Goal: Feedback & Contribution: Leave review/rating

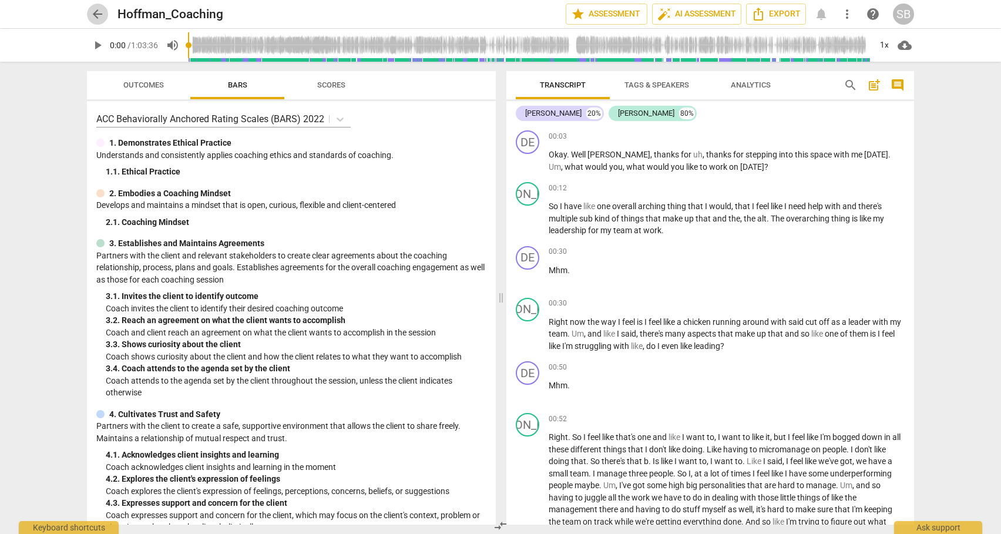
click at [91, 14] on span "arrow_back" at bounding box center [97, 14] width 14 height 14
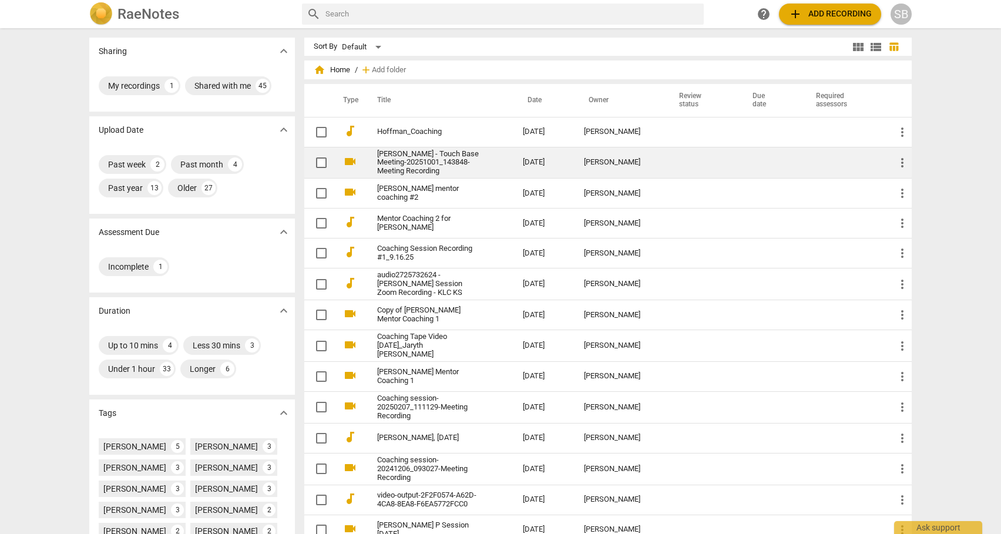
click at [430, 160] on link "[PERSON_NAME] - Touch Base Meeting-20251001_143848-Meeting Recording" at bounding box center [428, 163] width 103 height 26
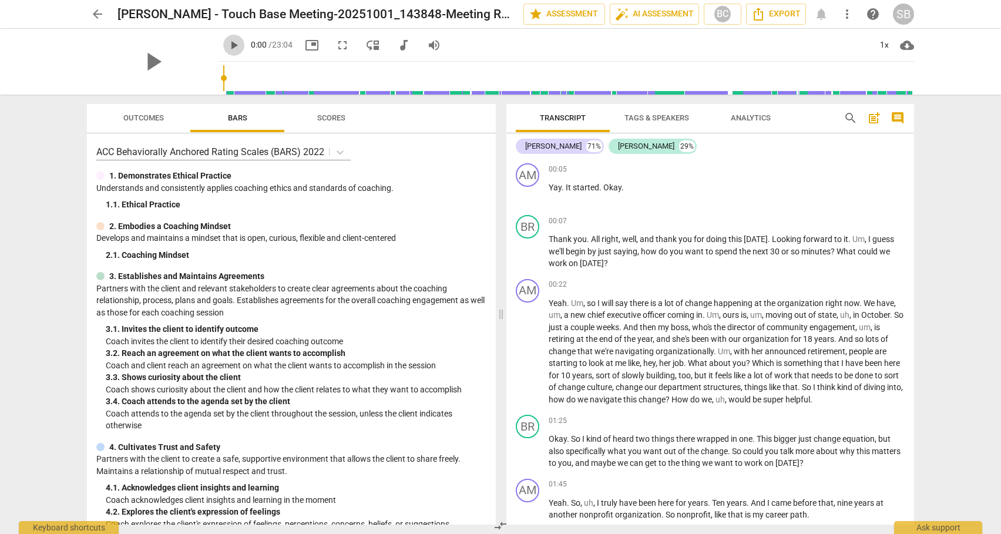
click at [227, 44] on span "play_arrow" at bounding box center [234, 45] width 14 height 14
click at [530, 253] on span "pause" at bounding box center [528, 252] width 14 height 14
type input "21"
click at [839, 221] on div "+" at bounding box center [841, 221] width 12 height 12
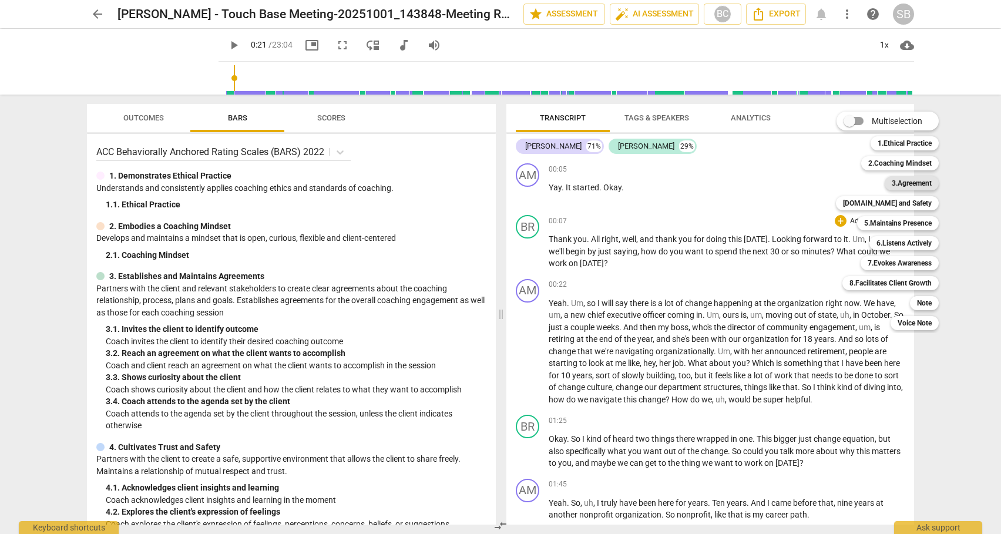
click at [906, 184] on b "3.Agreement" at bounding box center [912, 183] width 40 height 14
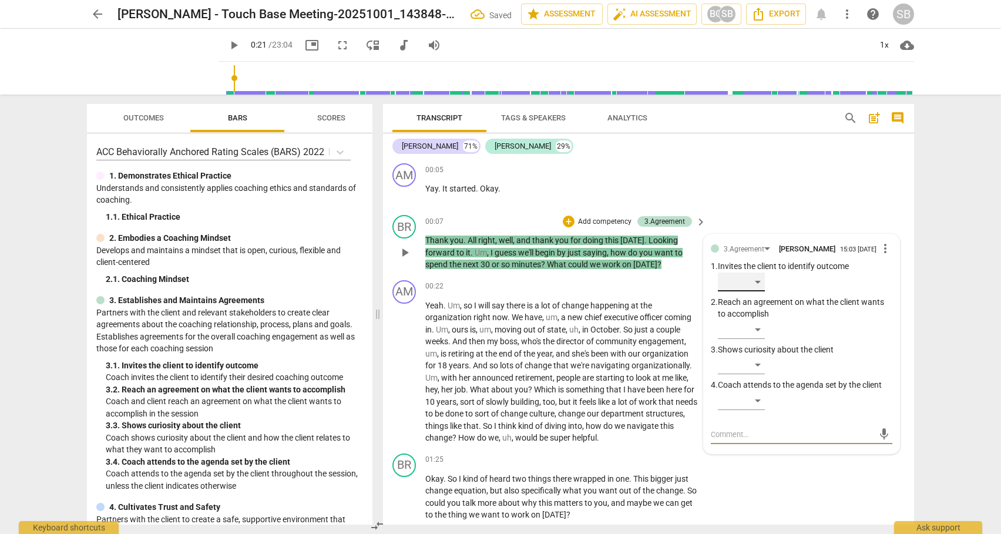
click at [756, 279] on div "​" at bounding box center [741, 282] width 47 height 19
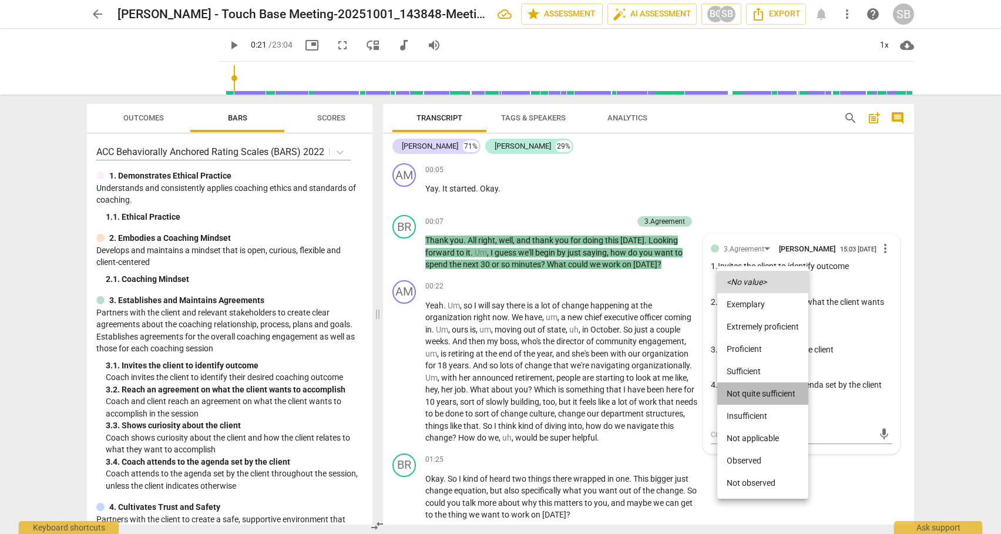
click at [746, 391] on li "Not quite sufficient" at bounding box center [762, 393] width 91 height 22
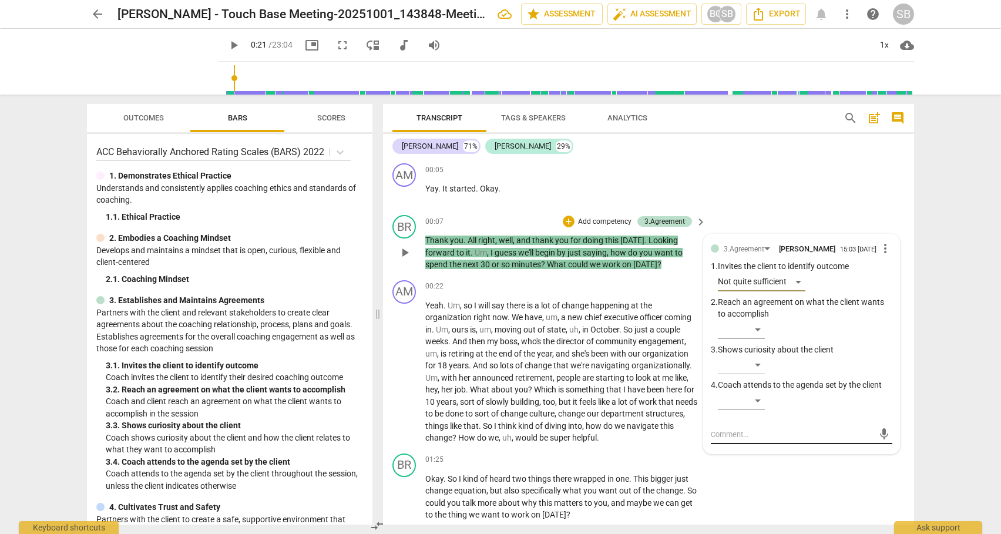
click at [727, 434] on textarea at bounding box center [792, 434] width 163 height 11
type textarea "F"
type textarea "Fi"
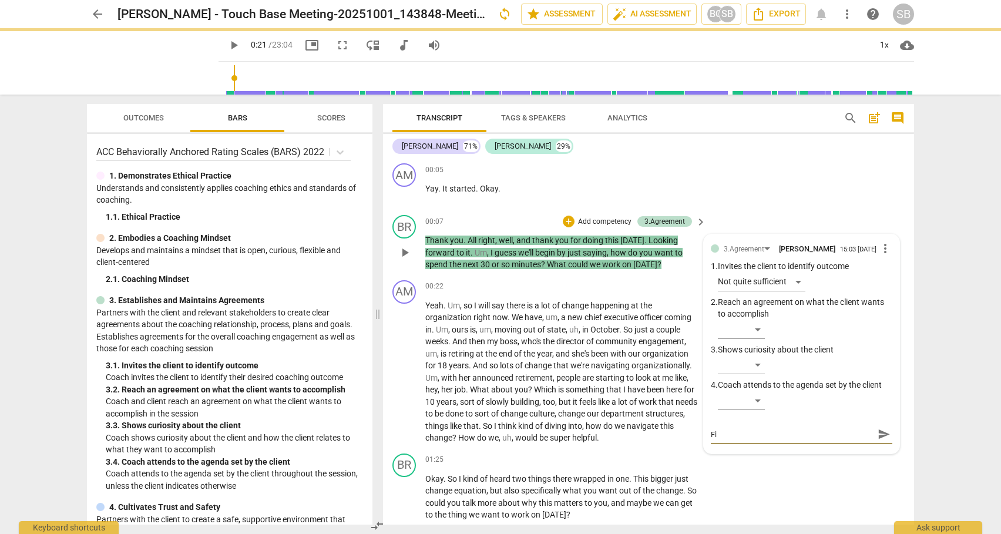
type textarea "Fir"
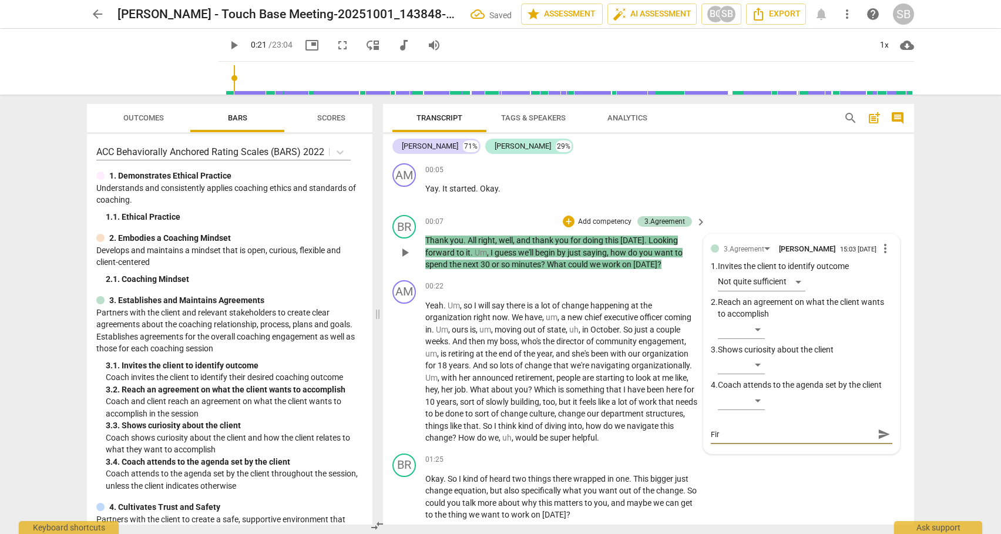
type textarea "Firs"
type textarea "First"
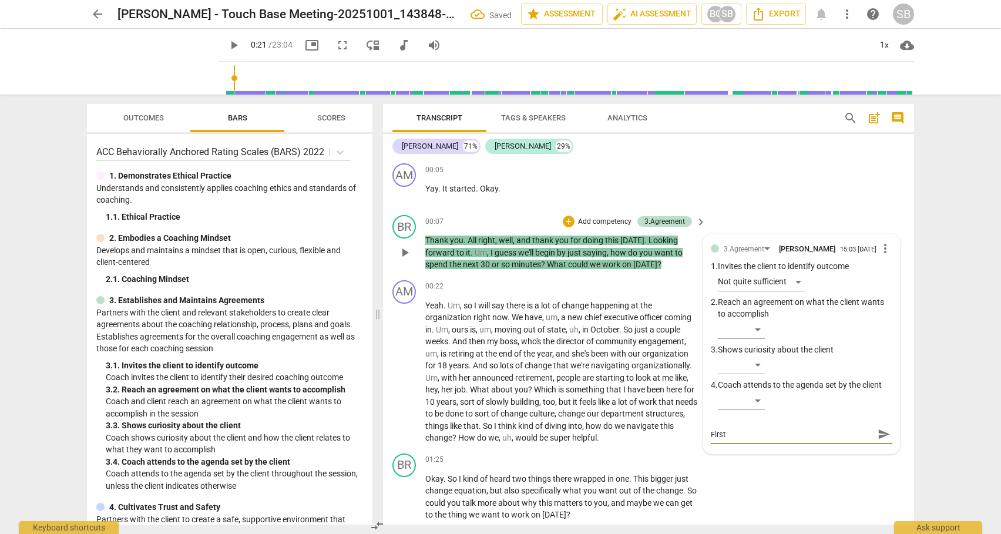
type textarea "First"
type textarea "First q"
type textarea "First qu"
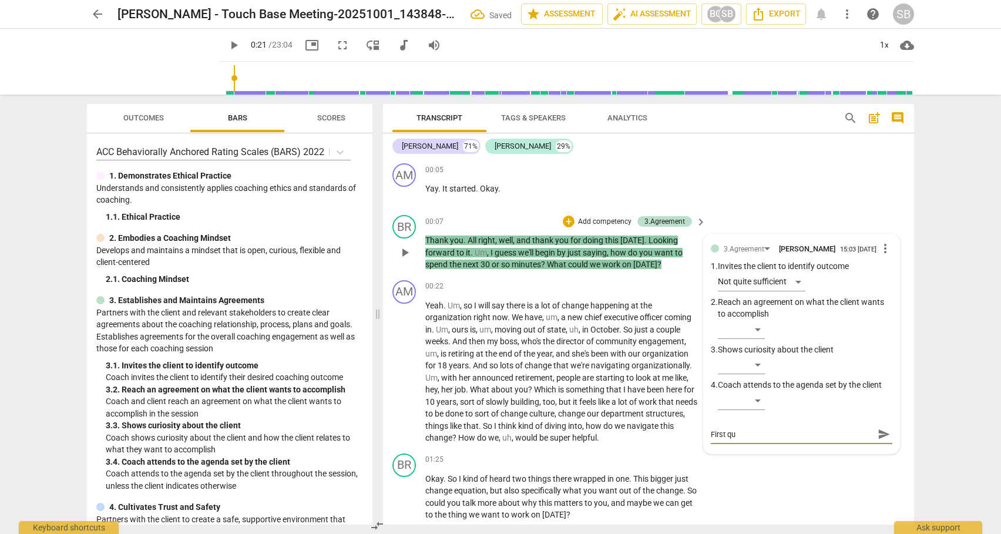
type textarea "First que"
type textarea "First ques"
type textarea "First quest"
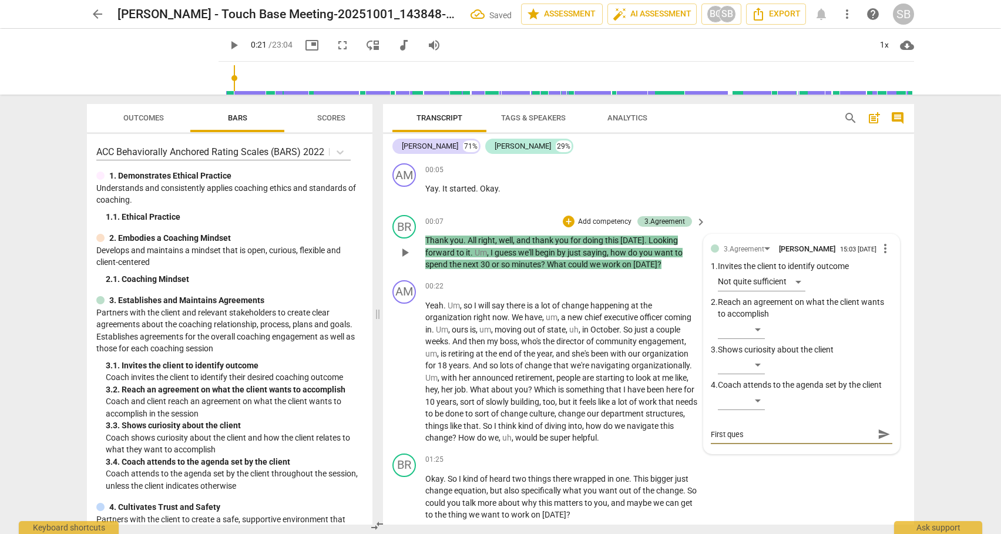
type textarea "First quest"
type textarea "First questi"
type textarea "First questio"
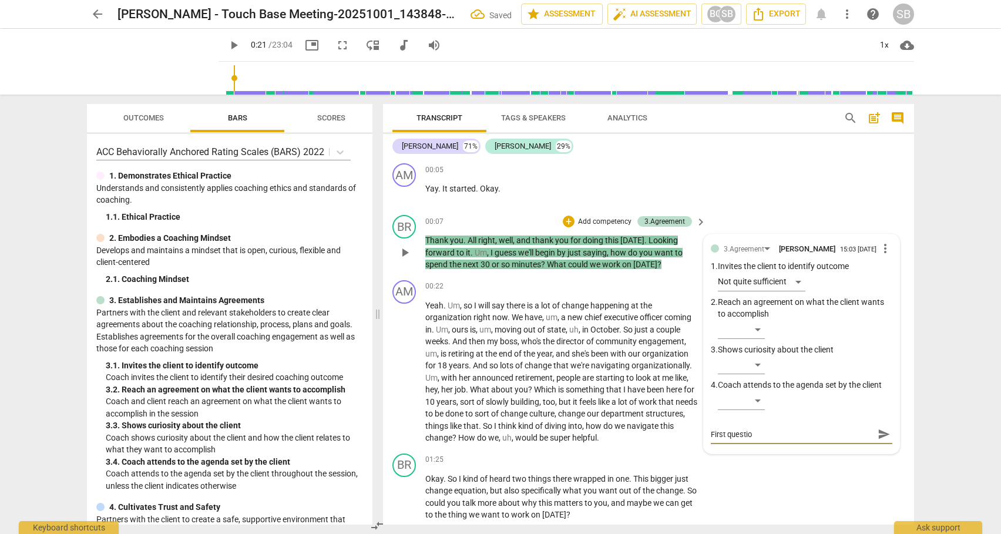
type textarea "First question"
type textarea "First question a"
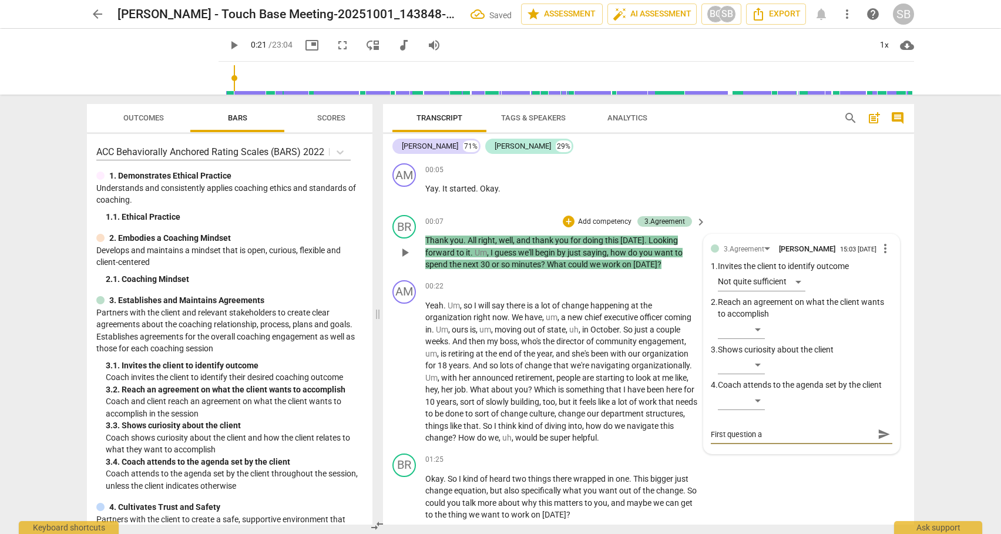
type textarea "First question ar"
type textarea "First question aro"
type textarea "First question arou"
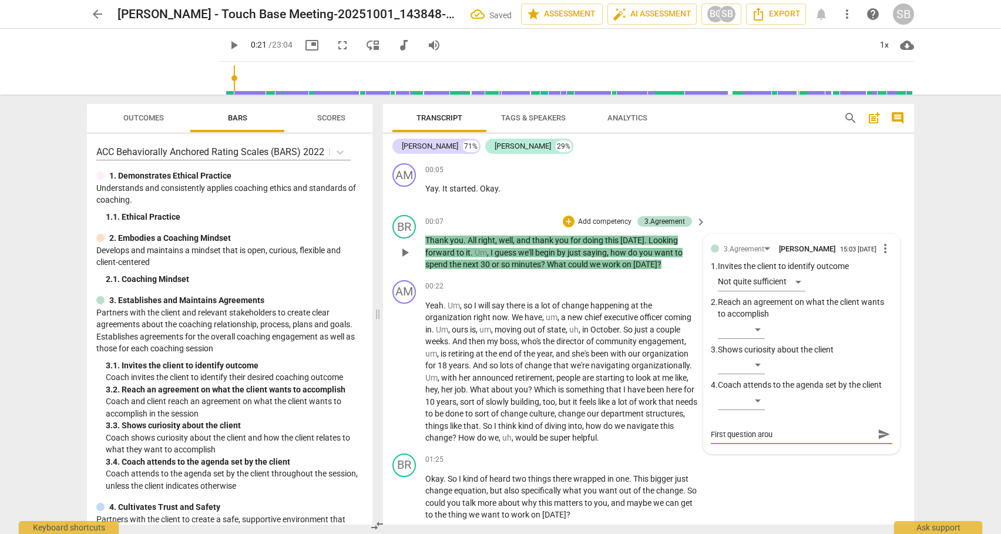
type textarea "First question aroun"
type textarea "First question around"
type textarea "First question aroun"
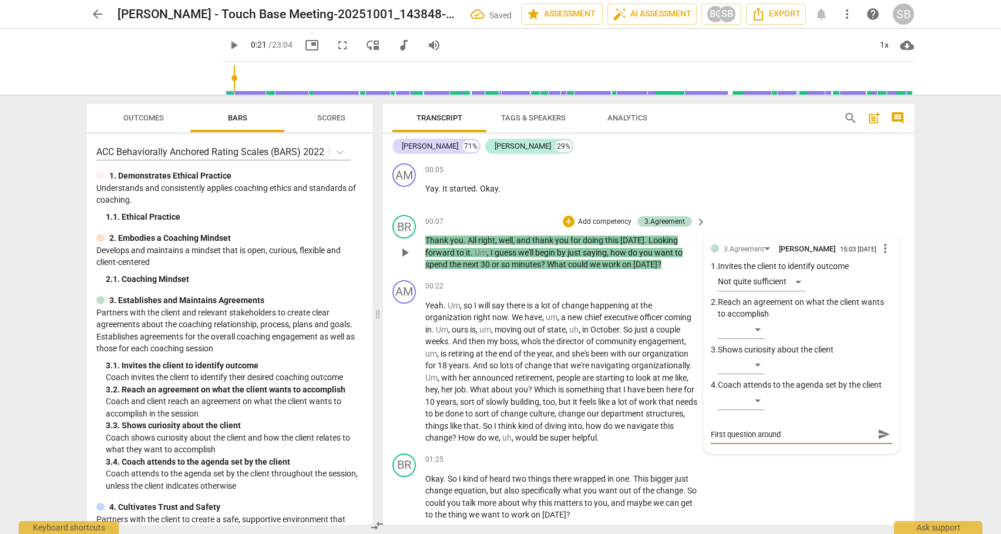
type textarea "First question aroun"
type textarea "First question arou"
type textarea "First question aro"
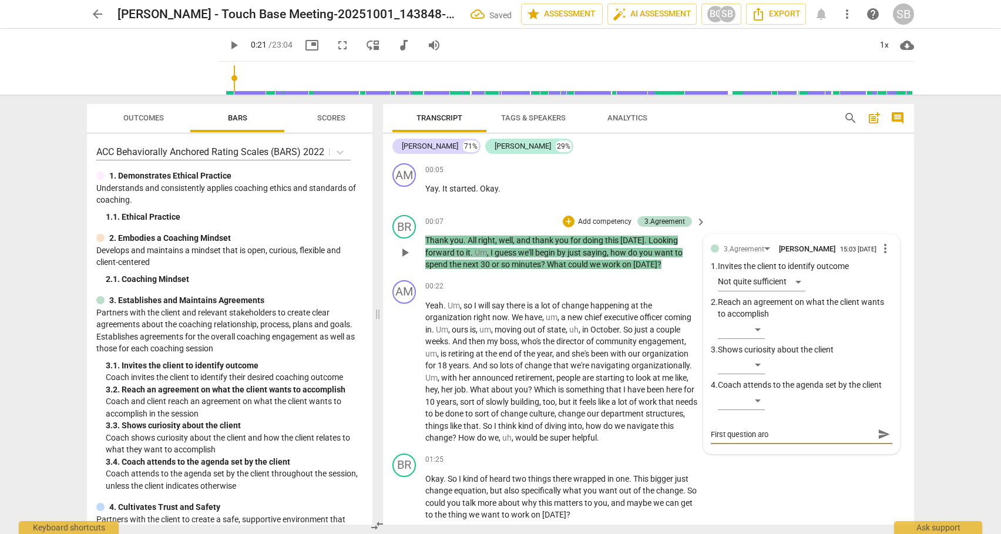
type textarea "First question ar"
type textarea "First question a"
type textarea "First question"
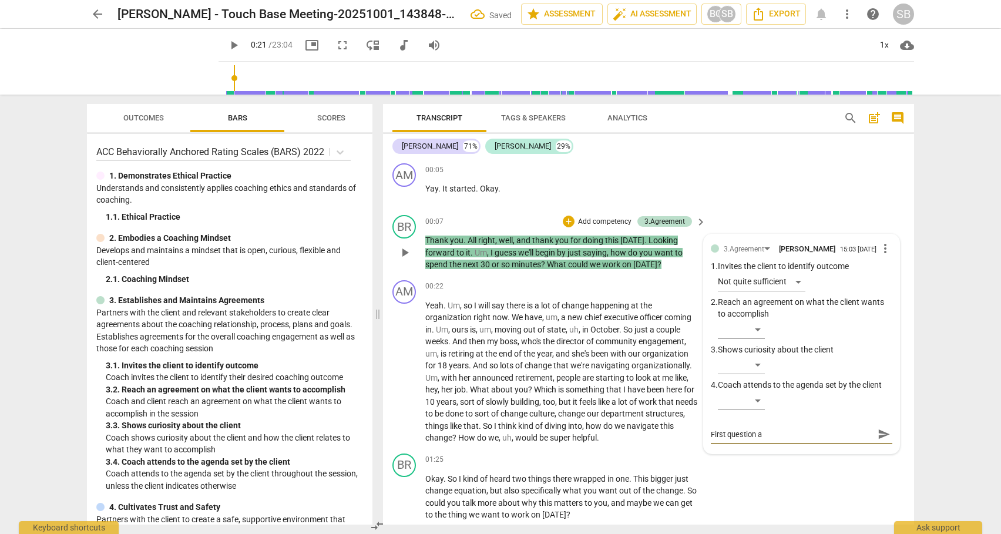
type textarea "First question"
type textarea "First question s"
type textarea "First question st"
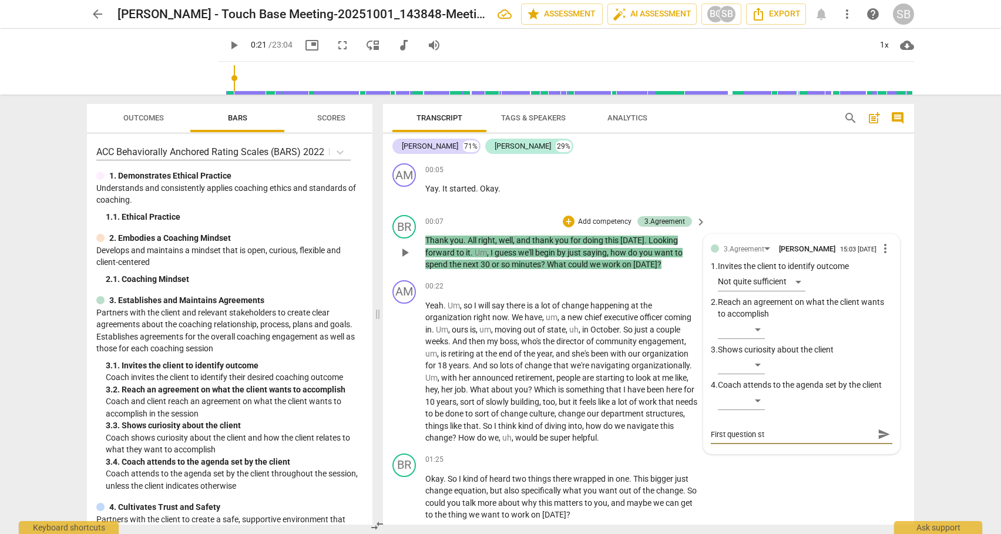
type textarea "First question sta"
type textarea "First question star"
type textarea "First question start"
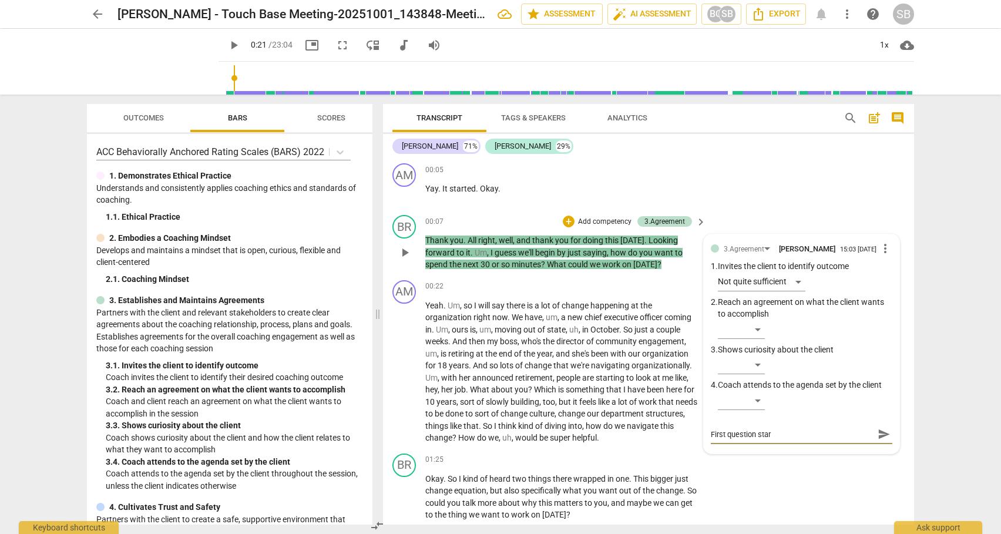
type textarea "First question start"
type textarea "First question starti"
type textarea "First question startin"
type textarea "First question starting"
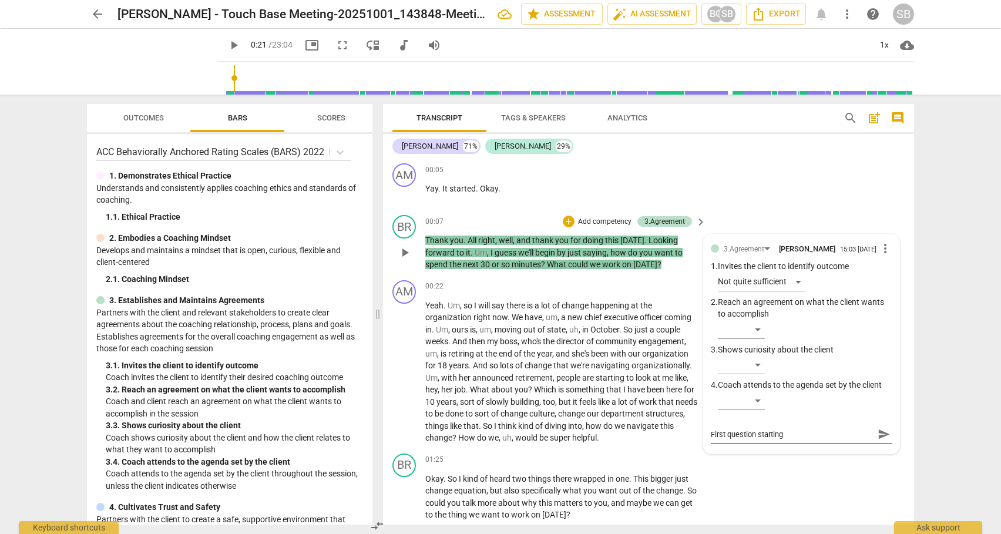
type textarea "First question starting"
type textarea "First question starting a"
type textarea "First question starting ag"
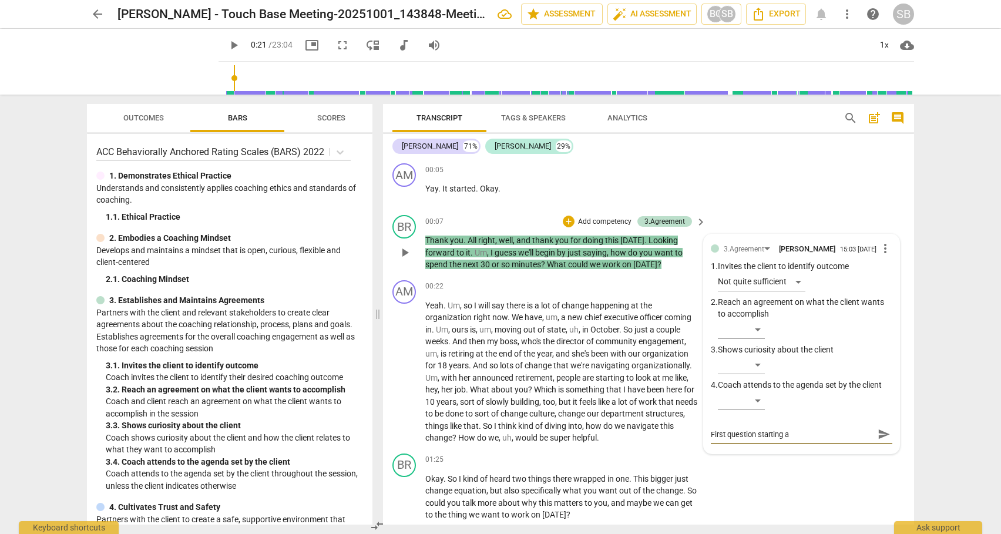
type textarea "First question starting ag"
type textarea "First question starting agr"
type textarea "First question starting agre"
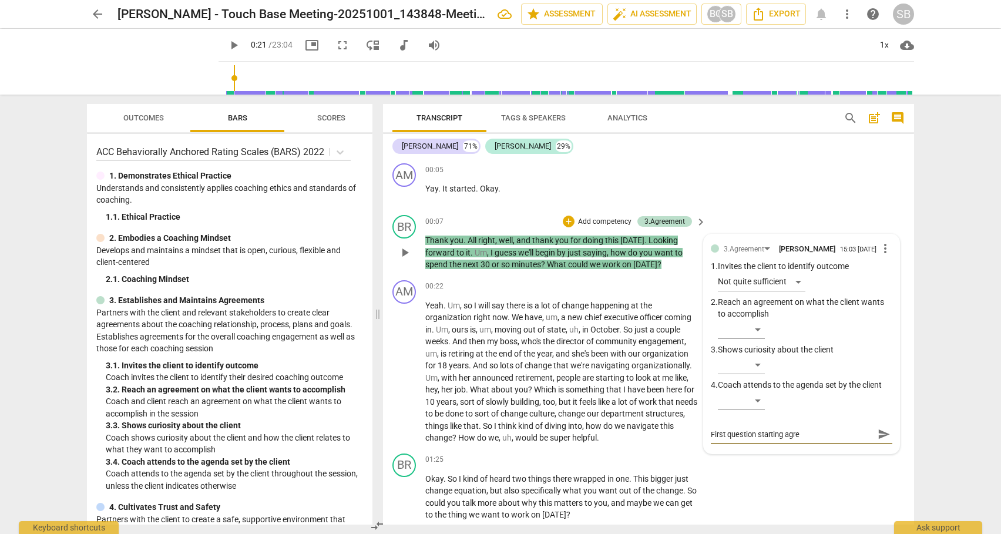
type textarea "First question starting agree"
type textarea "First question starting agreem"
type textarea "First question starting agreeme"
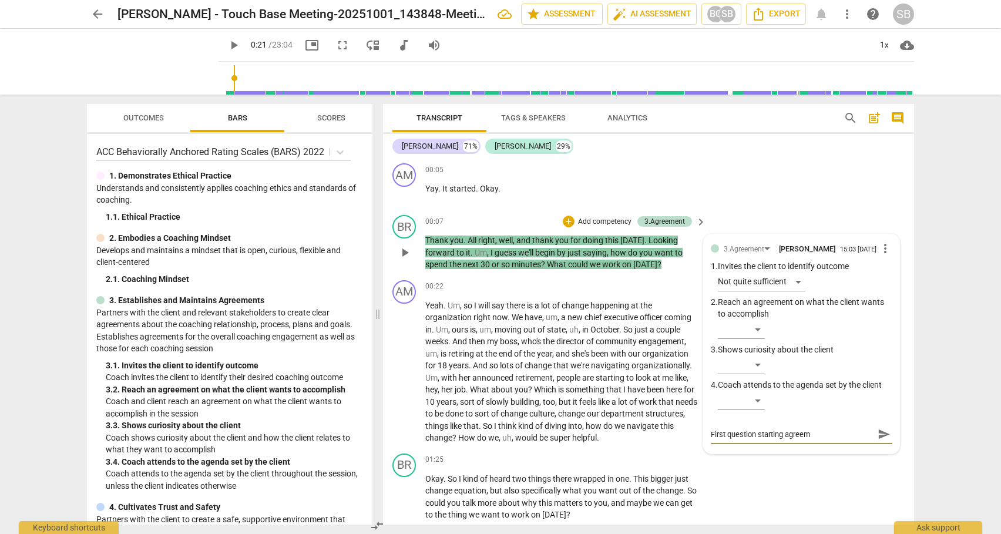
type textarea "First question starting agreeme"
type textarea "First question starting agreemen"
type textarea "First question starting agreement"
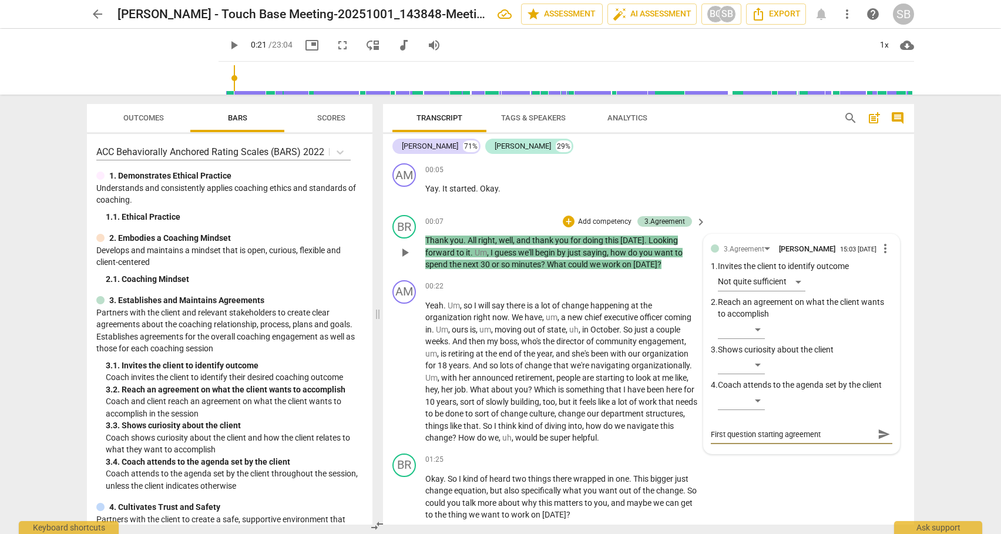
type textarea "First question starting agreement"
type textarea "First question starting agreement p"
type textarea "First question starting agreement pr"
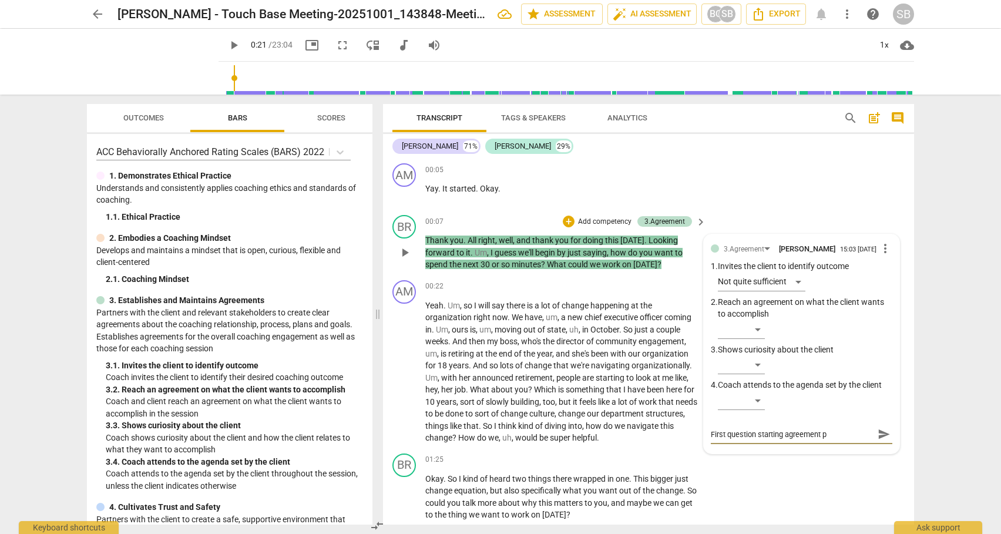
type textarea "First question starting agreement pr"
type textarea "First question starting agreement pro"
type textarea "First question starting agreement proc"
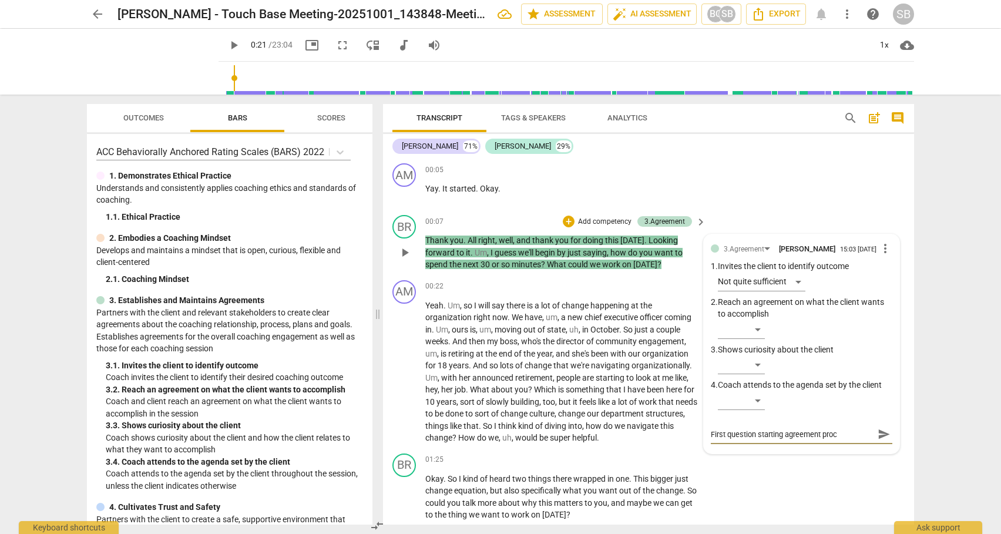
type textarea "First question starting agreement proce"
type textarea "First question starting agreement proces"
type textarea "First question starting agreement process"
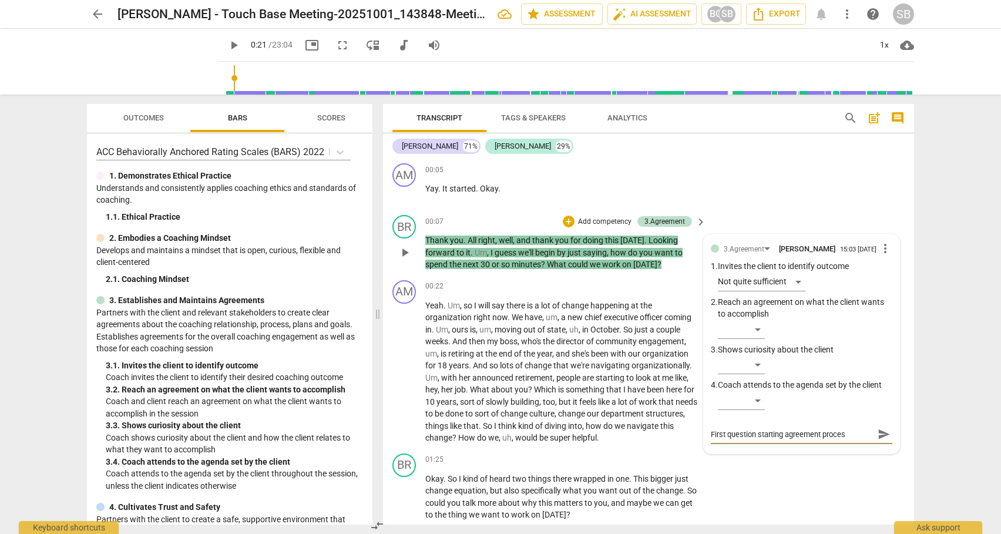
type textarea "First question starting agreement process"
type textarea "First question starting agreement process."
click at [879, 435] on span "send" at bounding box center [884, 434] width 13 height 13
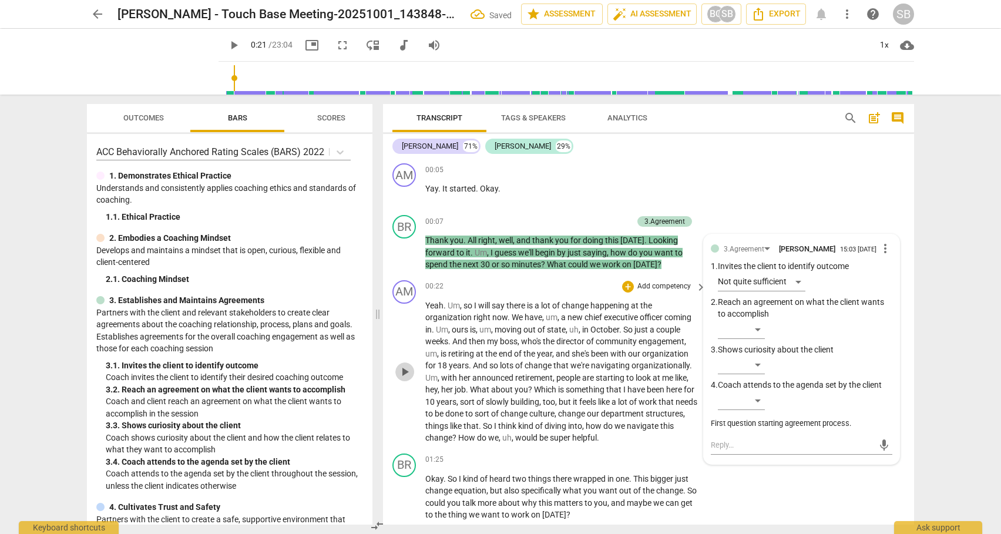
click at [404, 374] on span "play_arrow" at bounding box center [405, 372] width 14 height 14
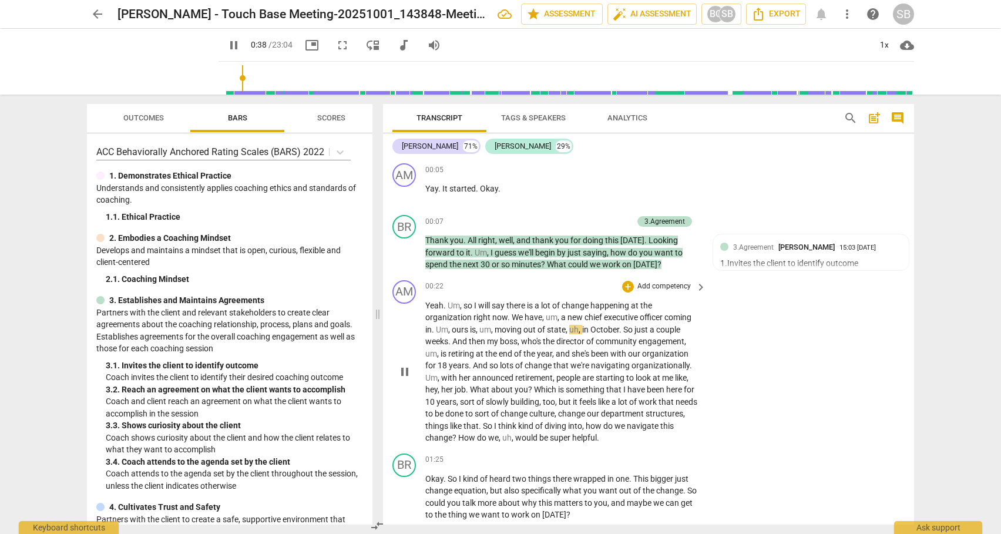
click at [558, 377] on span "people" at bounding box center [569, 377] width 26 height 9
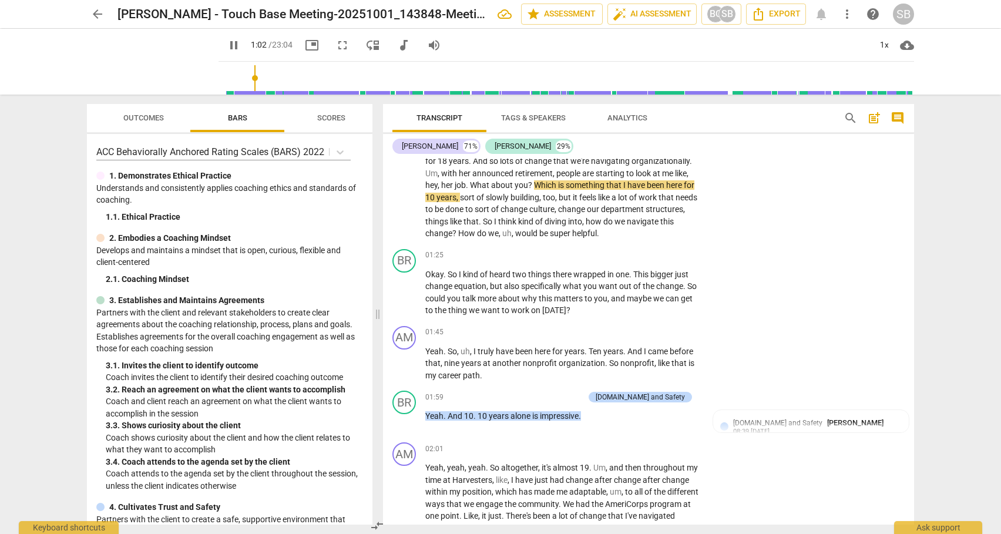
scroll to position [204, 0]
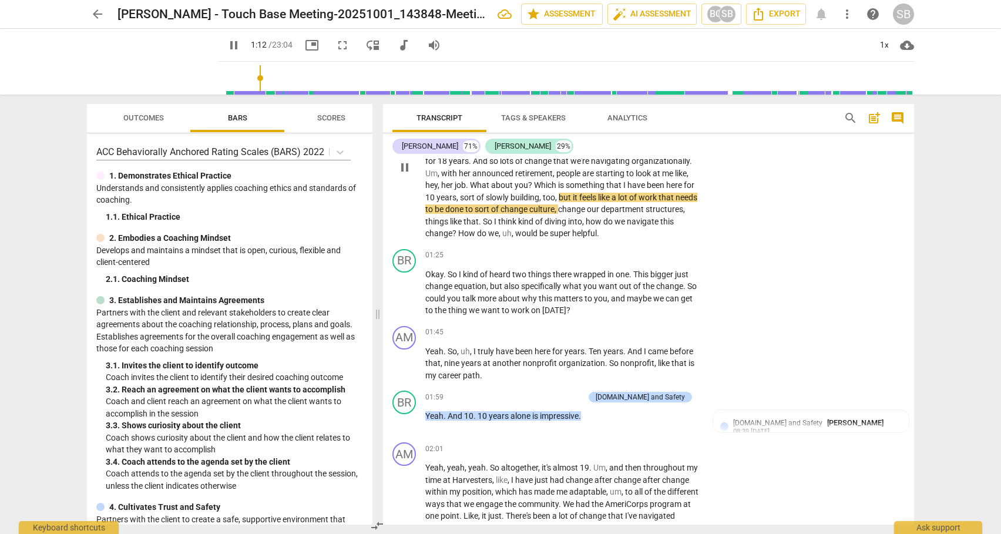
click at [494, 221] on span "So" at bounding box center [488, 221] width 11 height 9
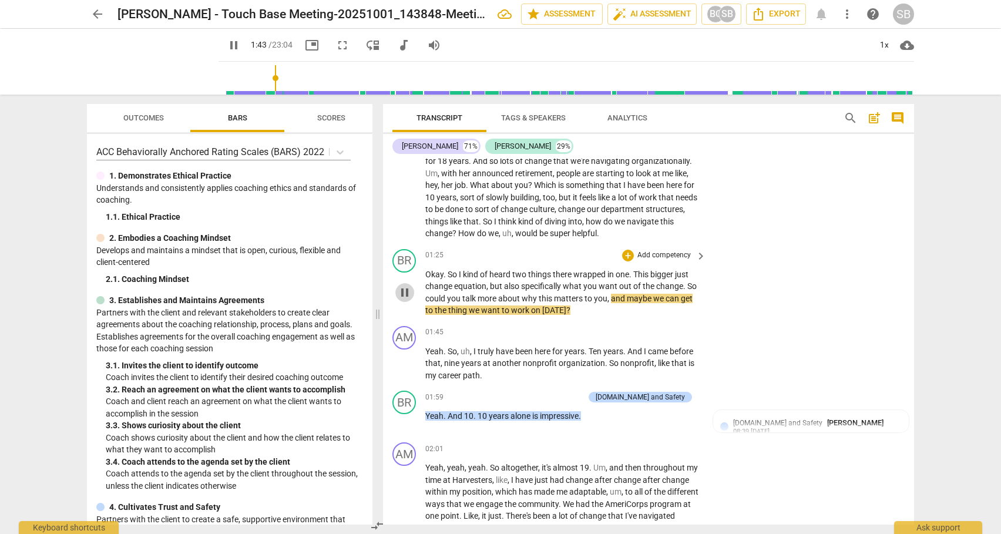
click at [405, 295] on span "pause" at bounding box center [405, 292] width 14 height 14
type input "104"
click at [628, 255] on div "+" at bounding box center [628, 256] width 12 height 12
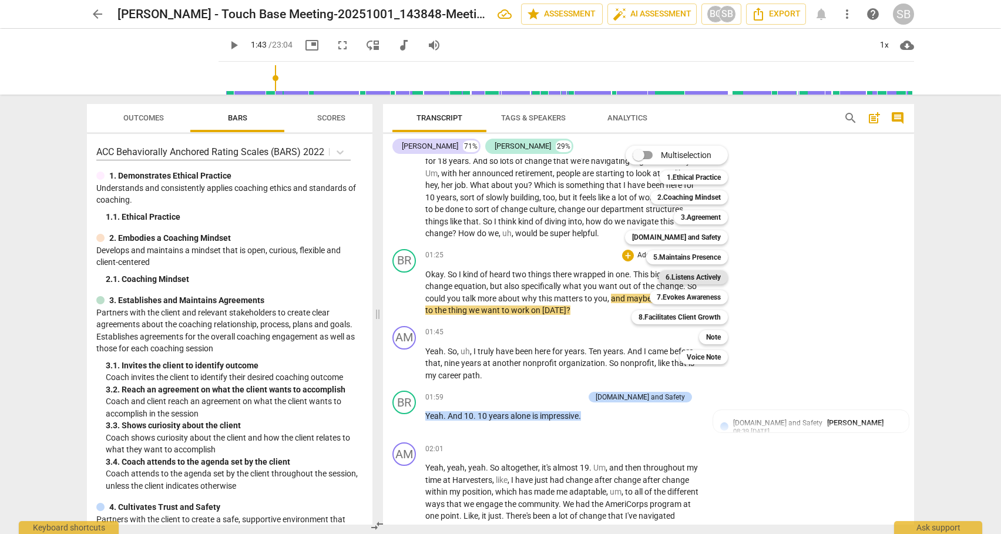
click at [676, 279] on b "6.Listens Actively" at bounding box center [693, 277] width 55 height 14
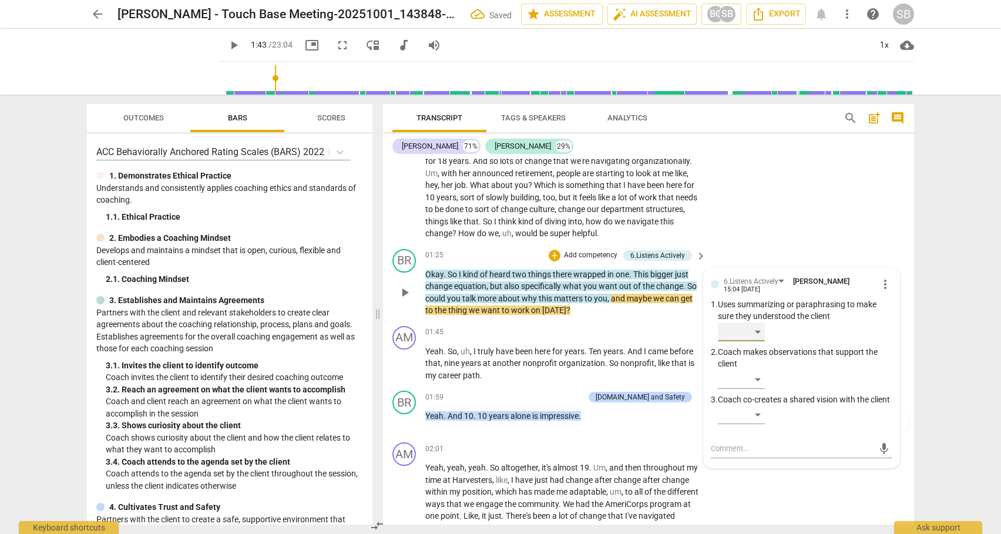
click at [757, 330] on div "​" at bounding box center [741, 332] width 47 height 19
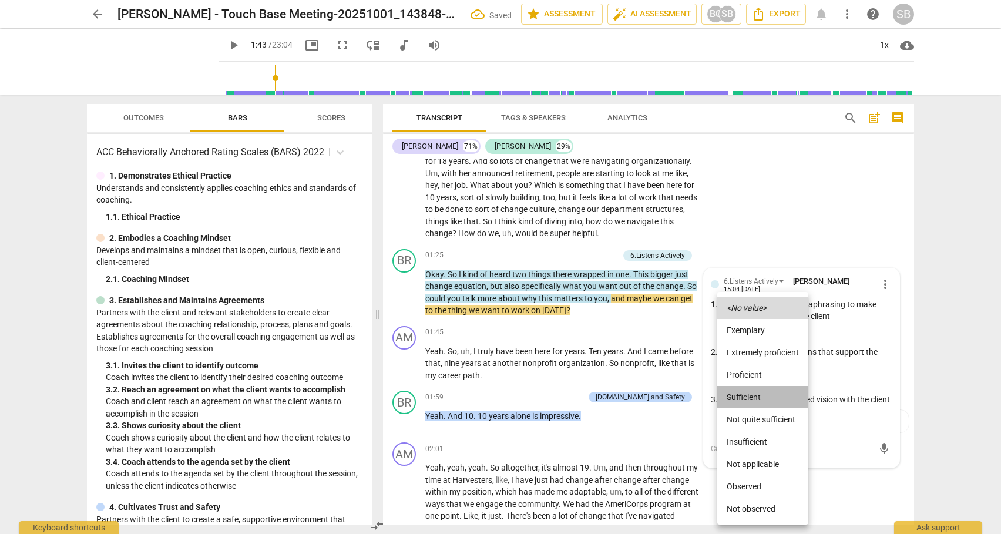
click at [739, 395] on li "Sufficient" at bounding box center [762, 397] width 91 height 22
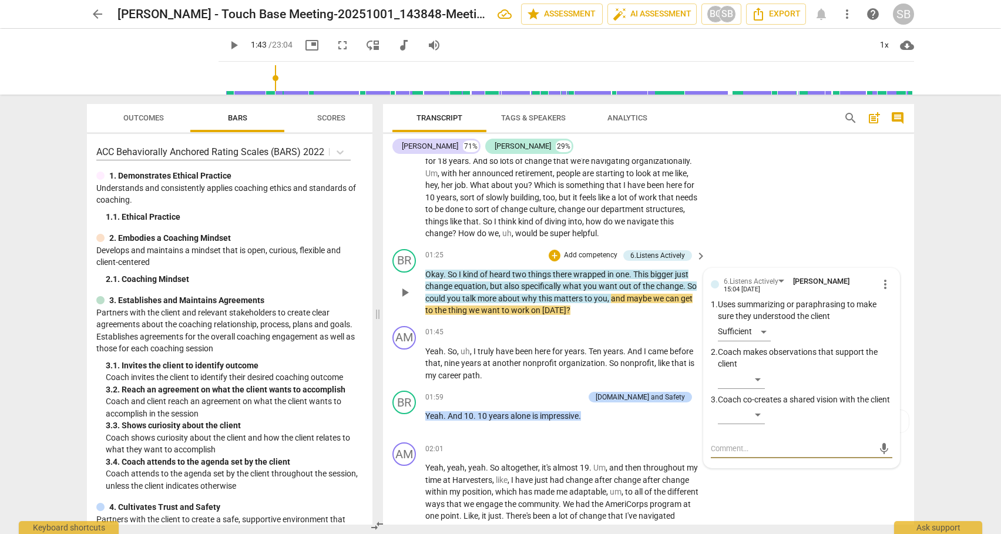
click at [728, 454] on textarea at bounding box center [792, 448] width 163 height 11
type textarea "P"
type textarea "Pa"
type textarea "Par"
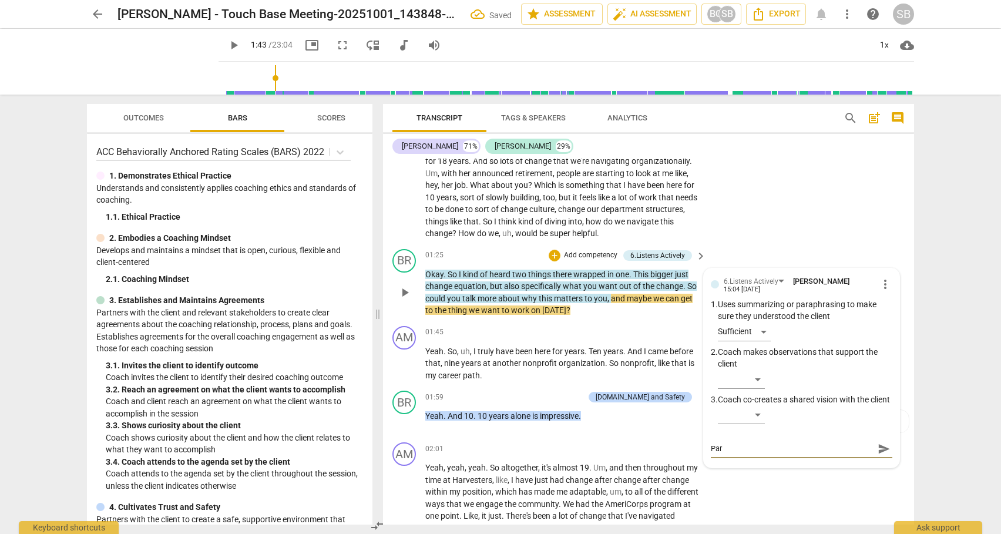
type textarea "Para"
type textarea "Parap"
type textarea "Paraph"
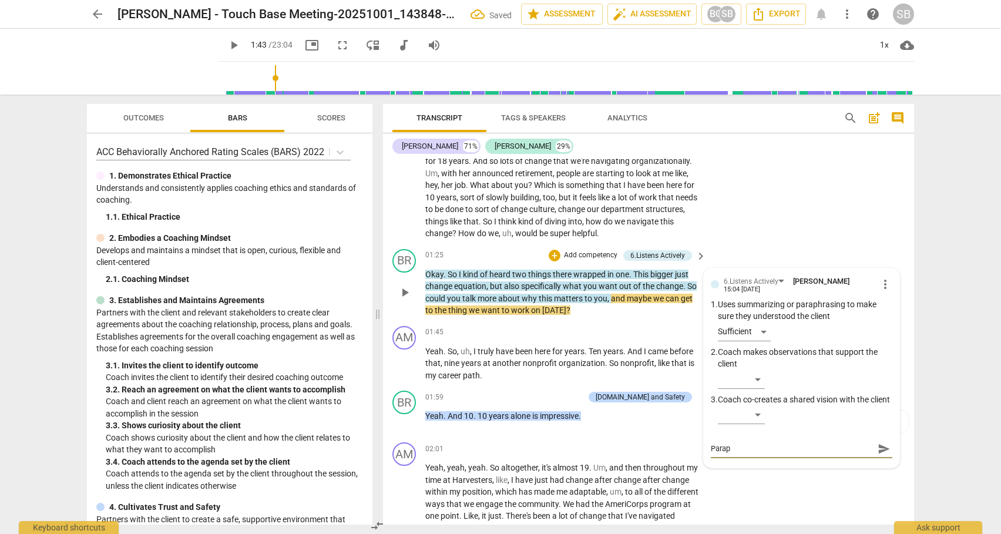
type textarea "Paraph"
type textarea "Paraphr"
type textarea "Paraphra"
type textarea "Paraphras"
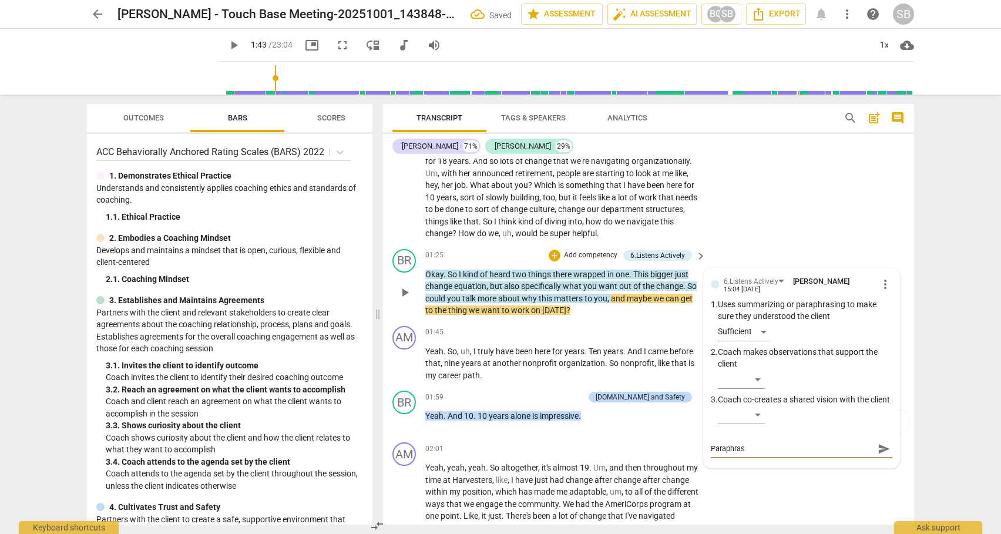
type textarea "Paraphra"
type textarea "Paraphrasing"
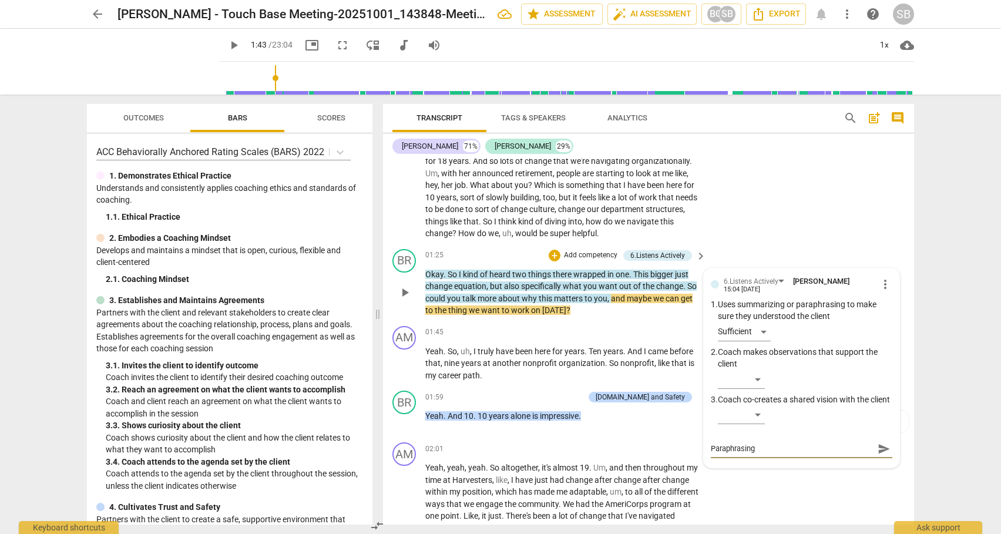
type textarea "Paraphrasing"
type textarea "Paraphrasing w"
type textarea "Paraphrasing wh"
type textarea "Paraphrasing wha"
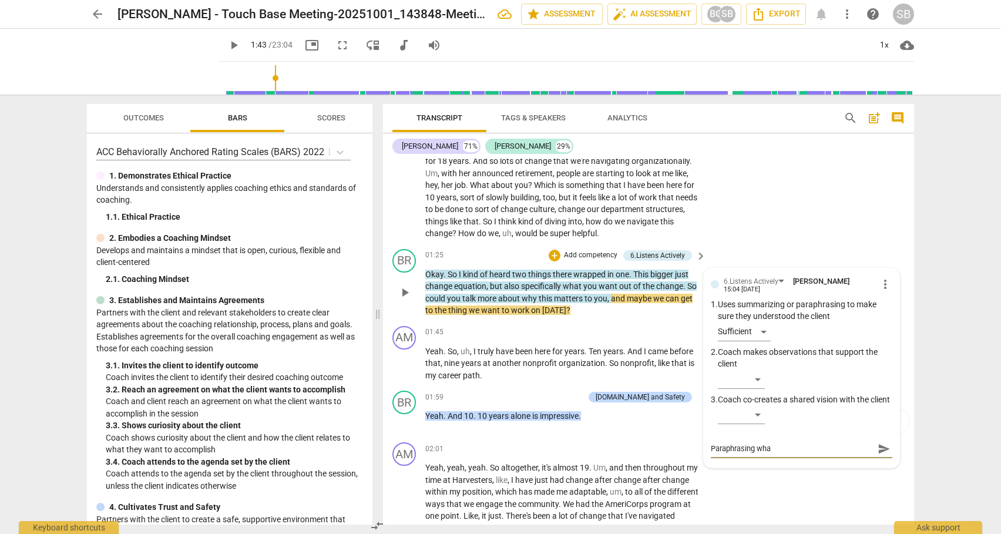
type textarea "Paraphrasing what"
type textarea "Paraphrasing what c"
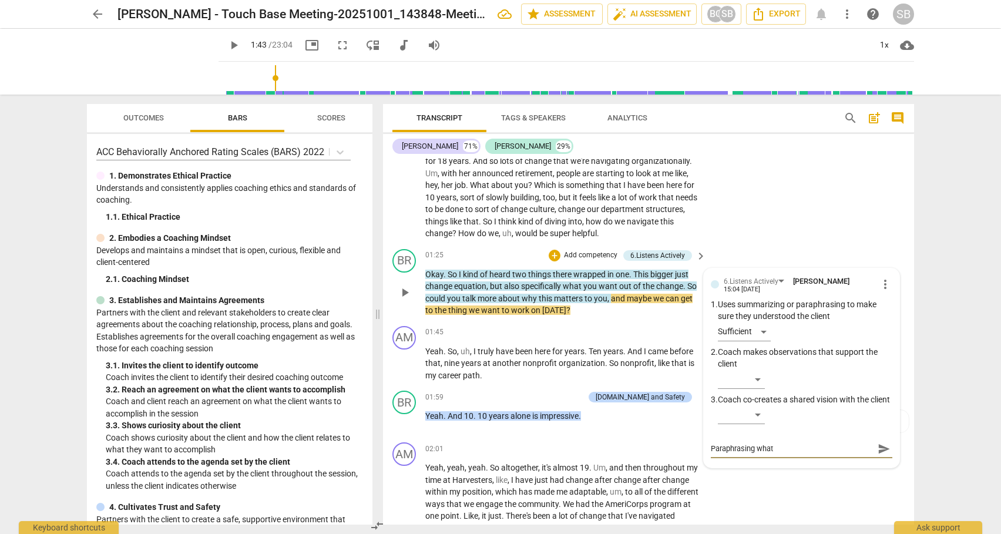
type textarea "Paraphrasing what c"
type textarea "Paraphrasing what co"
type textarea "Paraphrasing what coa"
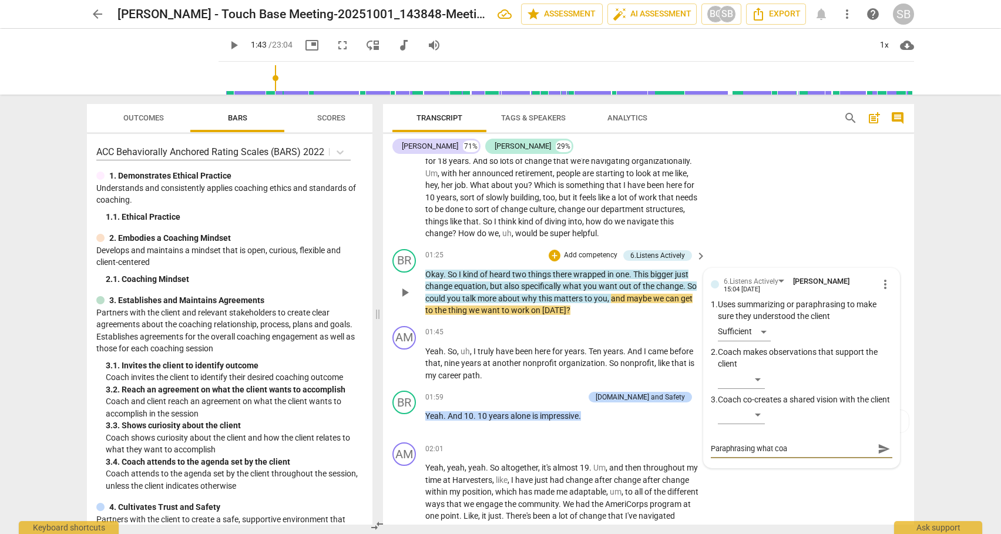
type textarea "Paraphrasing what coac"
type textarea "Paraphrasing what coach"
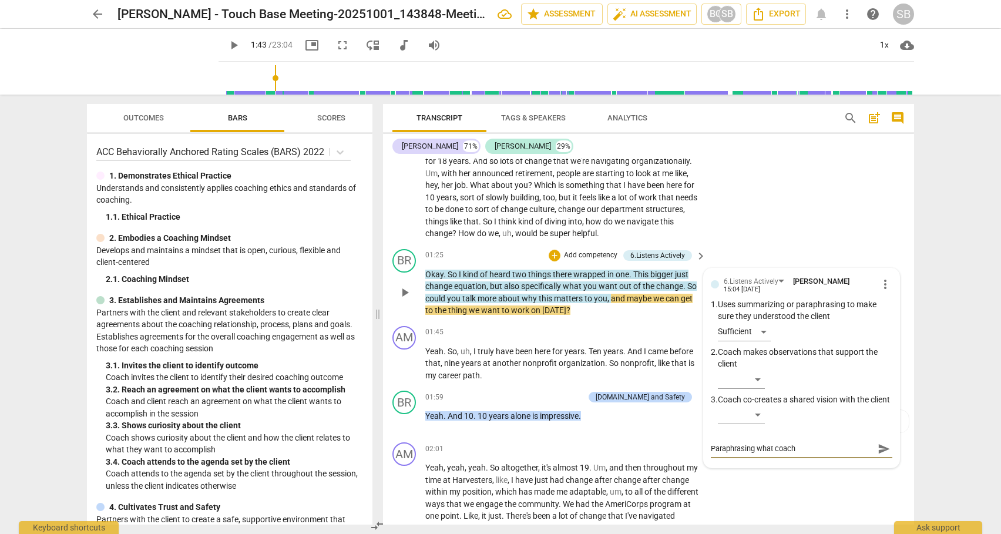
type textarea "Paraphrasing what coach"
type textarea "Paraphrasing what coach h"
type textarea "Paraphrasing what coach ha"
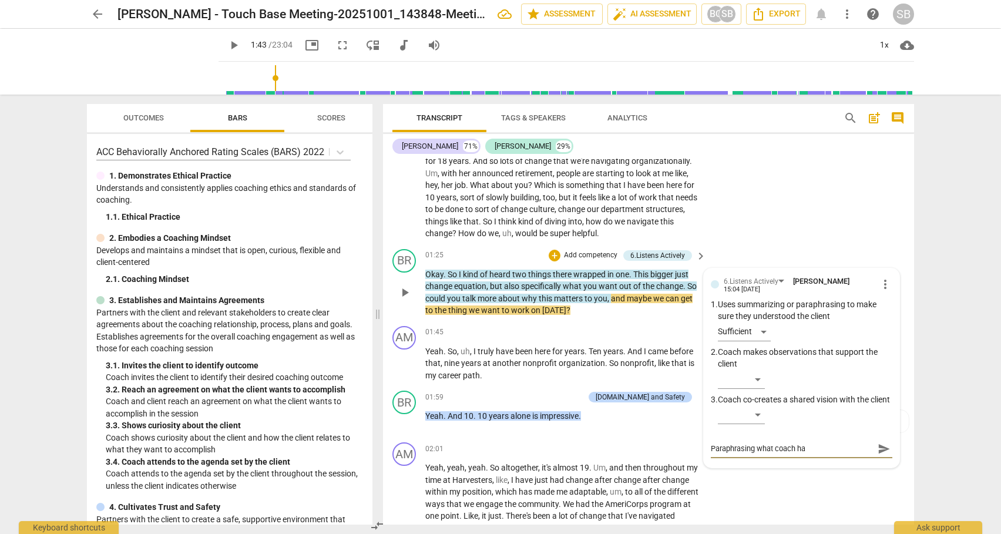
type textarea "Paraphrasing what coach has"
type textarea "Paraphrasing what coach has h"
type textarea "Paraphrasing what coach has he"
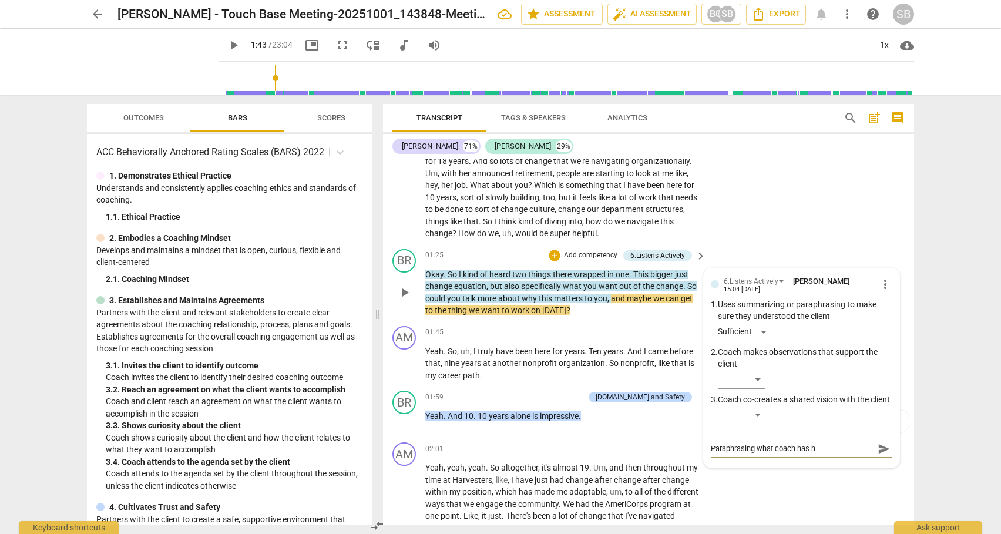
type textarea "Paraphrasing what coach has he"
type textarea "Paraphrasing what coach has hea"
type textarea "Paraphrasing what coach has hear"
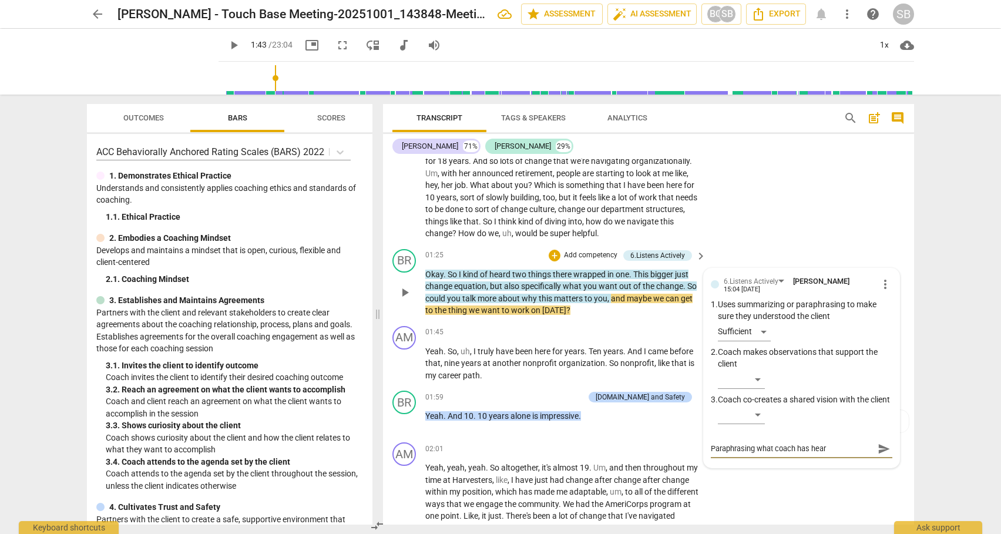
type textarea "Paraphrasing what coach has heard"
type textarea "Paraphrasing what coach has heard s"
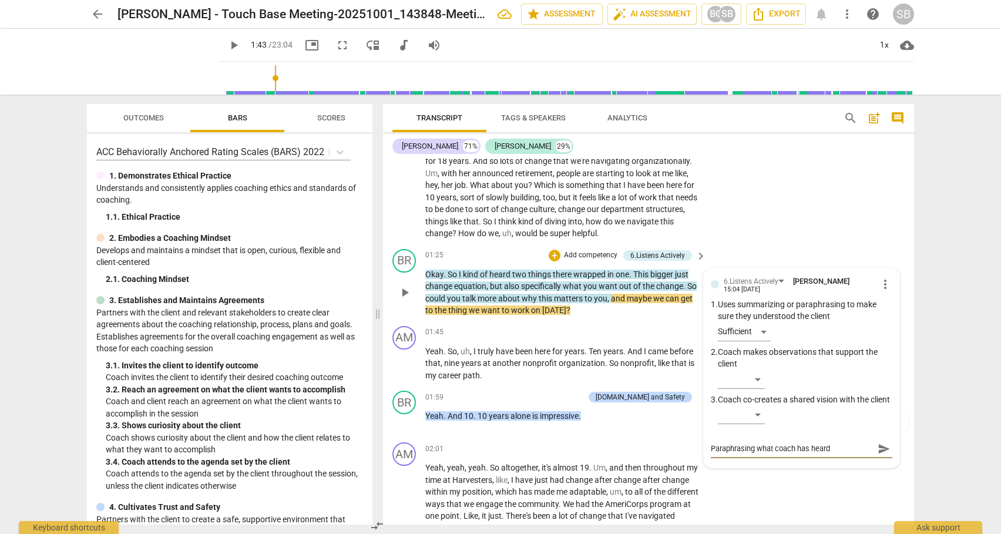
type textarea "Paraphrasing what coach has heard s"
type textarea "Paraphrasing what coach has heard so"
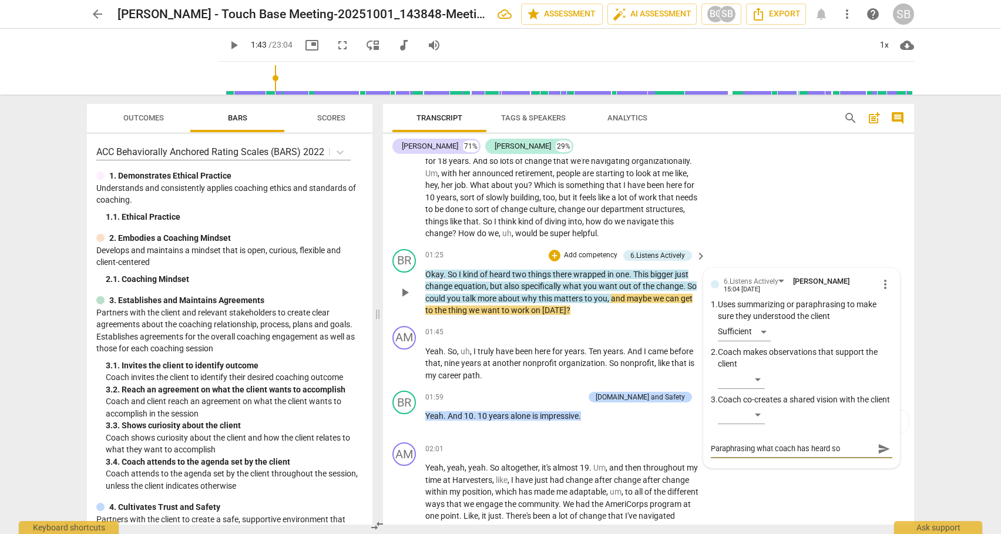
type textarea "Paraphrasing what coach has heard so f"
type textarea "Paraphrasing what coach has heard so fa"
type textarea "Paraphrasing what coach has heard so far"
type textarea "Paraphrasing what coach has heard so far."
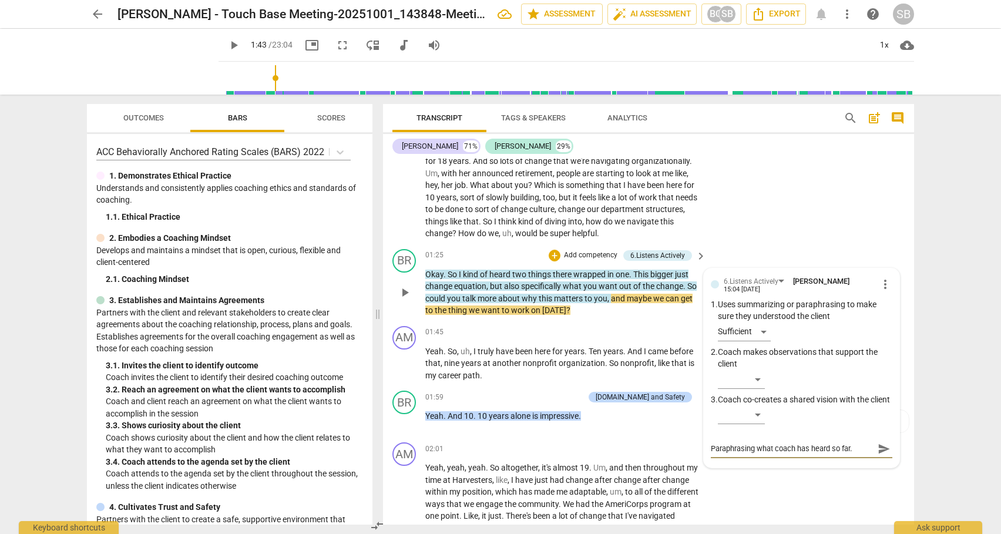
type textarea "Paraphrasing what coach has heard so far."
click at [878, 455] on span "send" at bounding box center [884, 448] width 13 height 13
click at [553, 254] on div "+" at bounding box center [555, 256] width 12 height 12
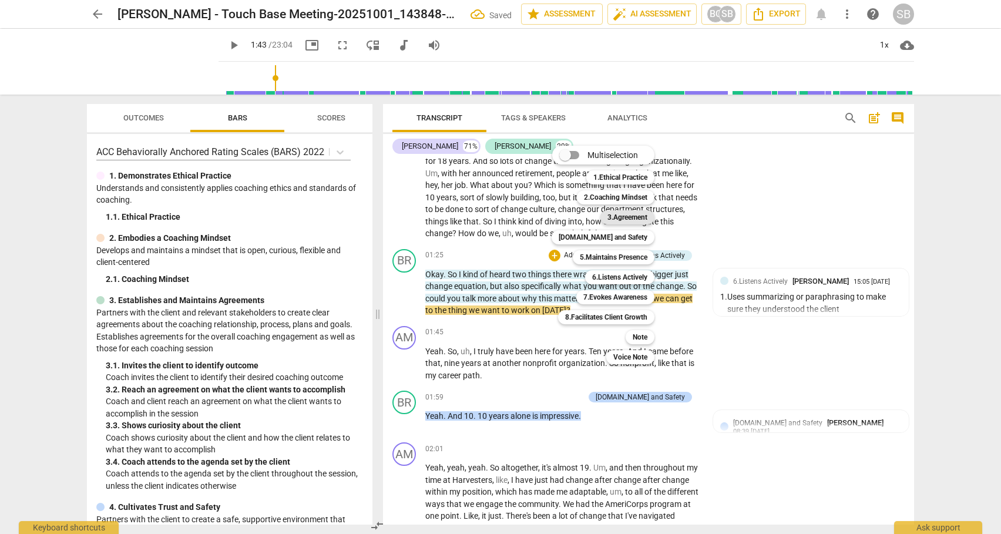
click at [620, 214] on b "3.Agreement" at bounding box center [627, 217] width 40 height 14
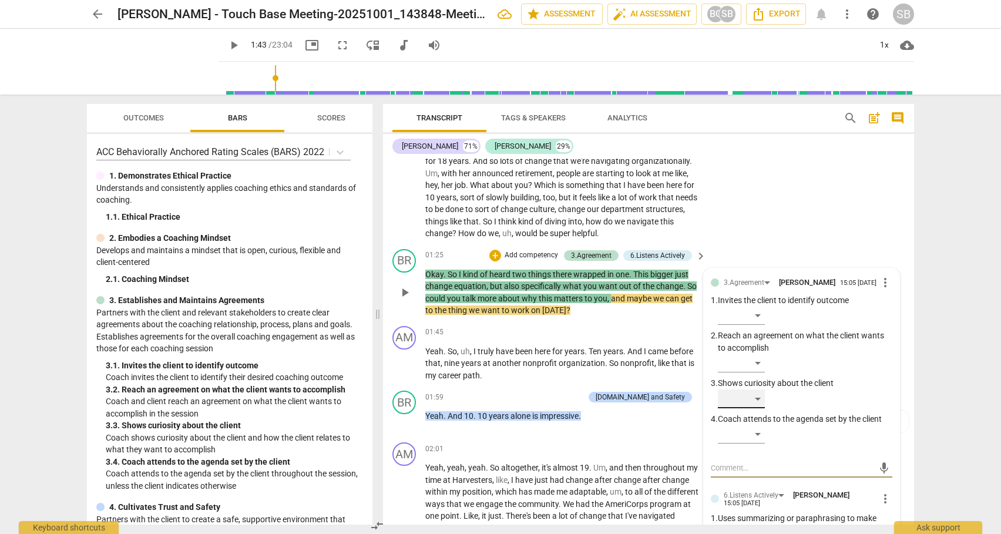
click at [756, 395] on div "​" at bounding box center [741, 398] width 47 height 19
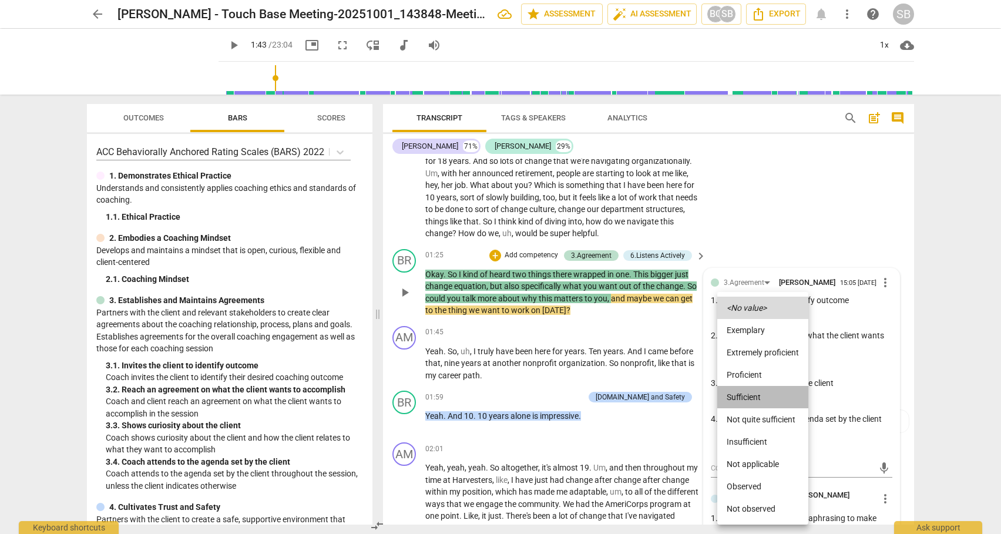
click at [756, 395] on li "Sufficient" at bounding box center [762, 397] width 91 height 22
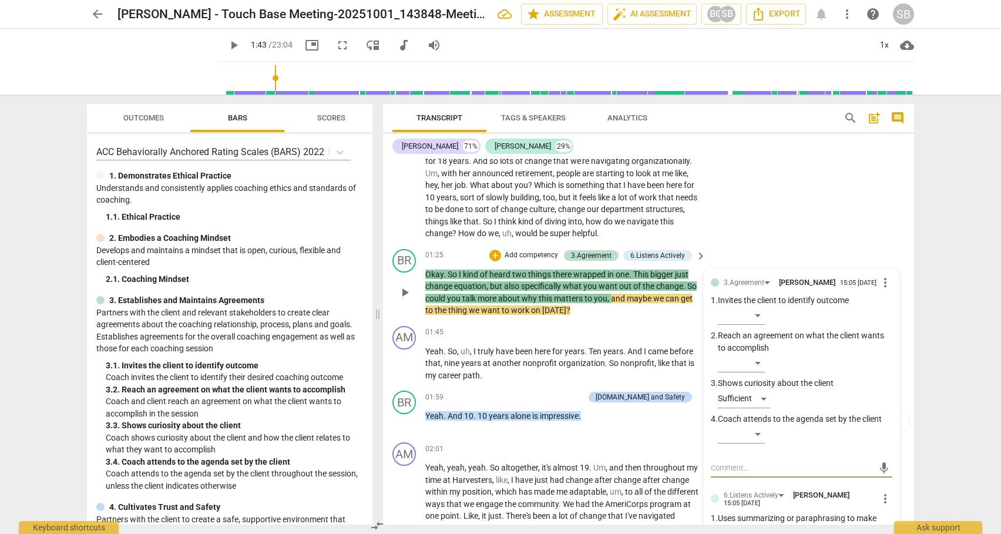
click at [745, 466] on textarea at bounding box center [792, 467] width 163 height 11
type textarea "A"
type textarea "Ad"
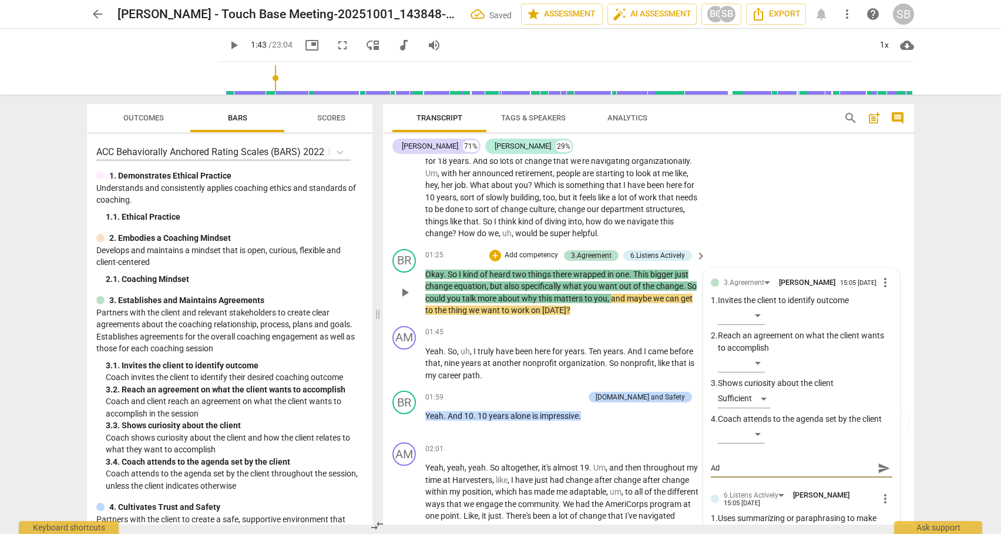
type textarea "Add"
type textarea "Addi"
type textarea "Addit"
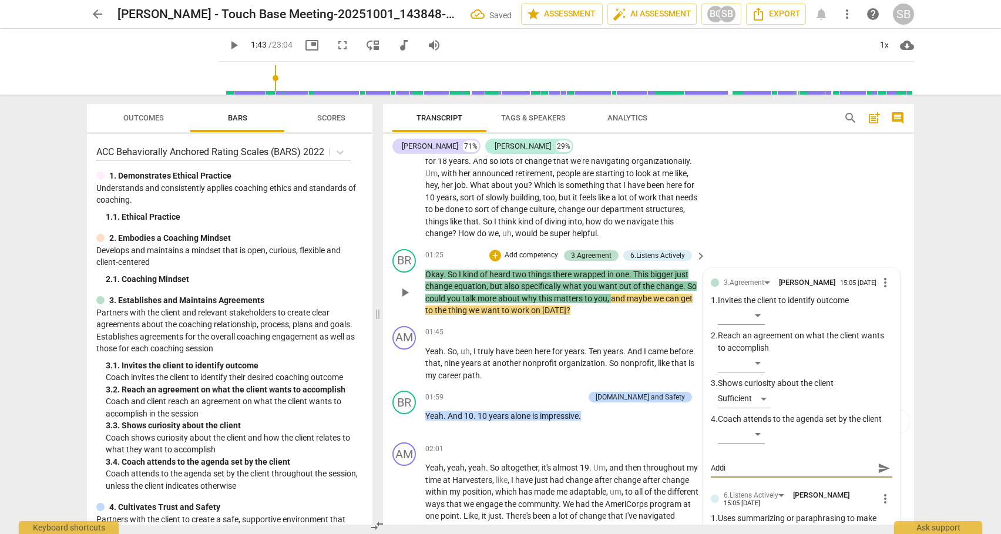
type textarea "Addit"
type textarea "[PERSON_NAME]"
type textarea "Additio"
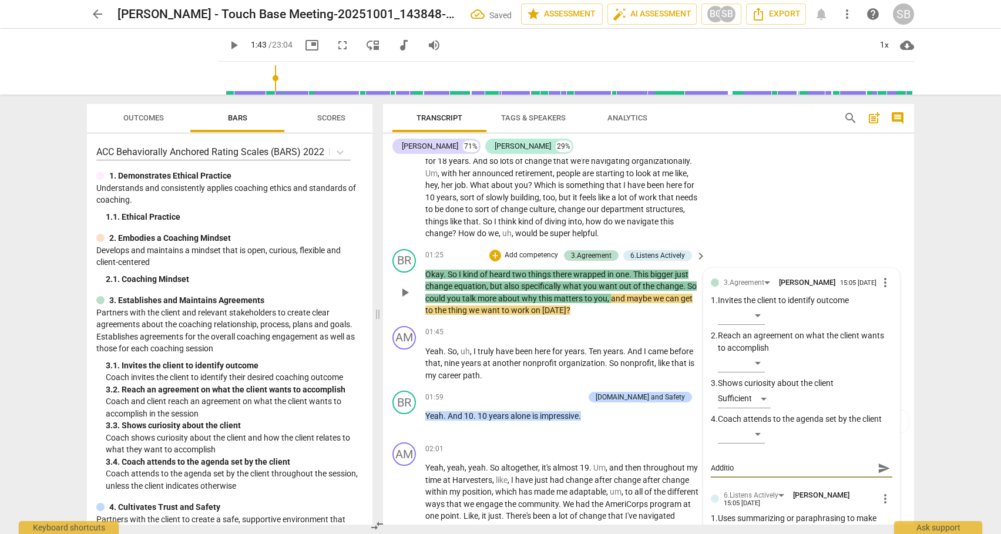
type textarea "Addition"
type textarea "Additiona"
type textarea "Additional"
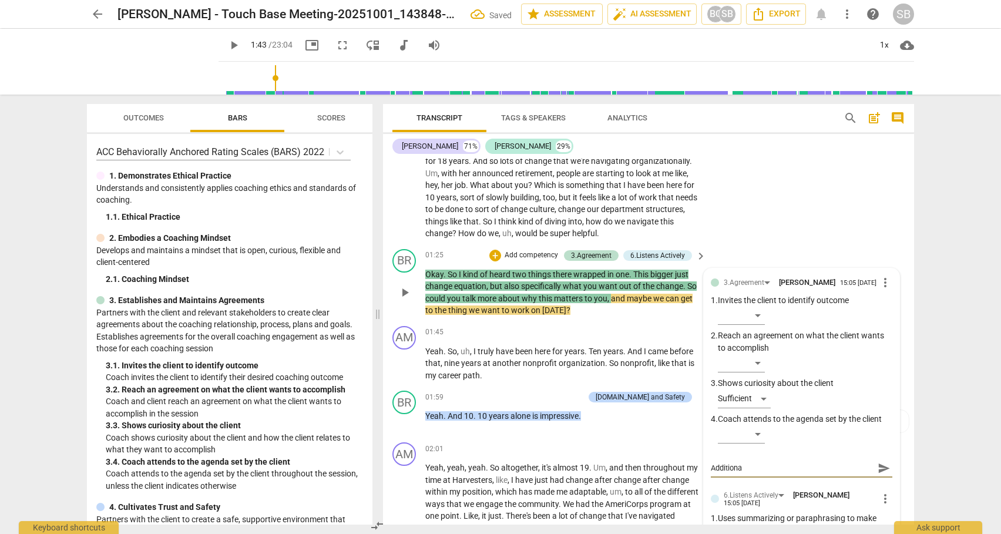
type textarea "Additional"
type textarea "Additionalk"
click at [878, 467] on span "send" at bounding box center [884, 468] width 13 height 13
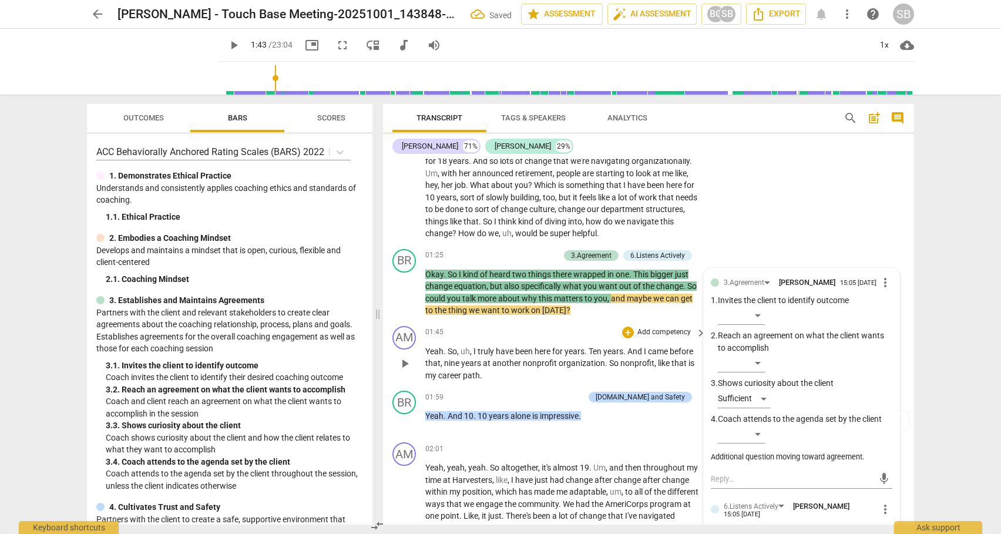
click at [402, 360] on span "play_arrow" at bounding box center [405, 364] width 14 height 14
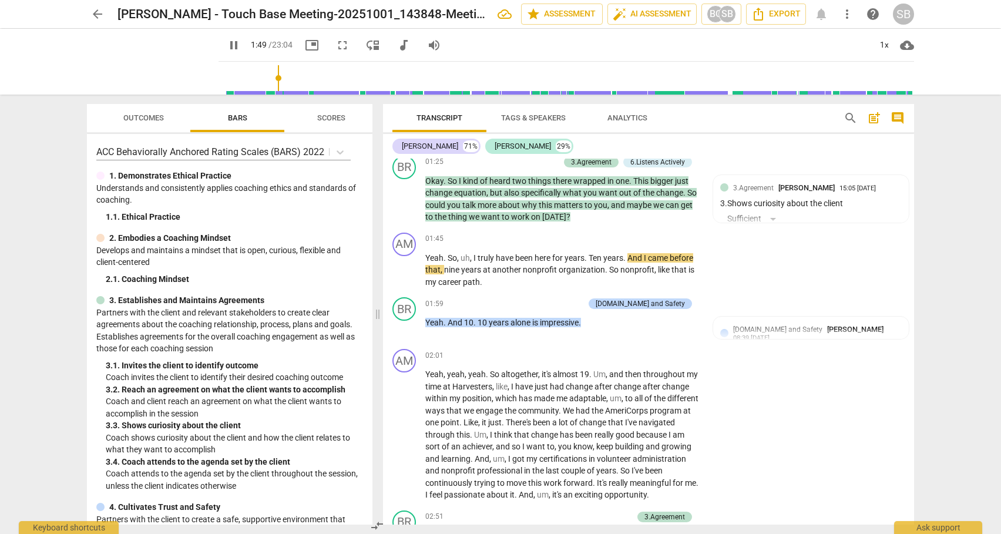
scroll to position [311, 0]
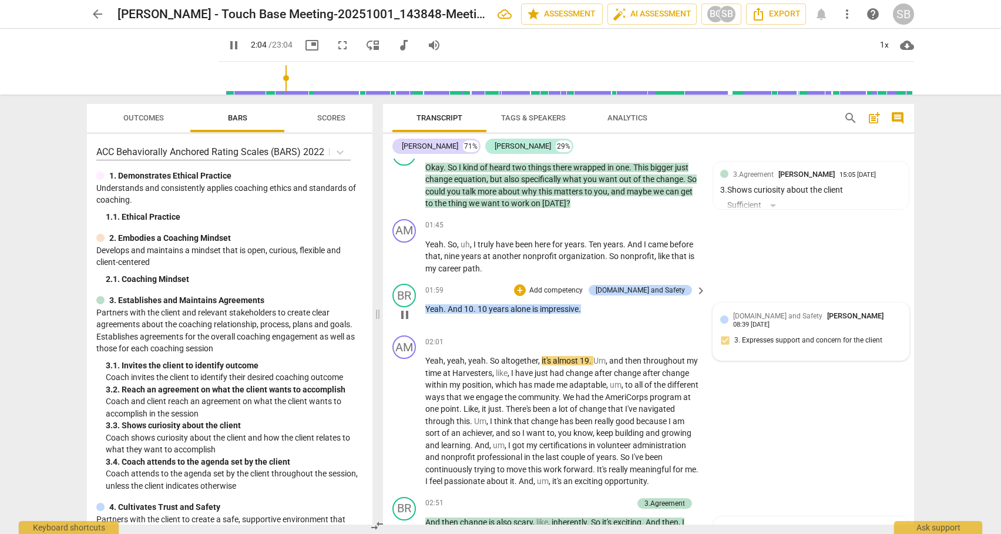
click at [749, 320] on span "[DOMAIN_NAME] and Safety" at bounding box center [777, 316] width 89 height 8
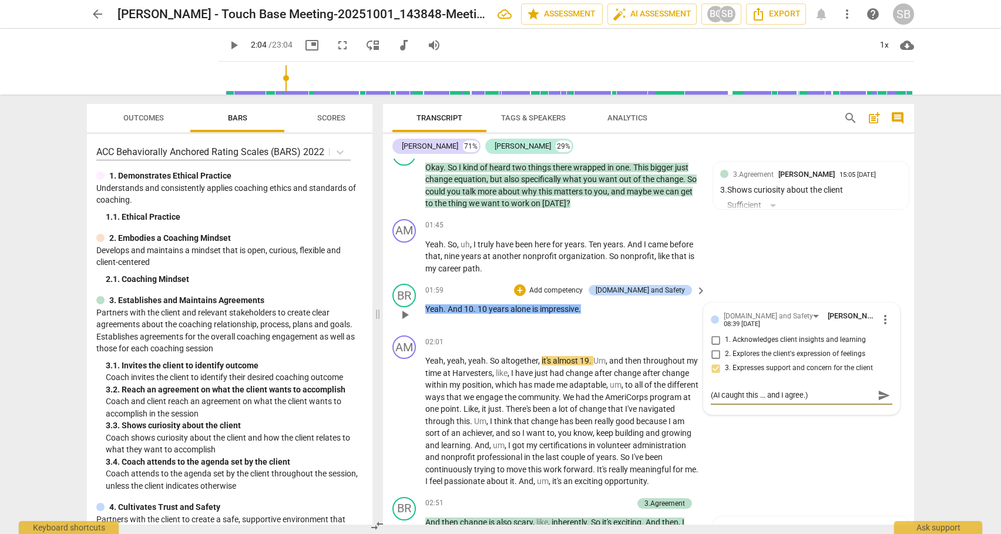
drag, startPoint x: 813, startPoint y: 392, endPoint x: 706, endPoint y: 399, distance: 107.2
click at [706, 399] on div "[DOMAIN_NAME] and Safety [PERSON_NAME] 08:39 [DATE] more_vert 1. Acknowledges c…" at bounding box center [802, 358] width 196 height 111
click at [878, 394] on span "send" at bounding box center [884, 395] width 13 height 13
click at [881, 320] on span "more_vert" at bounding box center [885, 320] width 14 height 14
click at [887, 318] on li "Edit" at bounding box center [894, 319] width 41 height 22
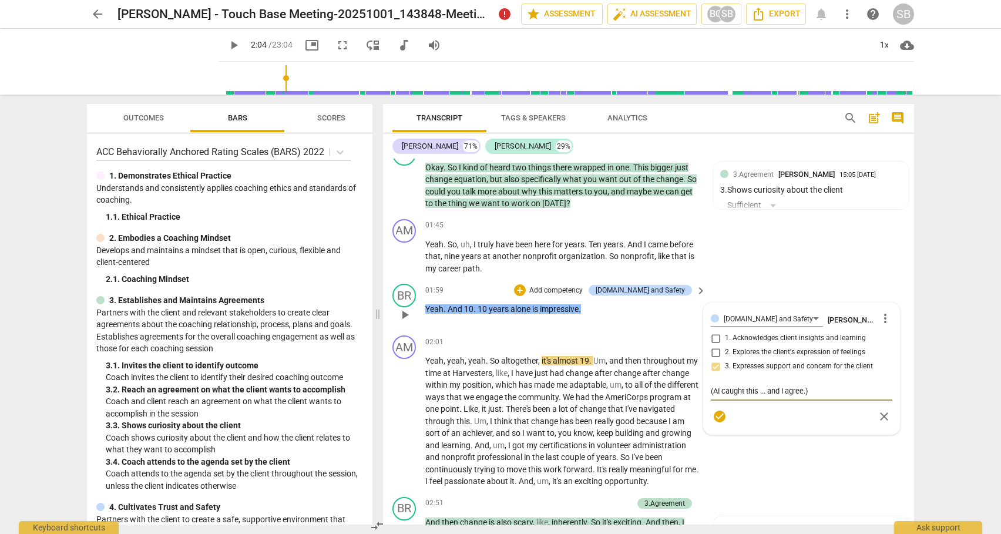
click at [717, 415] on span "check_circle" at bounding box center [720, 416] width 14 height 14
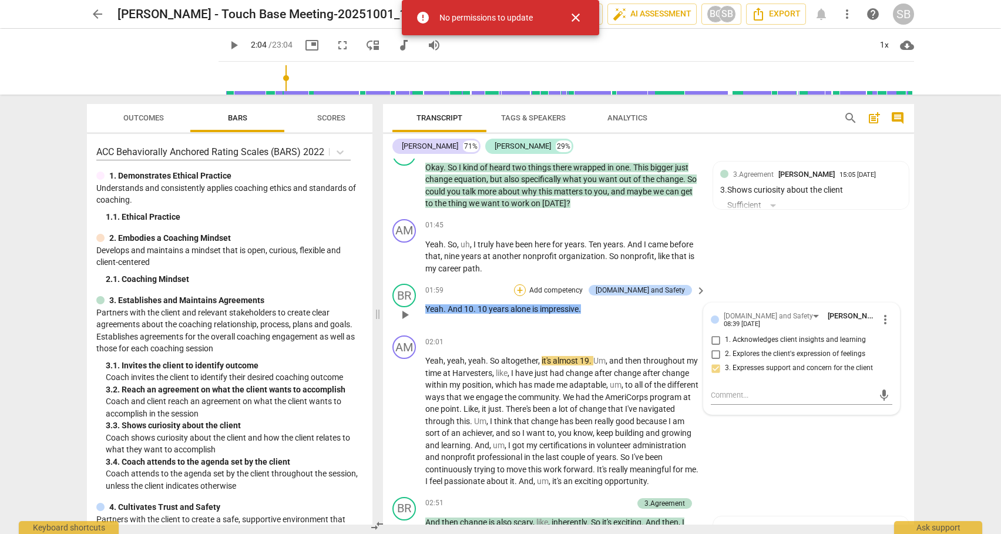
click at [526, 291] on div "+" at bounding box center [520, 290] width 12 height 12
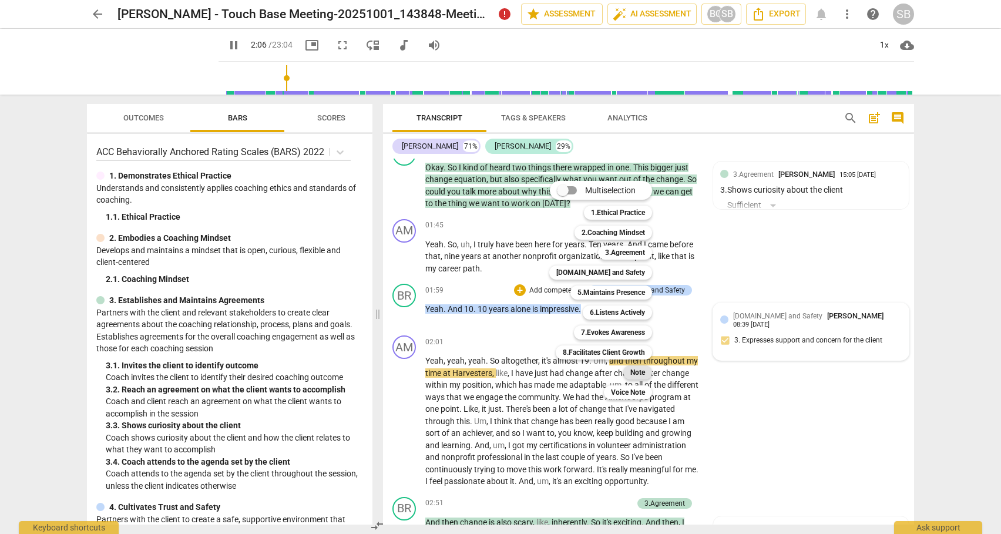
click at [637, 369] on b "Note" at bounding box center [637, 372] width 15 height 14
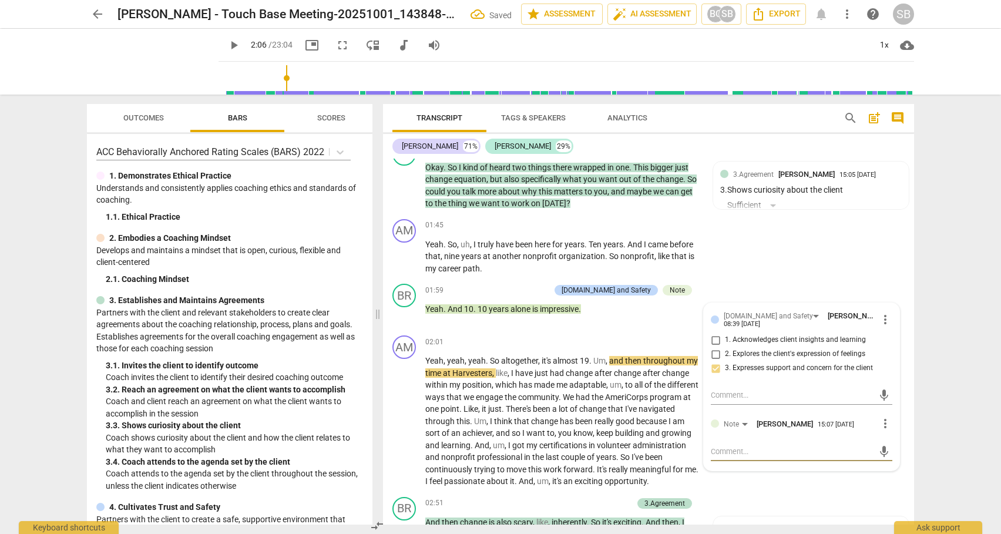
click at [735, 452] on textarea at bounding box center [792, 451] width 163 height 11
paste textarea "(AI caught this ... and I agree.)"
click at [879, 450] on span "send" at bounding box center [884, 451] width 13 height 13
click at [407, 313] on span "play_arrow" at bounding box center [405, 315] width 14 height 14
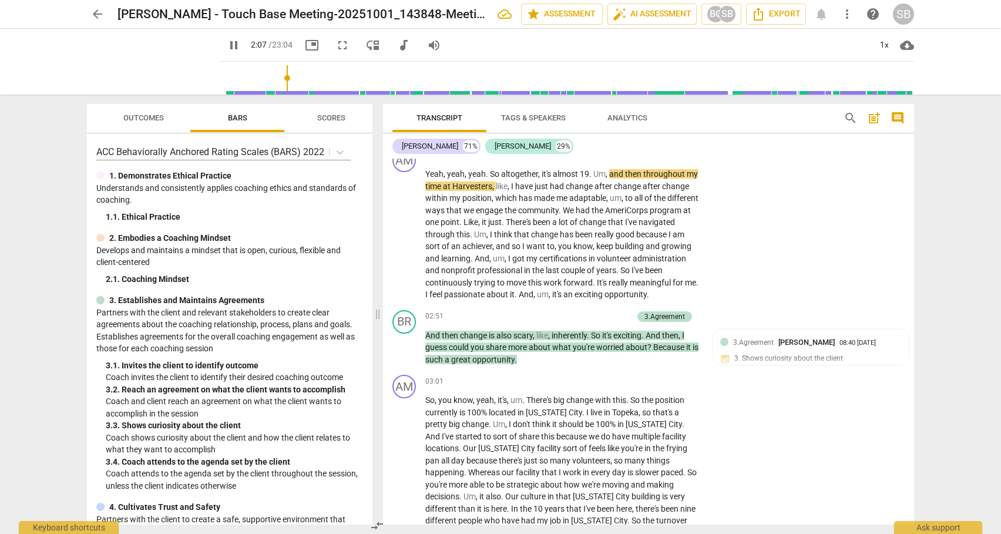
scroll to position [503, 0]
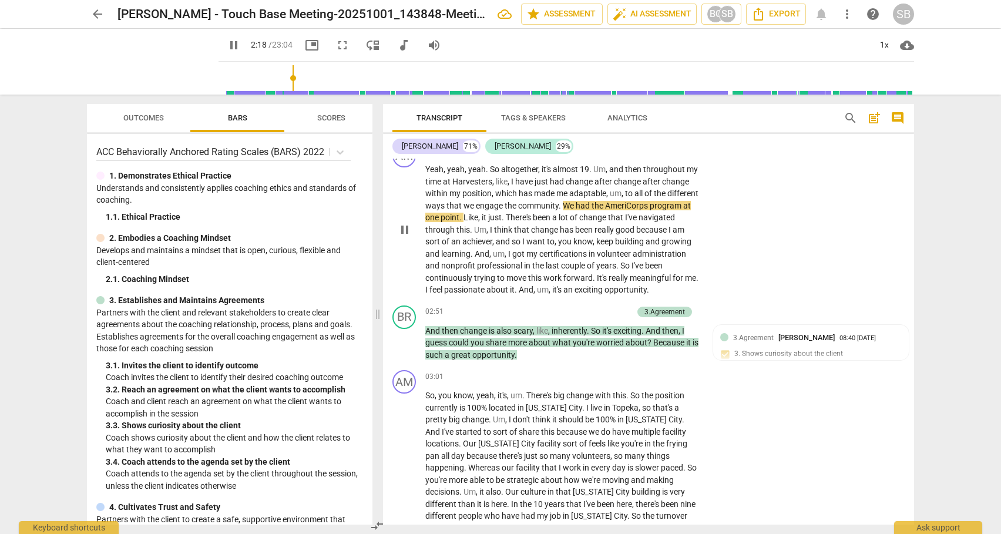
click at [514, 231] on span "think" at bounding box center [504, 229] width 20 height 9
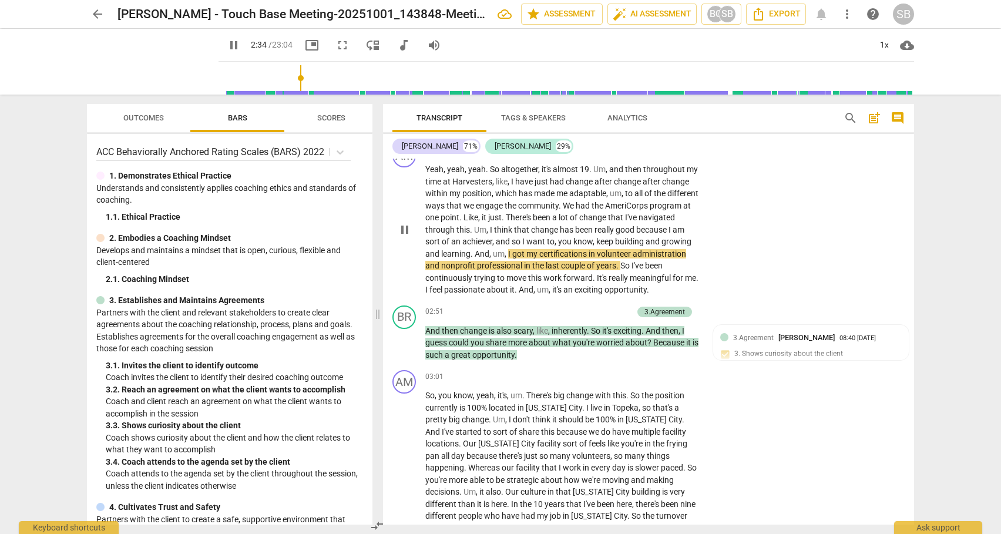
click at [429, 289] on span "I" at bounding box center [427, 289] width 4 height 9
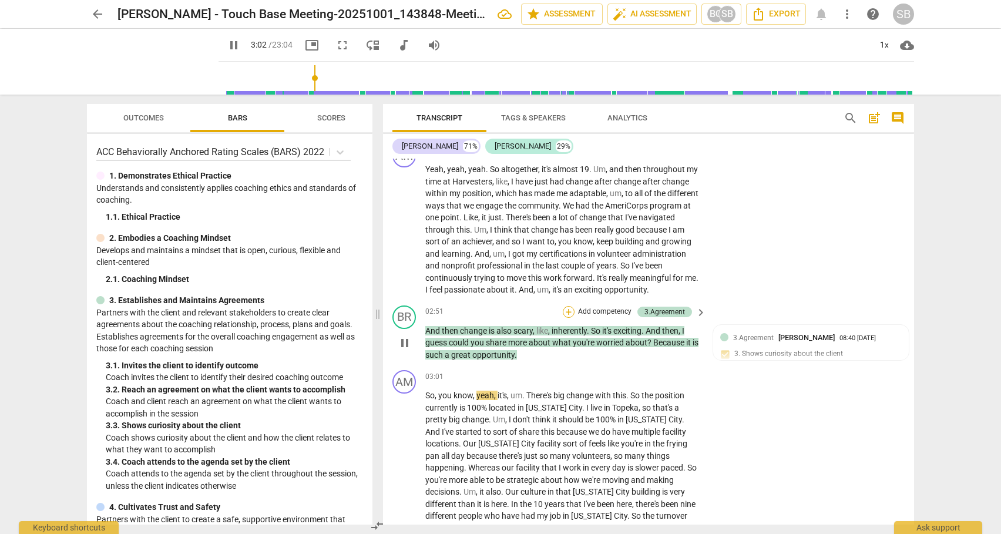
click at [566, 318] on div "+" at bounding box center [569, 312] width 12 height 12
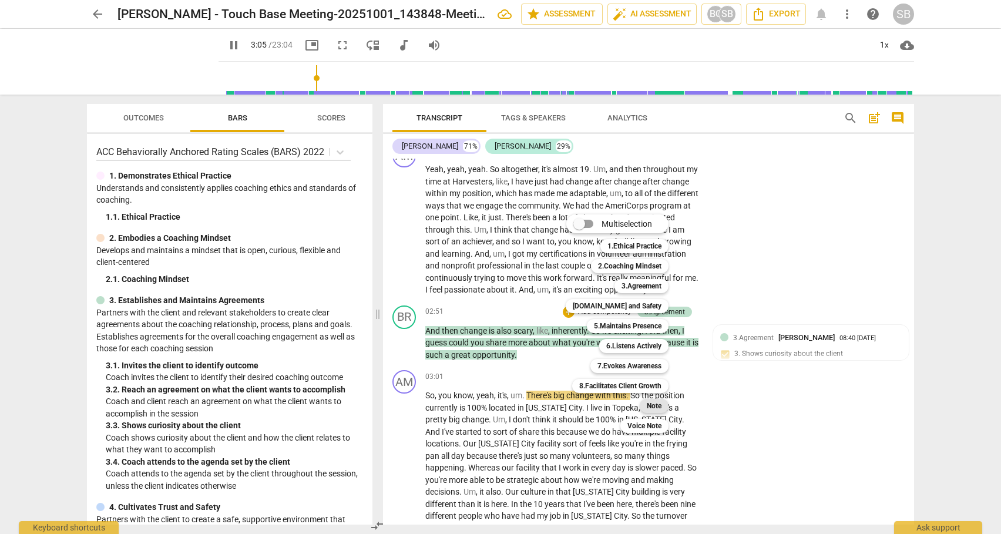
click at [652, 403] on b "Note" at bounding box center [654, 406] width 15 height 14
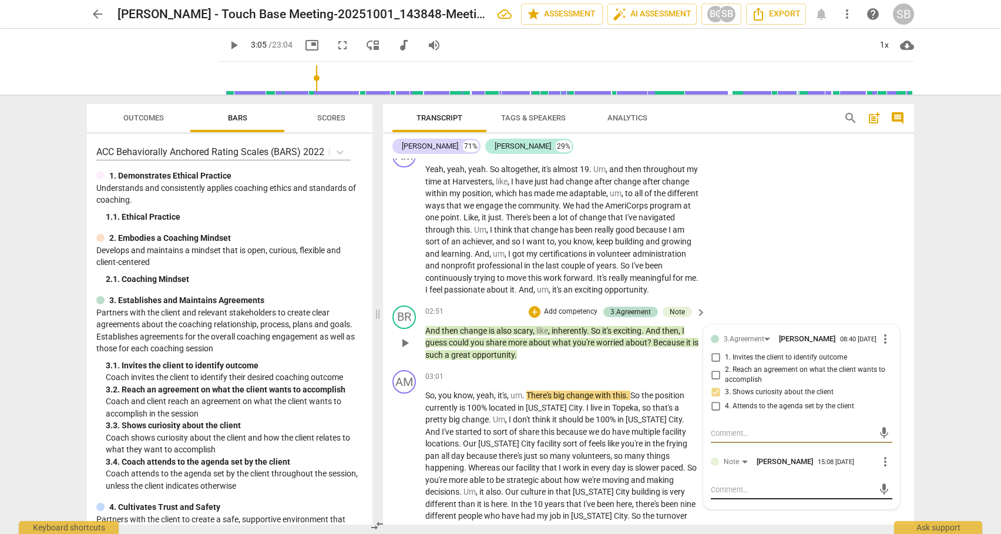
click at [730, 495] on textarea at bounding box center [792, 489] width 163 height 11
paste textarea "(AI caught this ... and I agree.)"
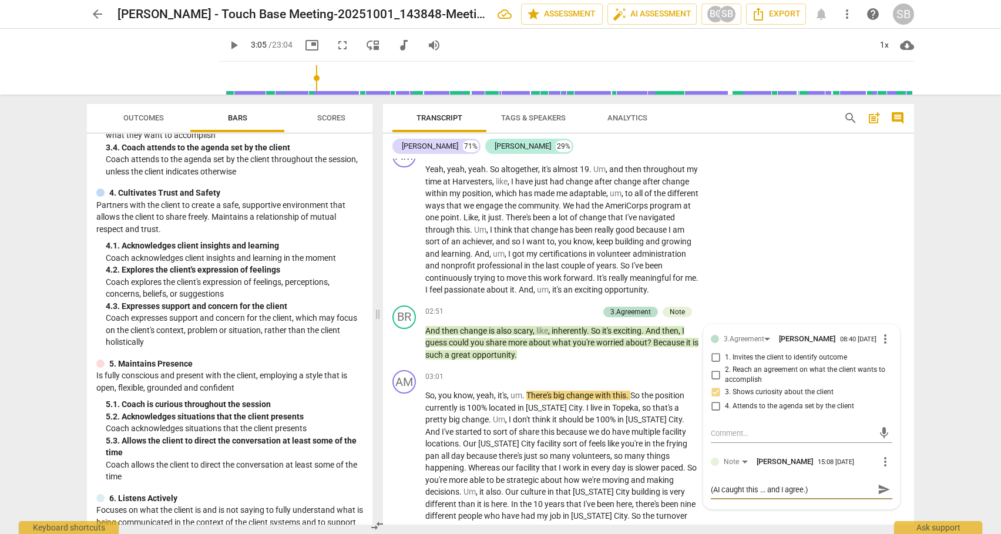
scroll to position [320, 0]
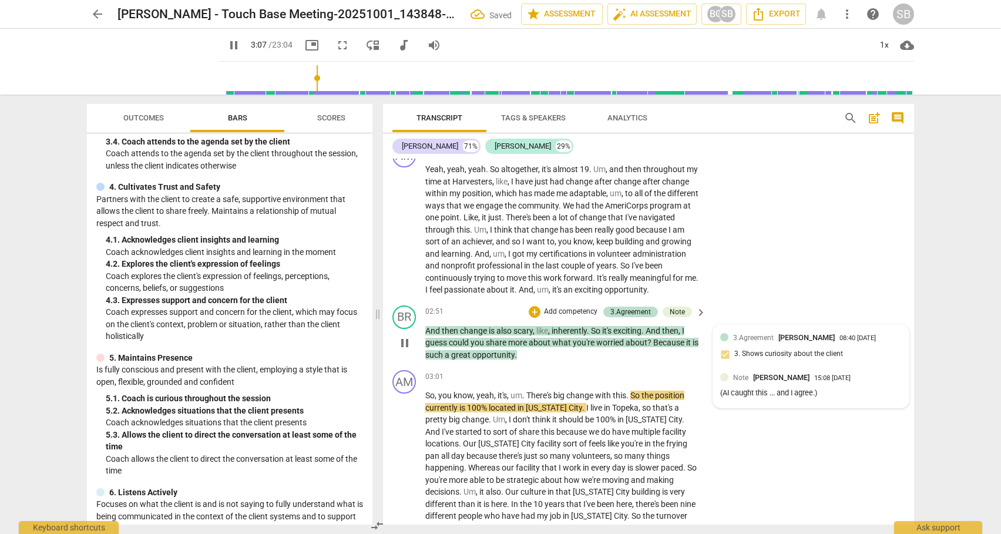
click at [787, 401] on div "Note [PERSON_NAME] 15:08 [DATE] (AI caught this ... and I agree.)" at bounding box center [811, 386] width 182 height 29
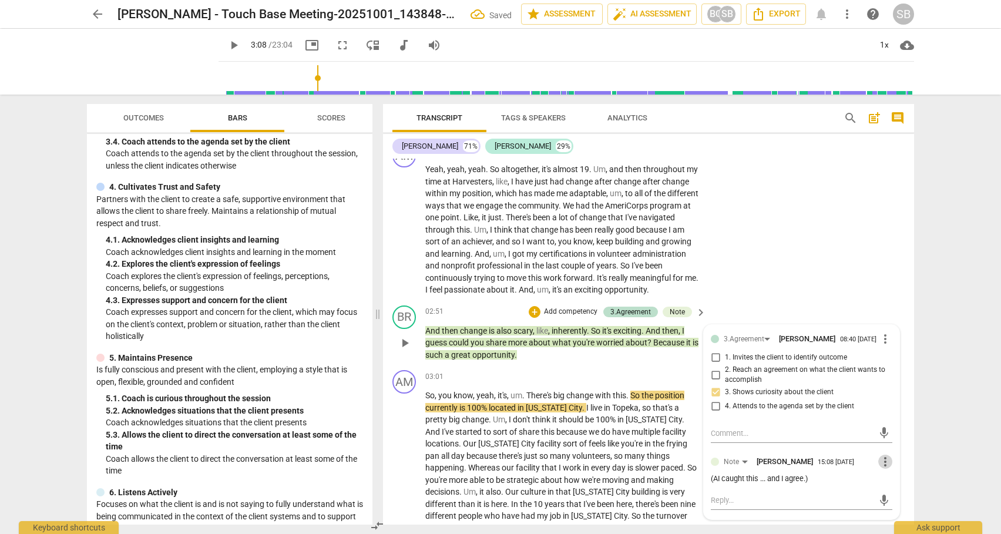
click at [880, 469] on span "more_vert" at bounding box center [885, 462] width 14 height 14
click at [886, 477] on li "Edit" at bounding box center [894, 477] width 41 height 22
click at [816, 495] on textarea "(AI caught this ... and I agree.)" at bounding box center [802, 489] width 182 height 11
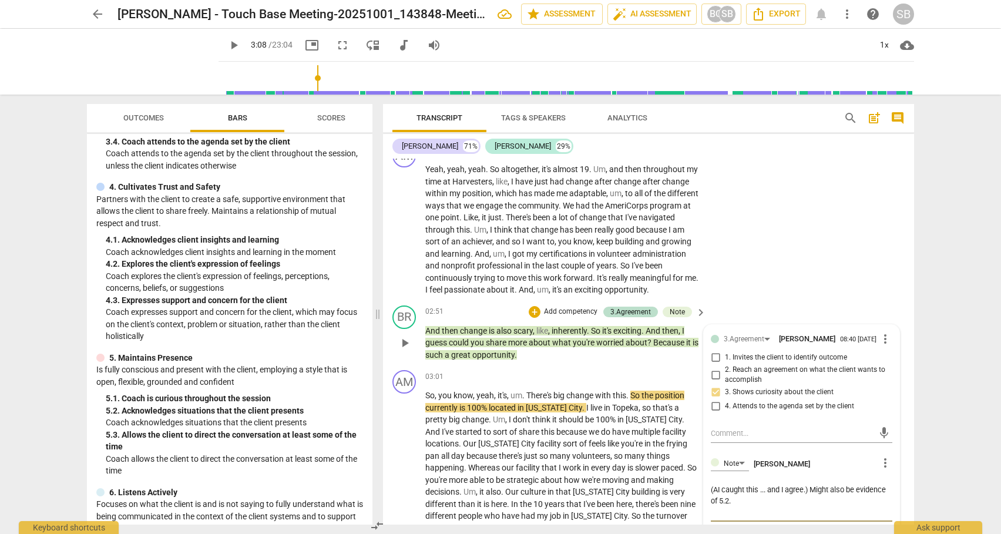
scroll to position [510, 0]
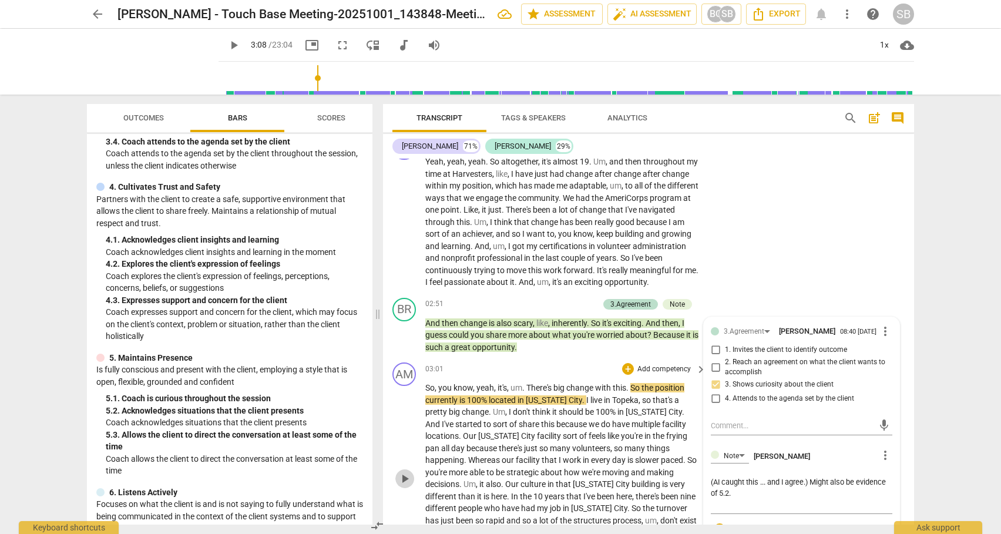
click at [401, 481] on span "play_arrow" at bounding box center [405, 479] width 14 height 14
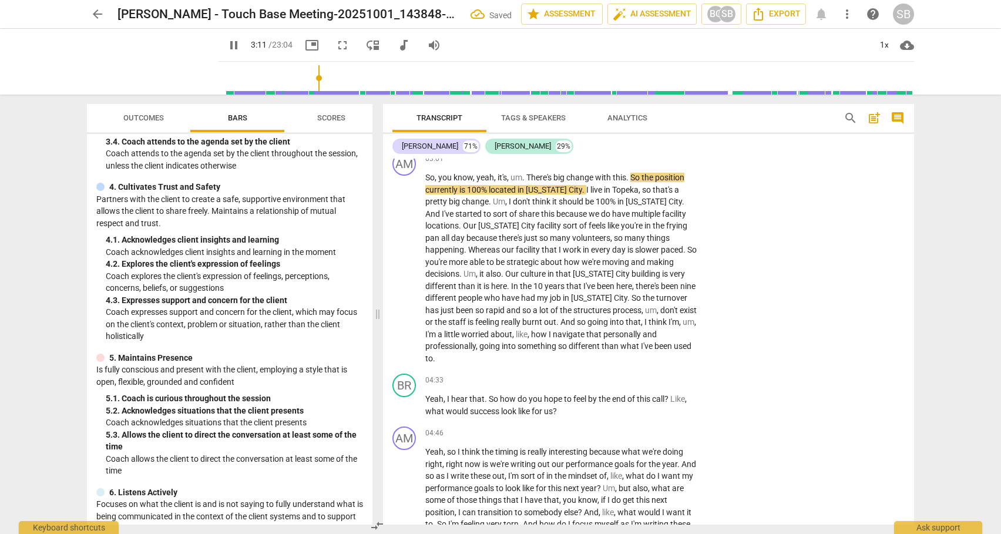
scroll to position [738, 0]
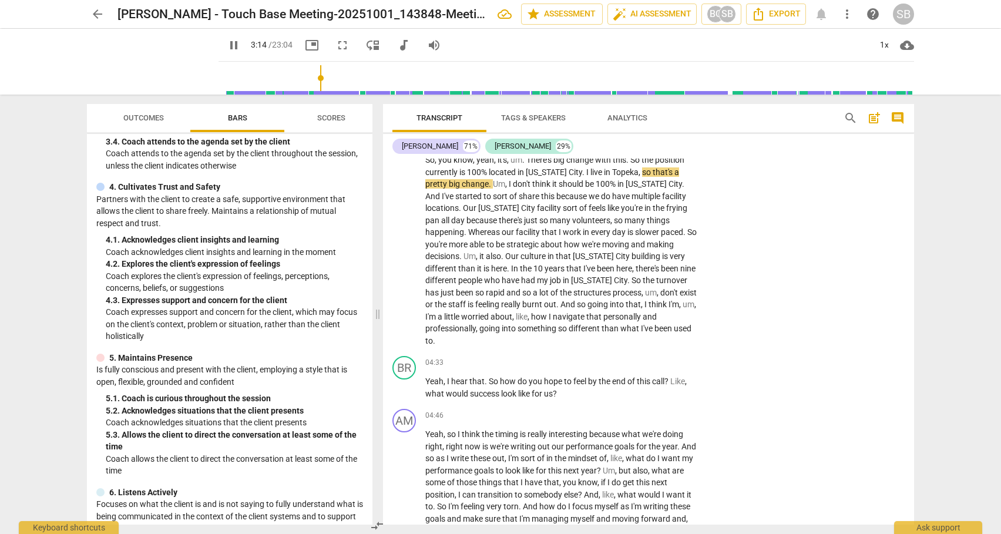
click at [227, 43] on span "pause" at bounding box center [234, 45] width 14 height 14
click at [227, 42] on span "play_arrow" at bounding box center [234, 45] width 14 height 14
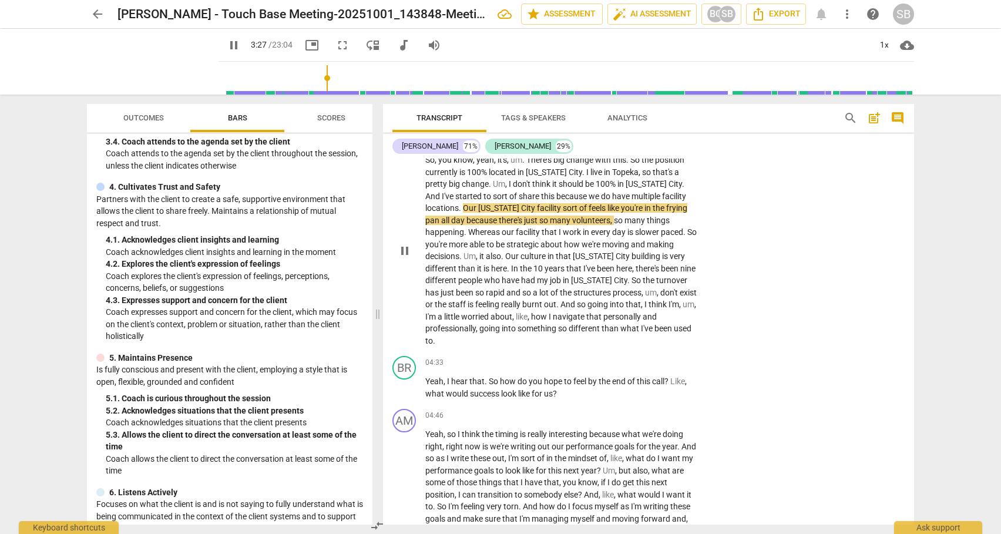
click at [505, 261] on span "Our" at bounding box center [512, 255] width 15 height 9
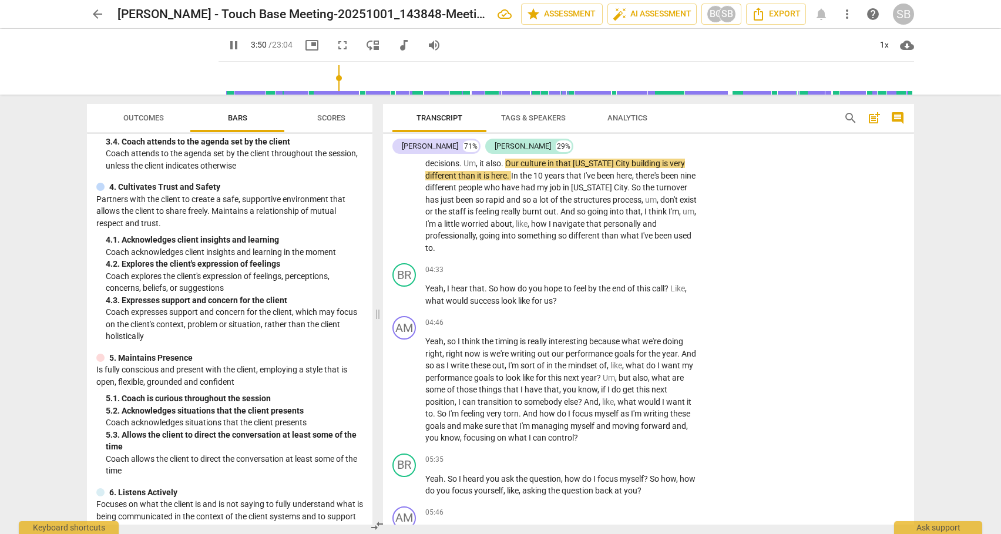
scroll to position [832, 0]
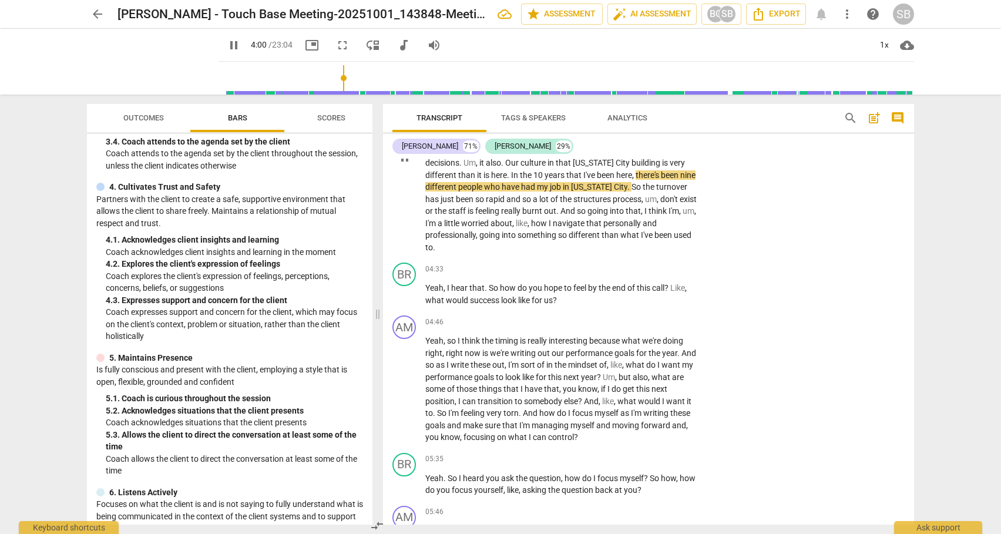
click at [569, 240] on span "different" at bounding box center [585, 234] width 33 height 9
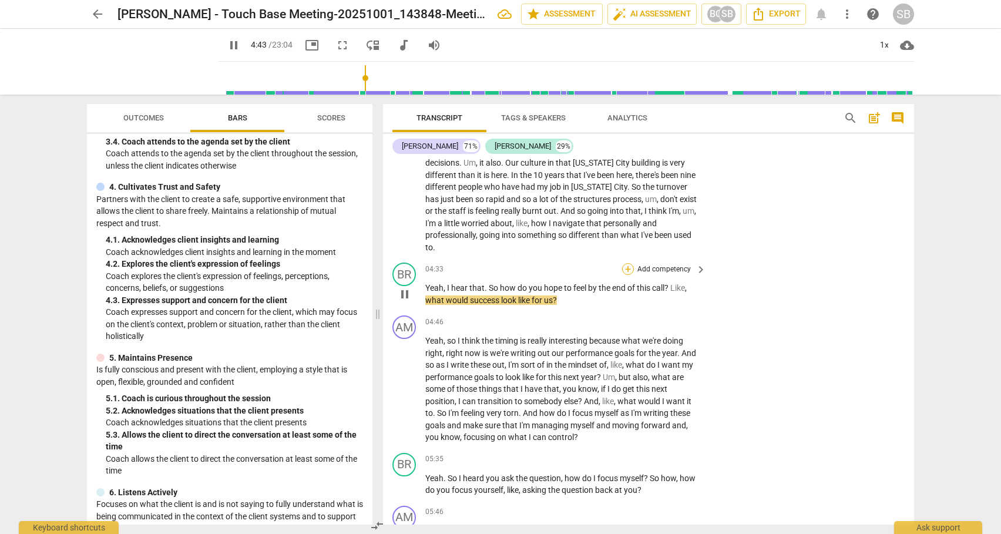
click at [625, 267] on div "+" at bounding box center [628, 269] width 12 height 12
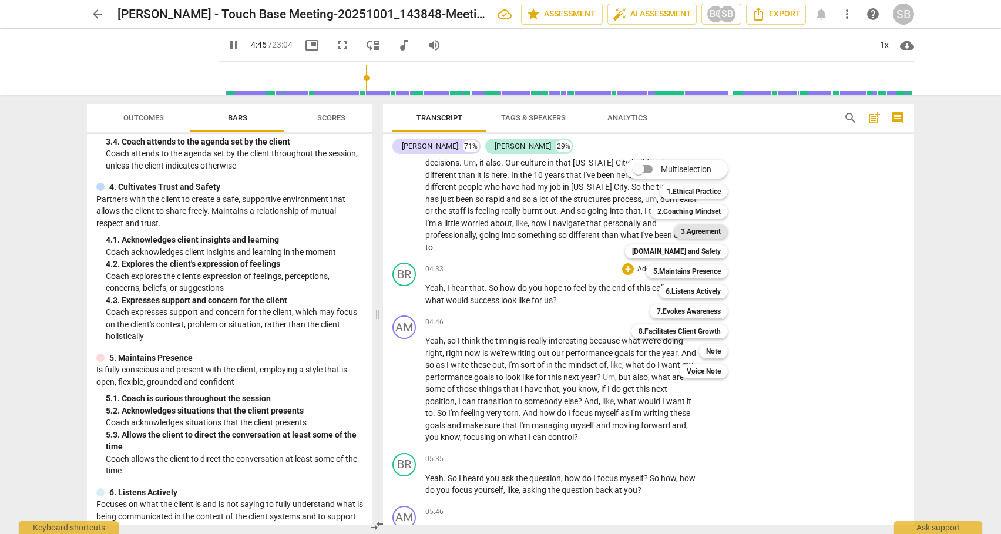
click at [690, 235] on b "3.Agreement" at bounding box center [701, 231] width 40 height 14
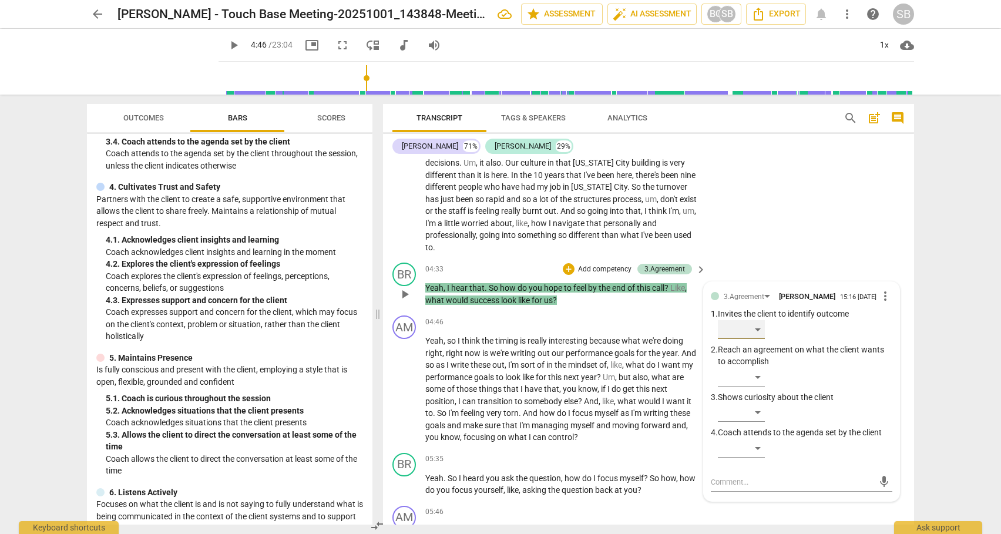
click at [757, 330] on div "​" at bounding box center [741, 329] width 47 height 19
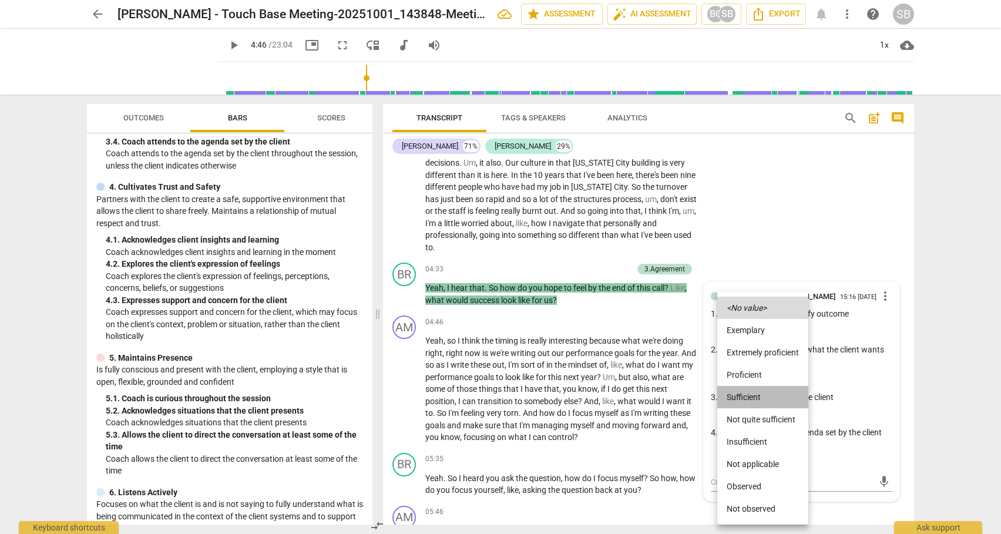
click at [744, 394] on li "Sufficient" at bounding box center [762, 397] width 91 height 22
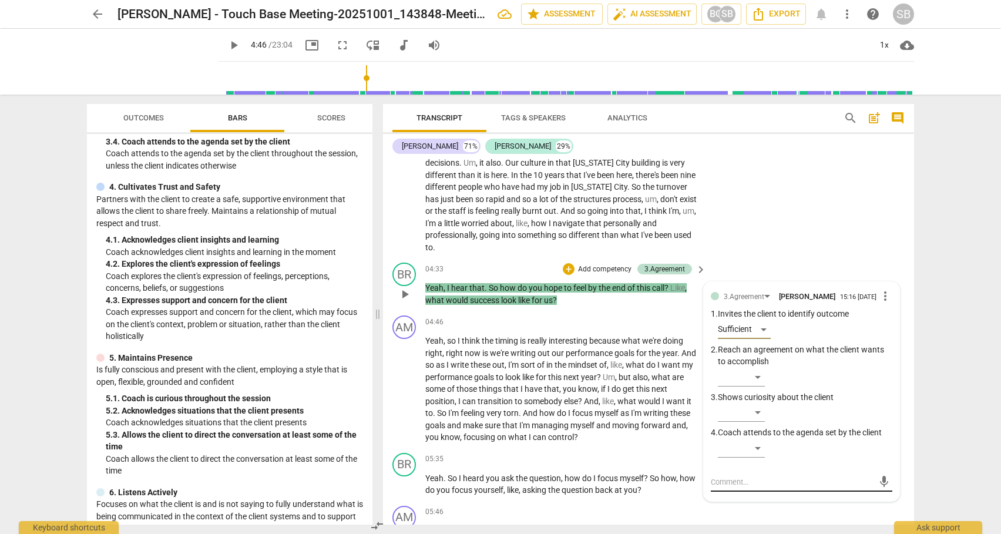
click at [727, 482] on textarea at bounding box center [792, 481] width 163 height 11
click at [878, 487] on span "send" at bounding box center [884, 487] width 13 height 13
click at [407, 297] on span "play_arrow" at bounding box center [405, 294] width 14 height 14
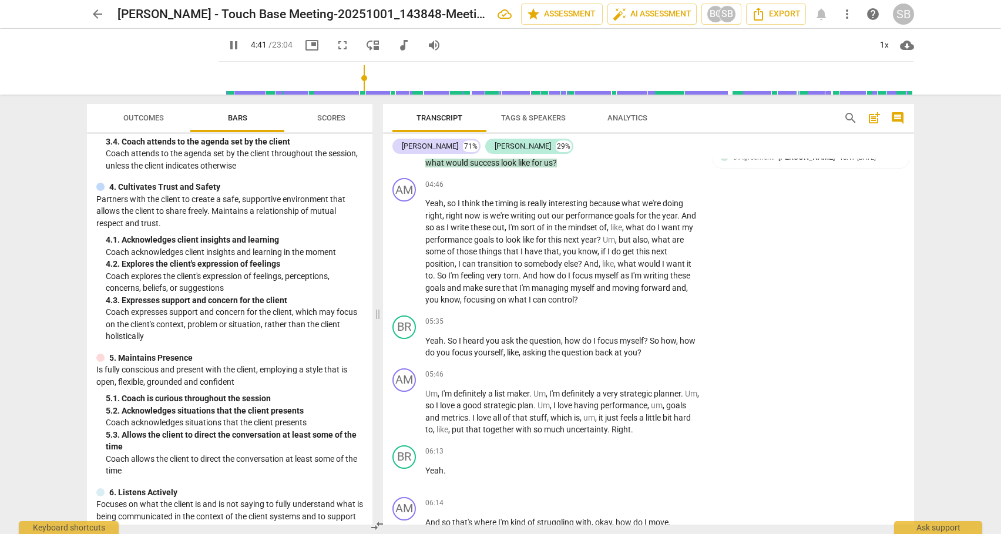
scroll to position [992, 0]
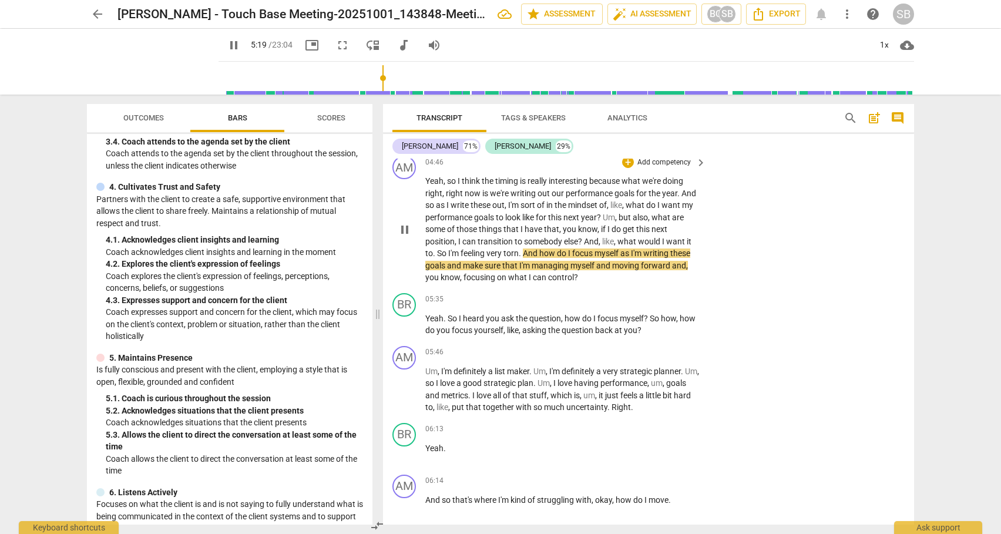
click at [533, 267] on span "managing" at bounding box center [551, 265] width 39 height 9
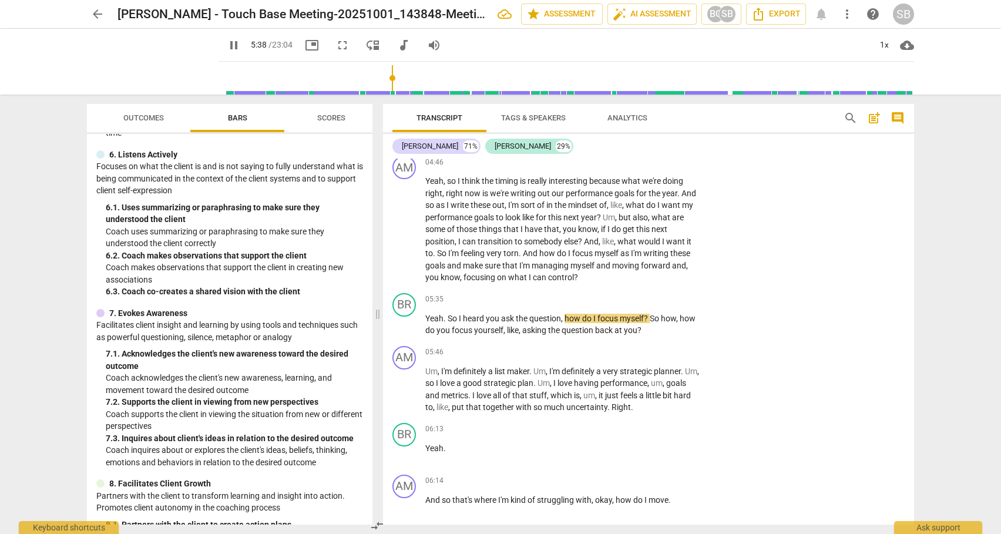
scroll to position [659, 0]
click at [626, 300] on div "+" at bounding box center [628, 300] width 12 height 12
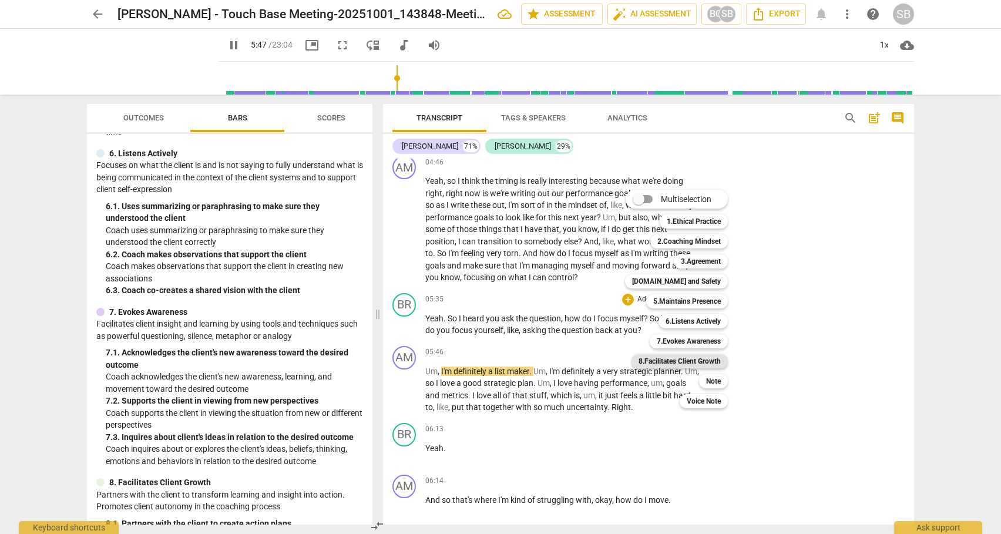
click at [682, 360] on b "8.Facilitates Client Growth" at bounding box center [680, 361] width 82 height 14
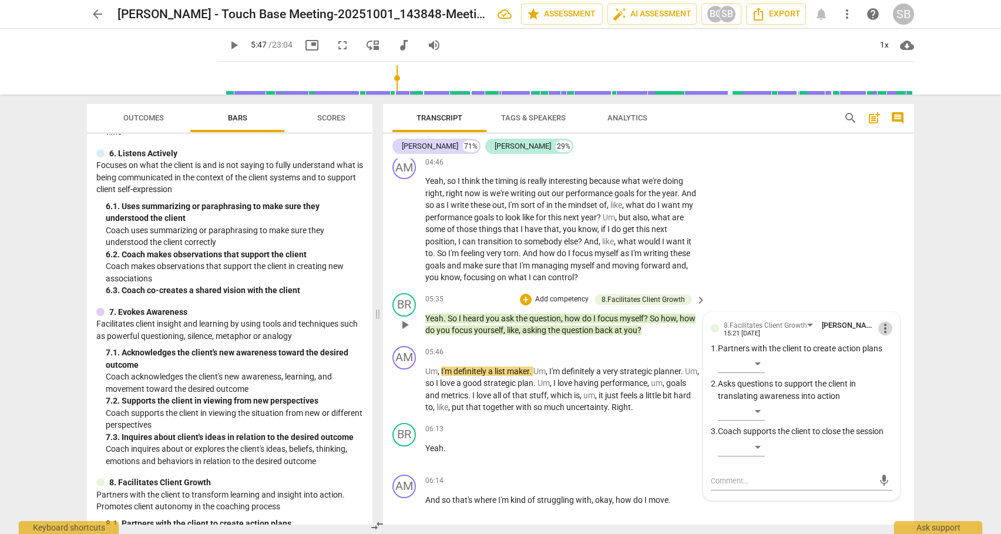
click at [881, 324] on span "more_vert" at bounding box center [885, 328] width 14 height 14
click at [886, 351] on li "Delete" at bounding box center [894, 350] width 41 height 22
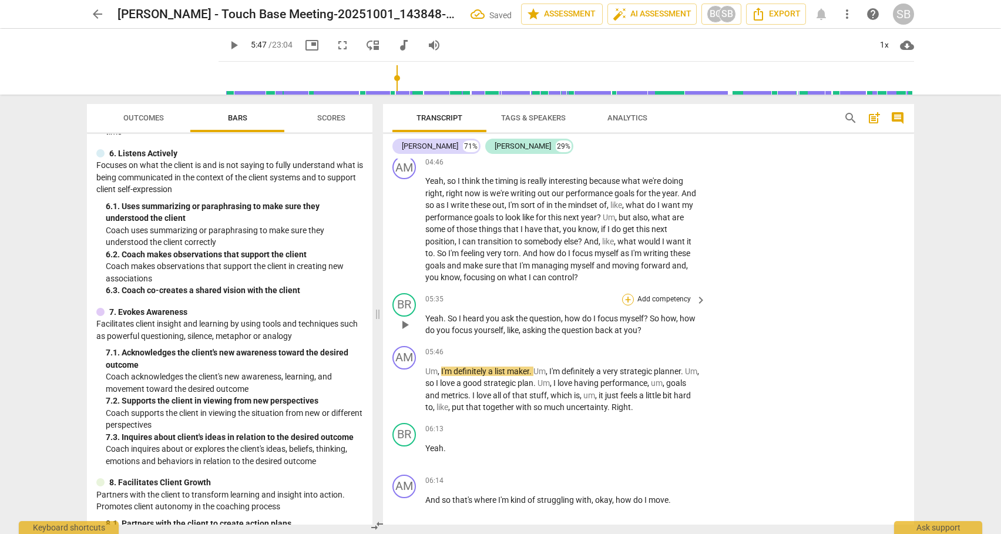
click at [627, 297] on div "+" at bounding box center [628, 300] width 12 height 12
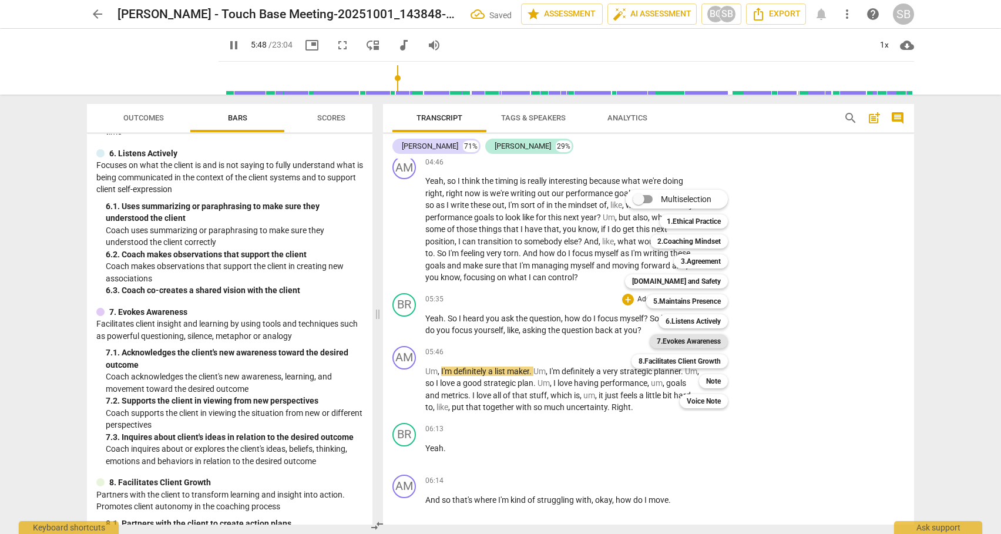
click at [701, 338] on b "7.Evokes Awareness" at bounding box center [689, 341] width 64 height 14
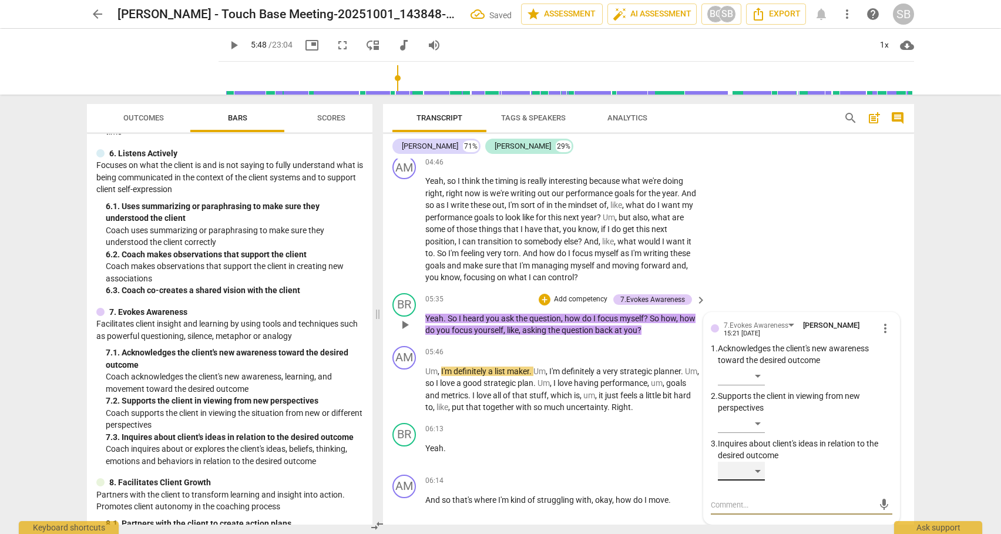
click at [754, 473] on div "​" at bounding box center [741, 471] width 47 height 19
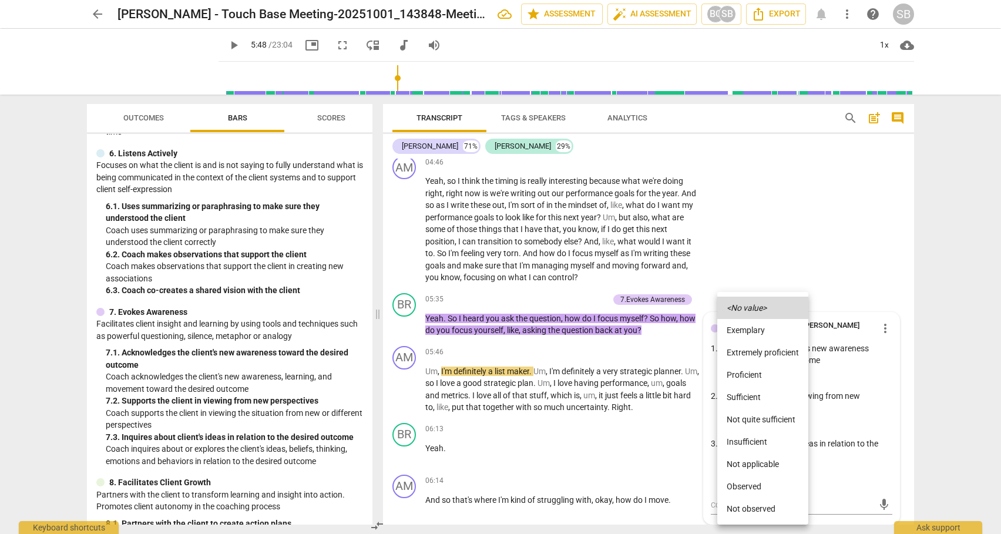
click at [747, 397] on li "Sufficient" at bounding box center [762, 397] width 91 height 22
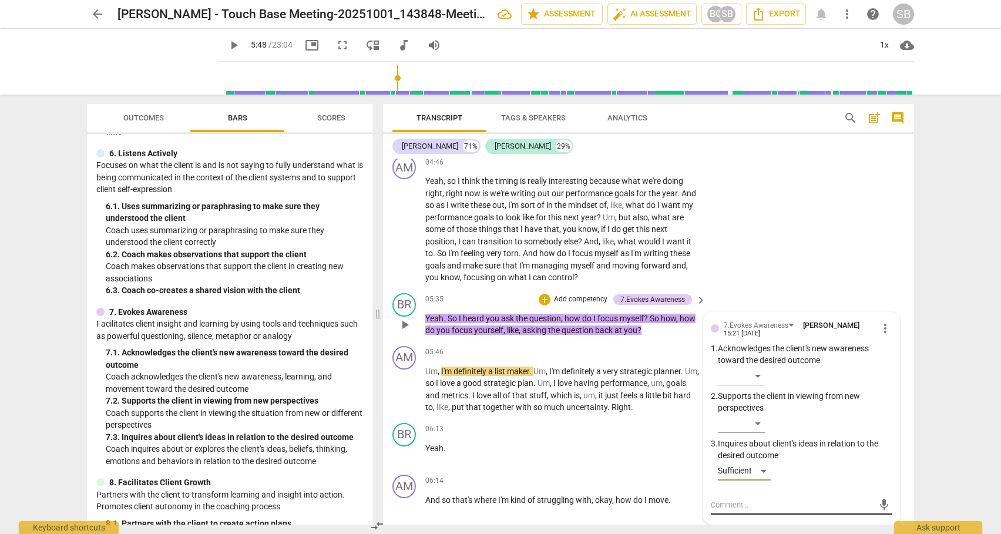
click at [727, 502] on textarea at bounding box center [792, 504] width 163 height 11
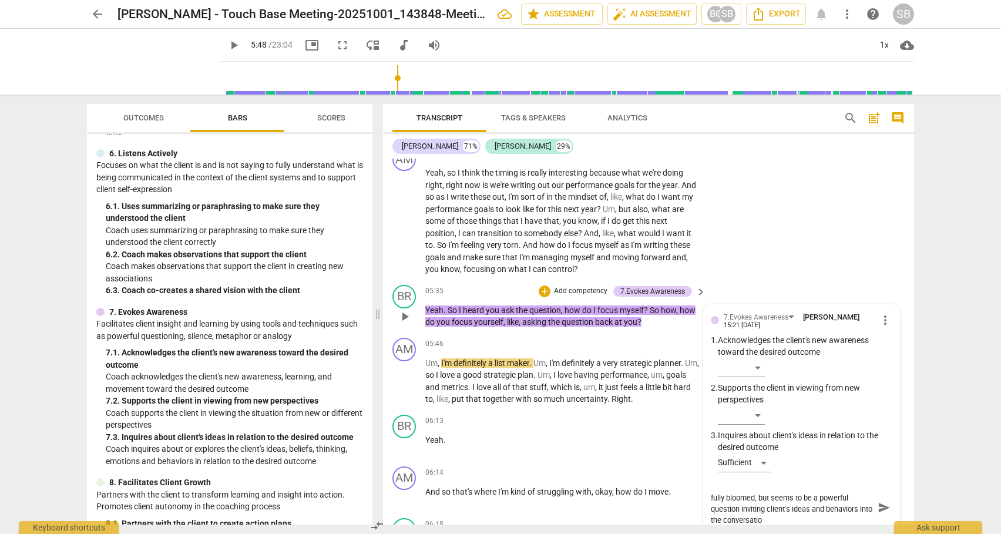
scroll to position [0, 0]
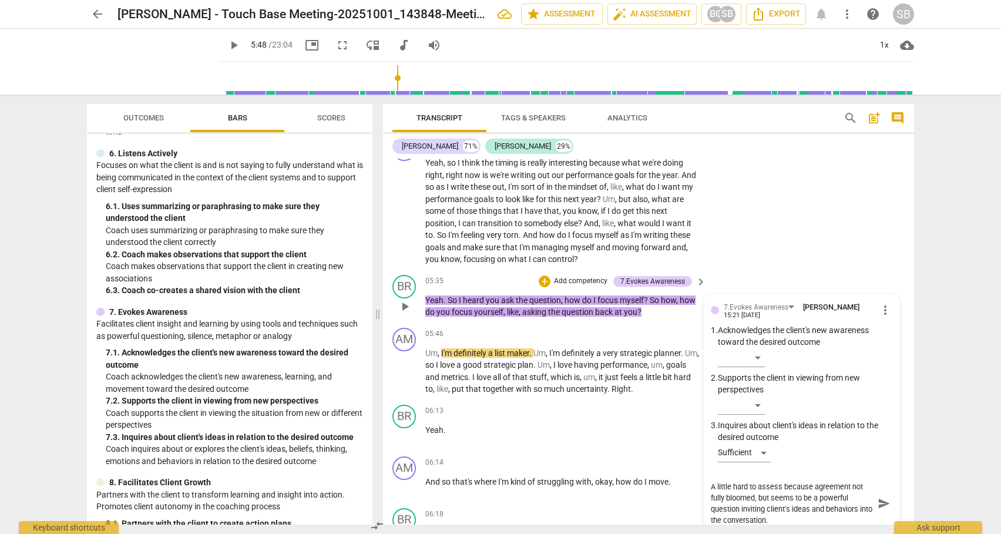
click at [878, 502] on span "send" at bounding box center [884, 503] width 13 height 13
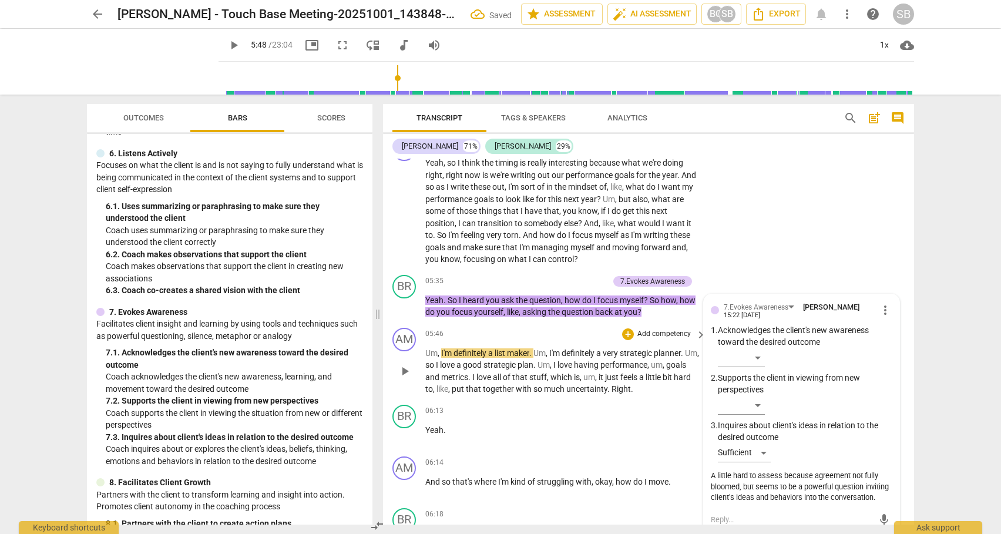
click at [402, 374] on span "play_arrow" at bounding box center [405, 371] width 14 height 14
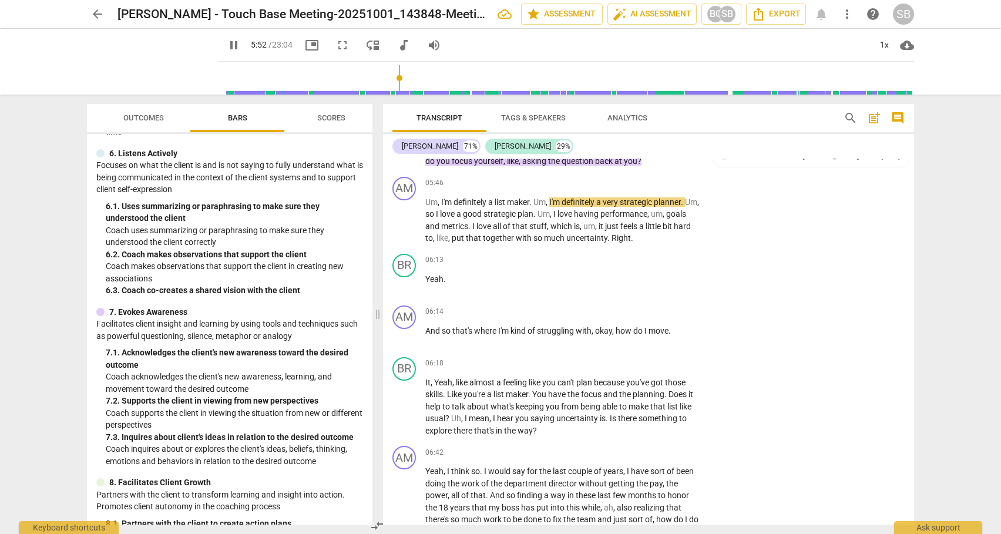
scroll to position [1174, 0]
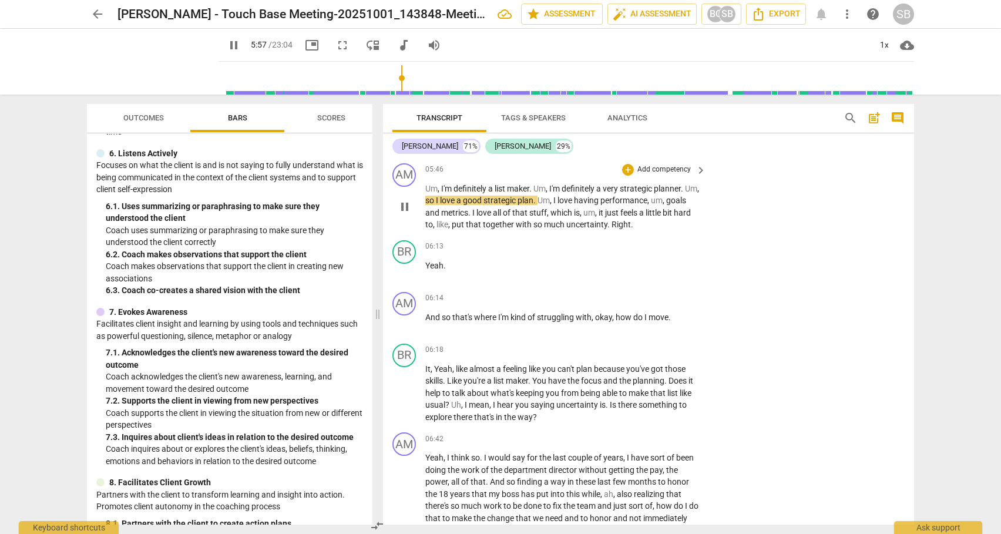
click at [533, 224] on span "with" at bounding box center [525, 224] width 18 height 9
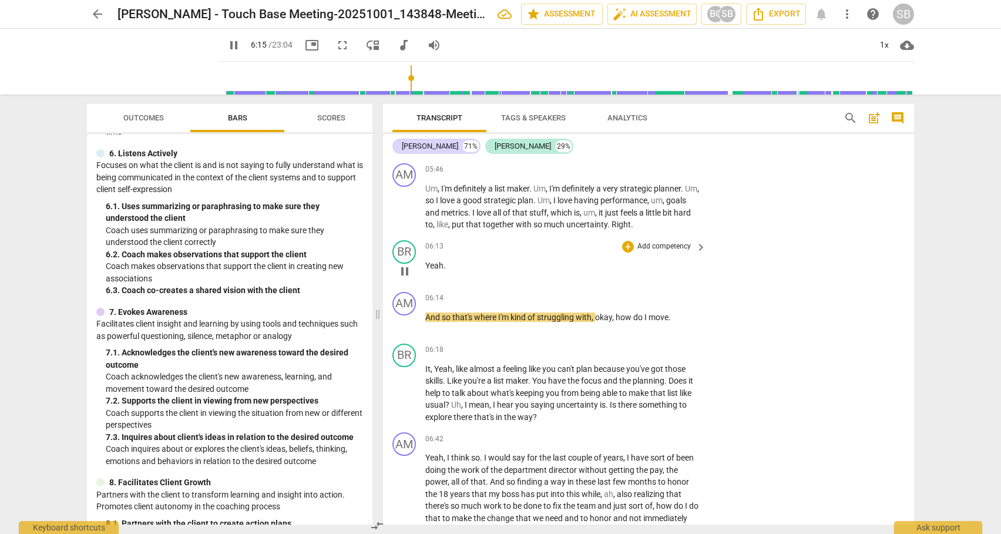
drag, startPoint x: 909, startPoint y: 247, endPoint x: 906, endPoint y: 256, distance: 9.5
click at [906, 256] on div "BR play_arrow pause 06:13 + Add competency keyboard_arrow_right Yeah ." at bounding box center [648, 262] width 531 height 52
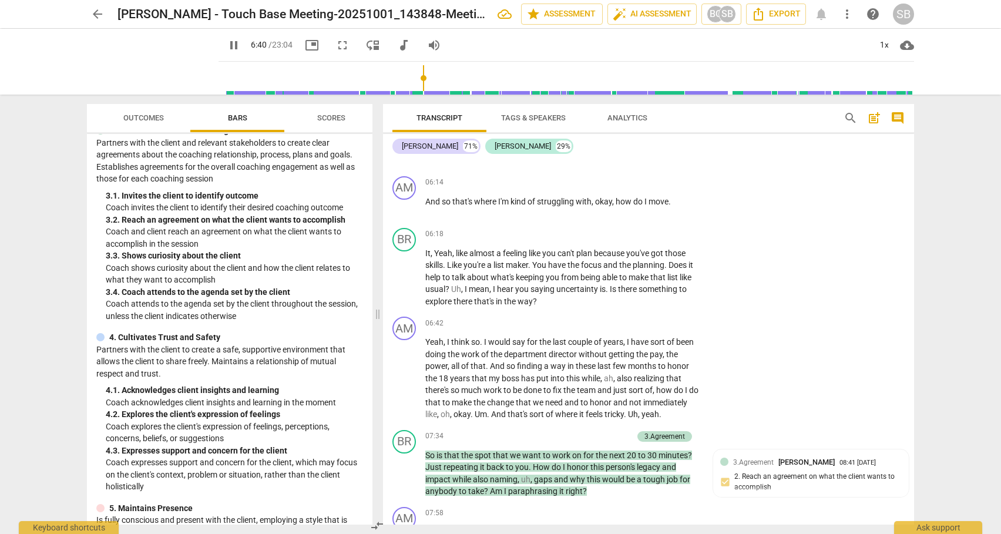
scroll to position [164, 0]
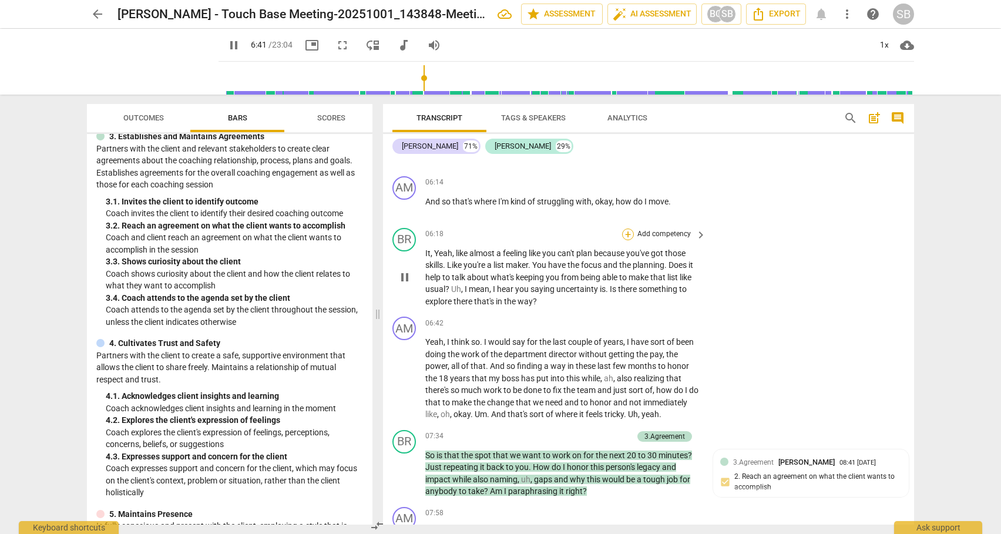
click at [626, 234] on div "+" at bounding box center [628, 235] width 12 height 12
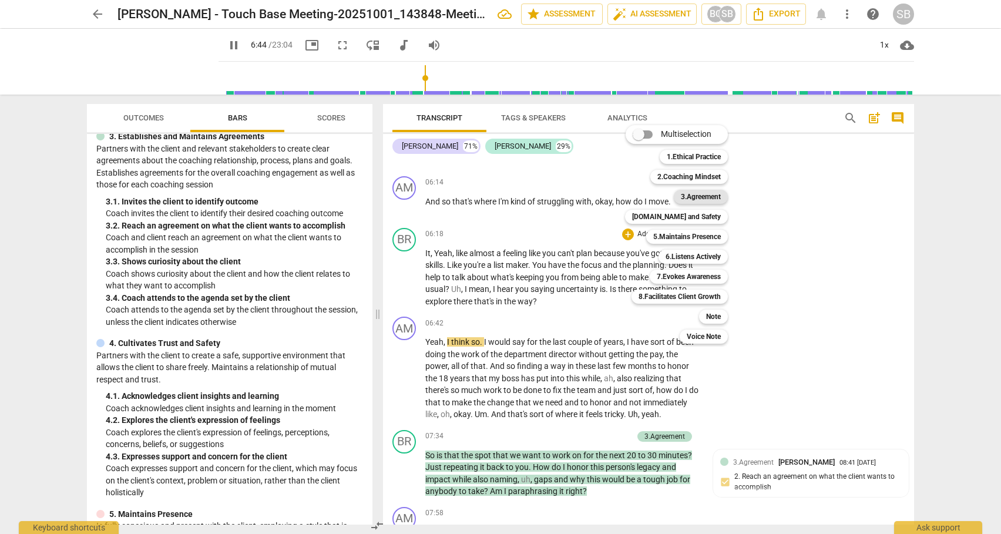
click at [695, 194] on b "3.Agreement" at bounding box center [701, 197] width 40 height 14
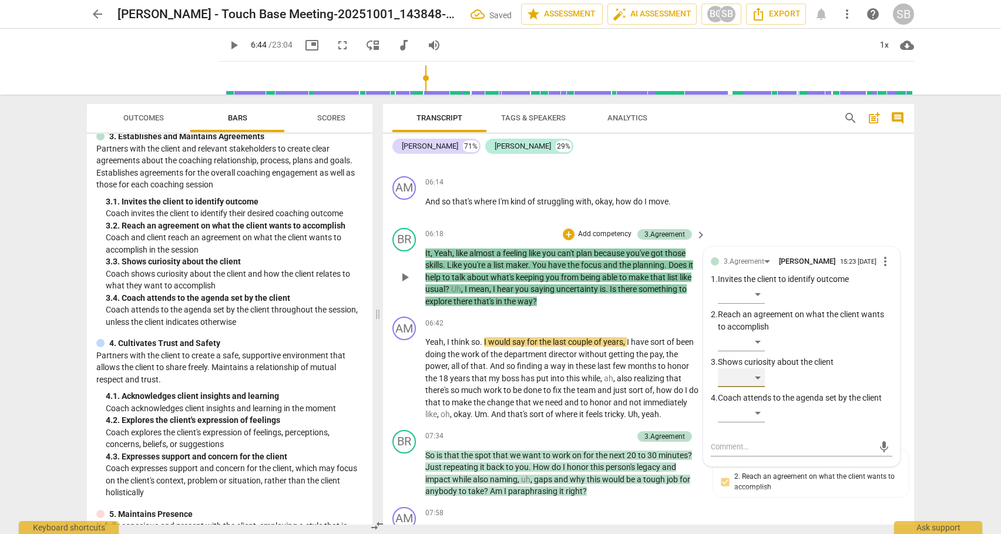
click at [758, 378] on div "​" at bounding box center [741, 377] width 47 height 19
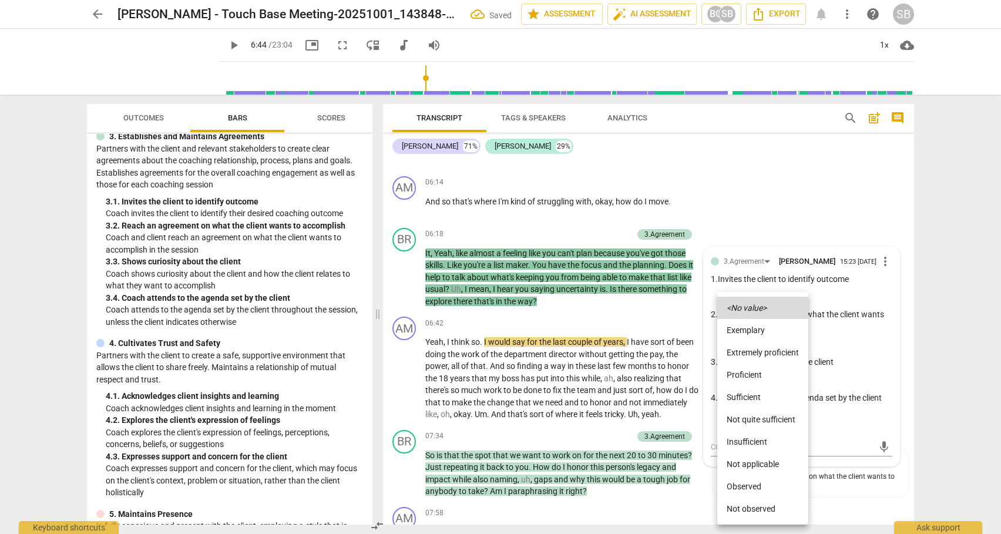
click at [749, 397] on li "Sufficient" at bounding box center [762, 397] width 91 height 22
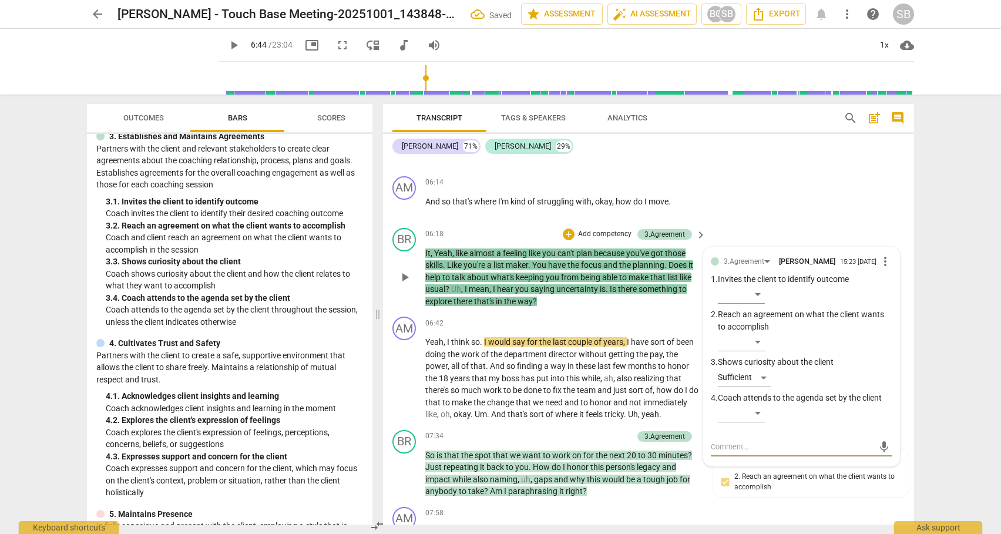
click at [734, 447] on textarea at bounding box center [792, 446] width 163 height 11
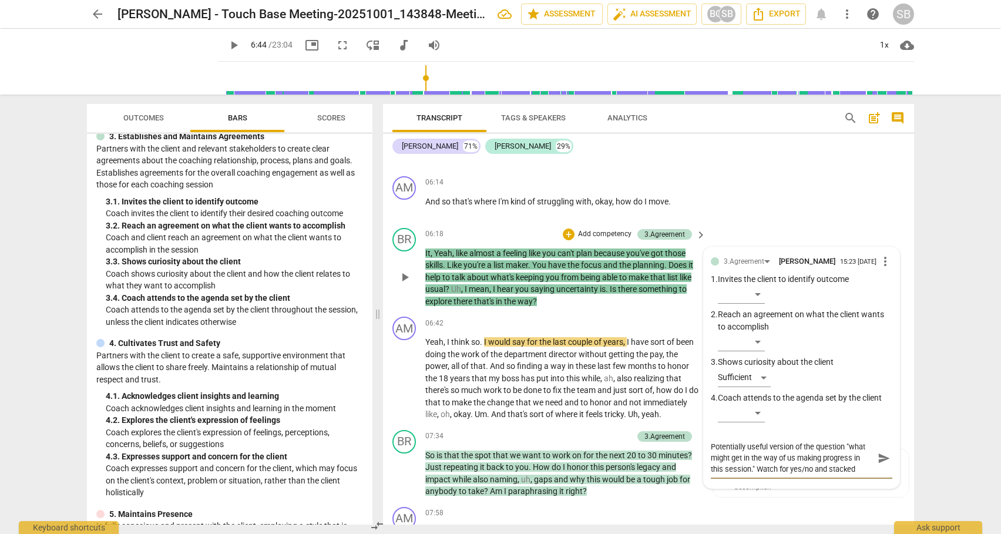
scroll to position [10, 0]
click at [878, 458] on span "send" at bounding box center [884, 458] width 13 height 13
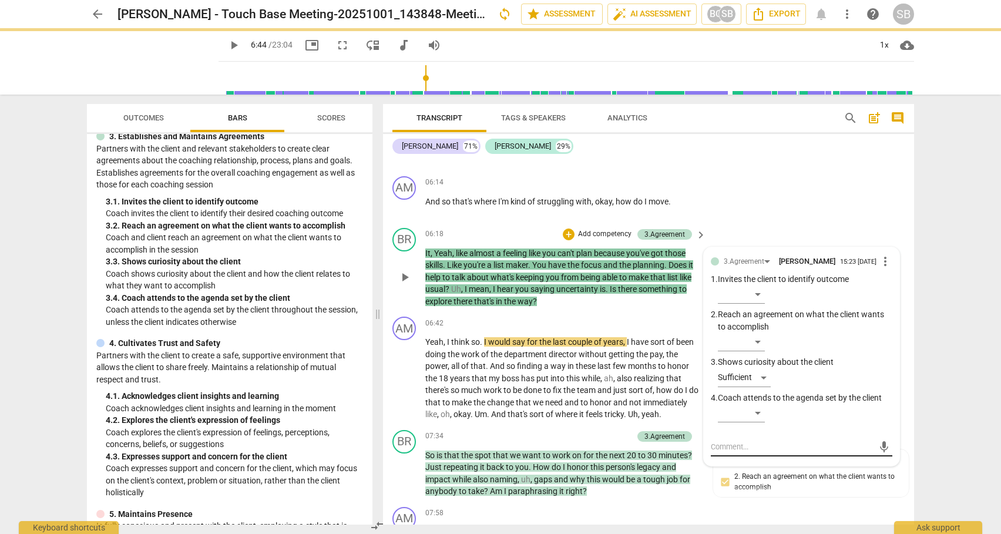
scroll to position [0, 0]
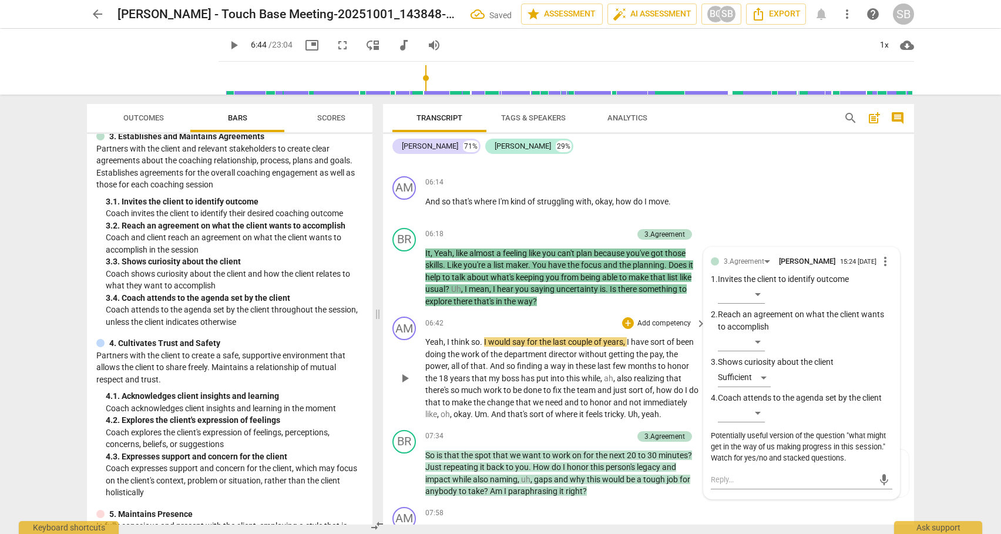
click at [407, 382] on span "play_arrow" at bounding box center [405, 378] width 14 height 14
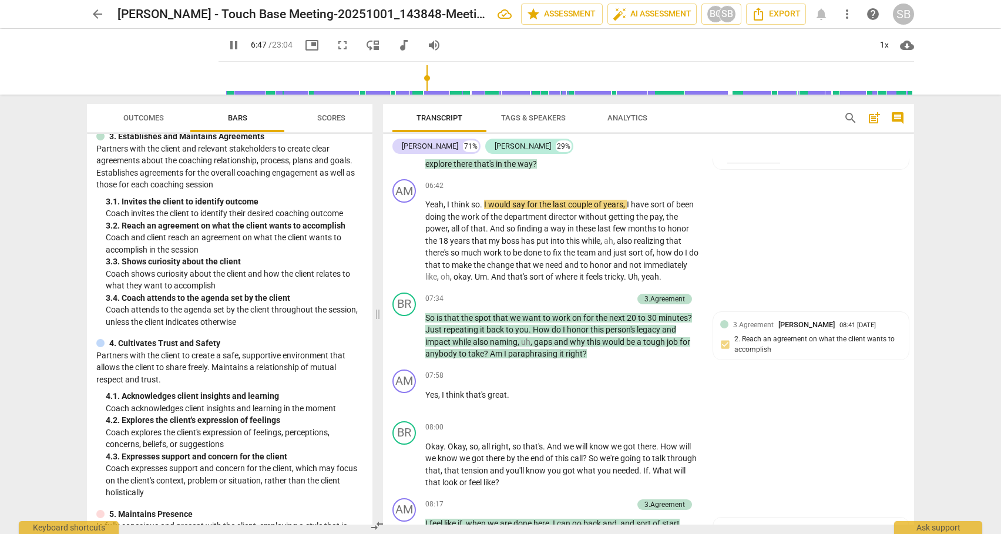
scroll to position [1441, 0]
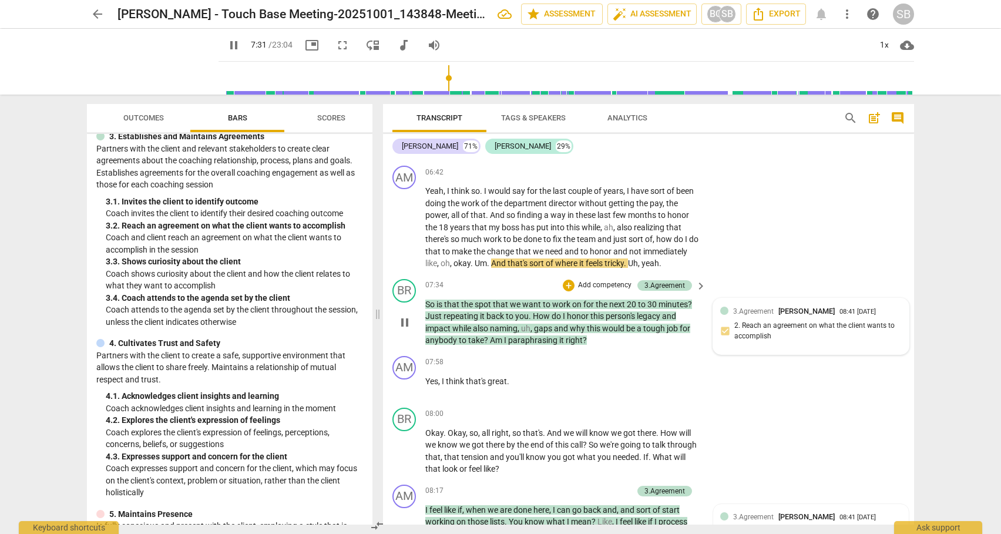
click at [792, 346] on div "3.Agreement [PERSON_NAME] 08:[PHONE_NUMBER][DATE] 2. Reach an agreement on what…" at bounding box center [811, 326] width 182 height 42
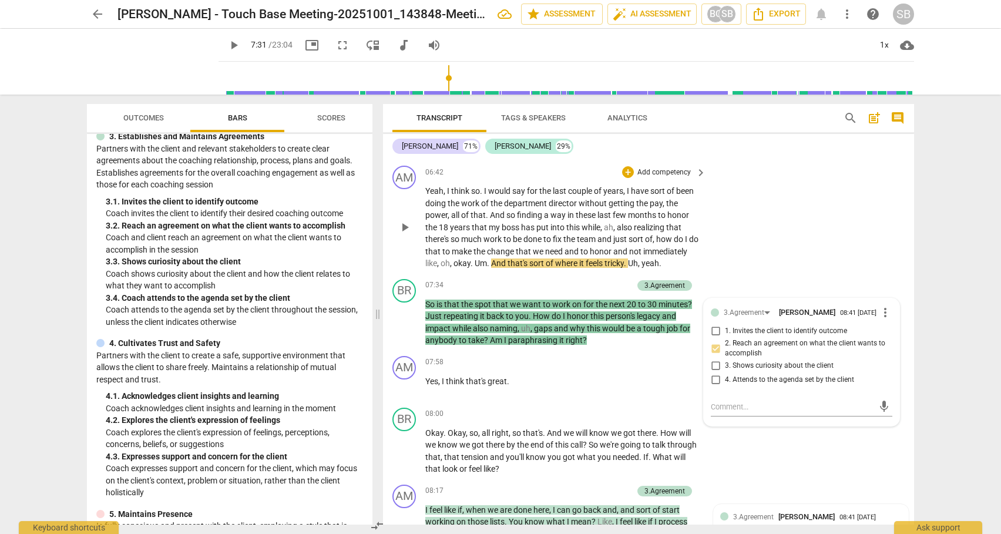
click at [741, 273] on div "AM play_arrow pause 06:42 + Add competency keyboard_arrow_right Yeah , I think …" at bounding box center [648, 217] width 531 height 113
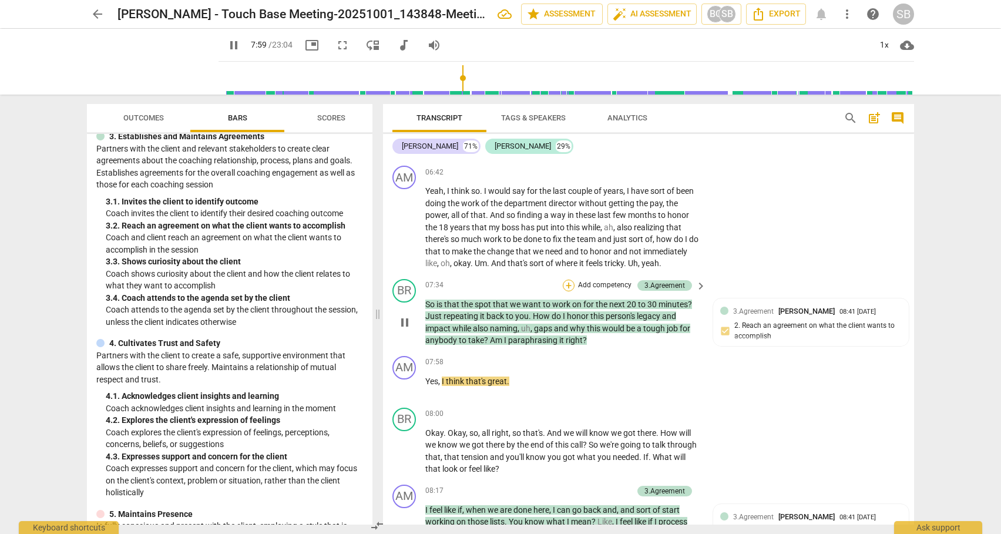
click at [566, 291] on div "+" at bounding box center [569, 286] width 12 height 12
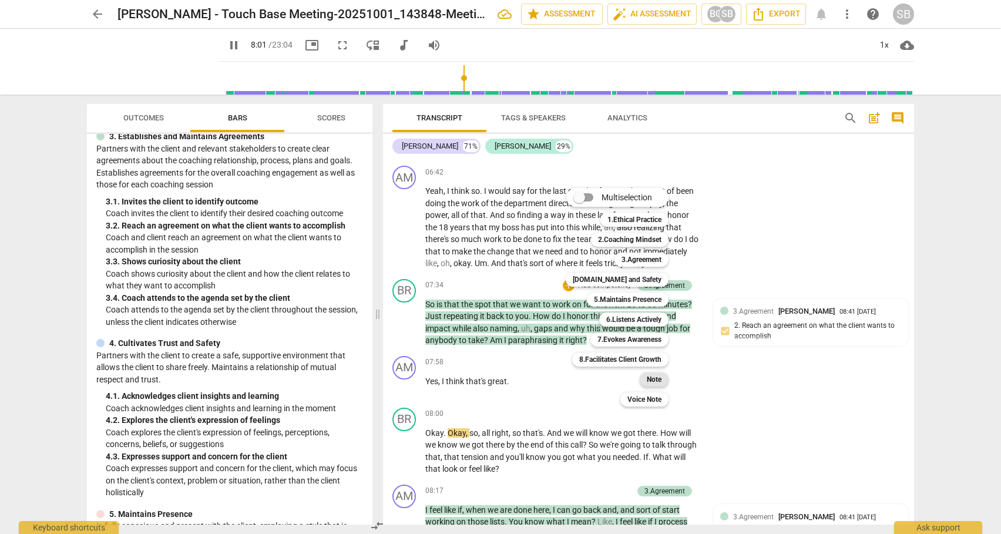
click at [652, 381] on b "Note" at bounding box center [654, 379] width 15 height 14
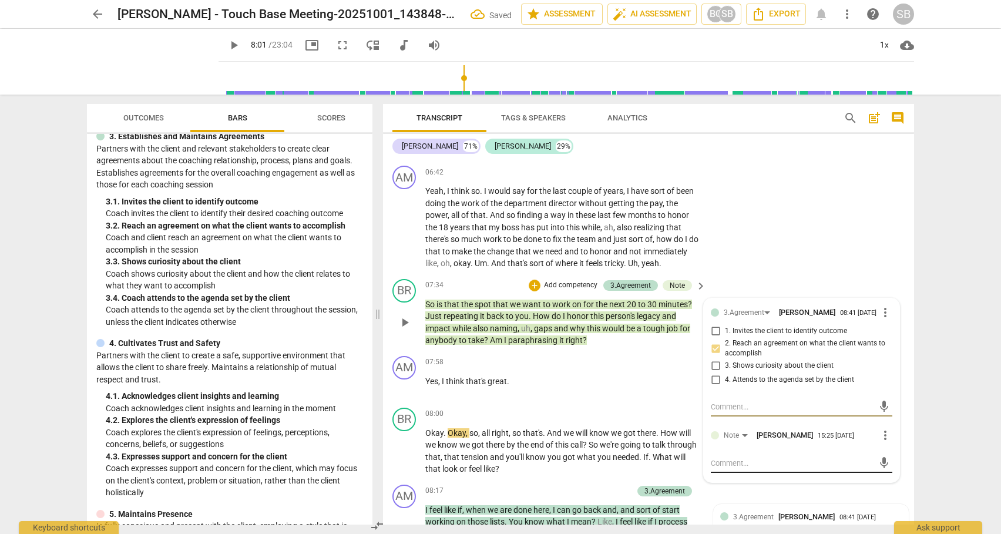
click at [727, 469] on textarea at bounding box center [792, 463] width 163 height 11
paste textarea "(AI caught this ... and I agree.)"
click at [878, 475] on span "send" at bounding box center [884, 468] width 13 height 13
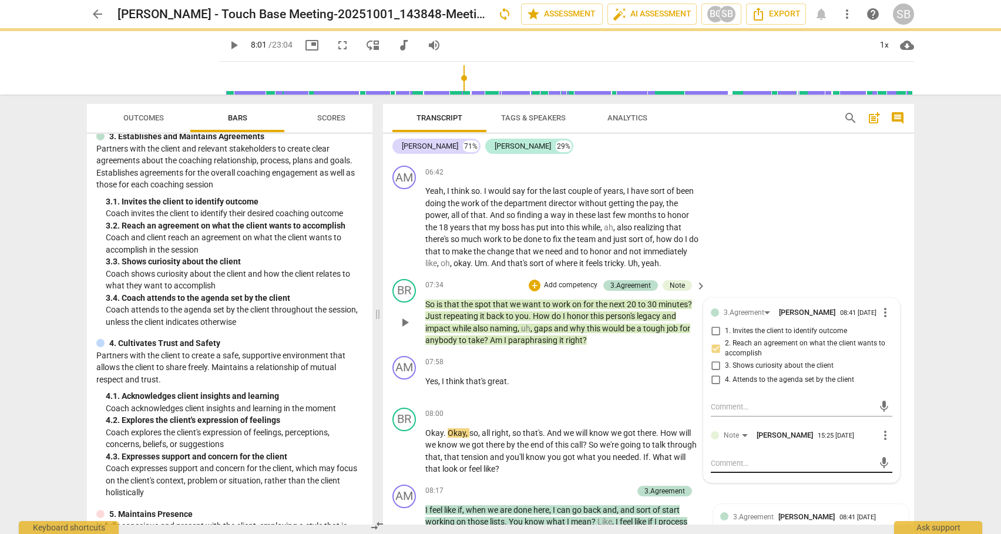
scroll to position [0, 0]
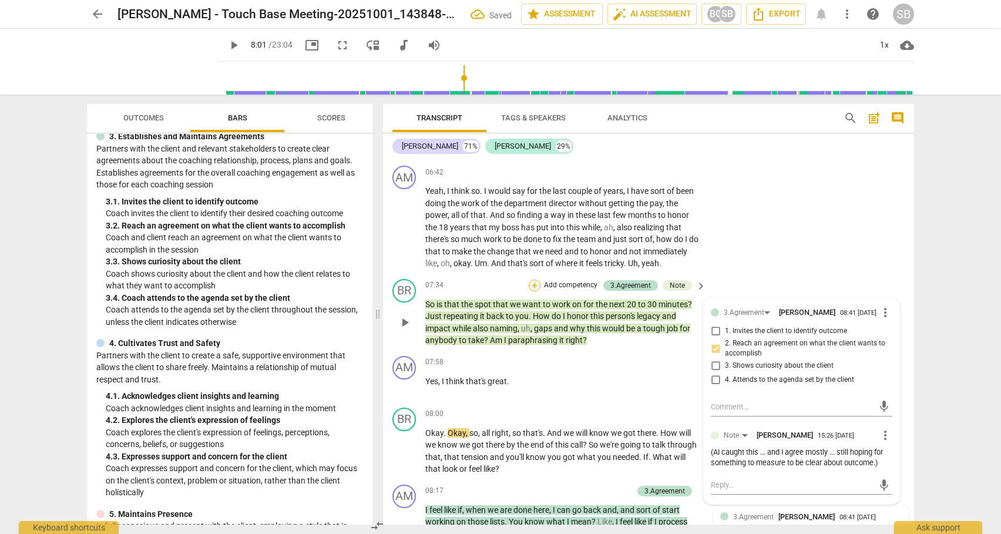
click at [532, 291] on div "+" at bounding box center [535, 286] width 12 height 12
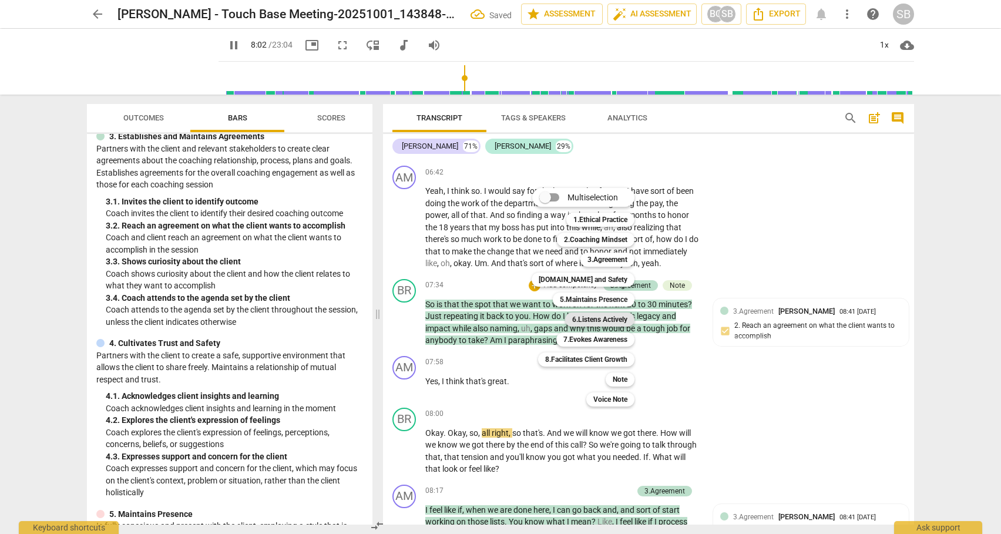
click at [587, 321] on b "6.Listens Actively" at bounding box center [599, 320] width 55 height 14
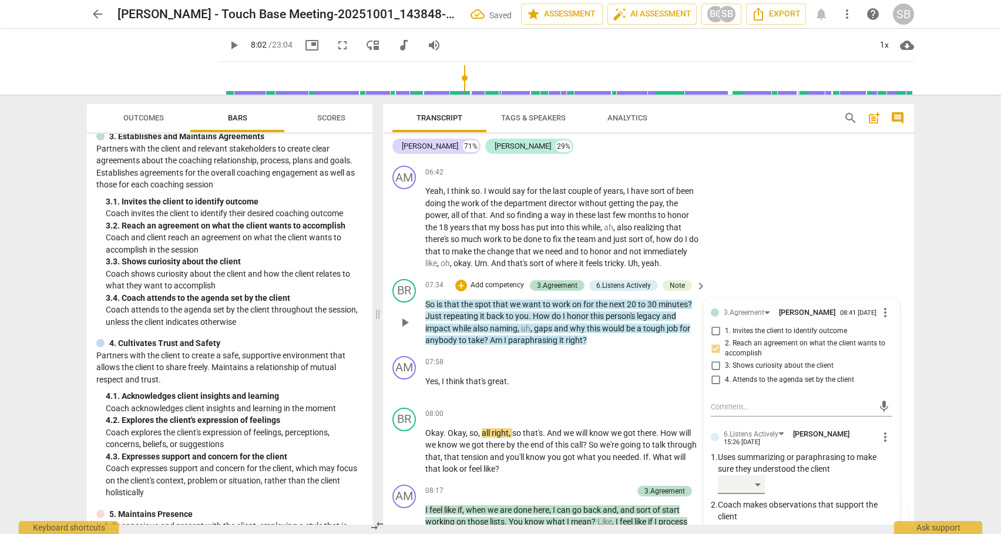
click at [754, 494] on div "​" at bounding box center [741, 484] width 47 height 19
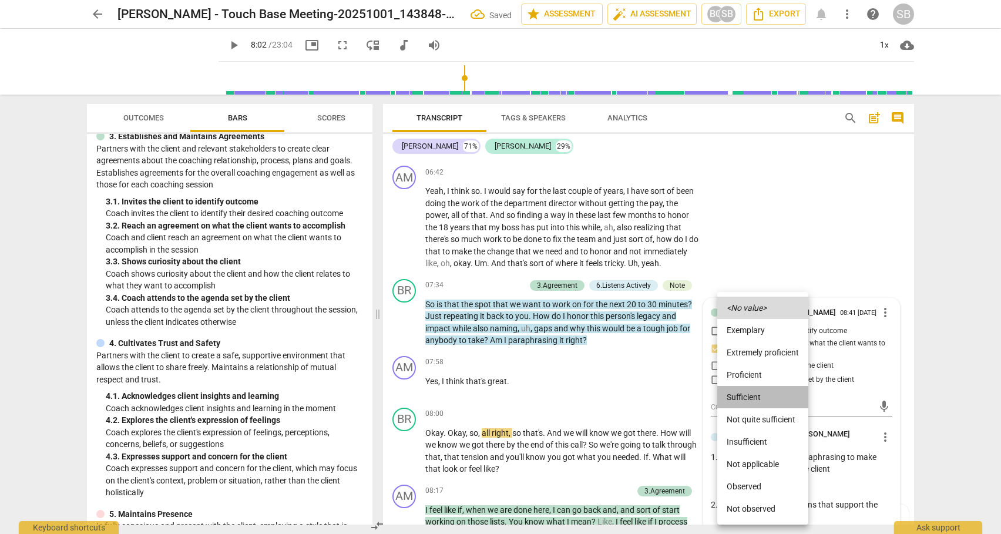
click at [747, 397] on li "Sufficient" at bounding box center [762, 397] width 91 height 22
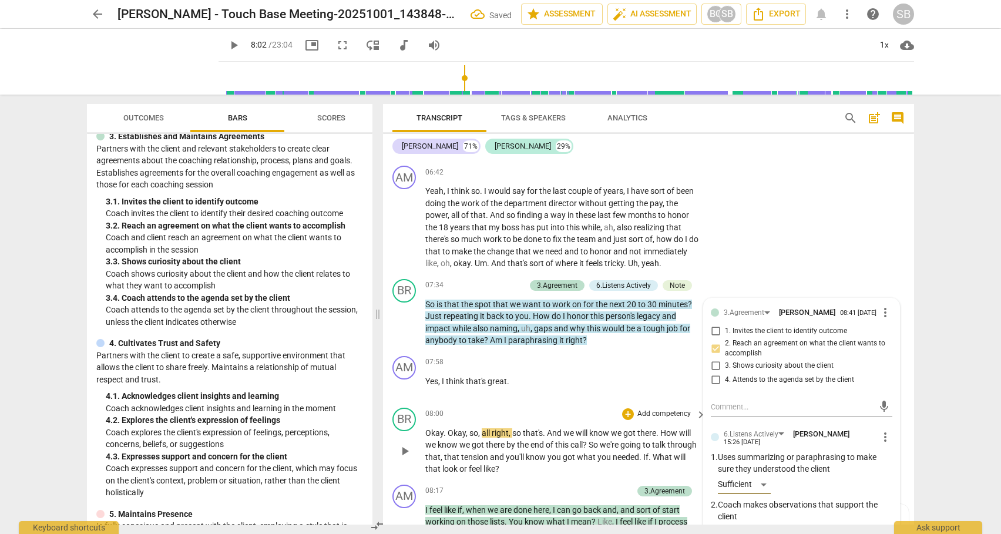
click at [403, 458] on span "play_arrow" at bounding box center [405, 451] width 14 height 14
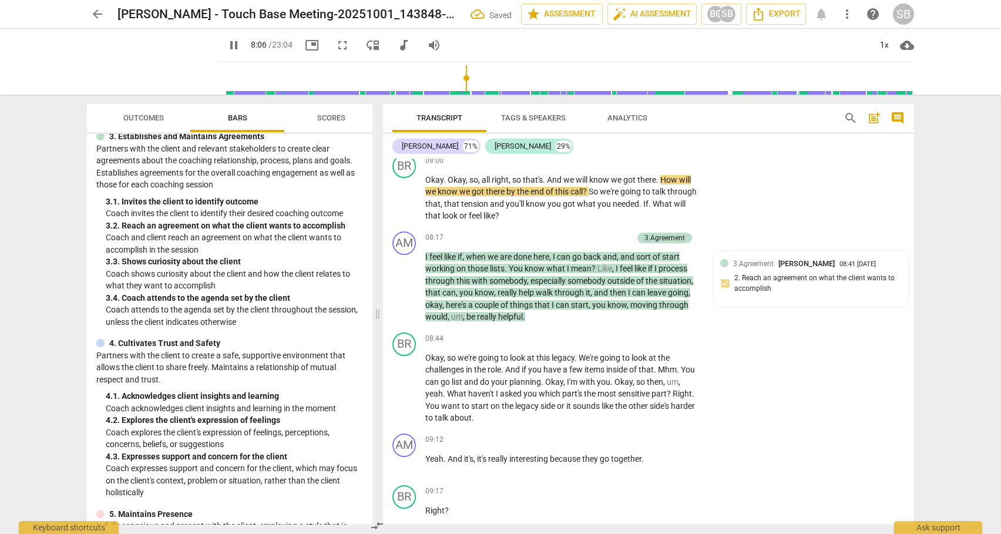
scroll to position [1695, 0]
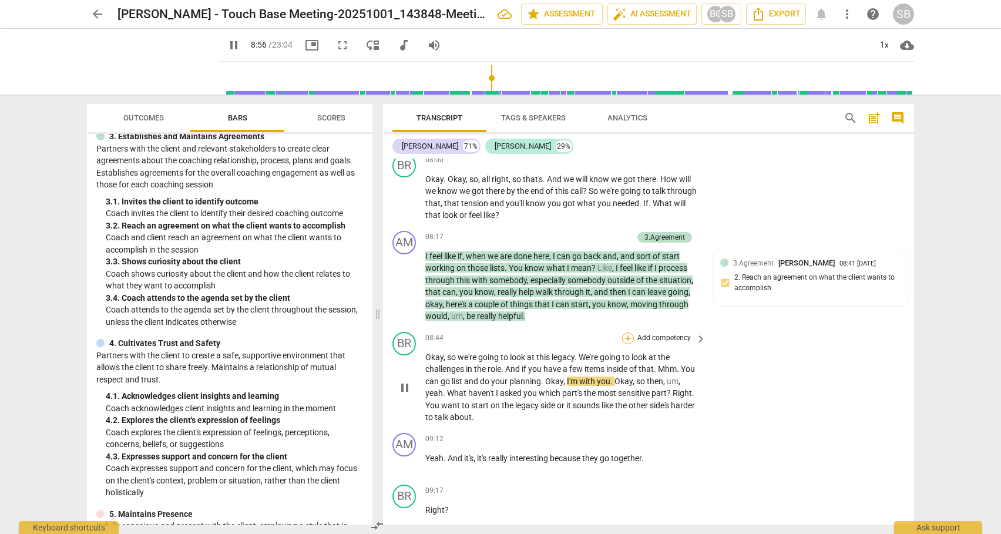
click at [626, 344] on div "+" at bounding box center [628, 338] width 12 height 12
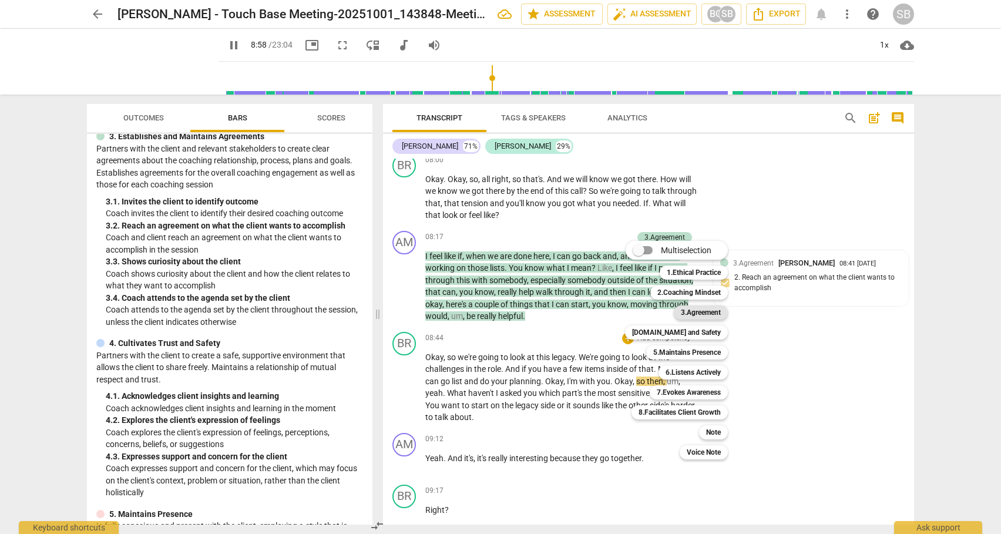
click at [695, 308] on b "3.Agreement" at bounding box center [701, 312] width 40 height 14
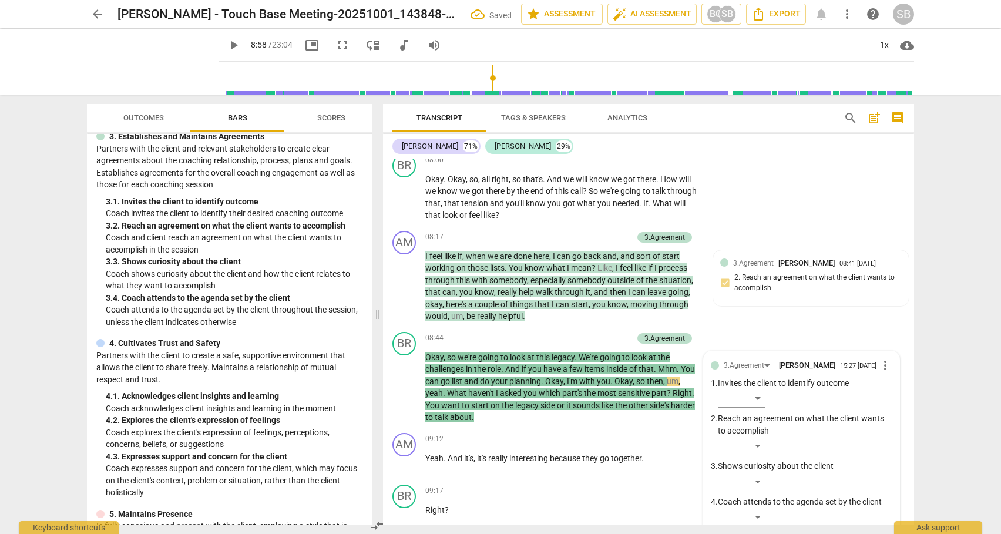
scroll to position [1916, 0]
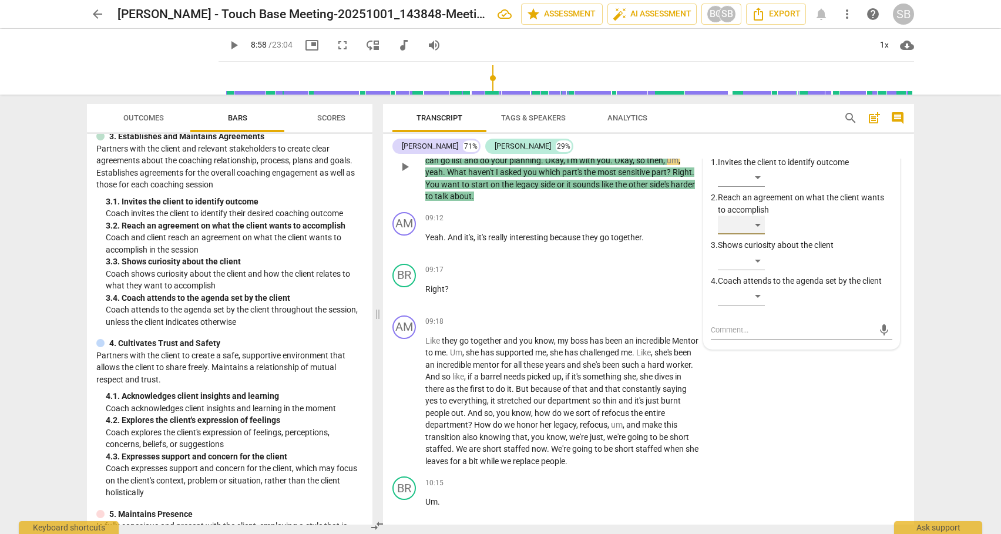
click at [759, 234] on div "​" at bounding box center [741, 225] width 47 height 19
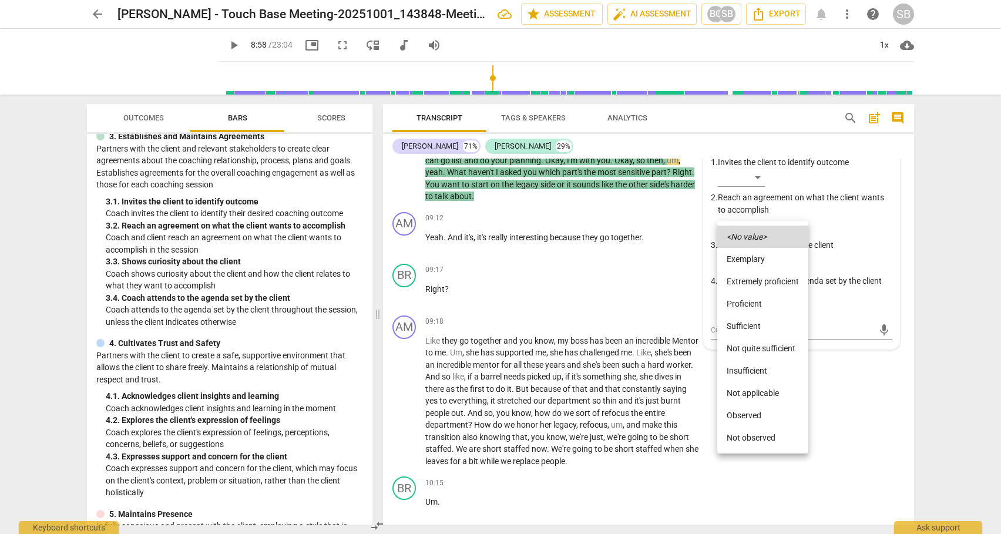
click at [742, 322] on li "Sufficient" at bounding box center [762, 326] width 91 height 22
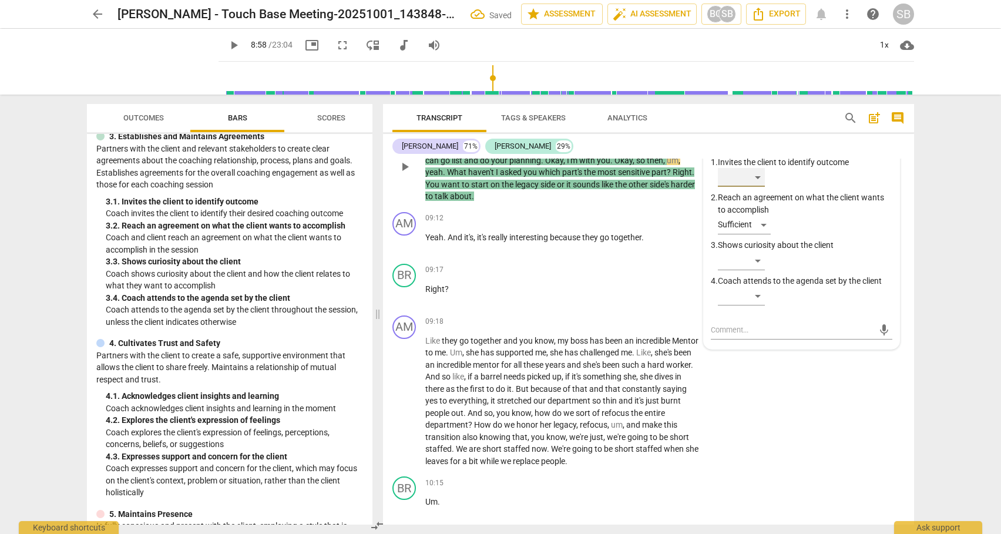
click at [758, 187] on div "​" at bounding box center [741, 177] width 47 height 19
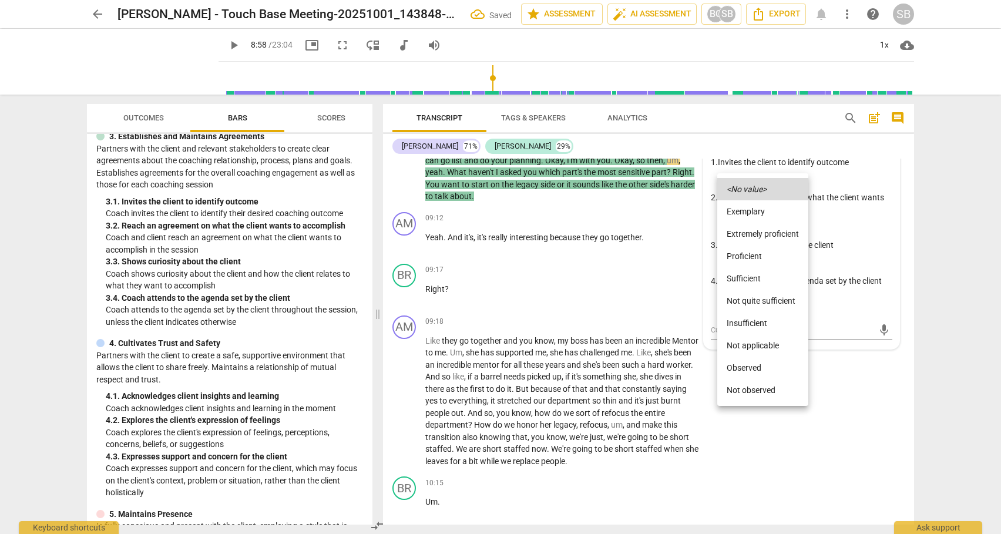
click at [743, 279] on li "Sufficient" at bounding box center [762, 278] width 91 height 22
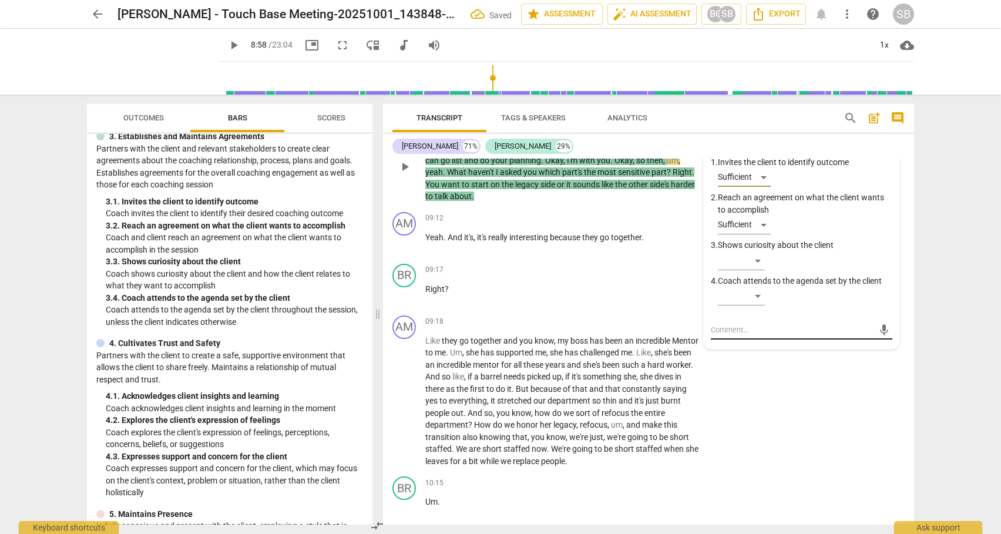
click at [727, 335] on textarea at bounding box center [792, 329] width 163 height 11
click at [744, 343] on textarea "There is an agreement about topic and what progress would look like. Hurray!" at bounding box center [792, 335] width 163 height 22
click at [878, 342] on span "send" at bounding box center [884, 335] width 13 height 13
click at [405, 250] on span "play_arrow" at bounding box center [405, 243] width 14 height 14
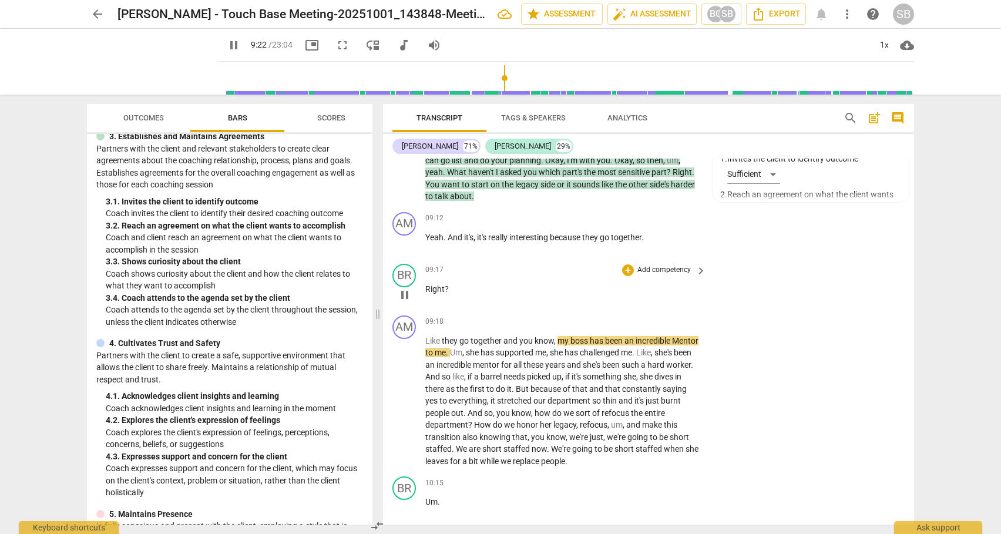
drag, startPoint x: 909, startPoint y: 293, endPoint x: 907, endPoint y: 301, distance: 9.0
click at [907, 301] on div "BR play_arrow pause 09:17 + Add competency keyboard_arrow_right Right ?" at bounding box center [648, 285] width 531 height 52
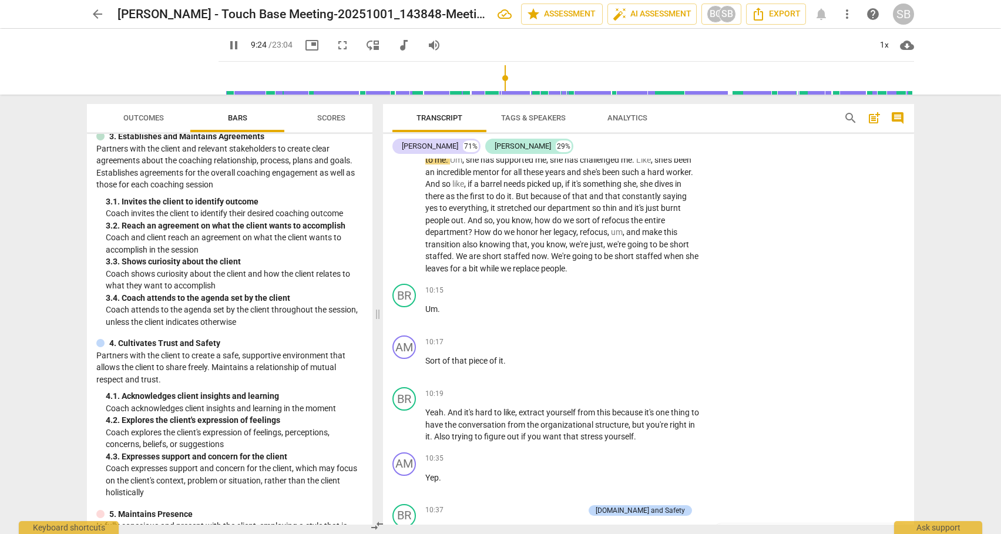
scroll to position [2113, 0]
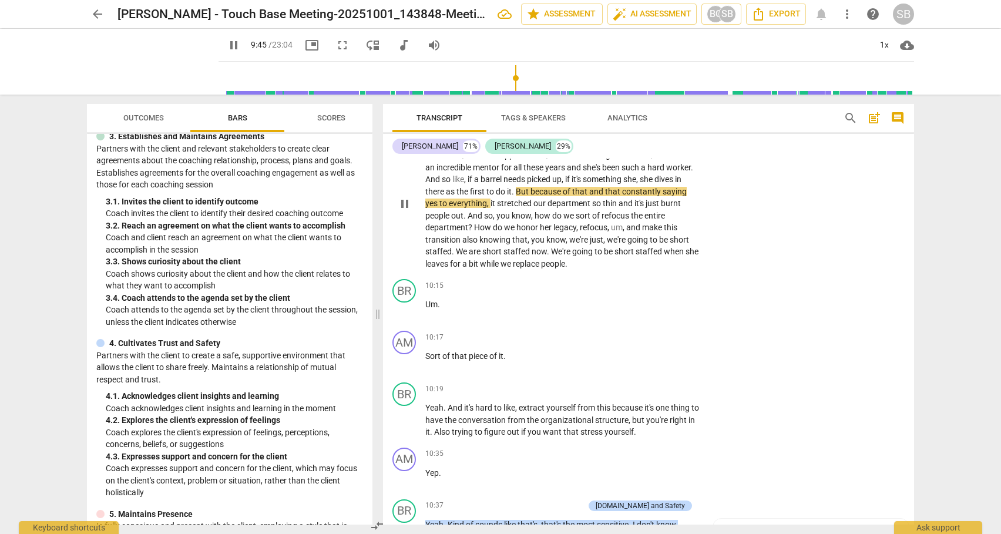
click at [493, 232] on span "How" at bounding box center [483, 227] width 19 height 9
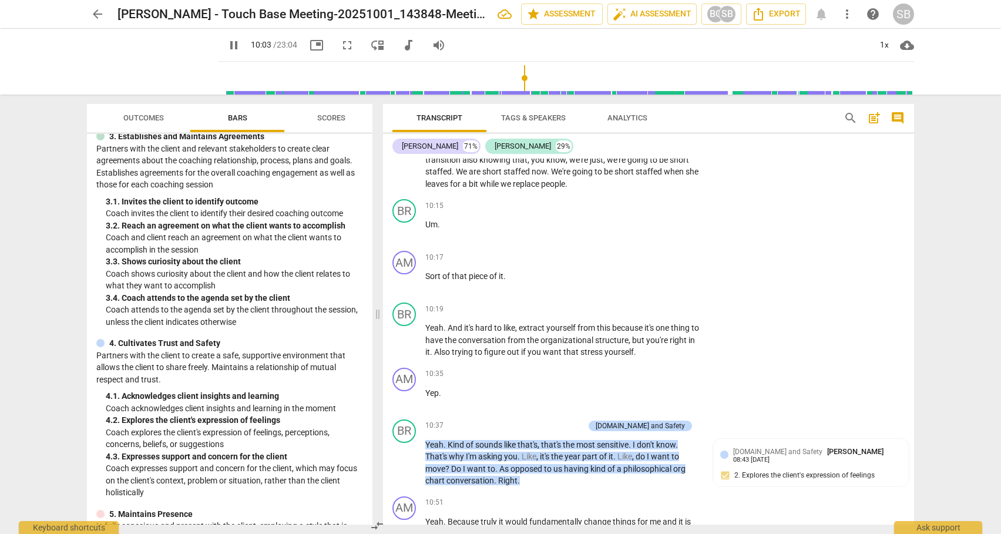
scroll to position [2188, 0]
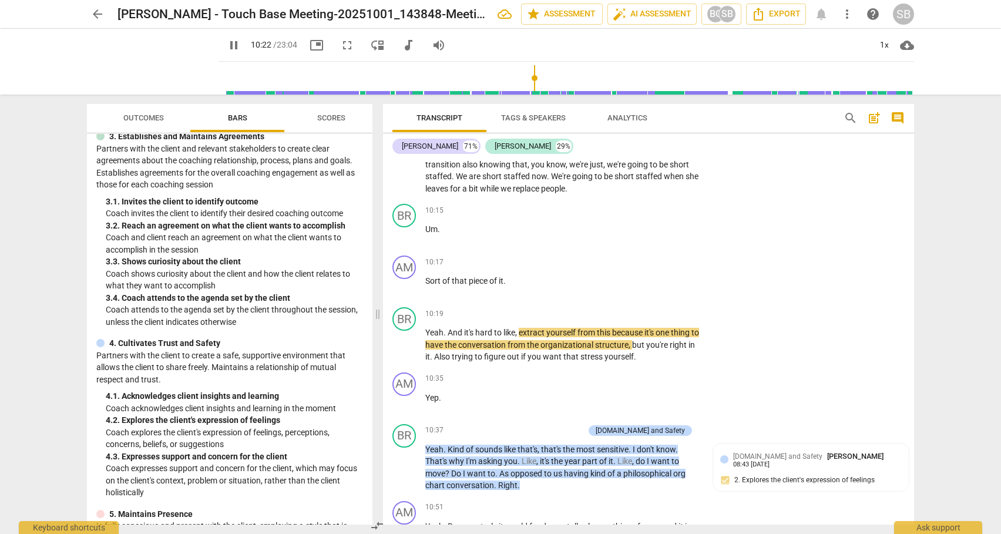
drag, startPoint x: 909, startPoint y: 310, endPoint x: 911, endPoint y: 318, distance: 7.8
click at [911, 318] on div "AM play_arrow pause 00:05 + Add competency keyboard_arrow_right Yay . It starte…" at bounding box center [648, 342] width 531 height 366
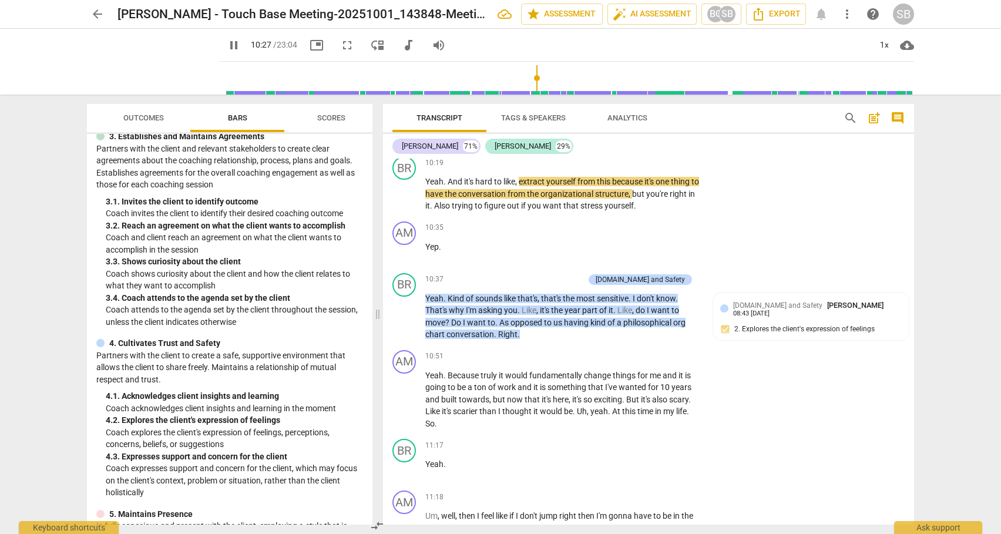
scroll to position [2340, 0]
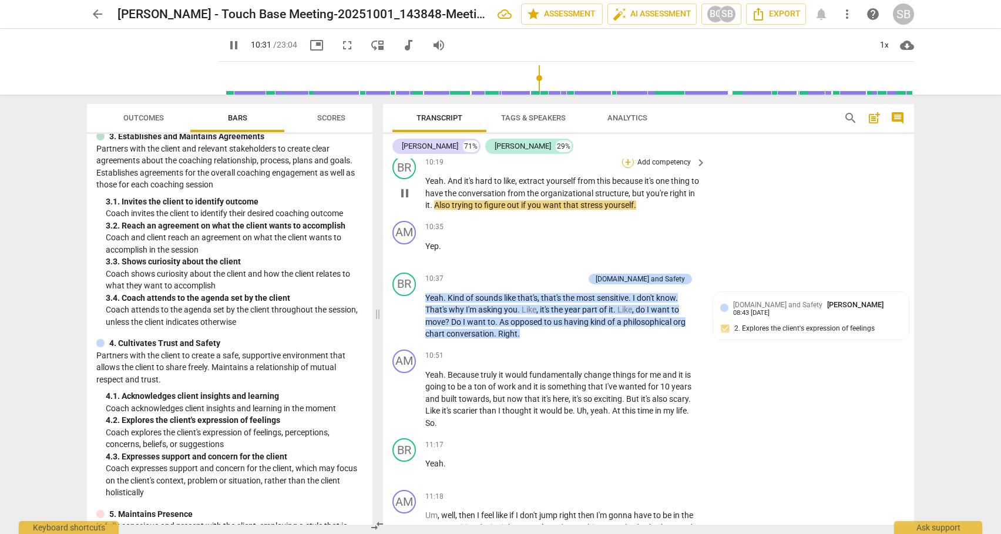
click at [627, 168] on div "+" at bounding box center [628, 162] width 12 height 12
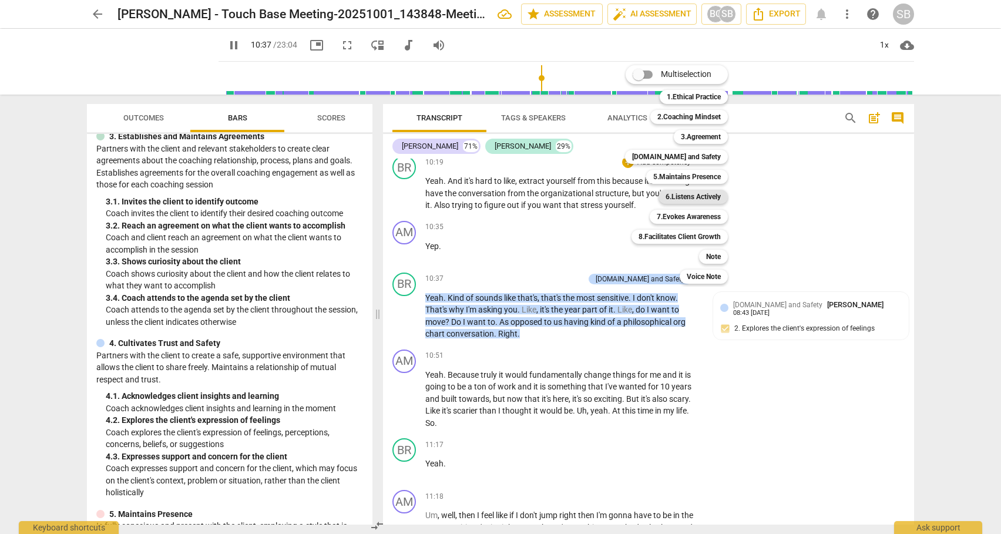
click at [687, 198] on b "6.Listens Actively" at bounding box center [693, 197] width 55 height 14
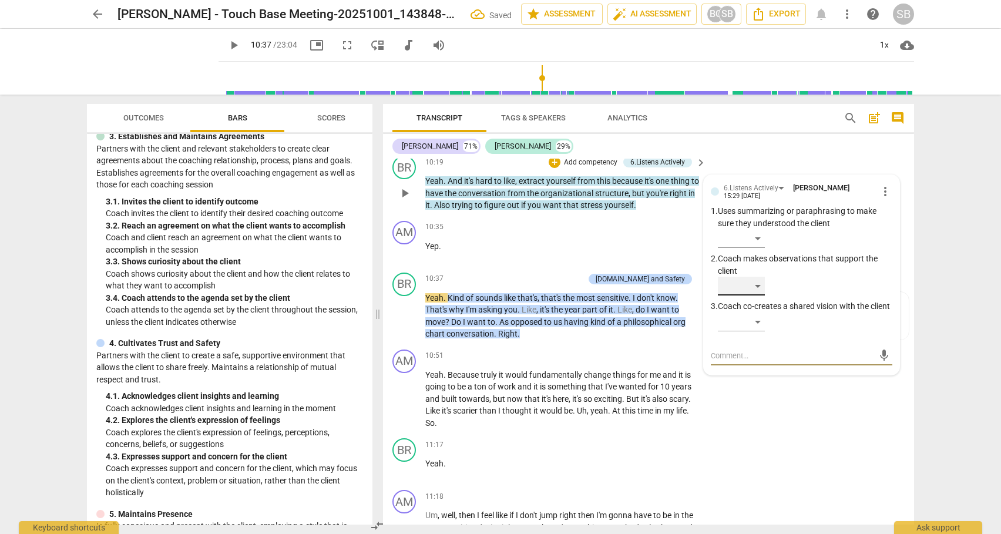
click at [757, 295] on div "​" at bounding box center [741, 286] width 47 height 19
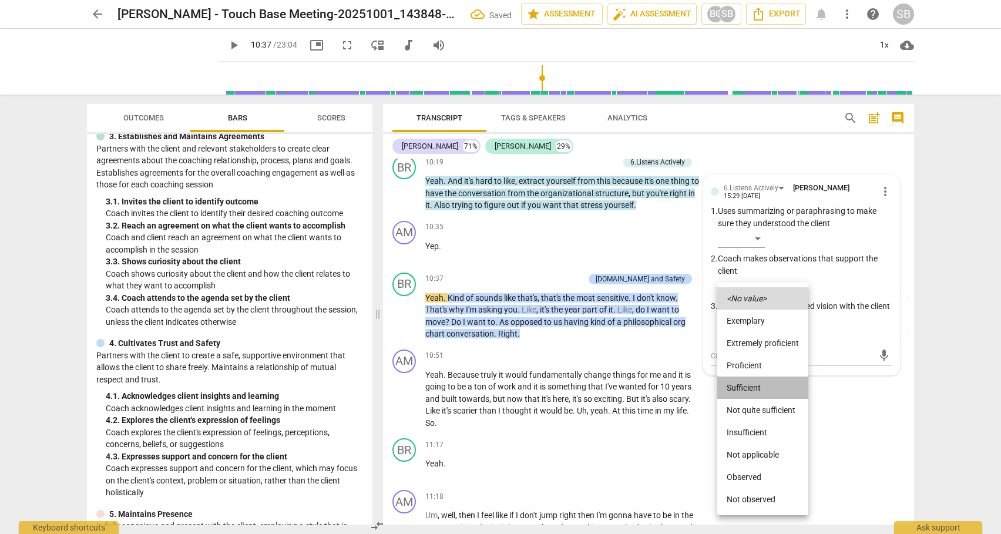
click at [747, 387] on li "Sufficient" at bounding box center [762, 388] width 91 height 22
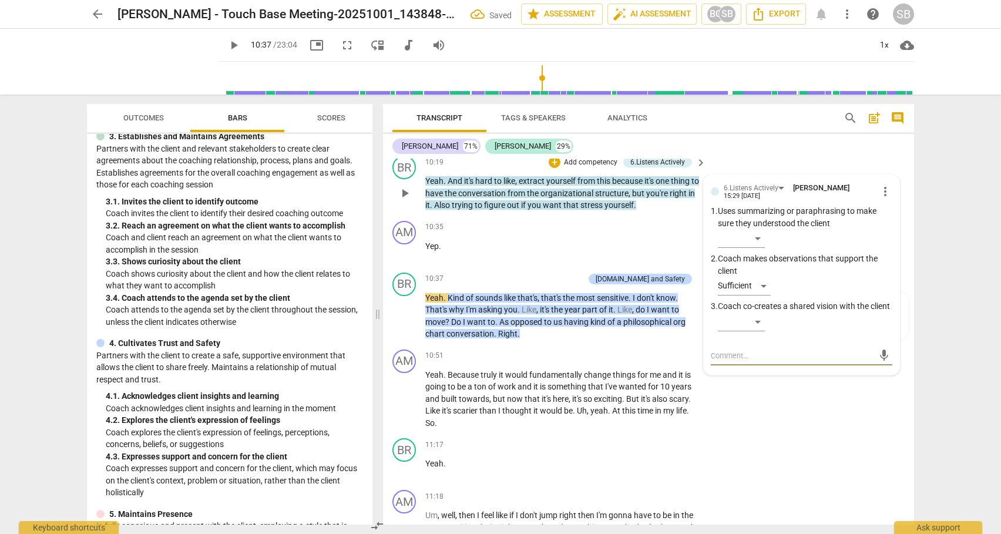
click at [739, 361] on textarea at bounding box center [792, 355] width 163 height 11
click at [878, 362] on span "send" at bounding box center [884, 355] width 13 height 13
click at [402, 323] on span "play_arrow" at bounding box center [405, 316] width 14 height 14
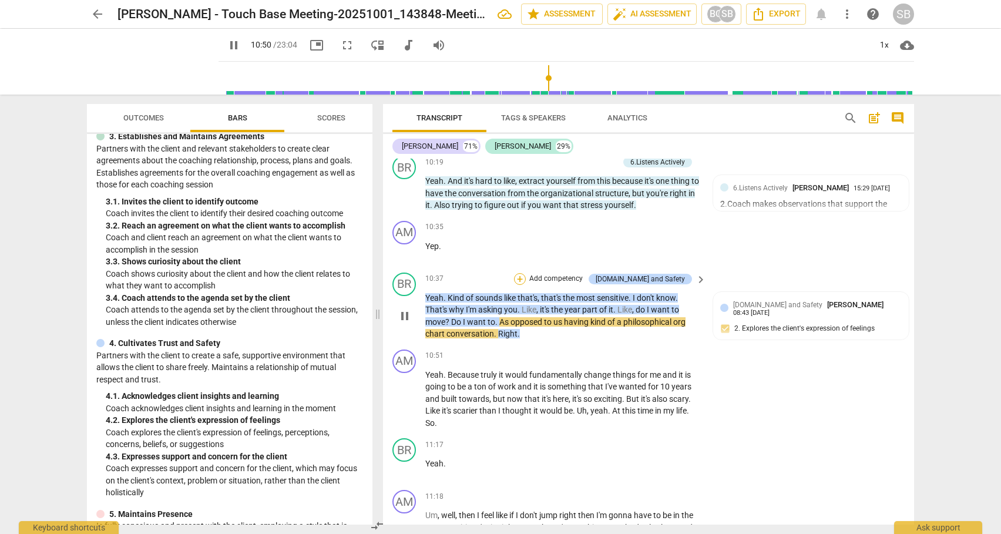
click at [526, 285] on div "+" at bounding box center [520, 279] width 12 height 12
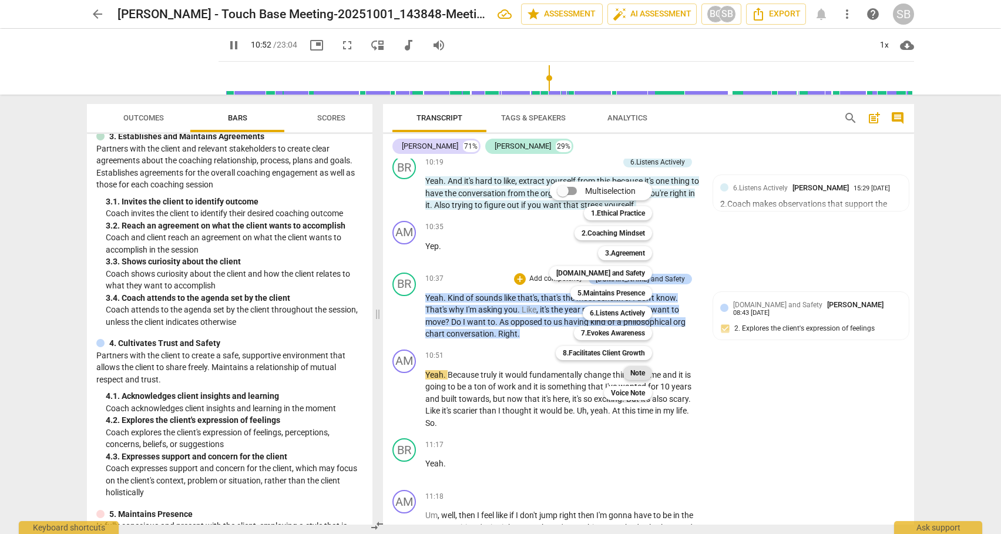
click at [636, 371] on b "Note" at bounding box center [637, 373] width 15 height 14
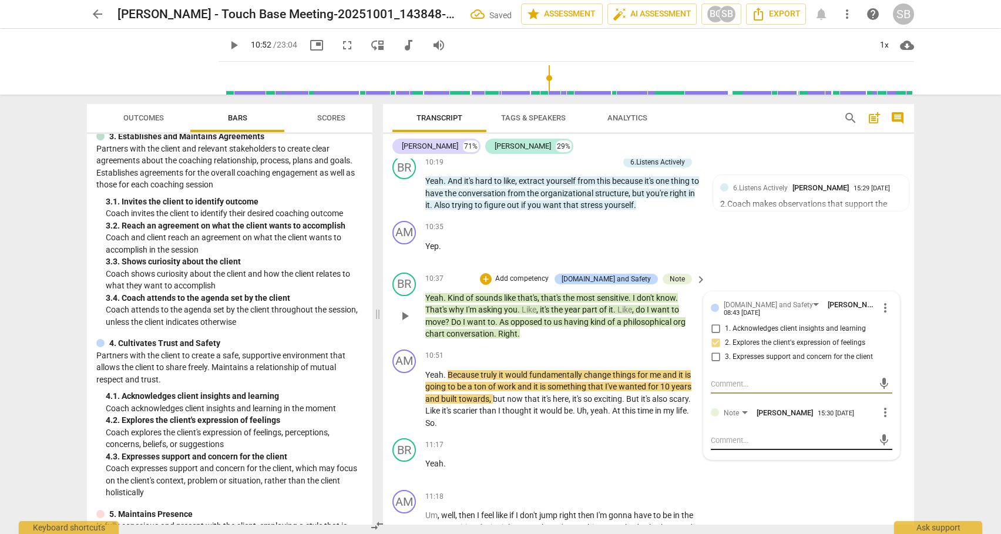
click at [727, 446] on textarea at bounding box center [792, 440] width 163 height 11
paste textarea "(AI caught this ... and I agree.)"
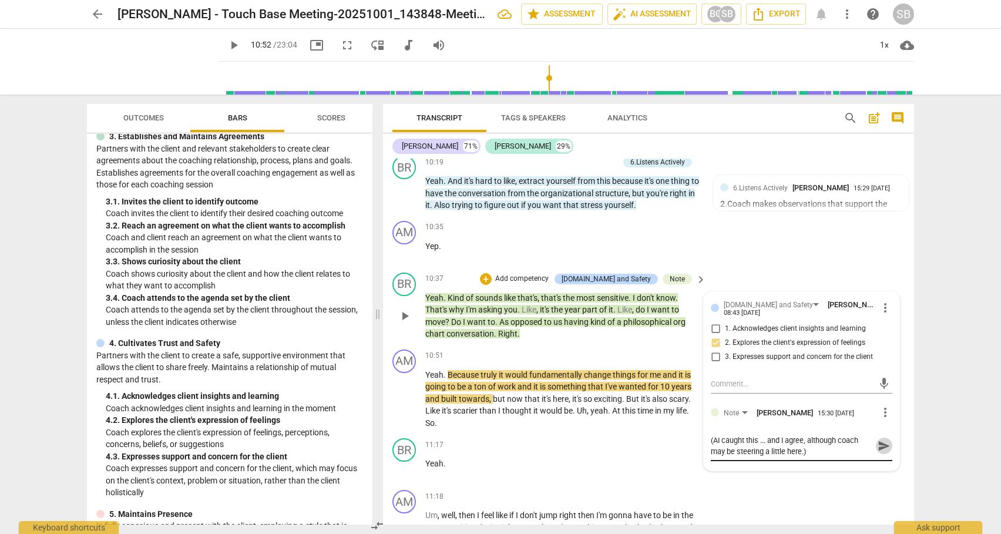
click at [878, 452] on span "send" at bounding box center [884, 445] width 13 height 13
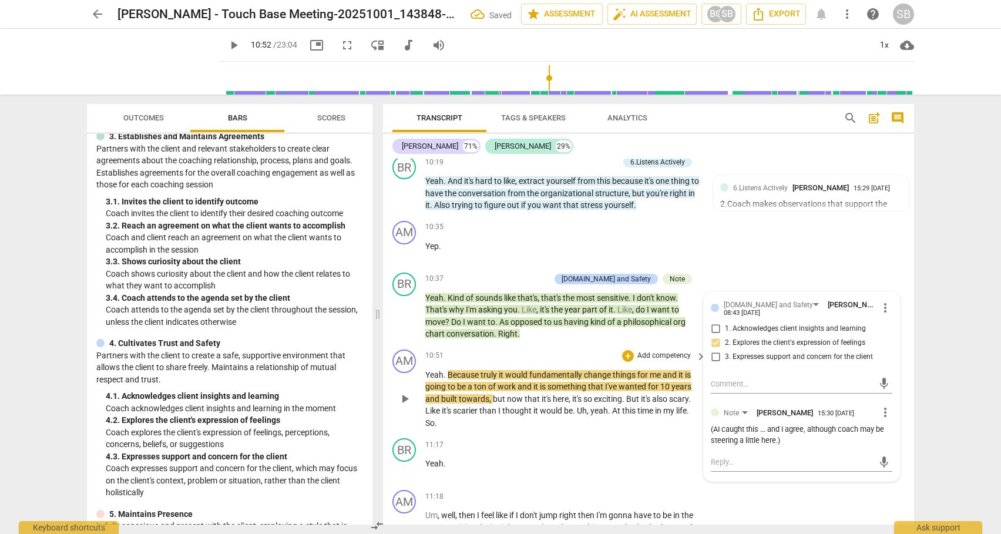
click at [404, 406] on span "play_arrow" at bounding box center [405, 399] width 14 height 14
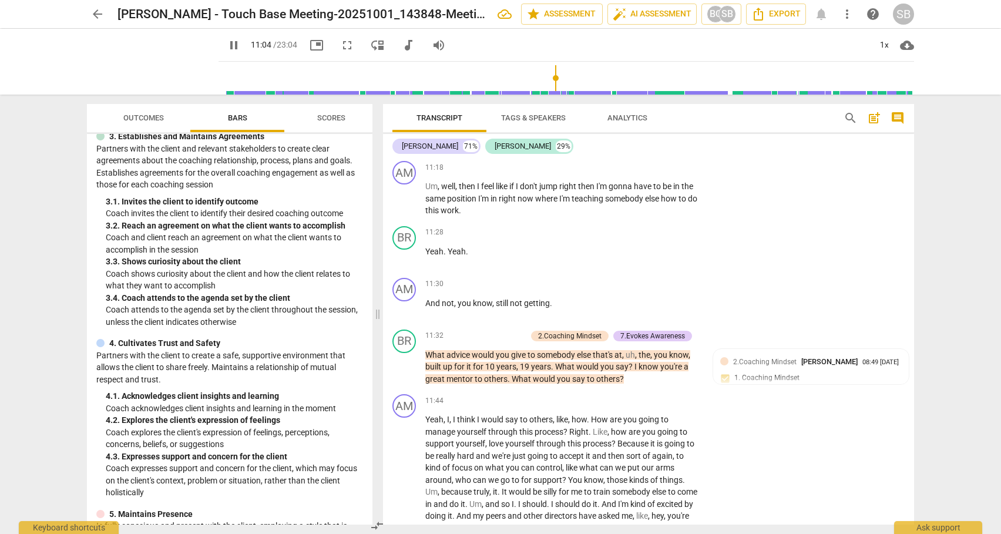
scroll to position [2673, 0]
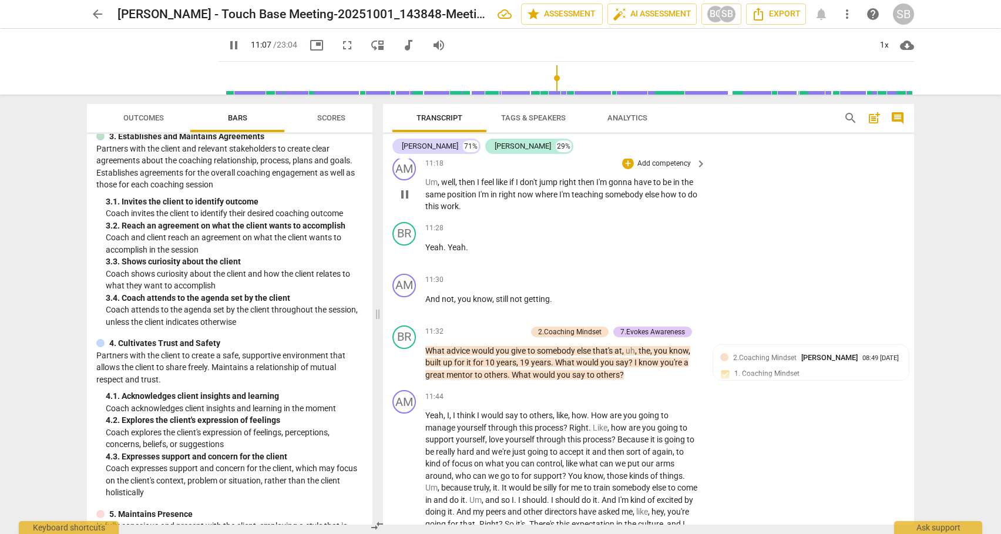
click at [515, 187] on span "if" at bounding box center [512, 181] width 6 height 9
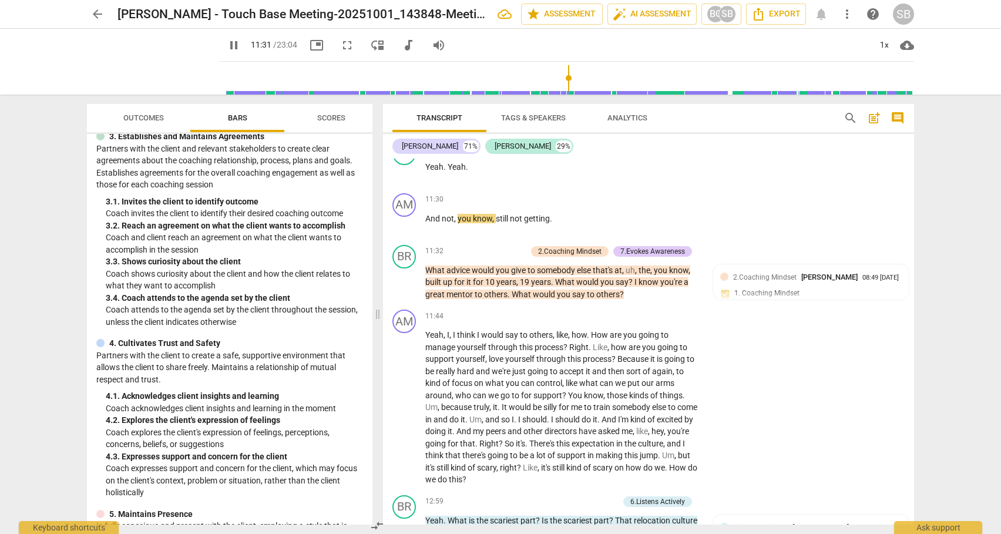
scroll to position [2757, 0]
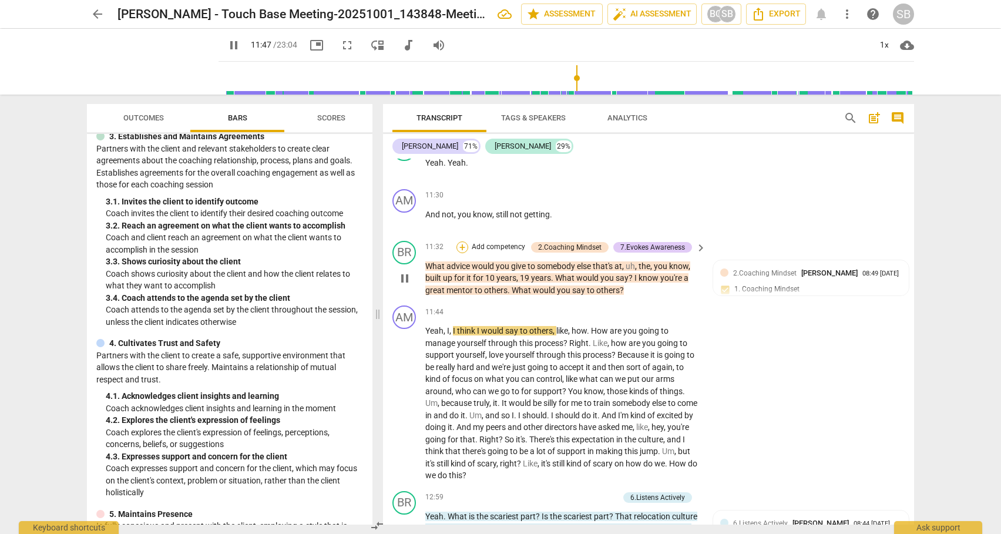
click at [462, 253] on div "+" at bounding box center [462, 247] width 12 height 12
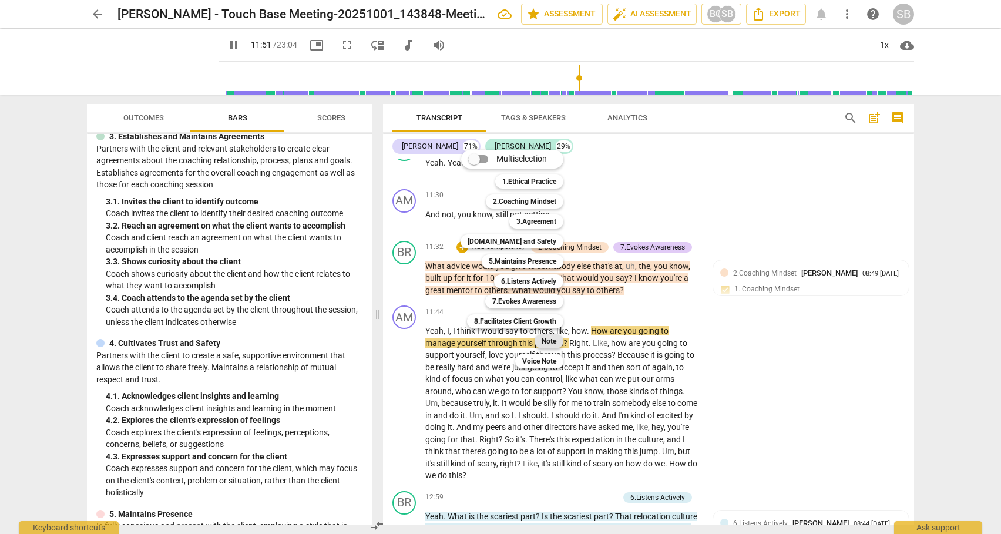
click at [545, 340] on b "Note" at bounding box center [549, 341] width 15 height 14
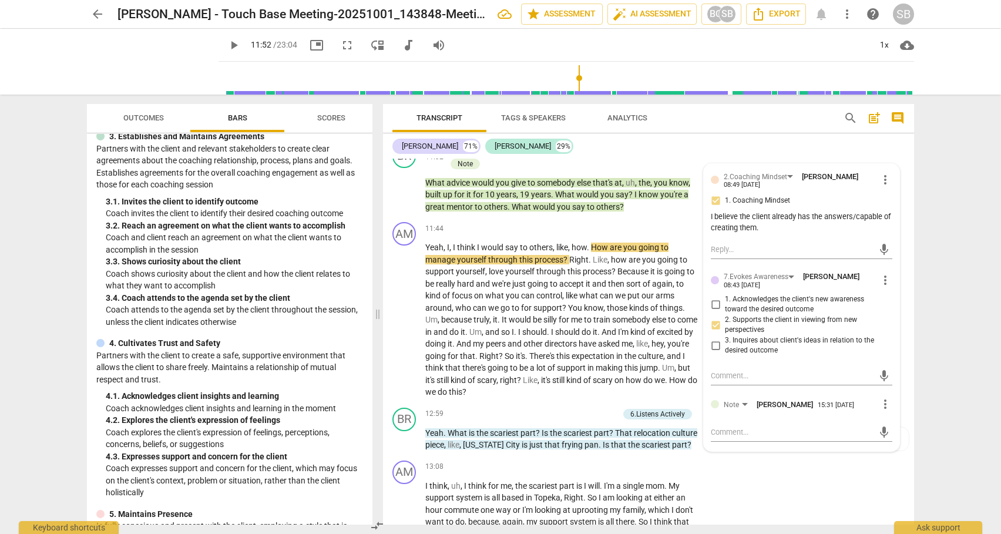
scroll to position [2858, 0]
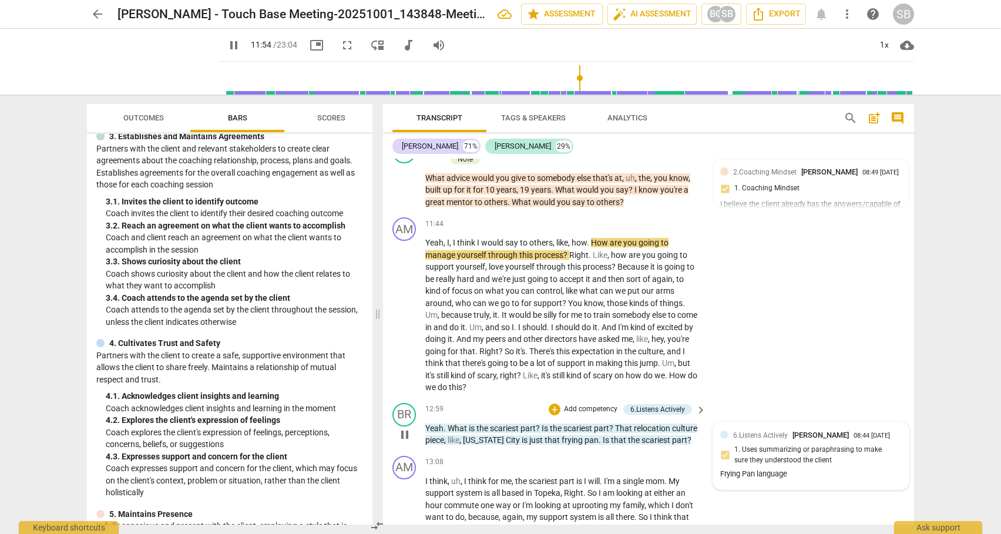
click at [854, 440] on div "08:44 [DATE]" at bounding box center [872, 436] width 36 height 8
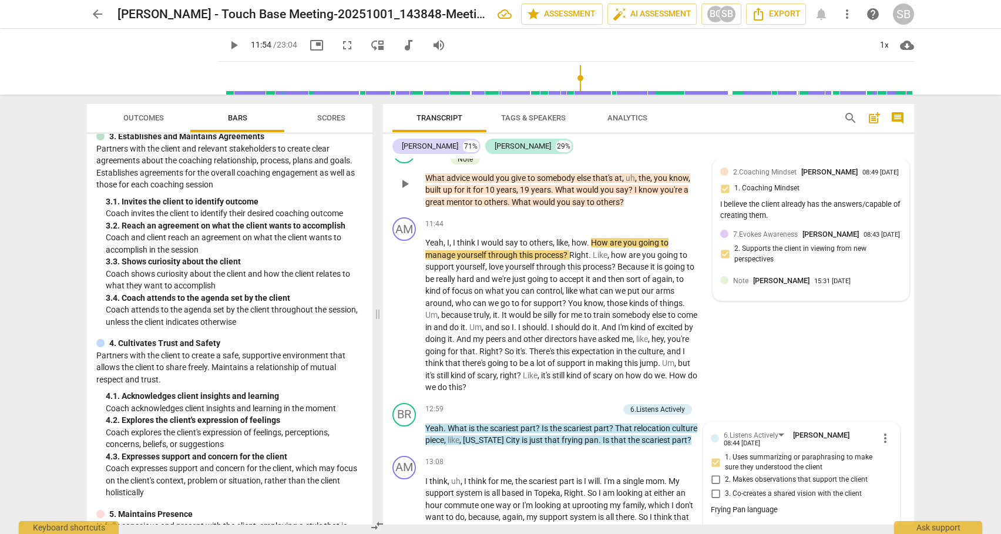
click at [753, 214] on div "2.Coaching Mindset [PERSON_NAME] 08:49 [DATE] 1. Coaching Mindset I believe the…" at bounding box center [811, 195] width 182 height 58
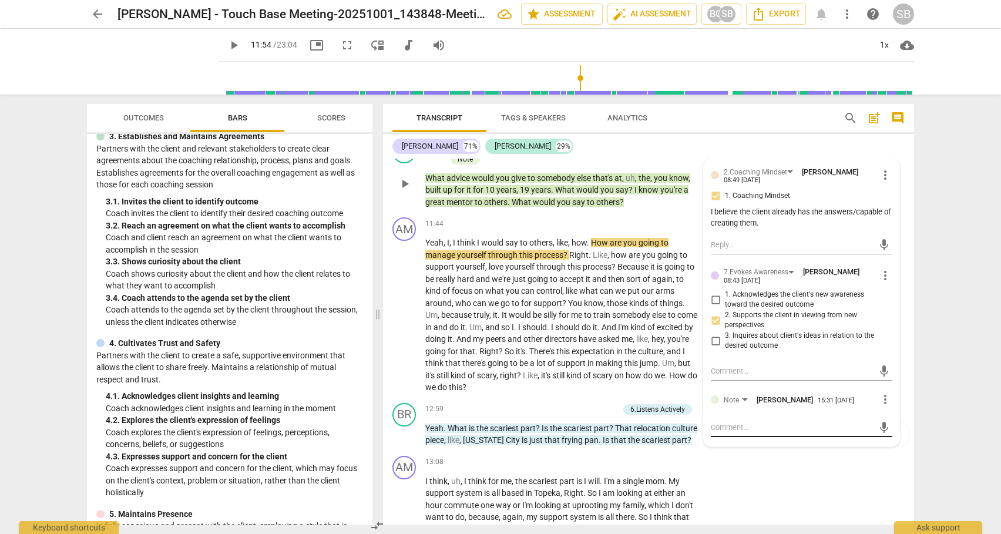
click at [733, 433] on textarea at bounding box center [792, 427] width 163 height 11
paste textarea "(AI caught this ... and I agree.)"
click at [878, 434] on span "send" at bounding box center [884, 427] width 13 height 13
click at [405, 323] on span "play_arrow" at bounding box center [405, 315] width 14 height 14
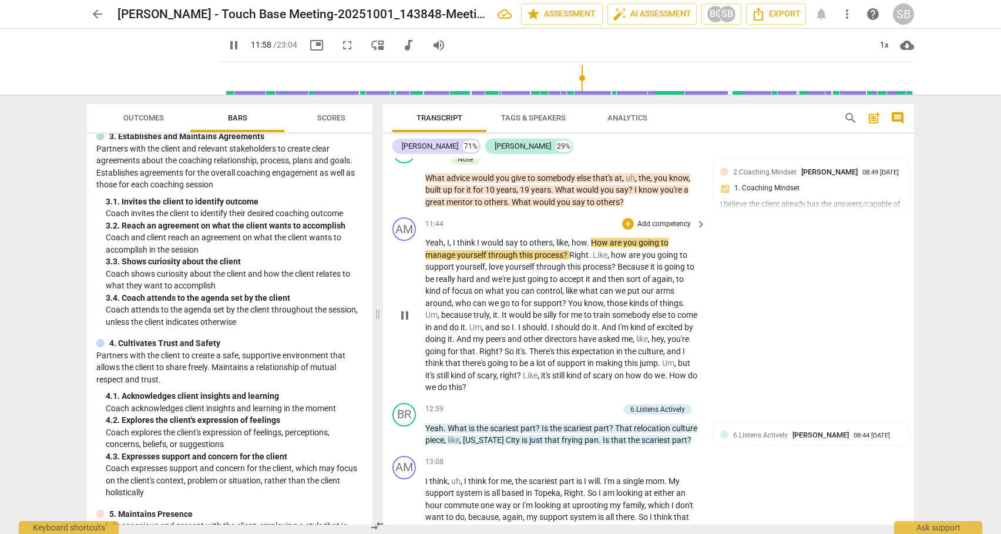
click at [908, 359] on div "AM play_arrow pause 11:44 + Add competency keyboard_arrow_right Yeah , I , I th…" at bounding box center [648, 306] width 531 height 186
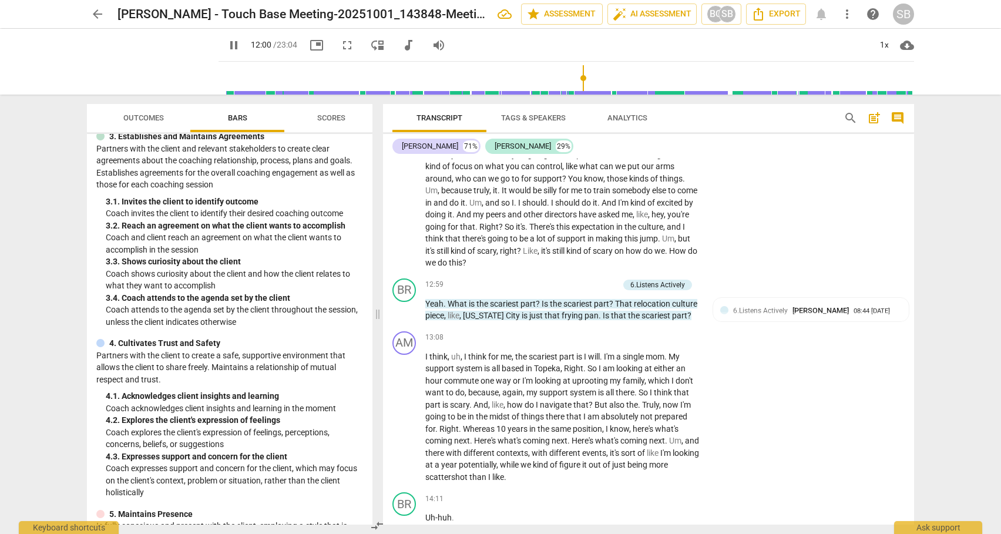
scroll to position [2965, 0]
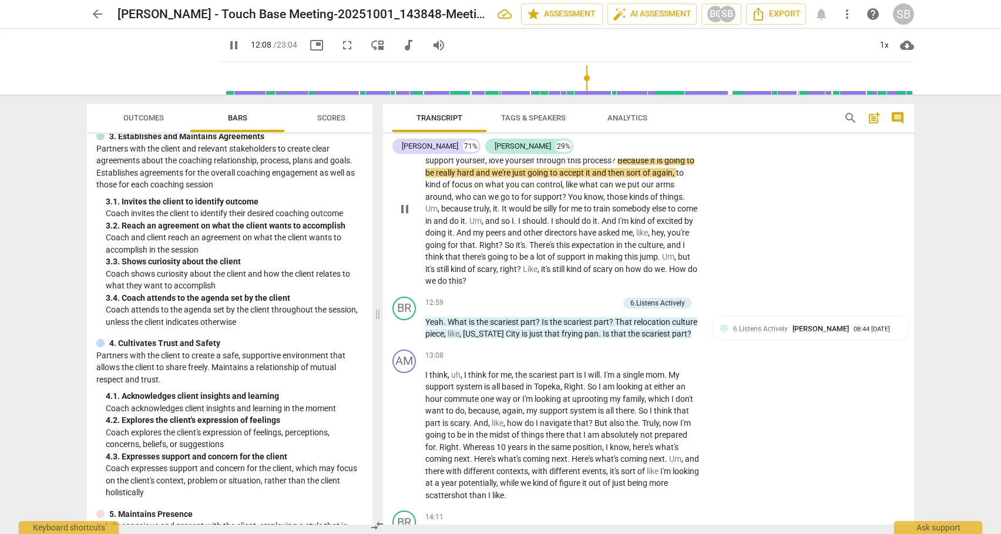
click at [504, 213] on span "It" at bounding box center [505, 208] width 7 height 9
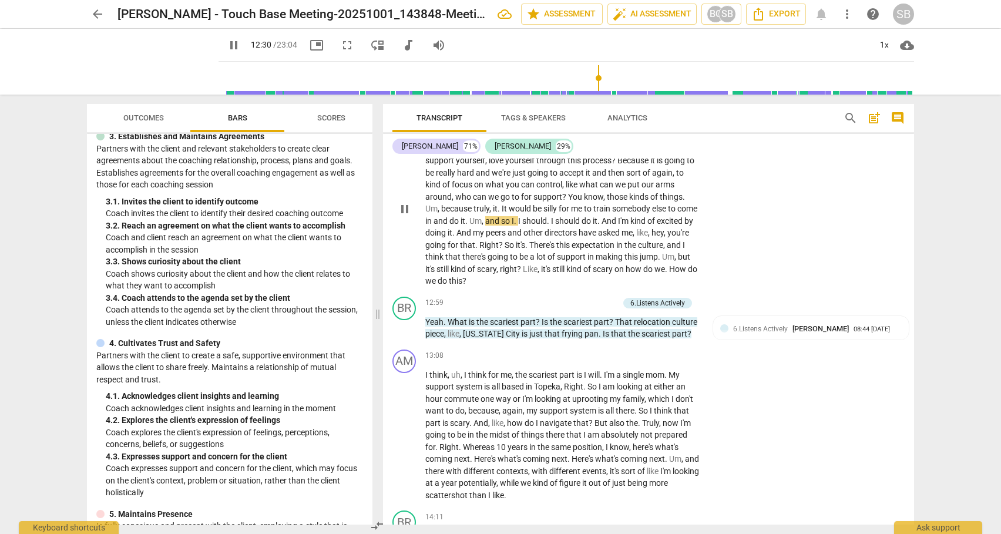
click at [468, 274] on span "kind" at bounding box center [459, 268] width 17 height 9
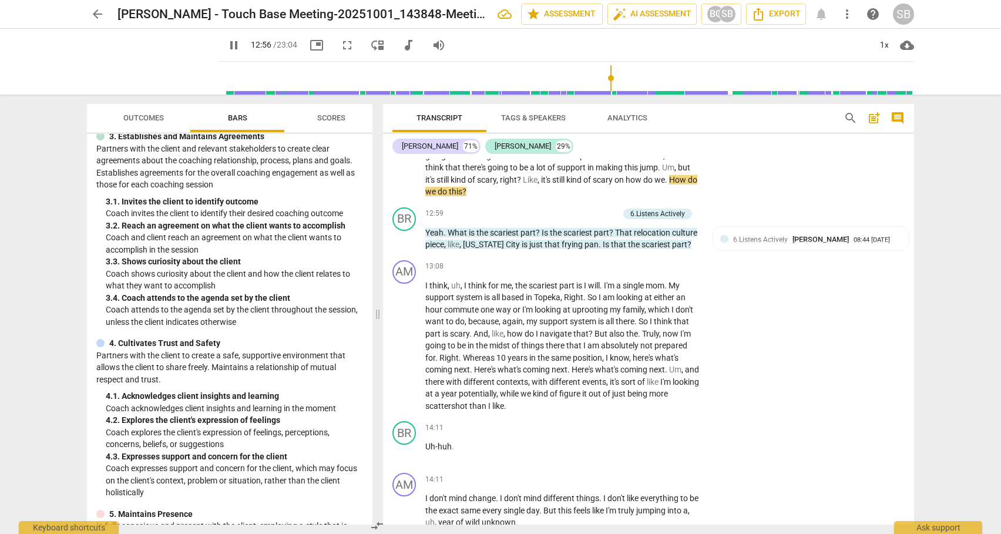
scroll to position [3064, 0]
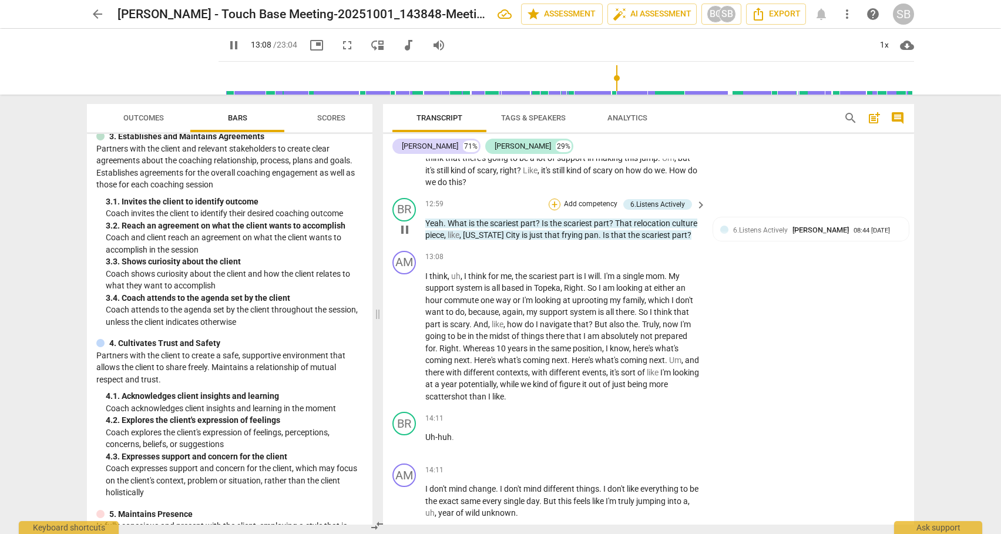
click at [555, 210] on div "+" at bounding box center [555, 205] width 12 height 12
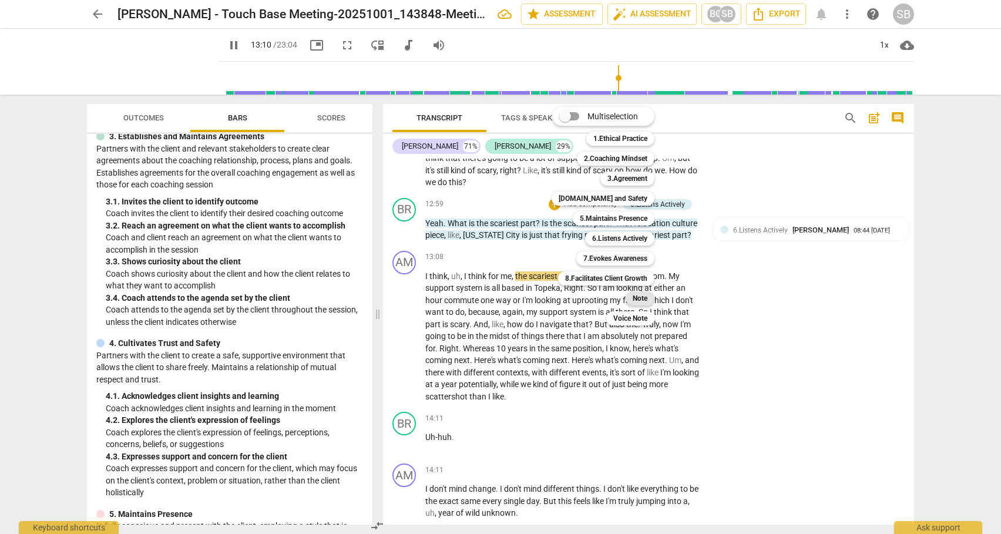
click at [636, 297] on b "Note" at bounding box center [640, 298] width 15 height 14
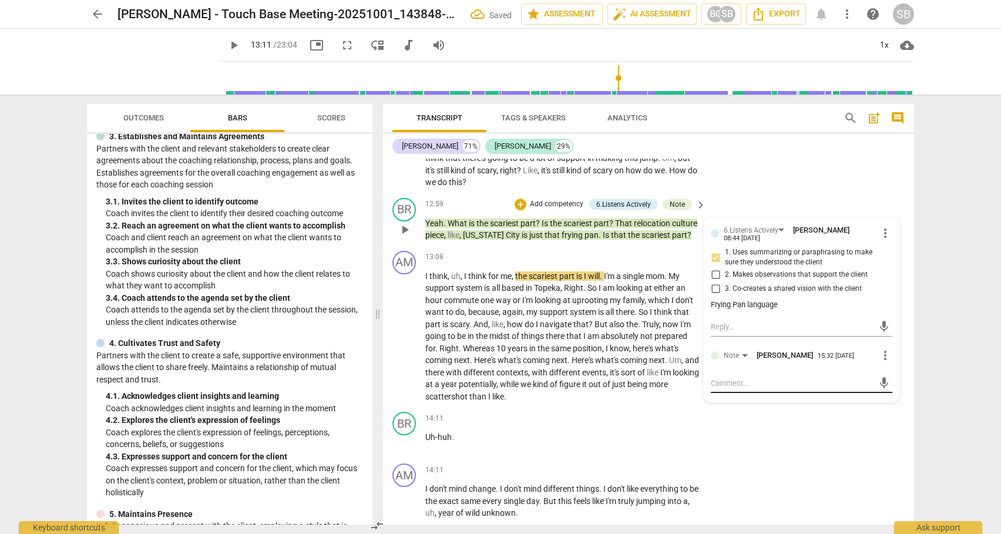
click at [720, 389] on textarea at bounding box center [792, 383] width 163 height 11
paste textarea "(AI caught this ... and I agree.)"
click at [878, 401] on span "send" at bounding box center [884, 394] width 13 height 13
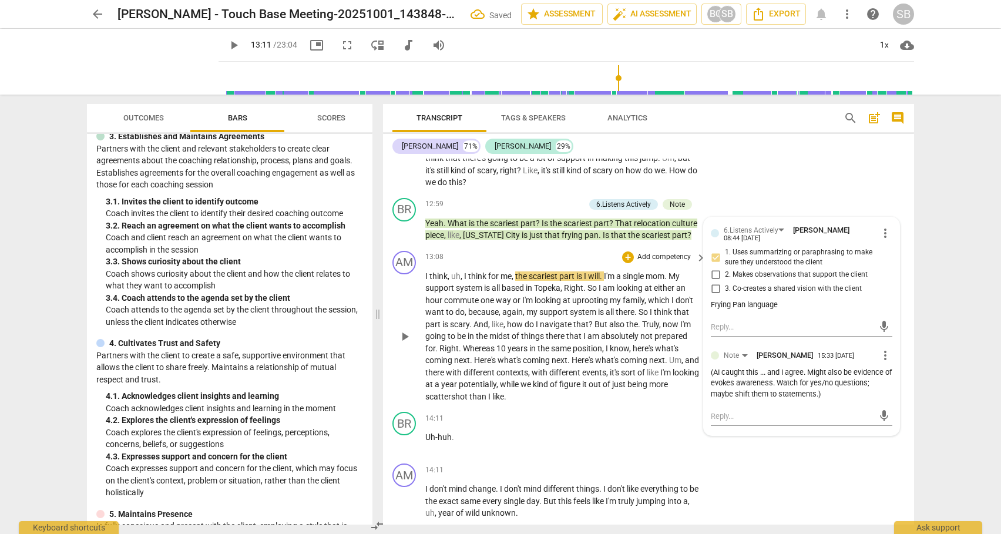
click at [405, 344] on span "play_arrow" at bounding box center [405, 337] width 14 height 14
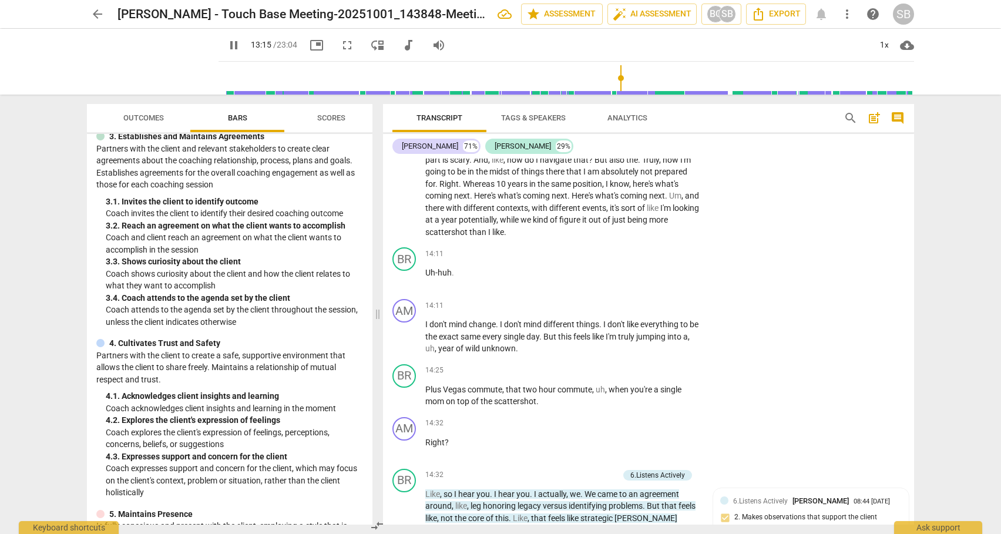
scroll to position [3219, 0]
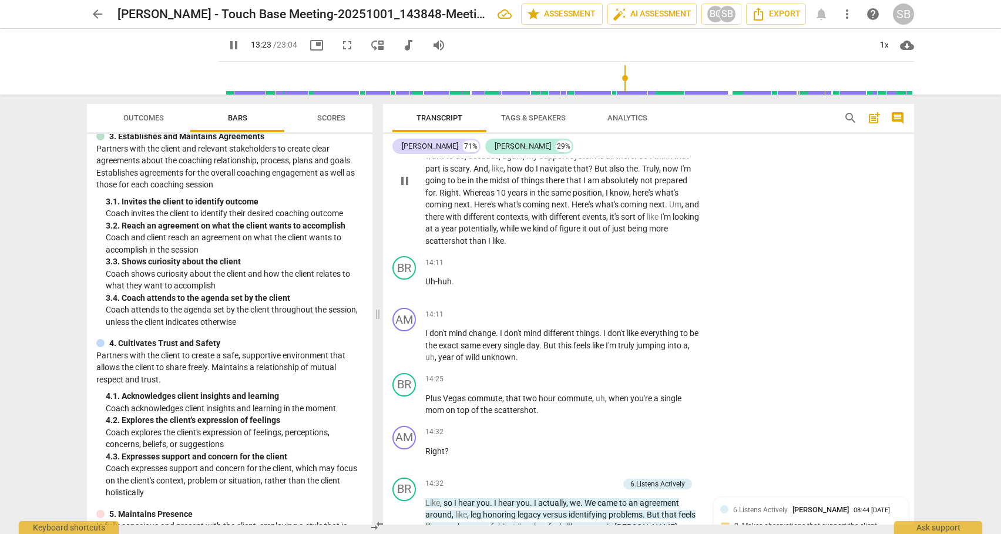
click at [497, 197] on span "10" at bounding box center [501, 192] width 11 height 9
click at [520, 233] on span "while" at bounding box center [510, 228] width 21 height 9
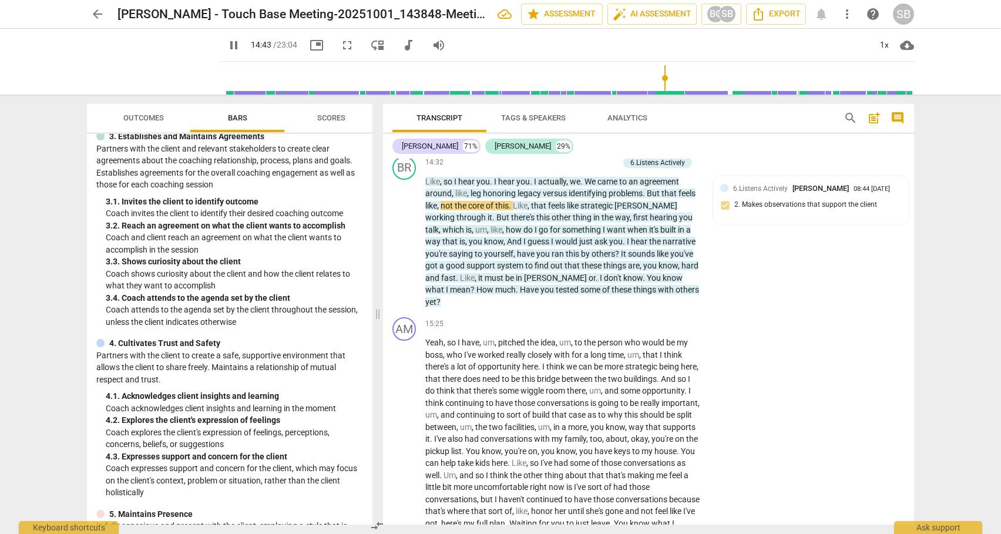
scroll to position [3545, 0]
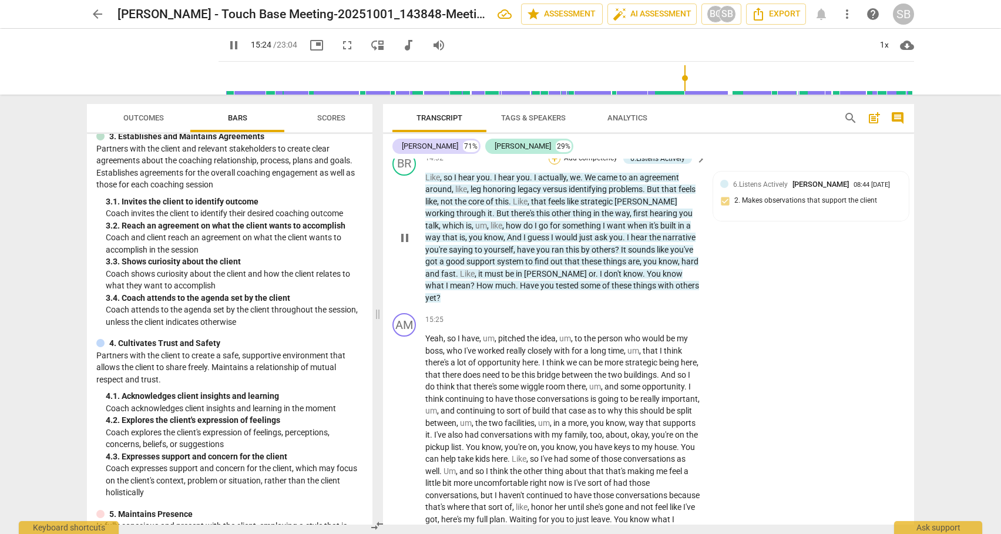
click at [553, 164] on div "+" at bounding box center [555, 159] width 12 height 12
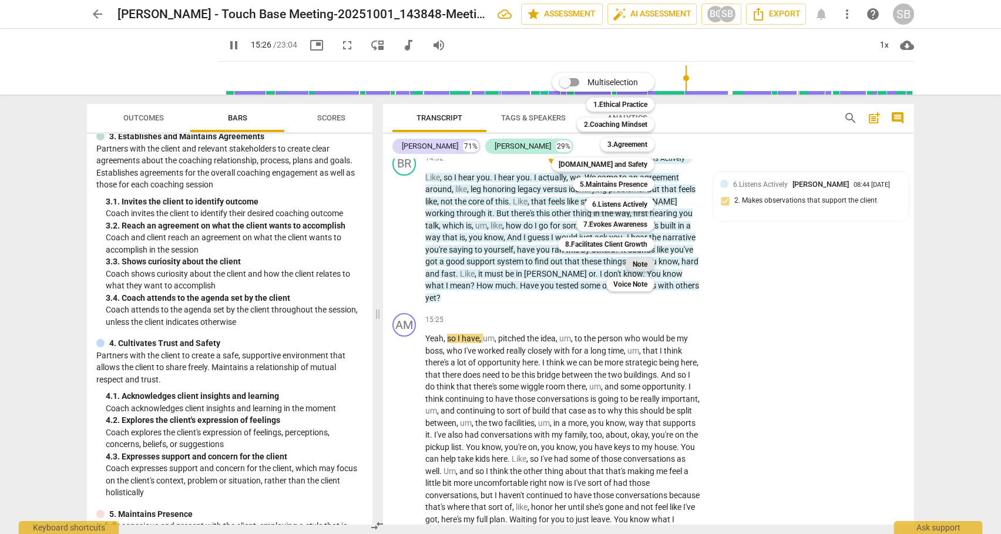
click at [639, 263] on b "Note" at bounding box center [640, 264] width 15 height 14
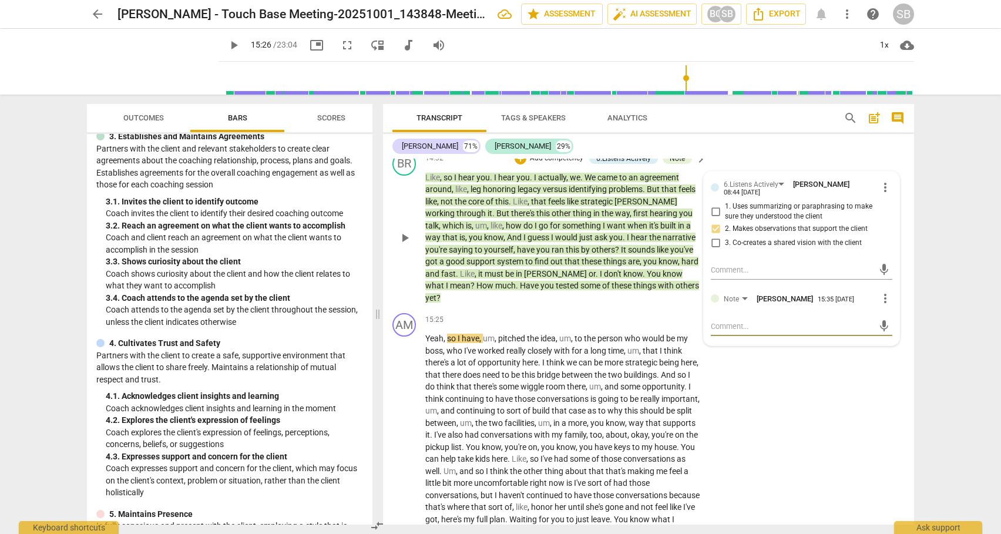
click at [760, 332] on textarea at bounding box center [792, 326] width 163 height 11
paste textarea "(AI caught this ... and I agree.)"
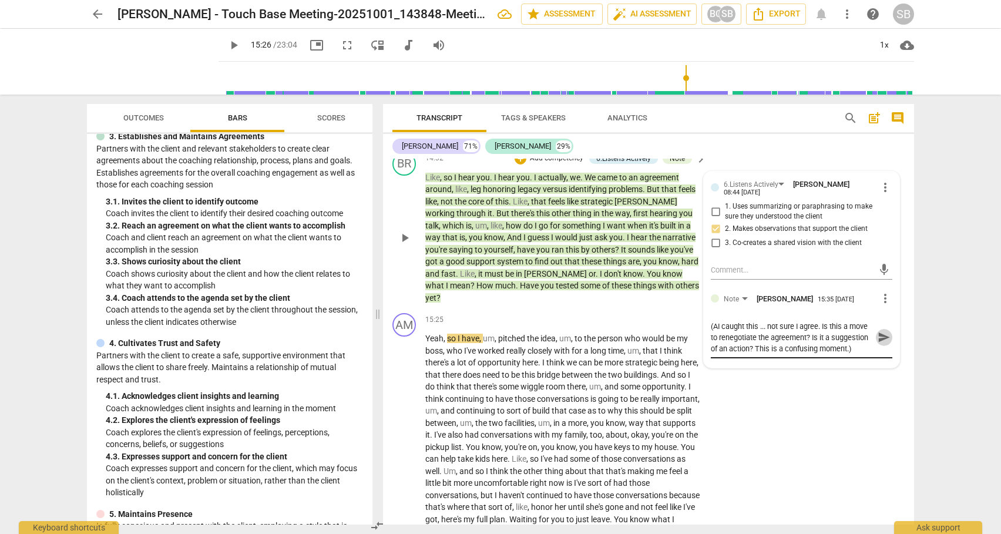
click at [878, 344] on span "send" at bounding box center [884, 337] width 13 height 13
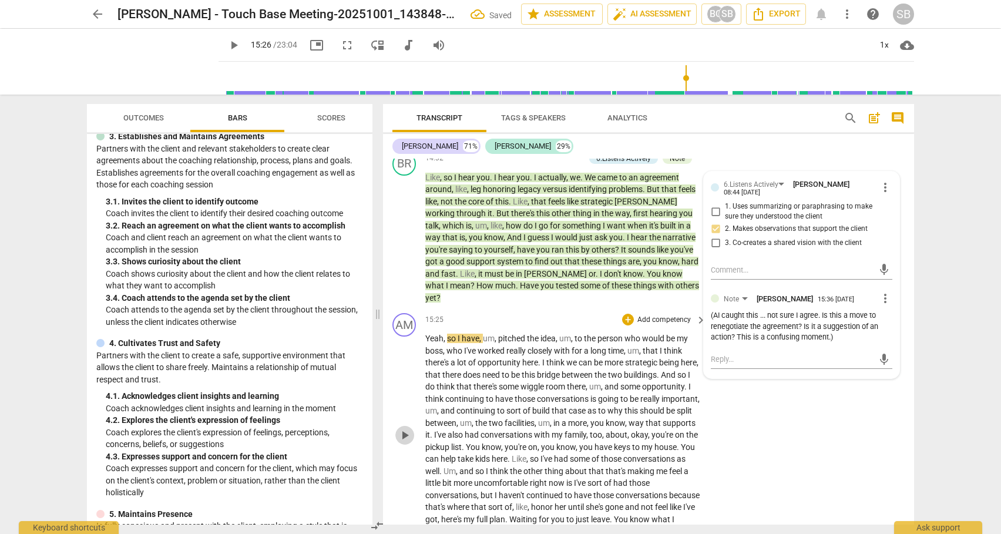
click at [405, 442] on span "play_arrow" at bounding box center [405, 435] width 14 height 14
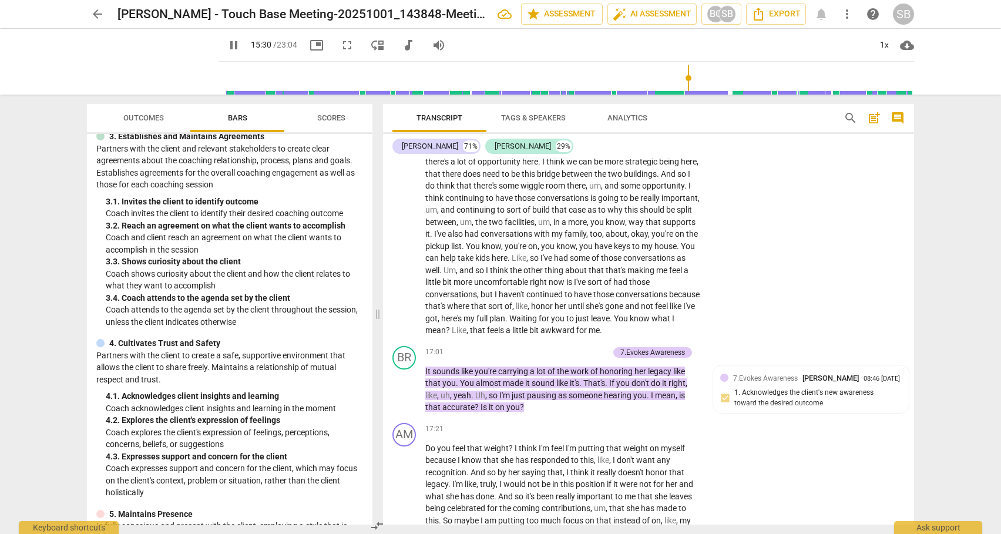
scroll to position [3750, 0]
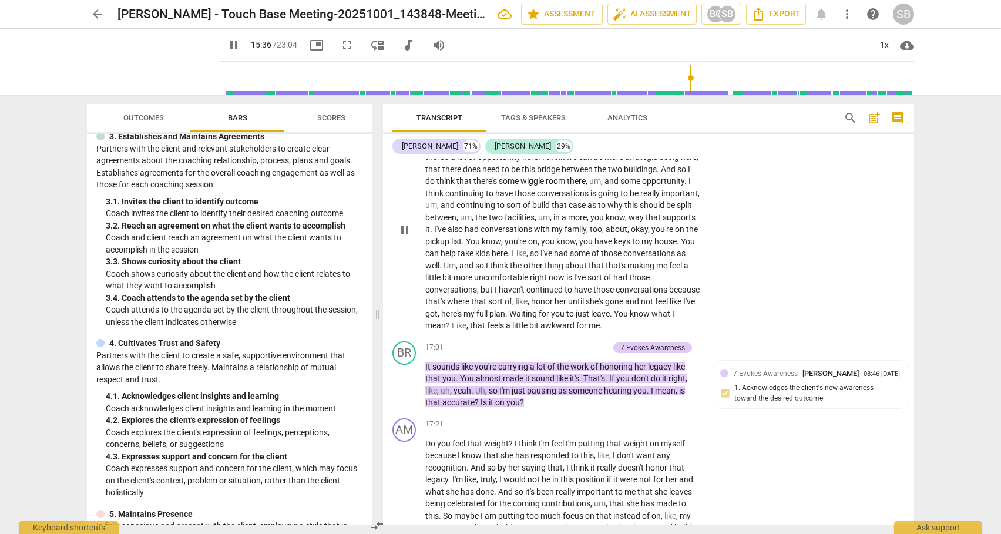
click at [486, 198] on span "continuing" at bounding box center [465, 193] width 41 height 9
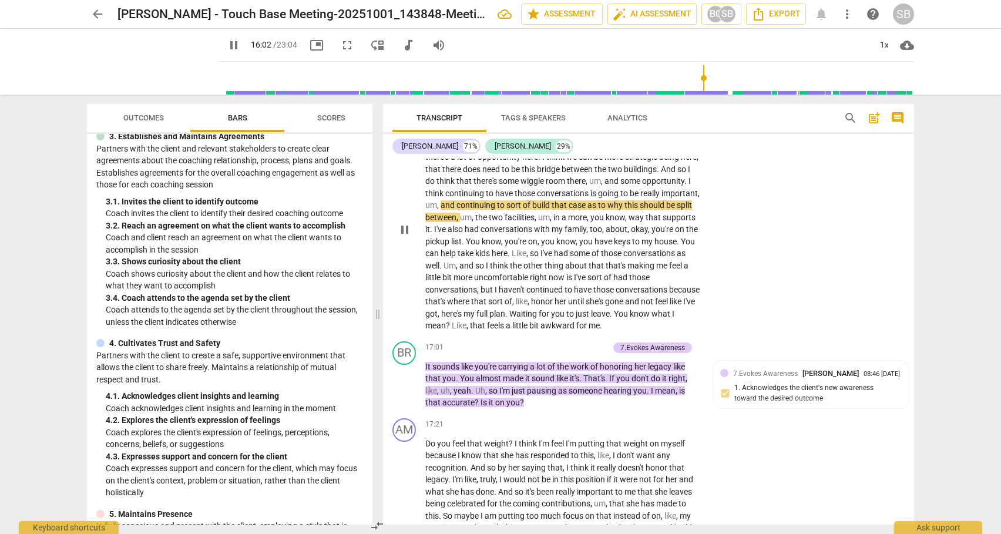
click at [448, 234] on span "I've" at bounding box center [441, 228] width 14 height 9
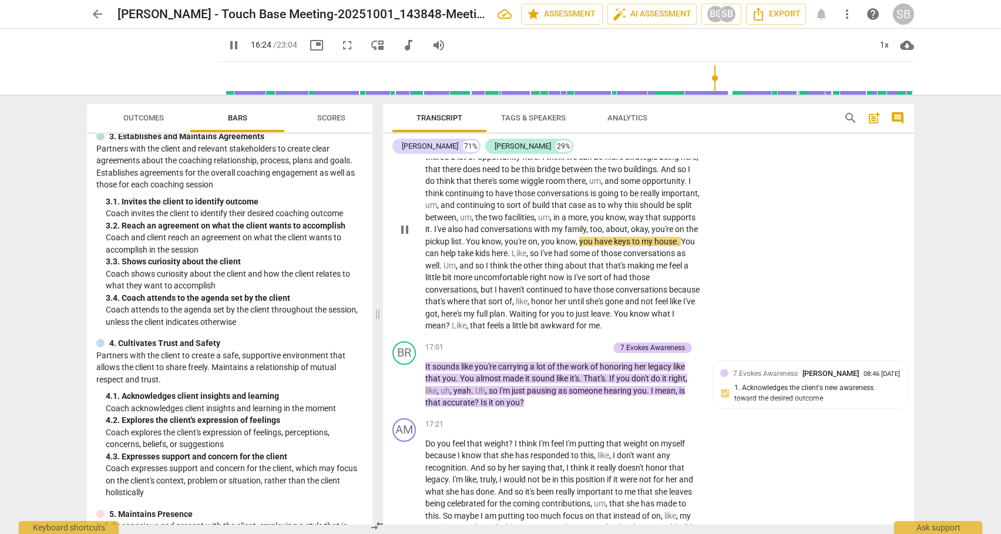
click at [475, 270] on span "and" at bounding box center [467, 265] width 16 height 9
click at [466, 330] on span "Like" at bounding box center [459, 325] width 15 height 9
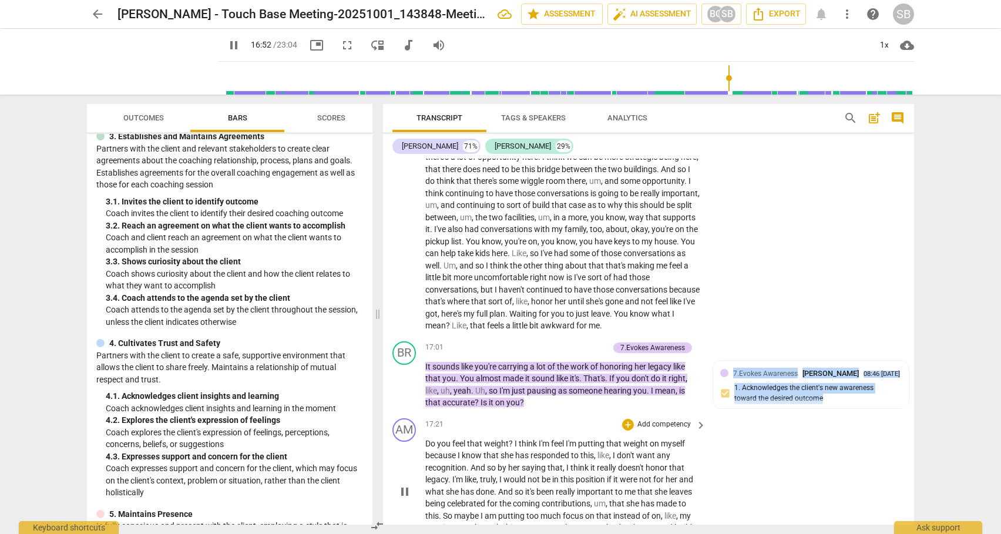
drag, startPoint x: 908, startPoint y: 417, endPoint x: 909, endPoint y: 425, distance: 8.4
click at [909, 425] on div "AM play_arrow pause 00:05 + Add competency keyboard_arrow_right Yay . It starte…" at bounding box center [648, 342] width 531 height 366
click at [774, 409] on div "7.Evokes Awareness [PERSON_NAME] 08:46 [DATE] 1. Acknowledges the client's new …" at bounding box center [811, 389] width 182 height 42
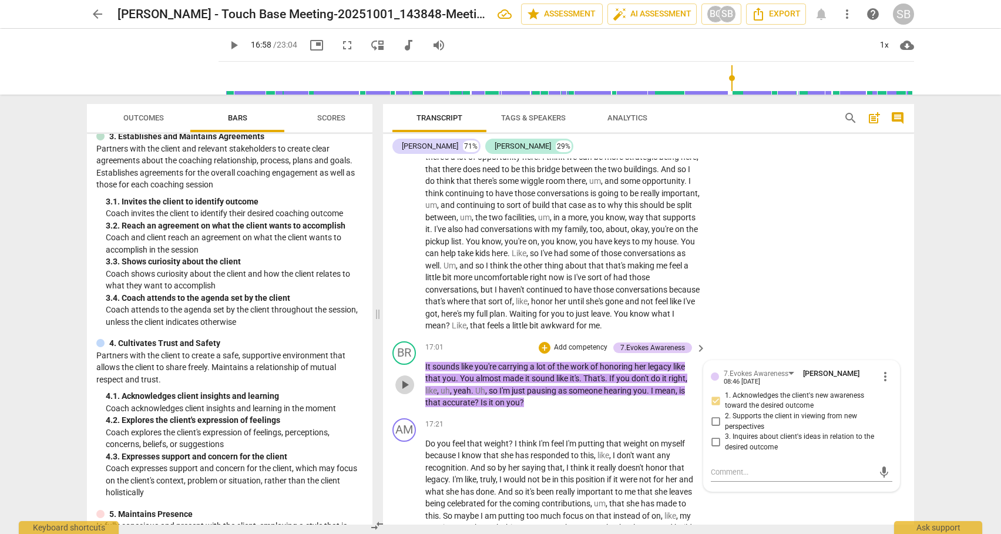
click at [404, 392] on span "play_arrow" at bounding box center [405, 385] width 14 height 14
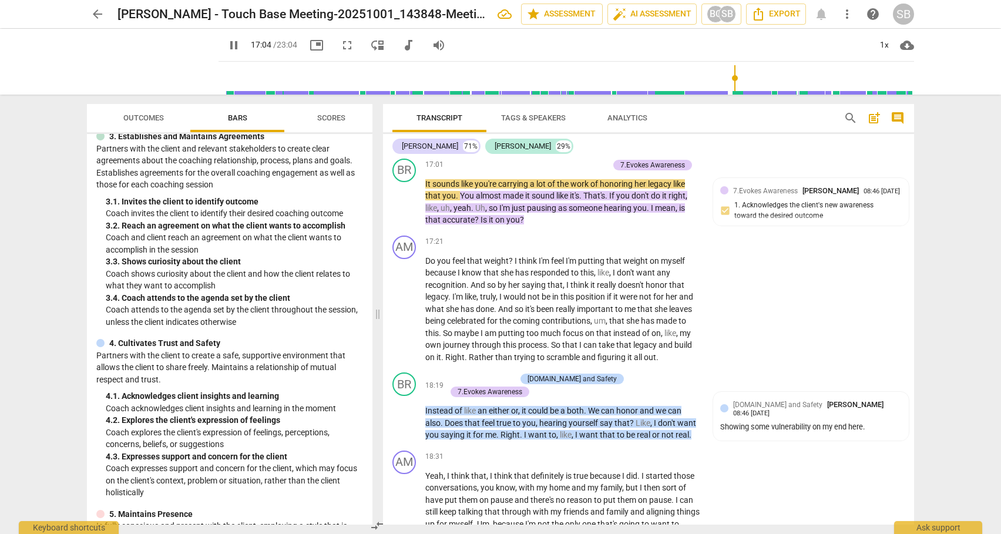
scroll to position [3928, 0]
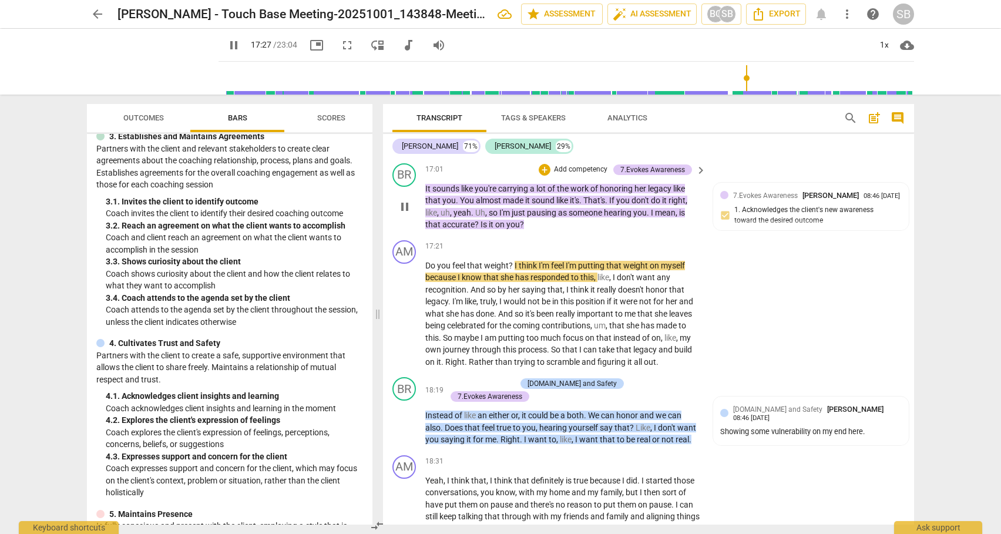
click at [553, 175] on p "Add competency" at bounding box center [581, 169] width 56 height 11
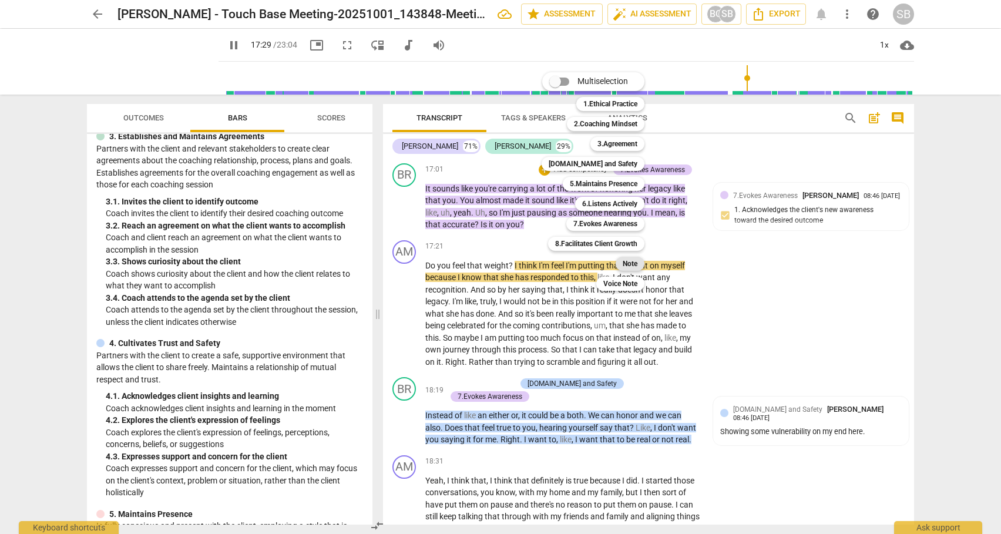
click at [629, 266] on b "Note" at bounding box center [630, 264] width 15 height 14
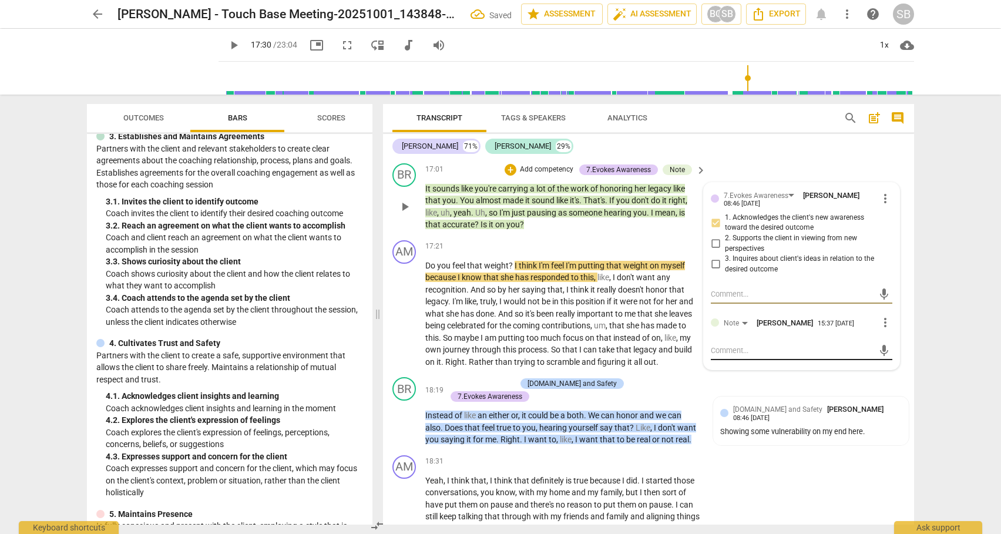
click at [728, 356] on textarea at bounding box center [792, 350] width 163 height 11
paste textarea "(AI caught this ... and I agree.)"
click at [878, 362] on span "send" at bounding box center [884, 356] width 13 height 13
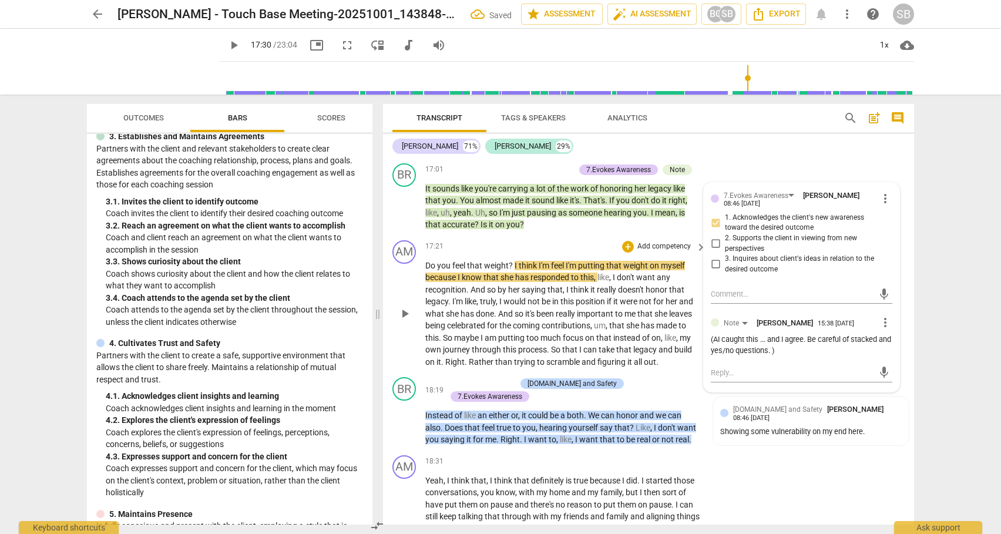
click at [403, 321] on span "play_arrow" at bounding box center [405, 314] width 14 height 14
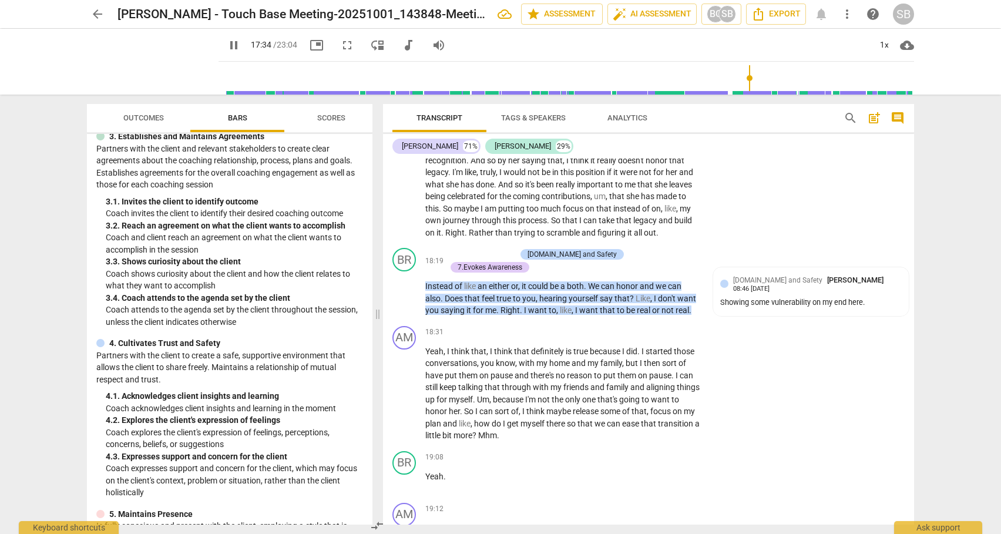
scroll to position [4049, 0]
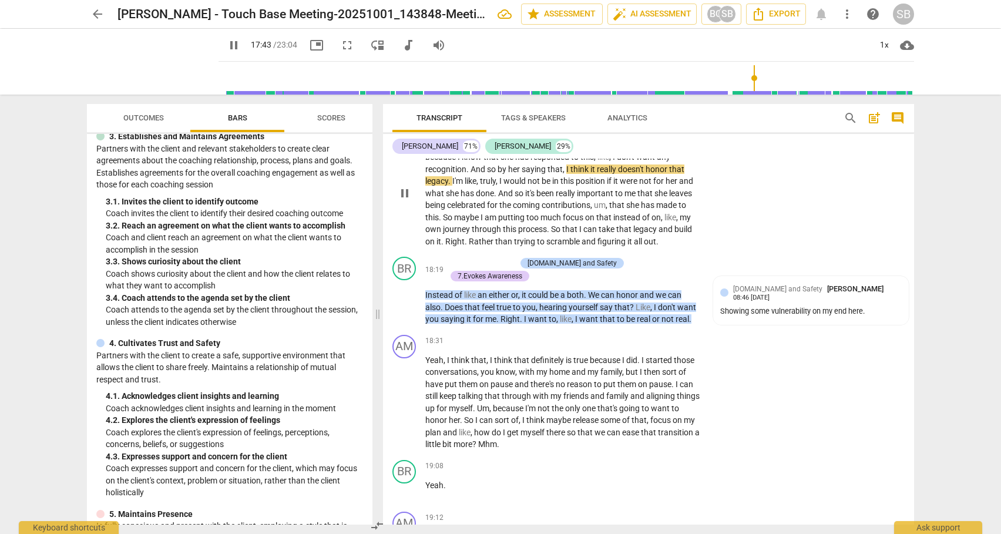
click at [453, 222] on span "So" at bounding box center [448, 217] width 11 height 9
click at [911, 439] on div "AM play_arrow pause 00:05 + Add competency keyboard_arrow_right Yay . It starte…" at bounding box center [648, 342] width 531 height 366
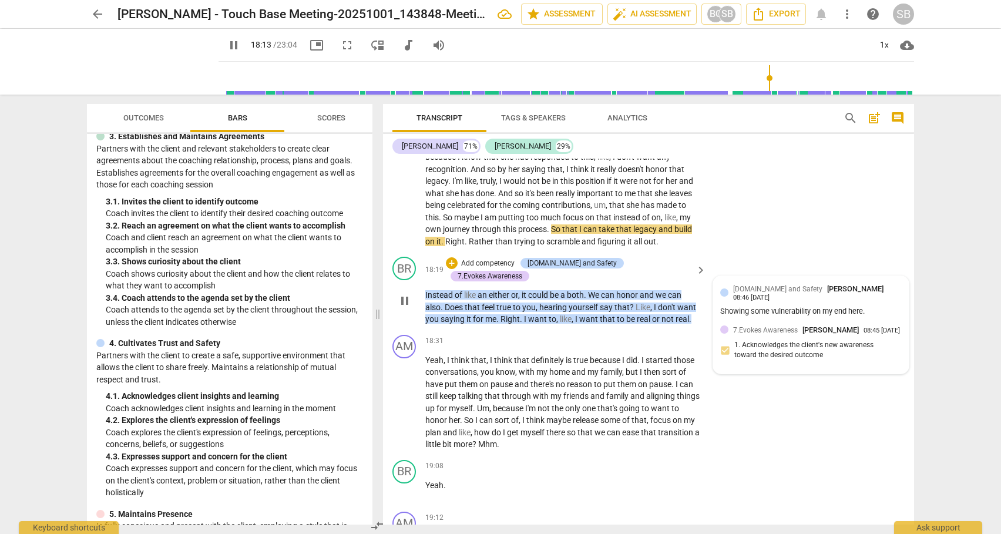
click at [805, 301] on div "[DOMAIN_NAME] and Safety [PERSON_NAME] 08:46 [DATE]" at bounding box center [817, 292] width 169 height 18
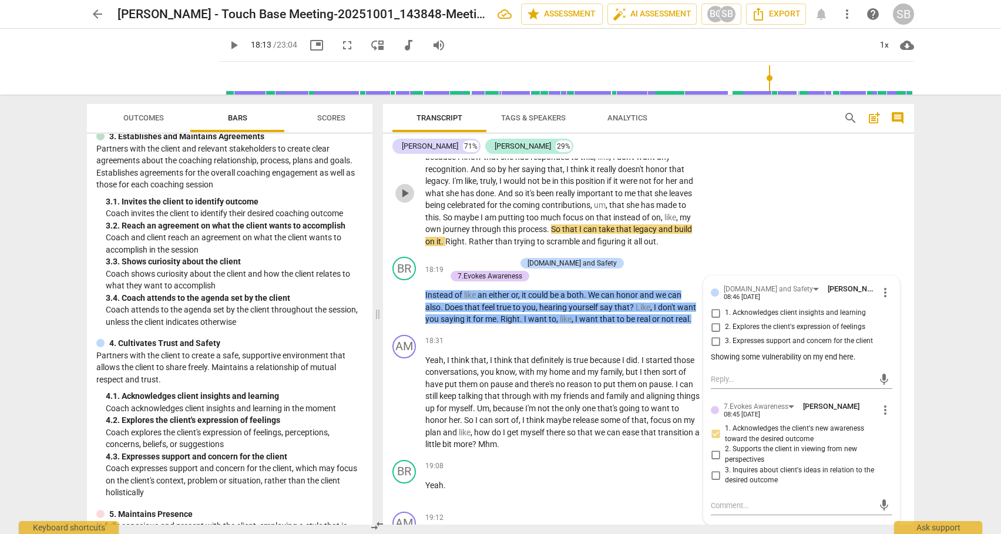
click at [405, 200] on span "play_arrow" at bounding box center [405, 193] width 14 height 14
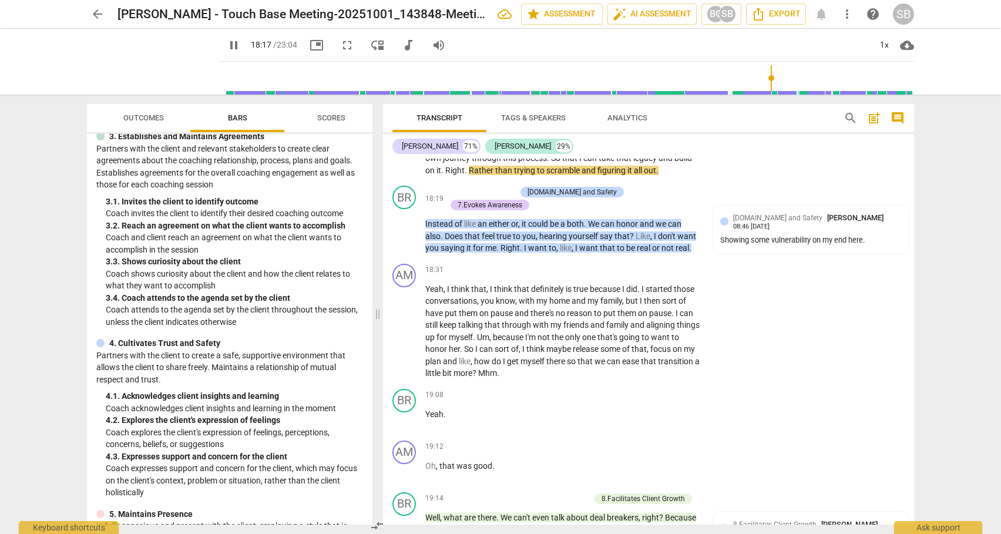
scroll to position [4102, 0]
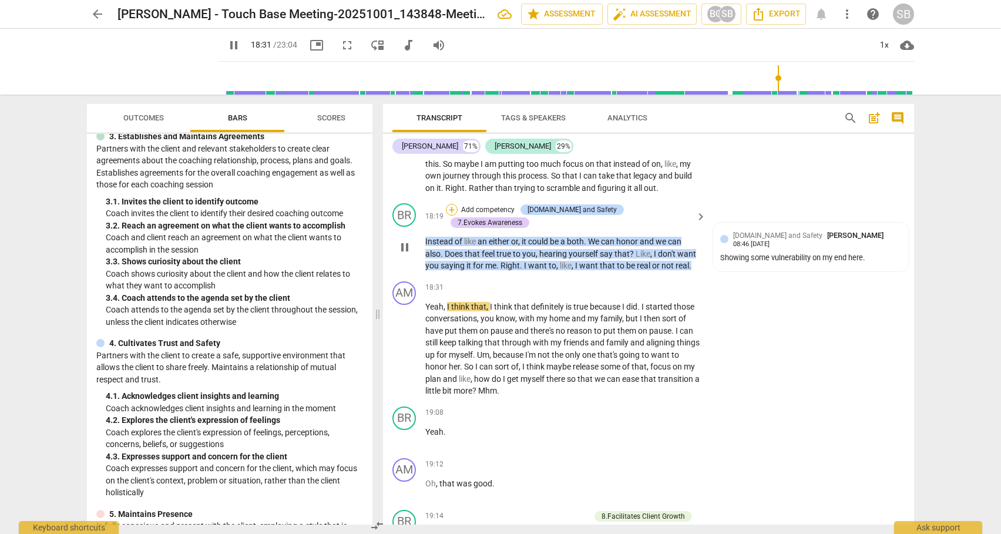
click at [458, 216] on div "+" at bounding box center [452, 210] width 12 height 12
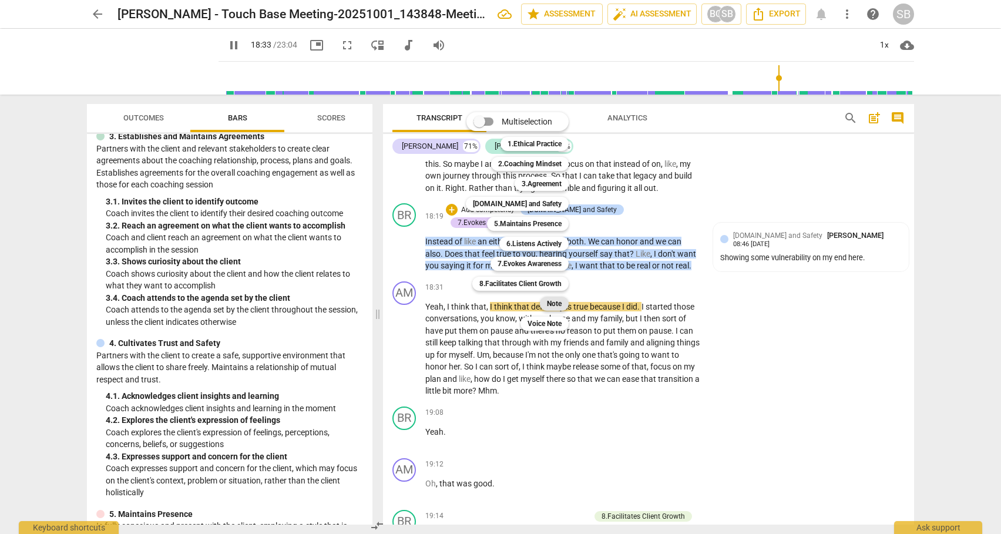
click at [552, 304] on b "Note" at bounding box center [554, 304] width 15 height 14
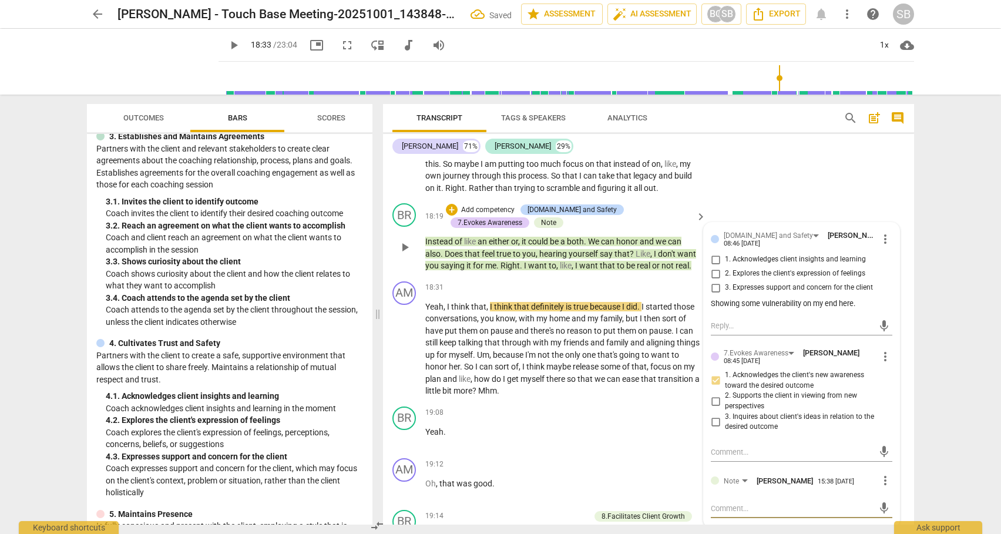
click at [728, 514] on textarea at bounding box center [792, 508] width 163 height 11
paste textarea "(AI caught this ... and I agree.)"
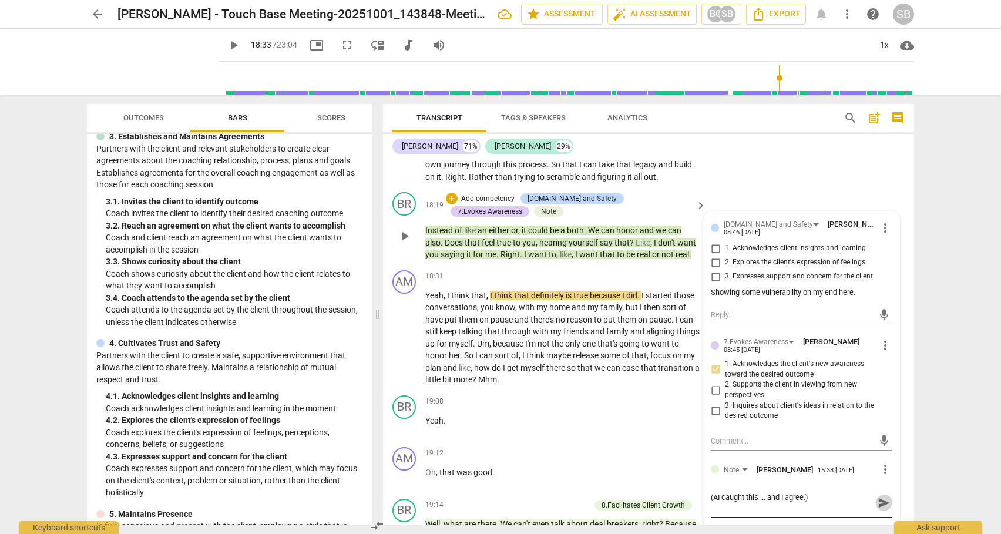
click at [878, 509] on span "send" at bounding box center [884, 502] width 13 height 13
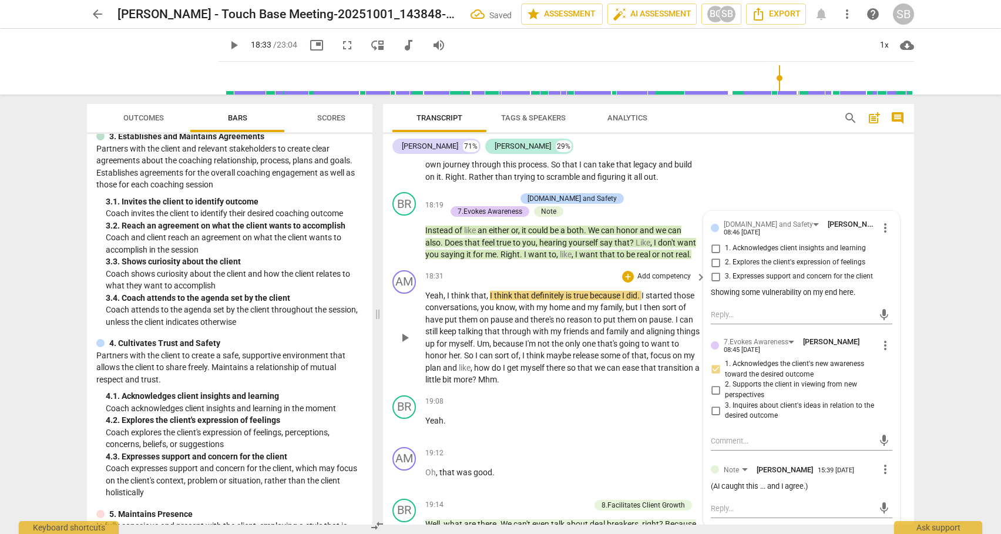
click at [399, 345] on span "play_arrow" at bounding box center [405, 338] width 14 height 14
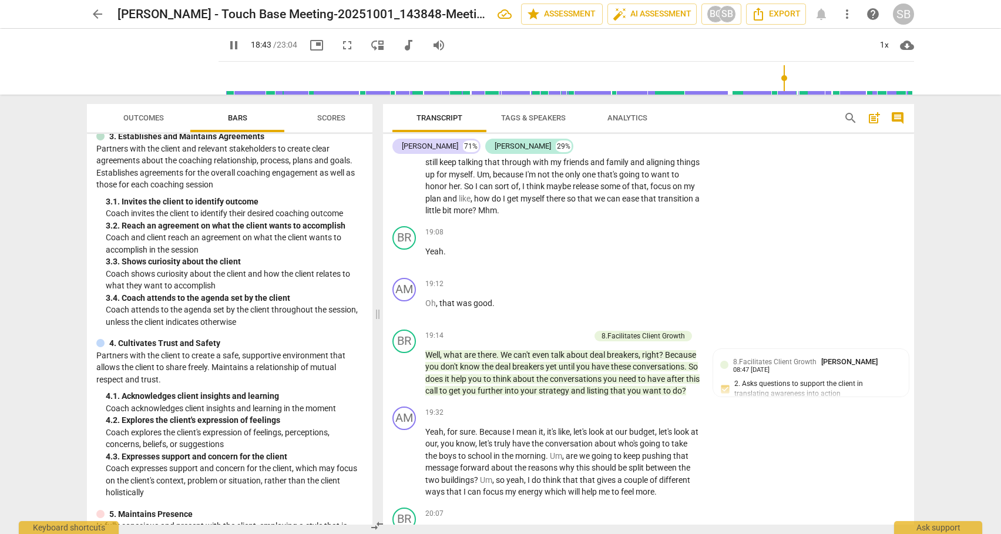
scroll to position [4287, 0]
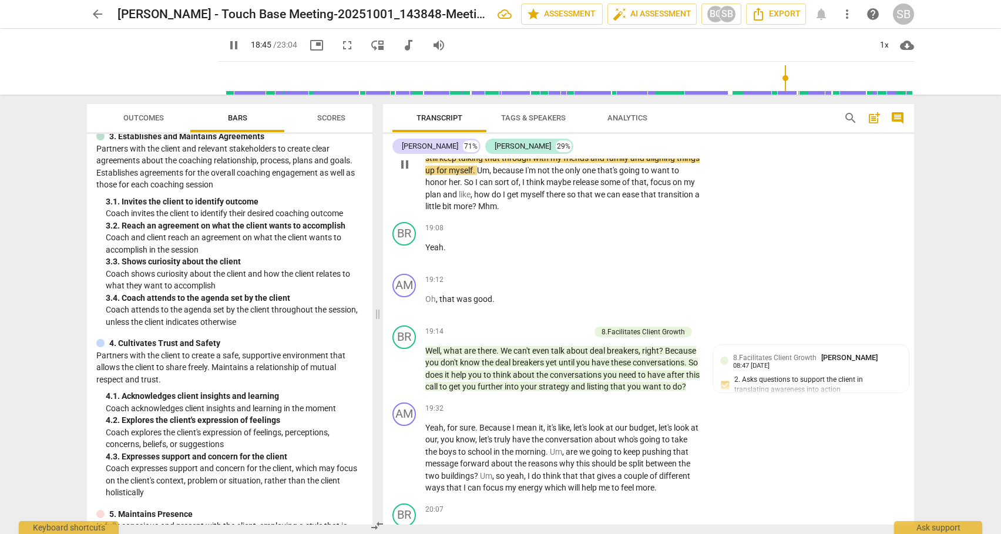
click at [526, 187] on span "I" at bounding box center [524, 181] width 4 height 9
click at [626, 234] on div "+" at bounding box center [628, 229] width 12 height 12
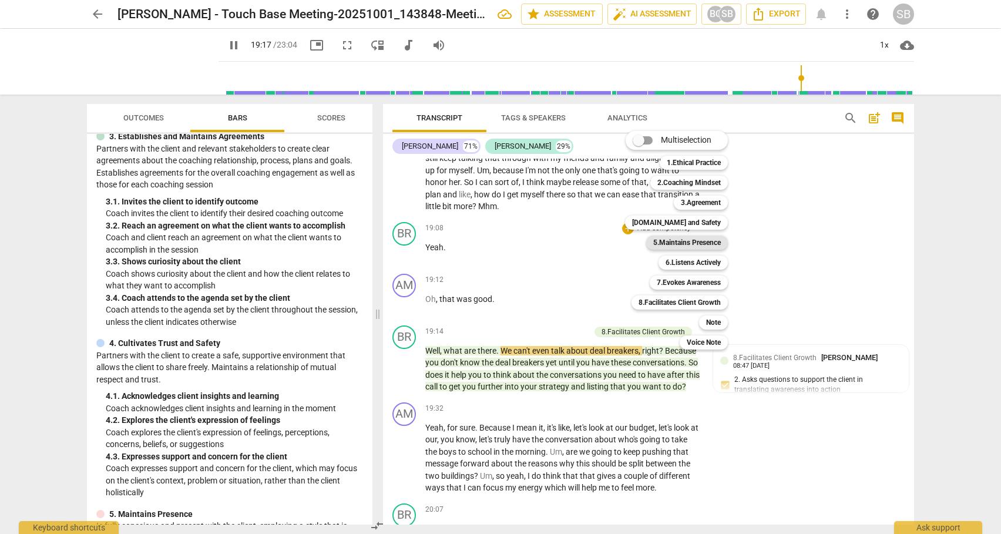
click at [694, 244] on b "5.Maintains Presence" at bounding box center [687, 243] width 68 height 14
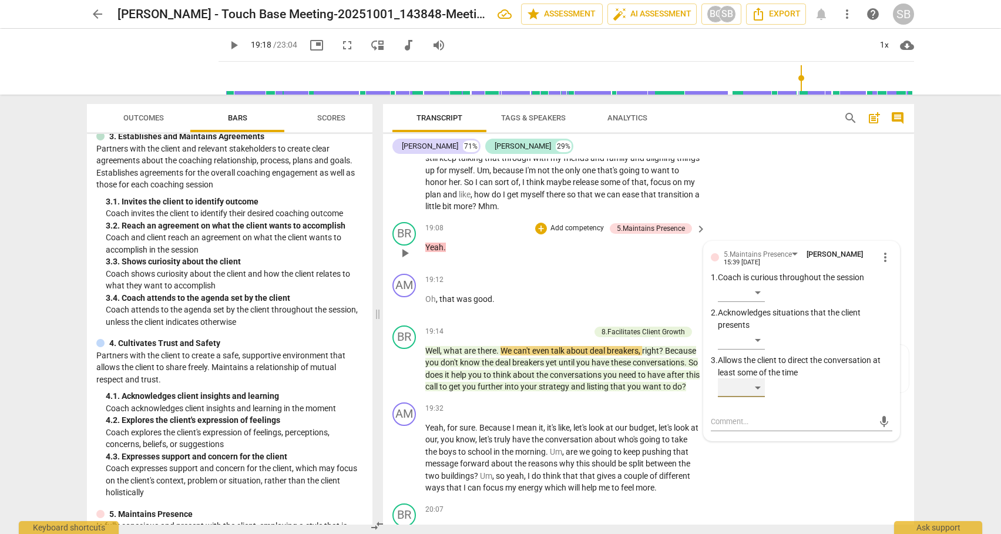
click at [758, 397] on div "​" at bounding box center [741, 387] width 47 height 19
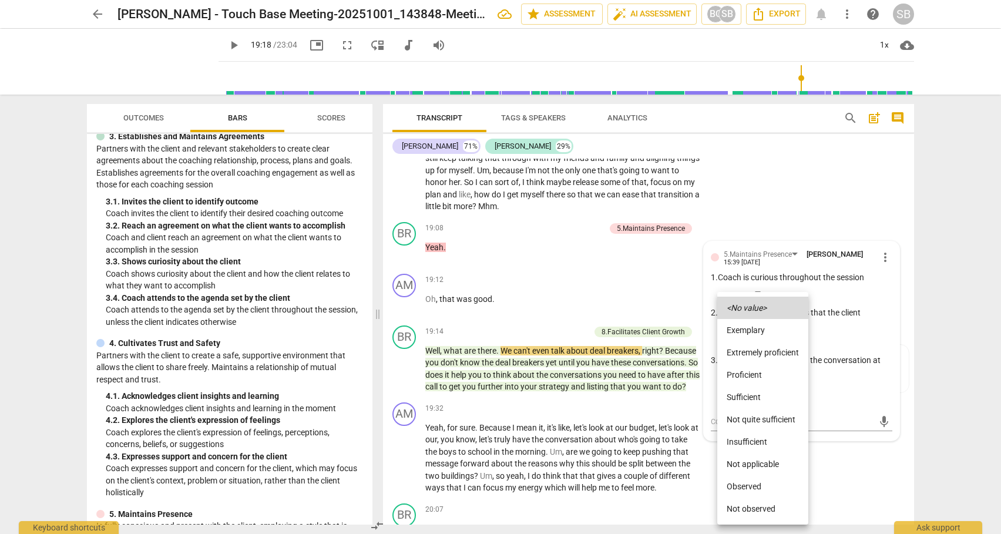
click at [752, 400] on li "Sufficient" at bounding box center [762, 397] width 91 height 22
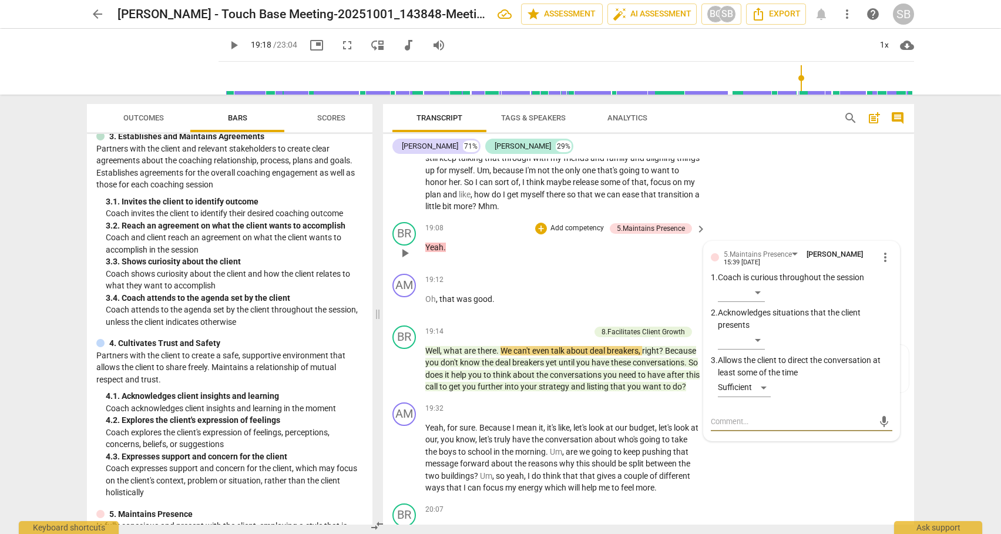
click at [729, 427] on textarea at bounding box center [792, 421] width 163 height 11
click at [878, 428] on span "send" at bounding box center [884, 421] width 13 height 13
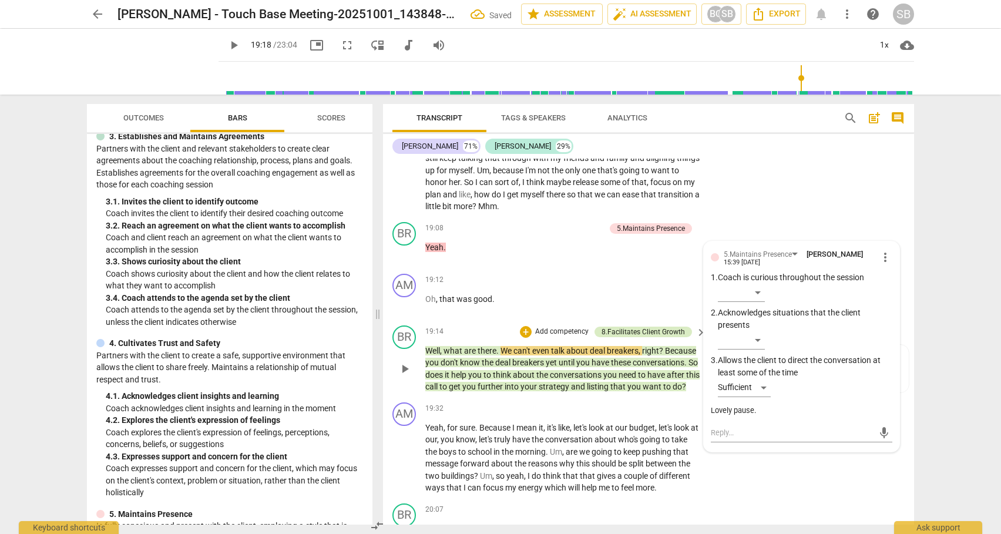
click at [661, 337] on div "8.Facilitates Client Growth" at bounding box center [643, 332] width 83 height 11
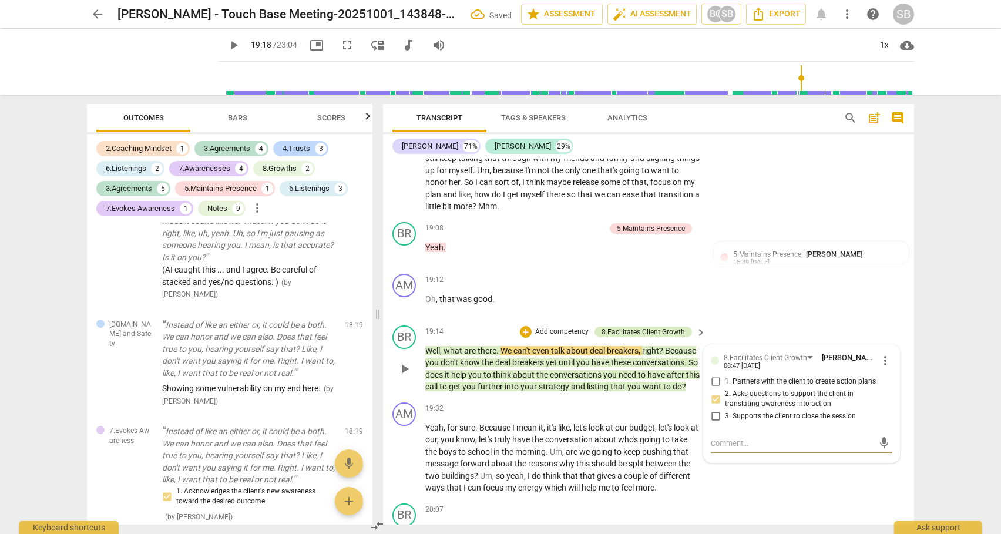
scroll to position [4145, 0]
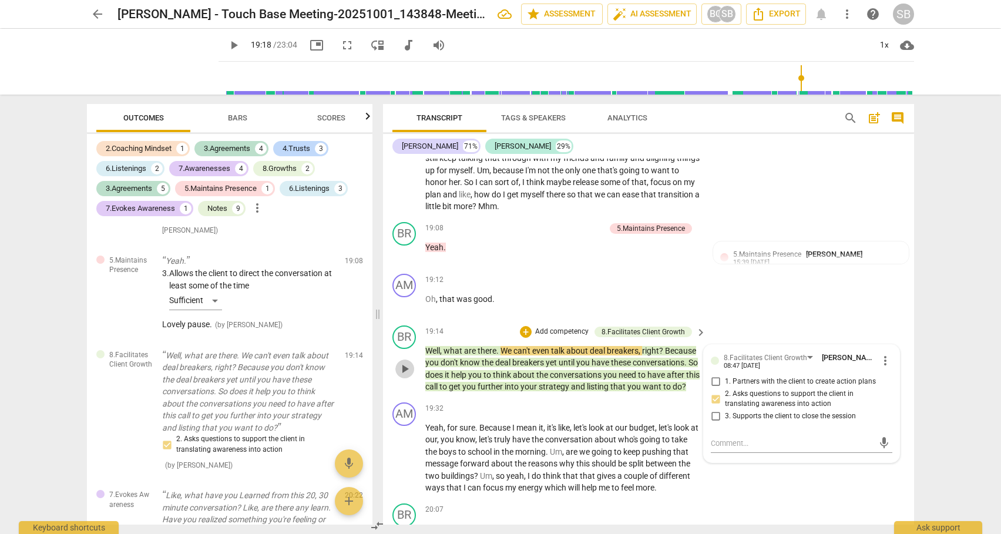
click at [403, 376] on span "play_arrow" at bounding box center [405, 369] width 14 height 14
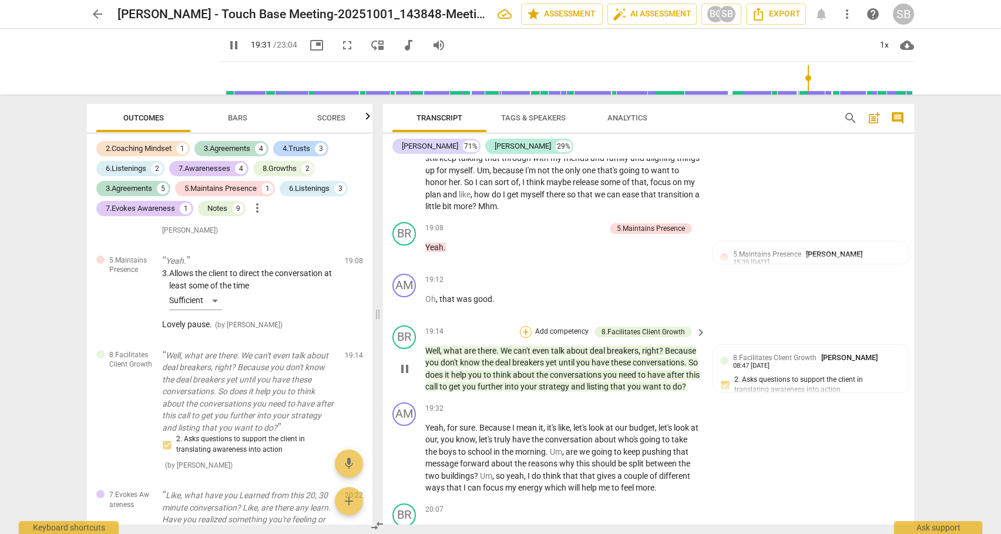
click at [528, 338] on div "+" at bounding box center [526, 332] width 12 height 12
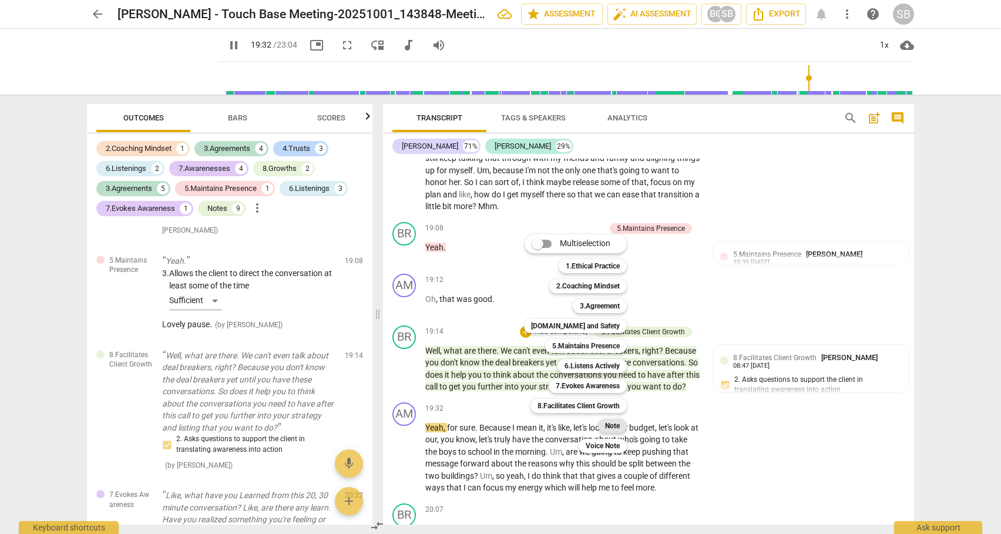
click at [610, 426] on b "Note" at bounding box center [612, 426] width 15 height 14
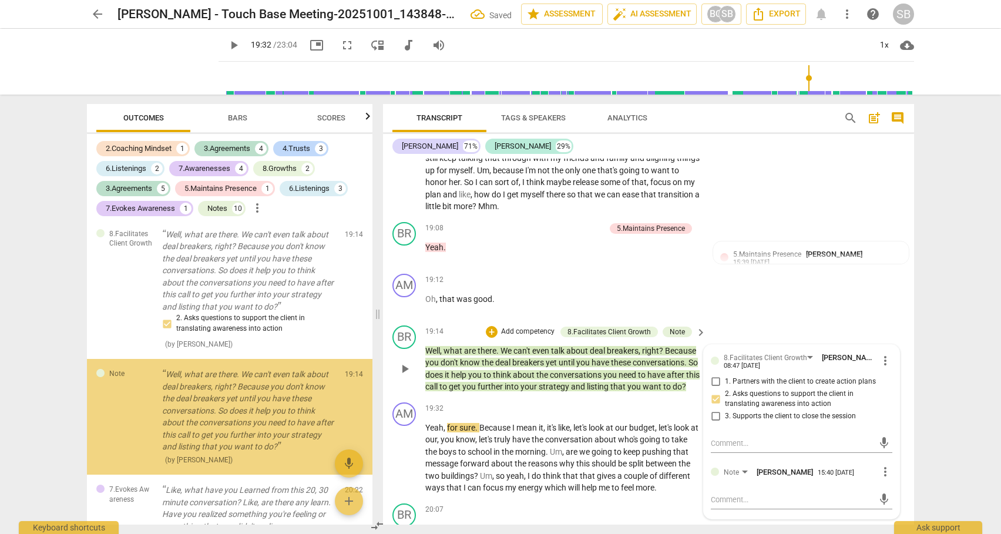
scroll to position [4272, 0]
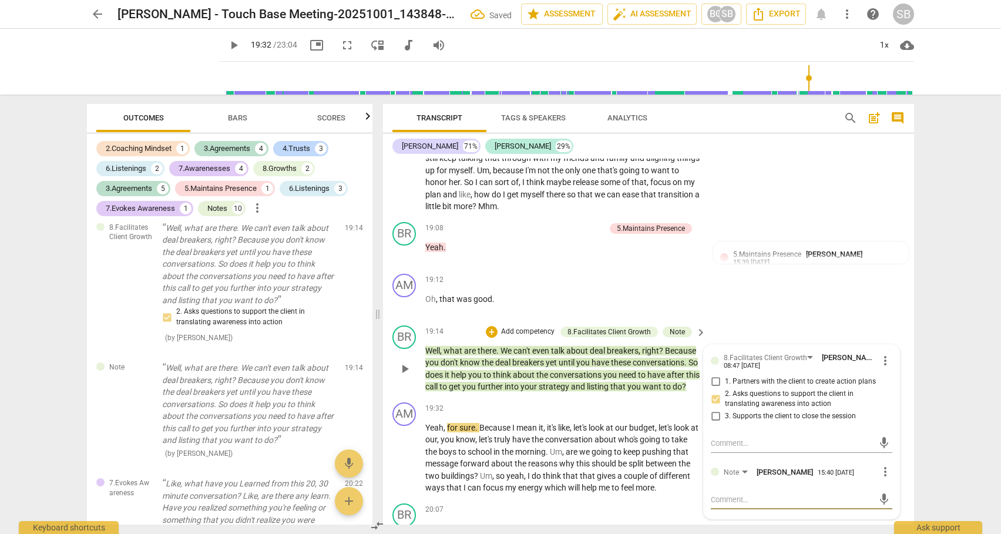
click at [748, 505] on textarea at bounding box center [792, 499] width 163 height 11
paste textarea "(AI caught this ... and I agree.)"
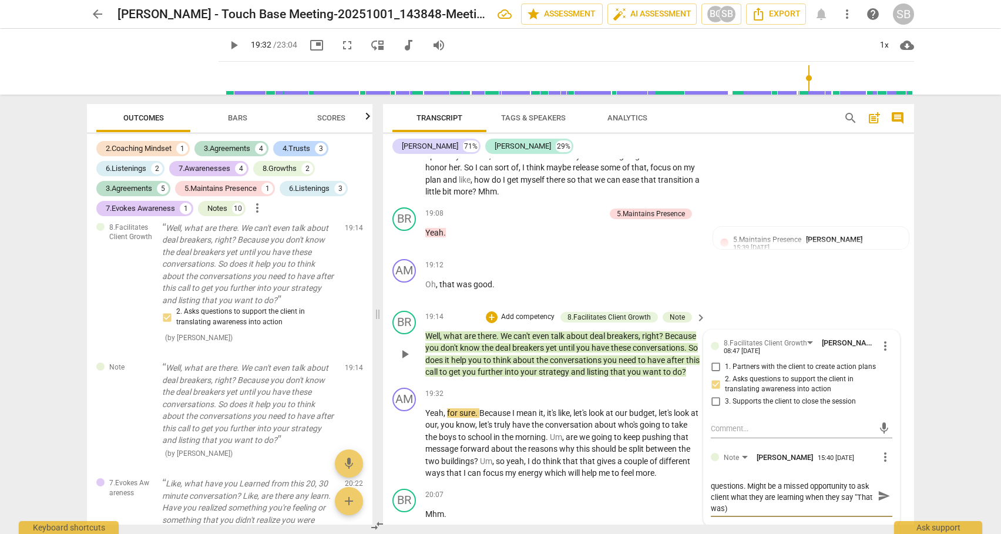
scroll to position [0, 0]
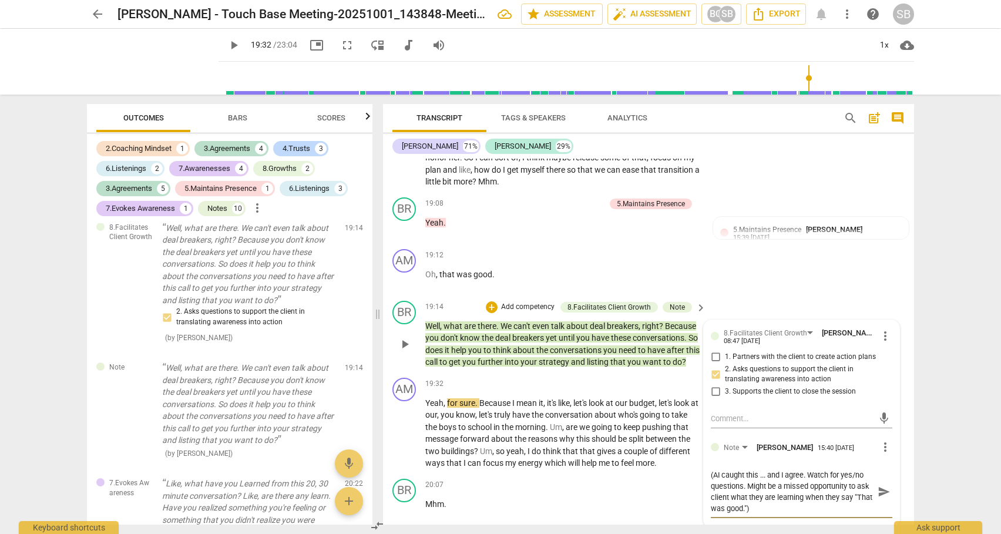
click at [881, 498] on span "send" at bounding box center [884, 491] width 13 height 13
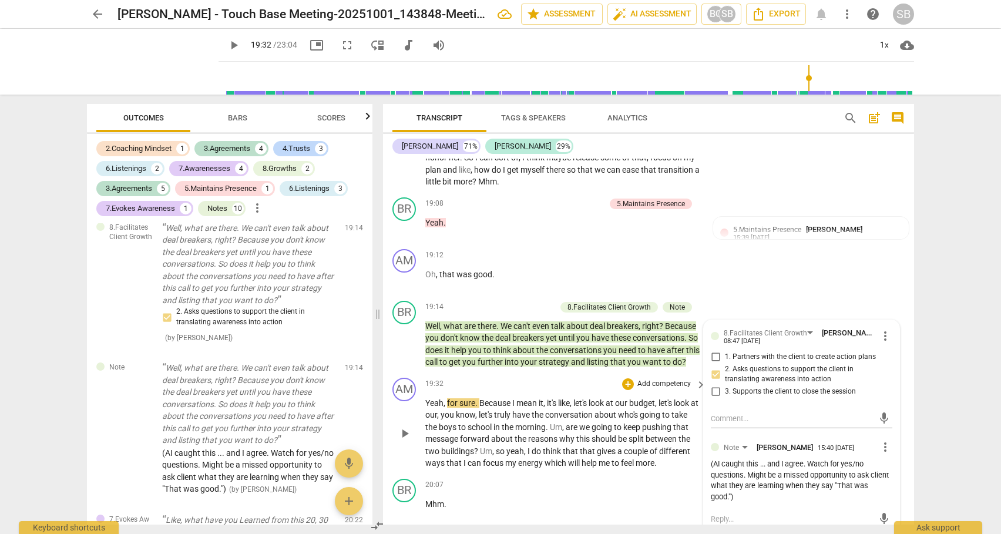
click at [409, 443] on button "play_arrow" at bounding box center [404, 433] width 19 height 19
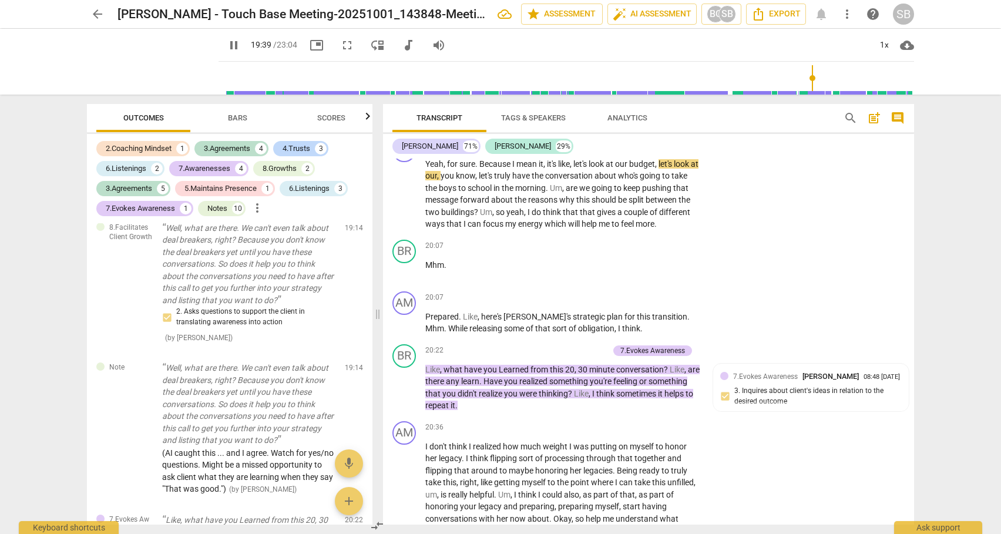
scroll to position [4555, 0]
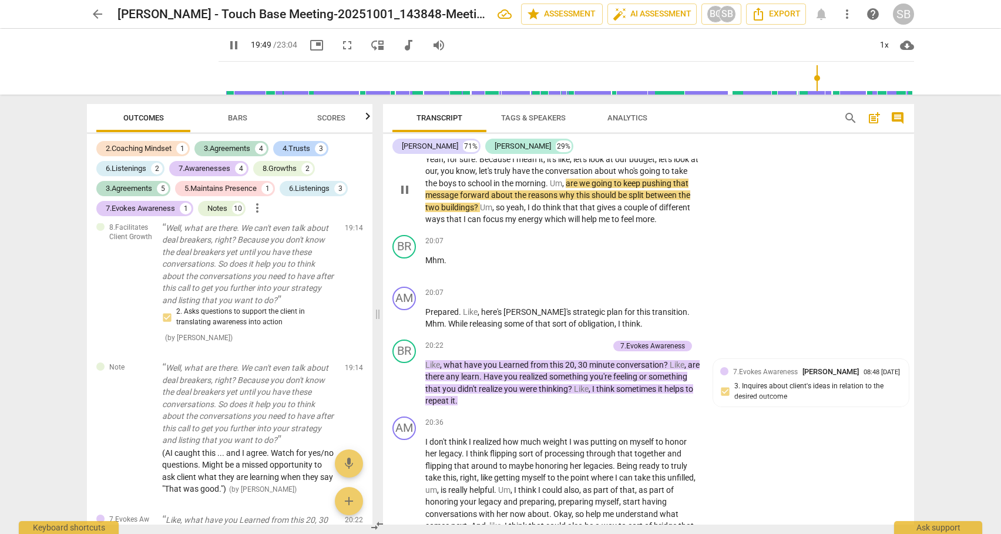
click at [530, 212] on span "I" at bounding box center [530, 207] width 4 height 9
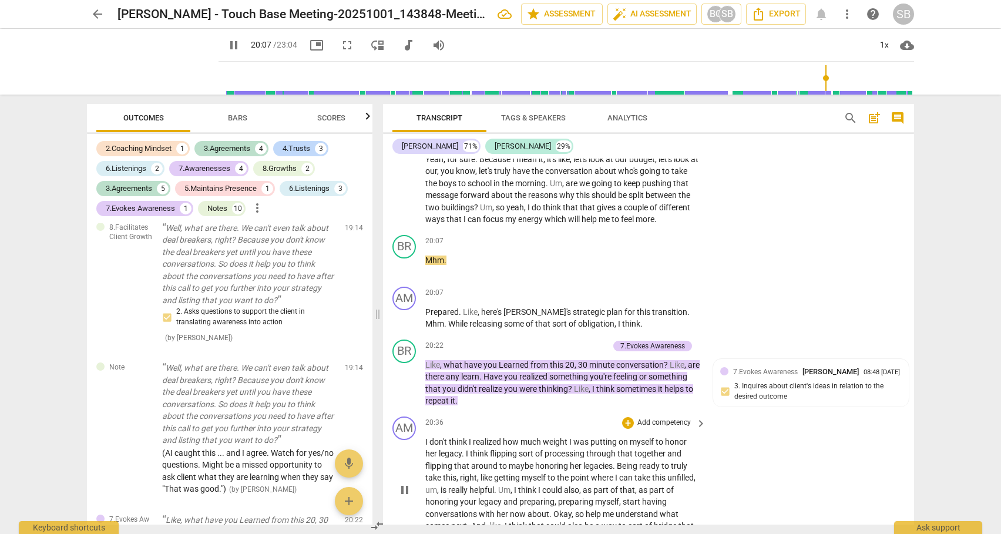
drag, startPoint x: 908, startPoint y: 466, endPoint x: 909, endPoint y: 473, distance: 7.1
click at [909, 473] on div "AM play_arrow pause 20:36 + Add competency keyboard_arrow_right I don't think I…" at bounding box center [648, 480] width 531 height 137
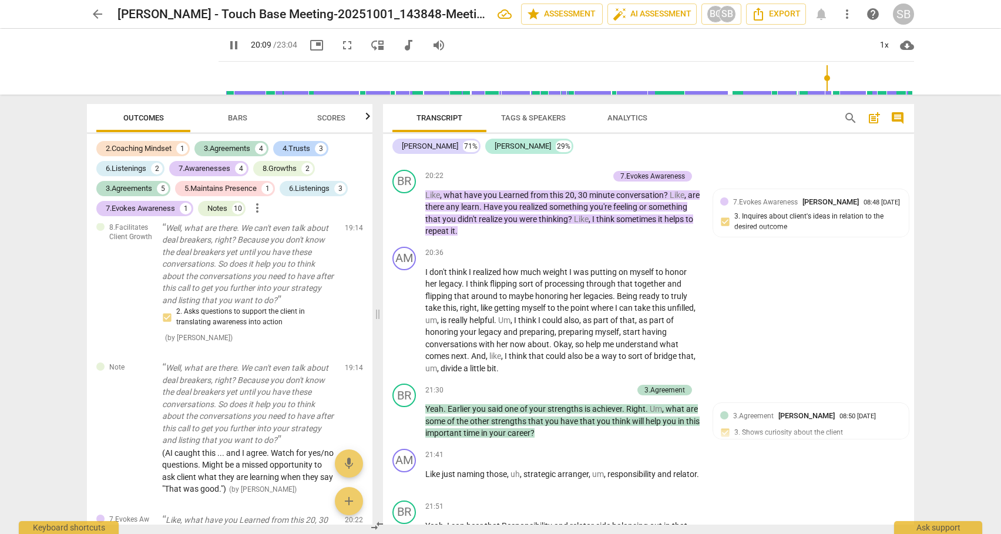
scroll to position [4738, 0]
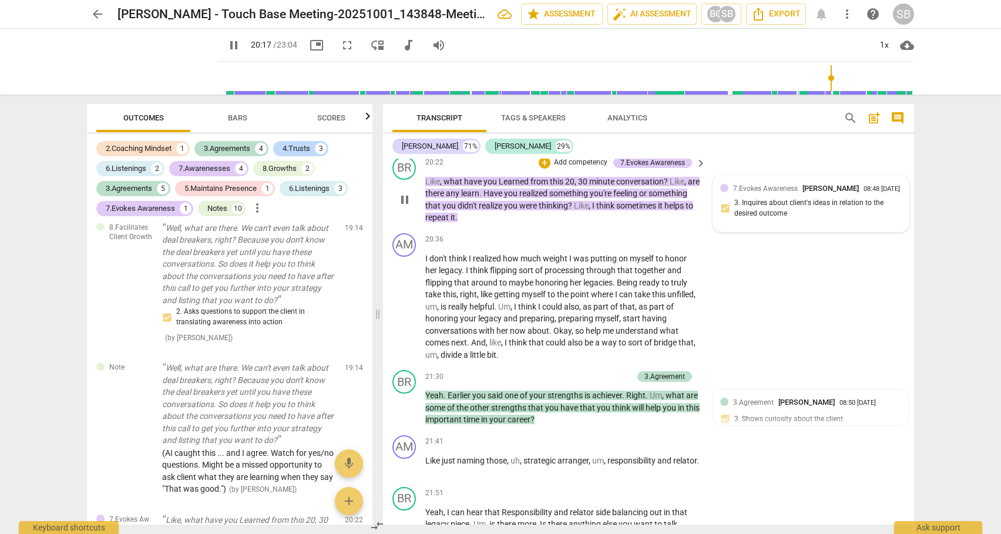
click at [810, 225] on div "7.Evokes Awareness [PERSON_NAME] 08:48 [DATE] 3. Inquires about client's ideas …" at bounding box center [811, 204] width 182 height 42
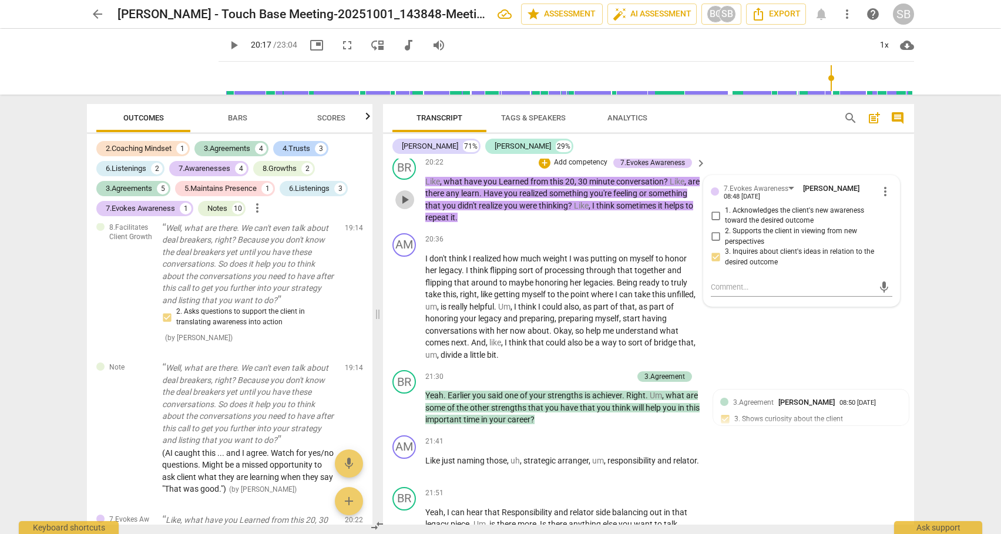
click at [408, 207] on span "play_arrow" at bounding box center [405, 200] width 14 height 14
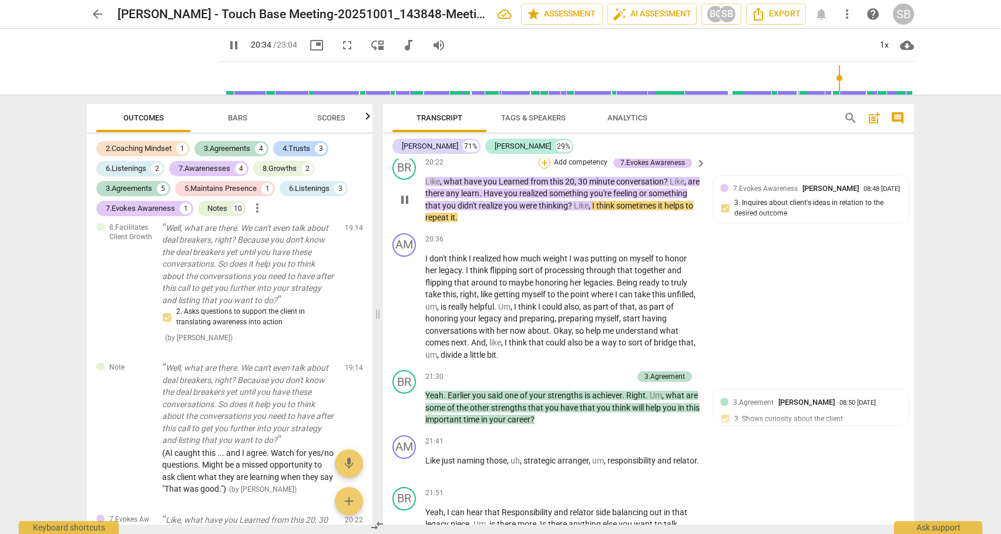
click at [543, 169] on div "+" at bounding box center [545, 163] width 12 height 12
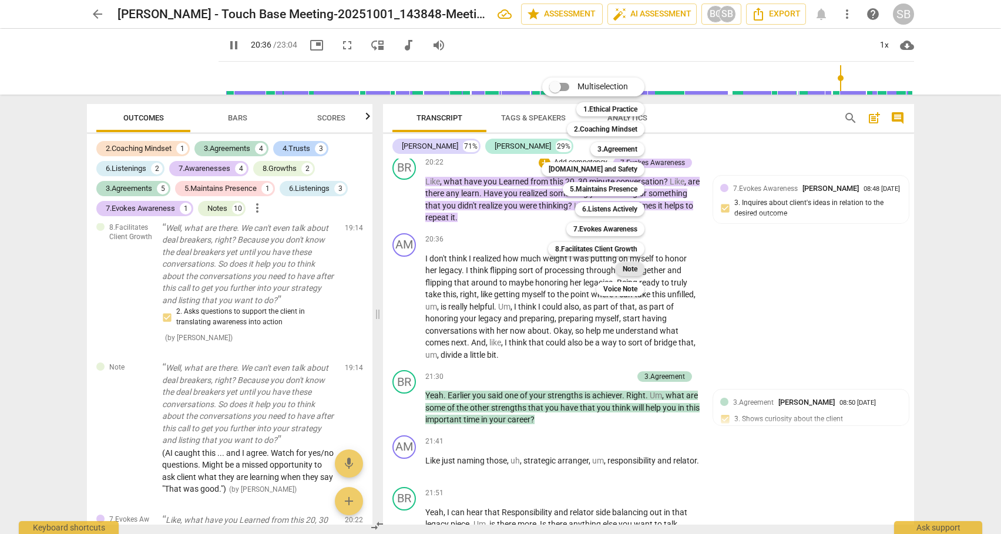
click at [624, 268] on b "Note" at bounding box center [630, 269] width 15 height 14
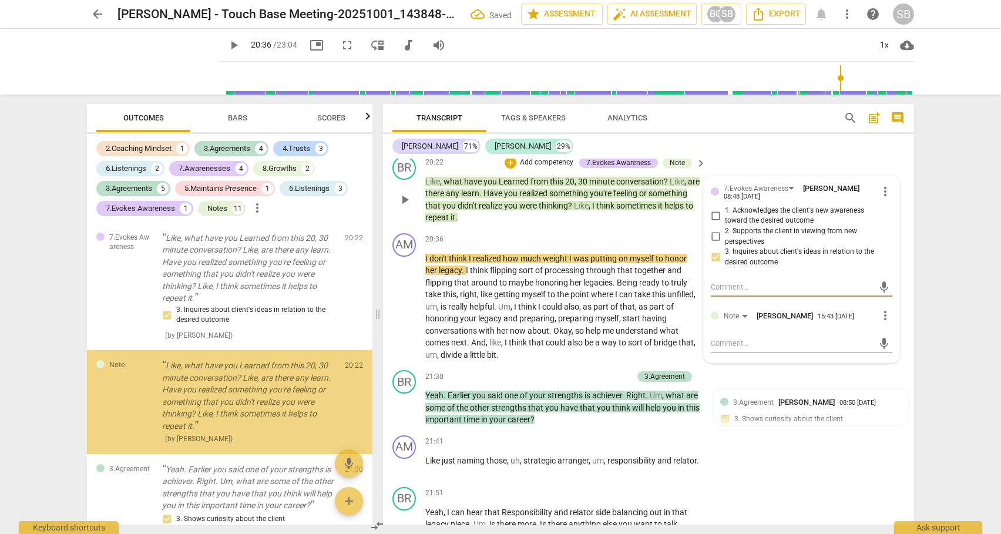
scroll to position [4559, 0]
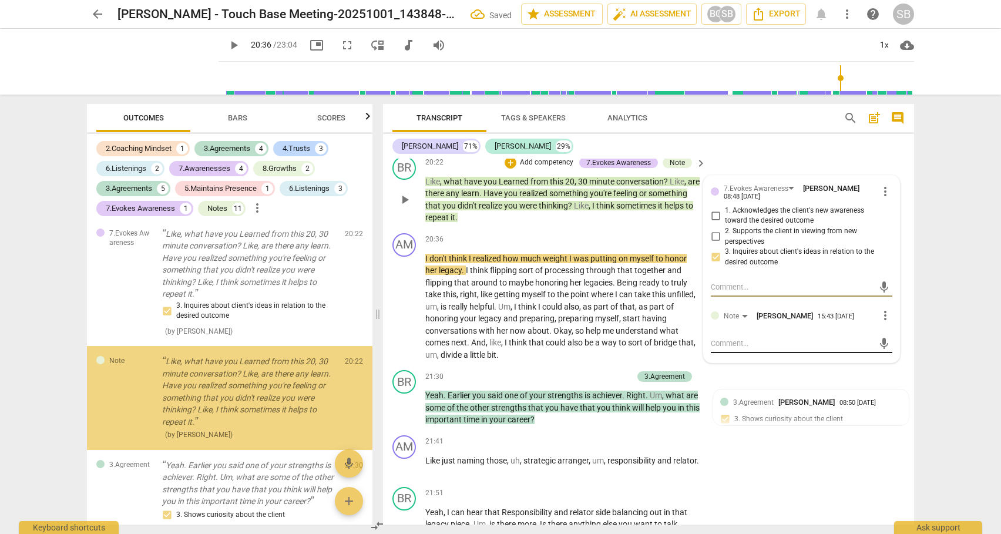
click at [727, 349] on textarea at bounding box center [792, 343] width 163 height 11
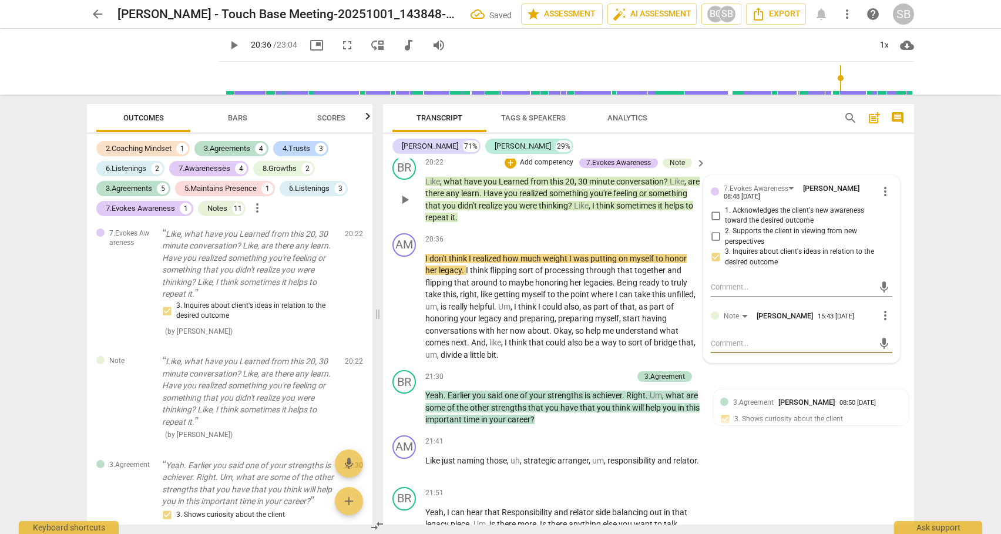
paste textarea "(AI caught this ... and I agree.)"
click at [878, 361] on span "send" at bounding box center [884, 354] width 13 height 13
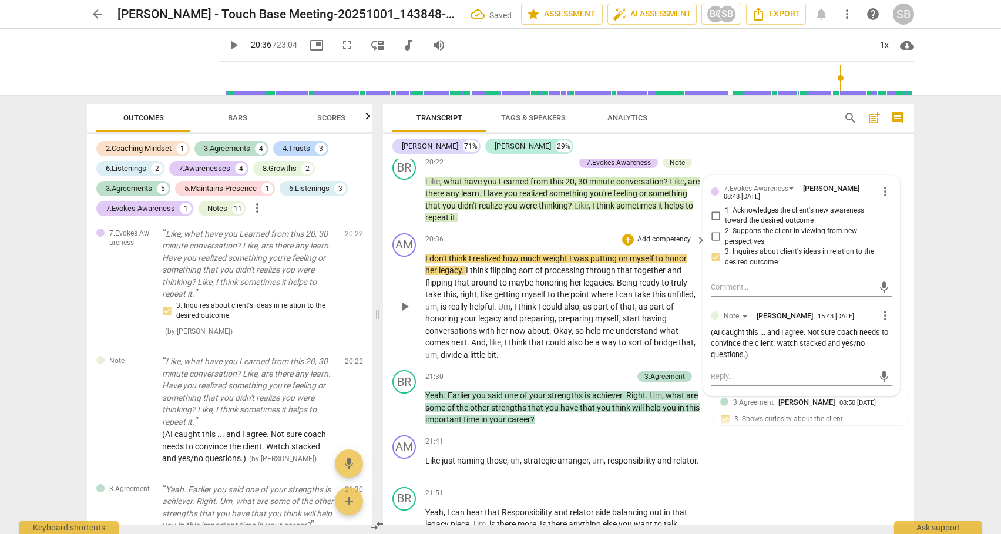
click at [400, 314] on span "play_arrow" at bounding box center [405, 307] width 14 height 14
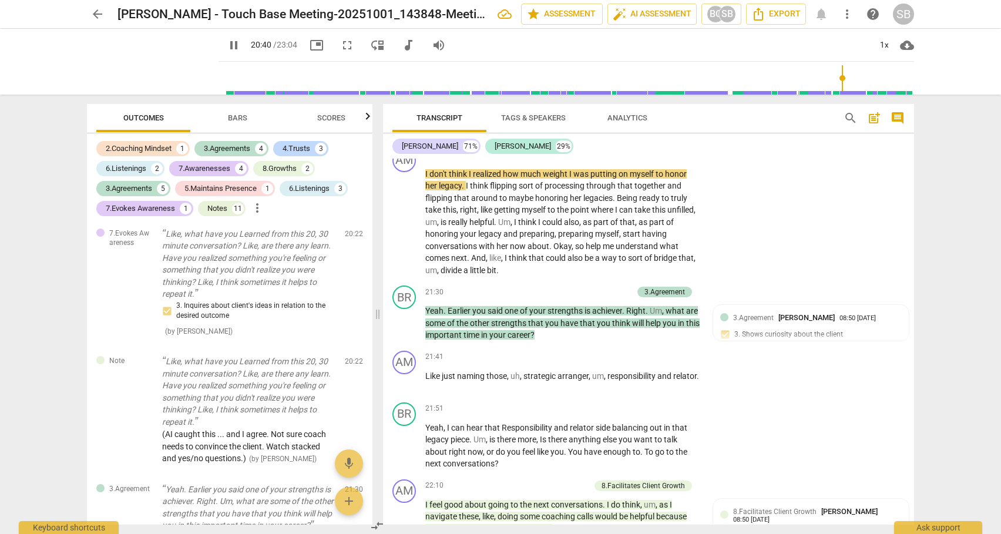
scroll to position [4836, 0]
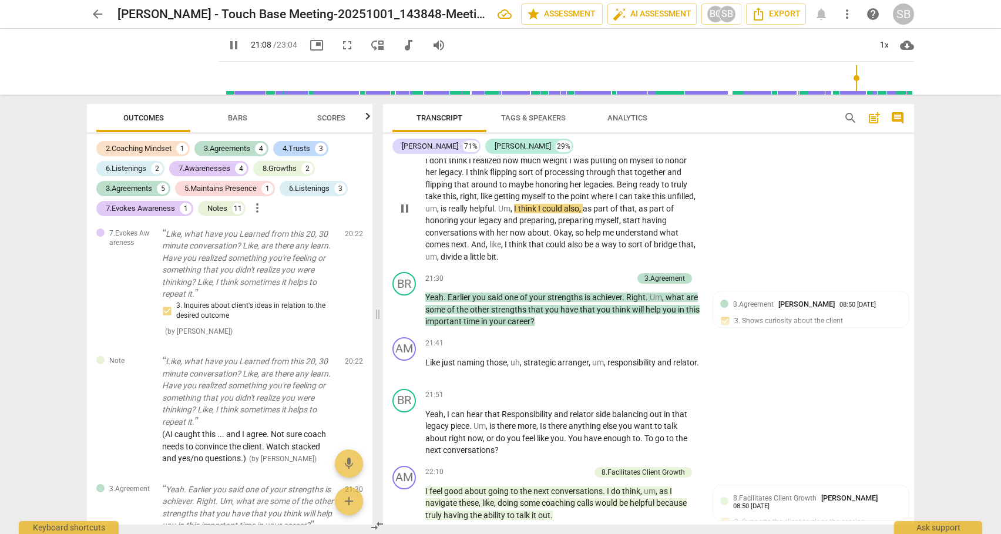
click at [553, 237] on span "Okay" at bounding box center [562, 232] width 18 height 9
click at [565, 284] on div "+" at bounding box center [569, 279] width 12 height 12
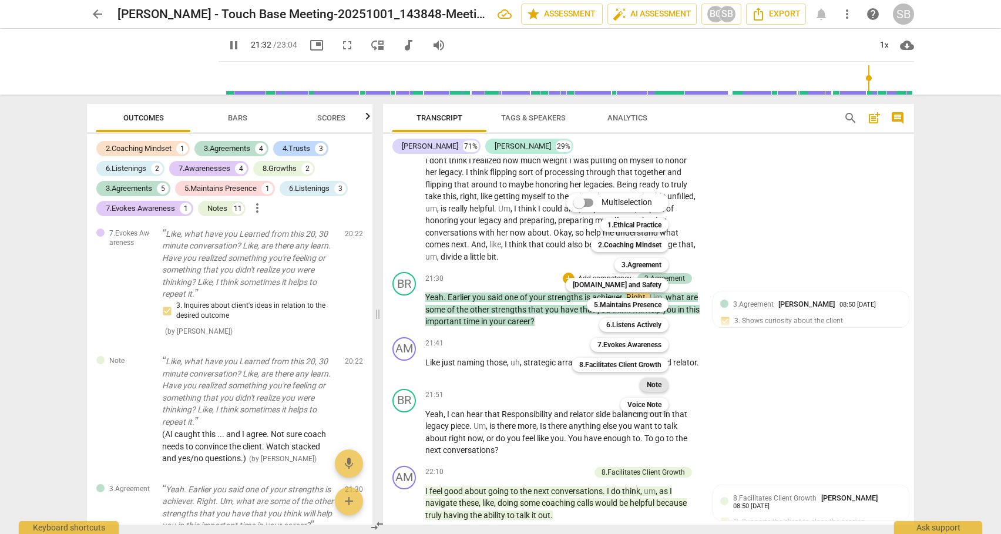
click at [653, 388] on b "Note" at bounding box center [654, 385] width 15 height 14
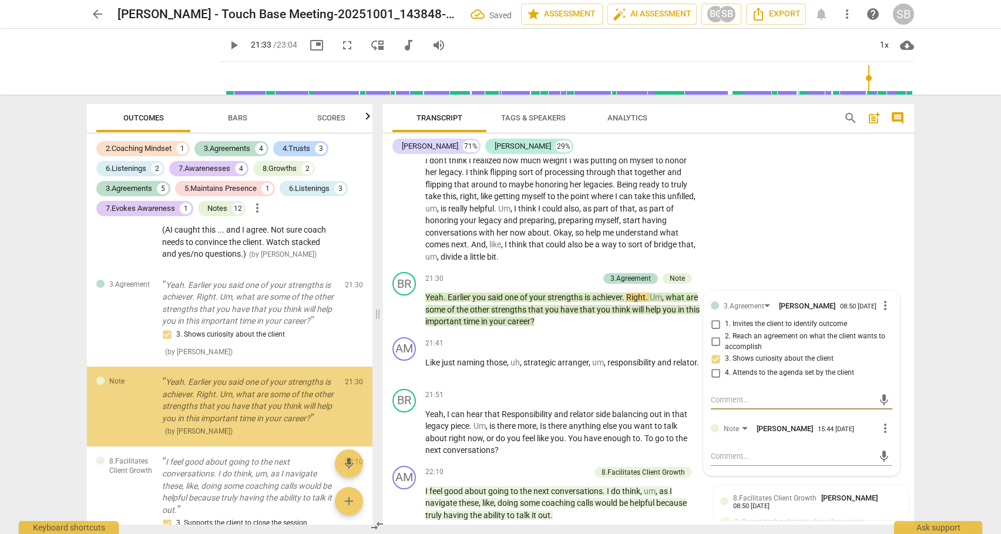
scroll to position [4789, 0]
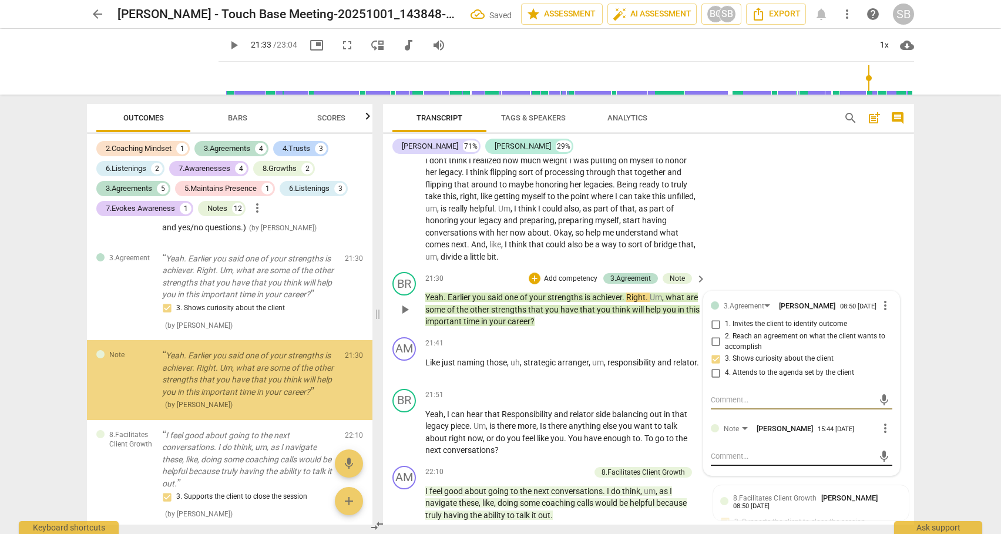
click at [721, 462] on textarea at bounding box center [792, 456] width 163 height 11
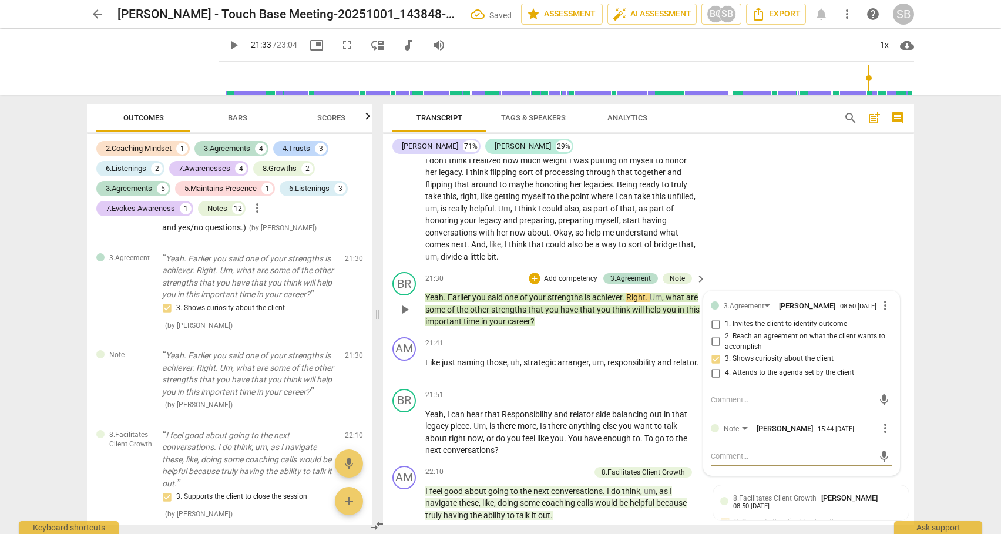
paste textarea "(AI caught this ... and I agree.)"
click at [233, 118] on span "Bars" at bounding box center [237, 117] width 19 height 9
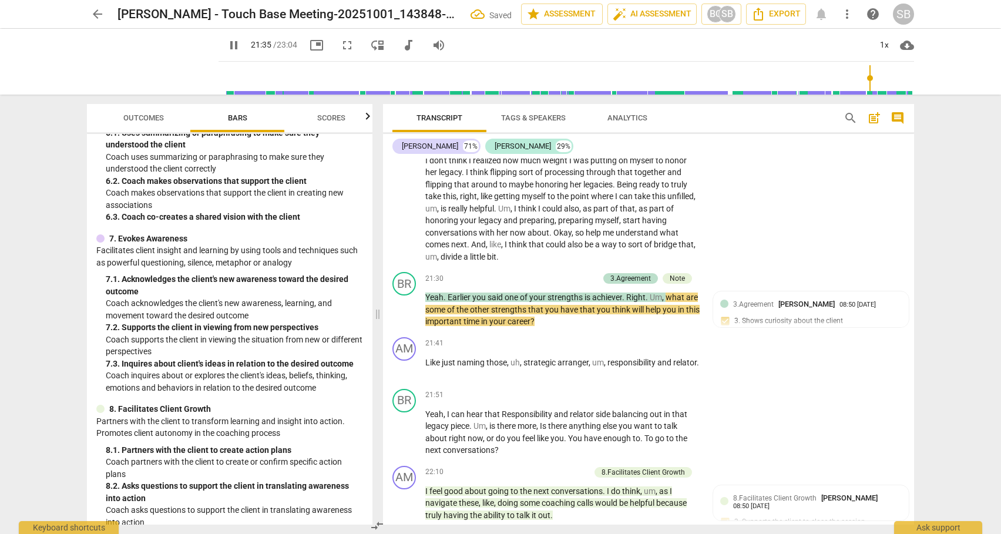
scroll to position [757, 0]
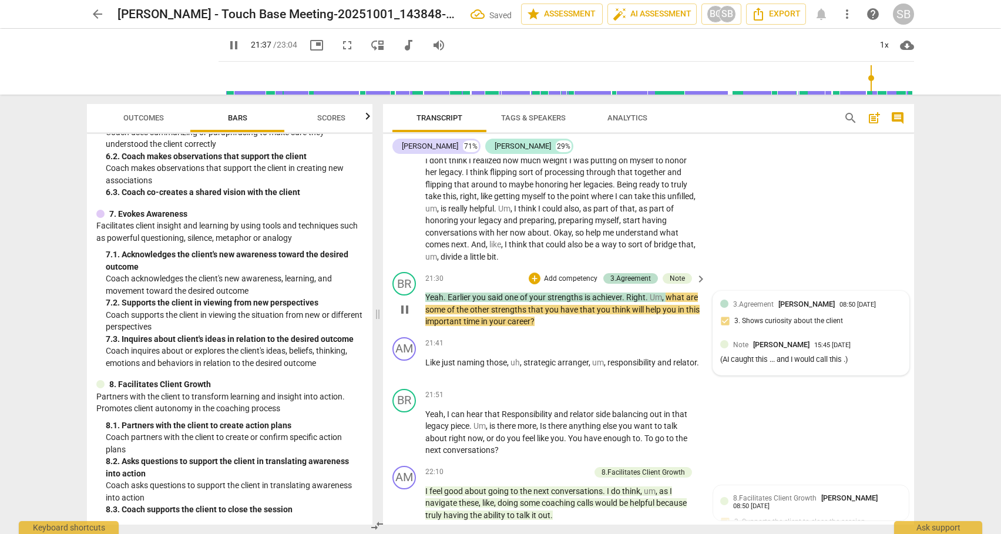
click at [798, 362] on div "3.Agreement [PERSON_NAME] 08:50 [DATE] 3. Shows curiosity about the client Note…" at bounding box center [811, 332] width 196 height 83
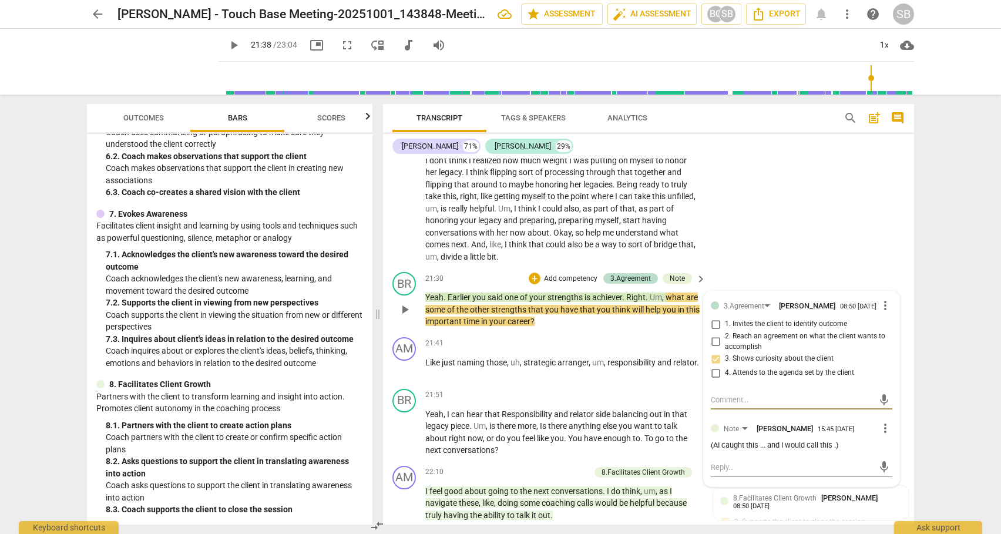
click at [881, 435] on span "more_vert" at bounding box center [885, 428] width 14 height 14
click at [889, 454] on li "Edit" at bounding box center [894, 456] width 41 height 22
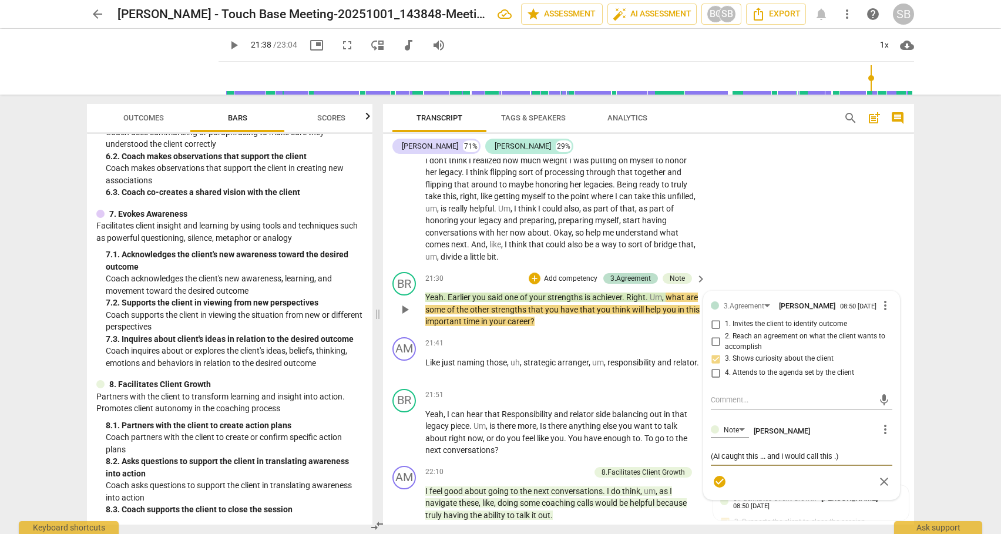
click at [835, 462] on textarea "(AI caught this ... and I would call this .)" at bounding box center [802, 456] width 182 height 11
click at [770, 473] on textarea "(AI caught this ... and I would call this 8.2 facilitates client growth.)" at bounding box center [802, 462] width 182 height 22
click at [716, 500] on span "check_circle" at bounding box center [720, 493] width 14 height 14
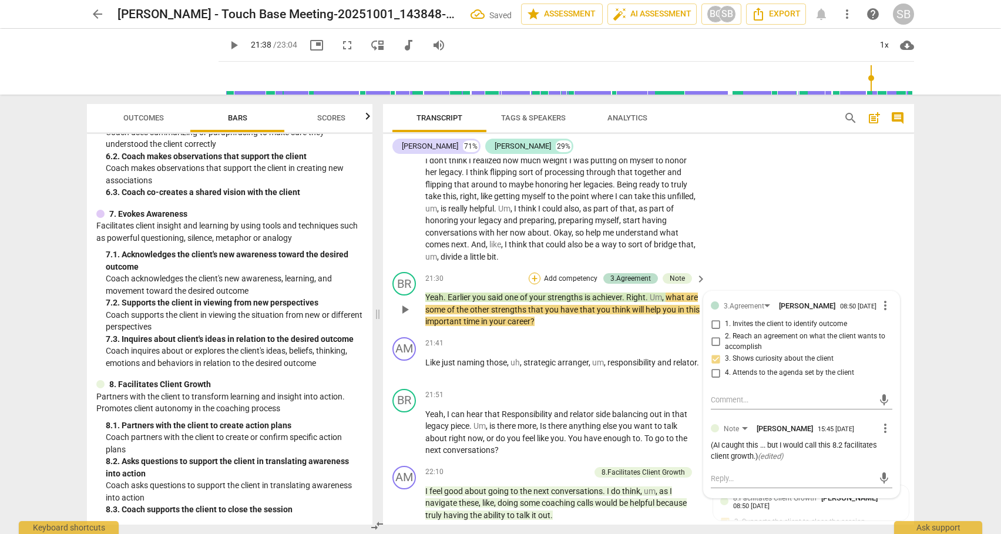
click at [535, 284] on div "+" at bounding box center [535, 279] width 12 height 12
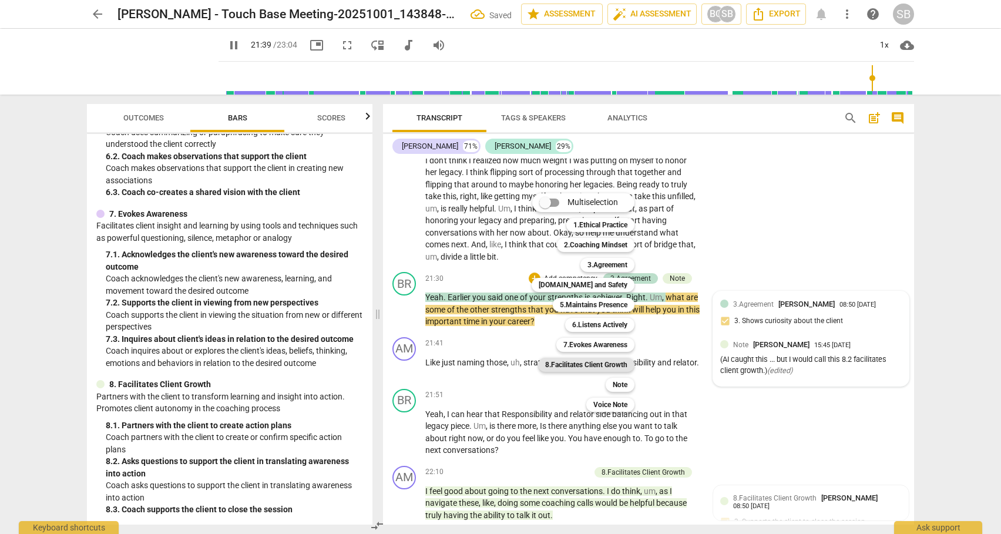
click at [594, 363] on b "8.Facilitates Client Growth" at bounding box center [586, 365] width 82 height 14
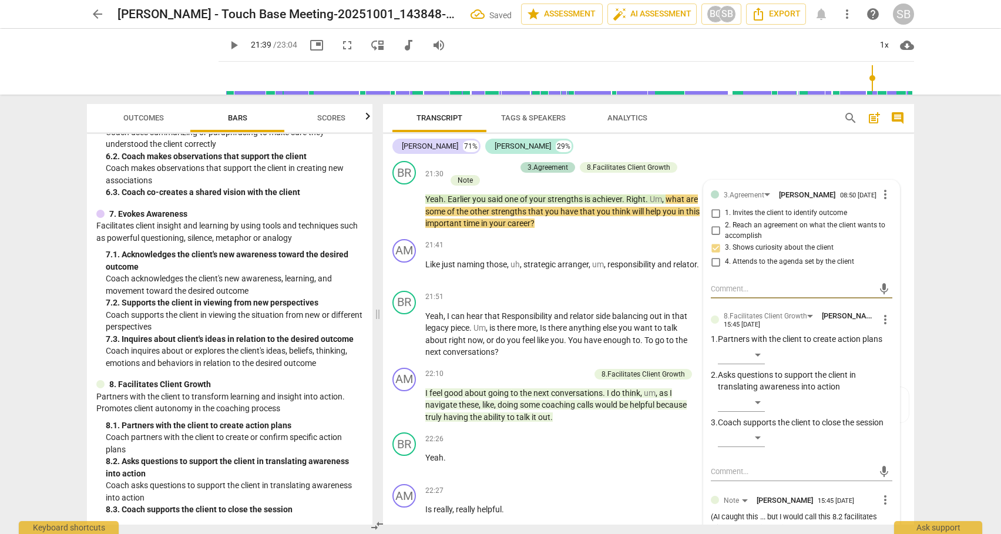
scroll to position [4956, 0]
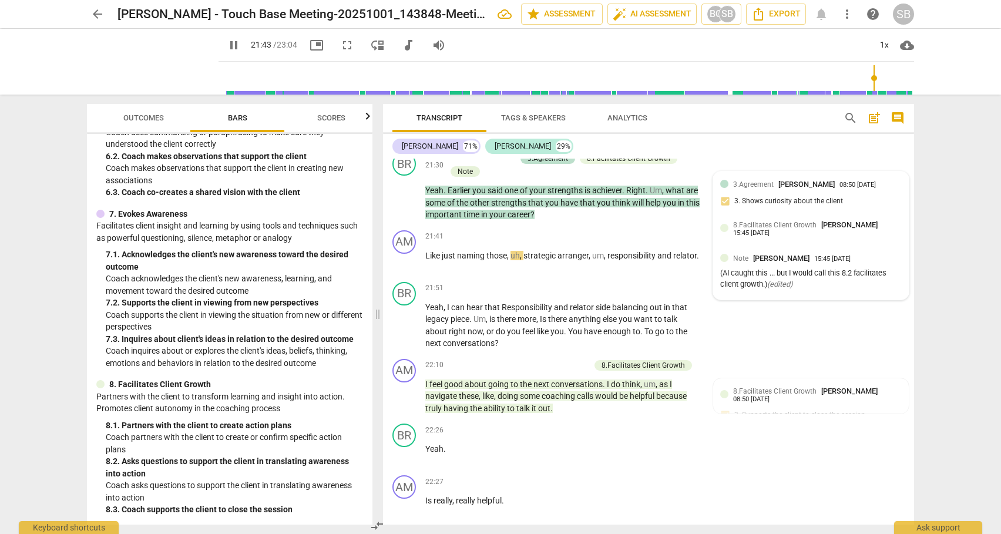
click at [767, 248] on div "8.Facilitates Client Growth [PERSON_NAME] 15:45 [DATE]" at bounding box center [811, 233] width 182 height 29
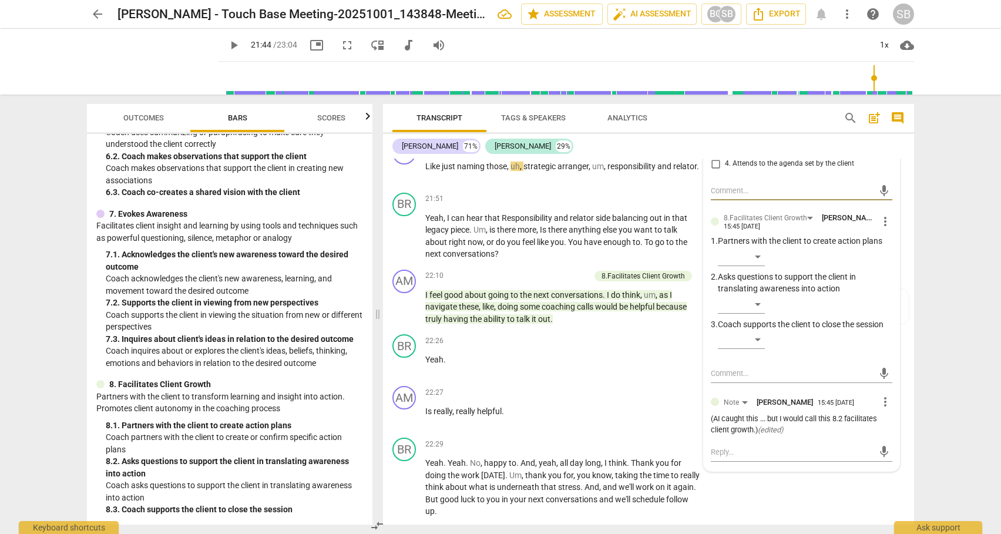
scroll to position [5050, 0]
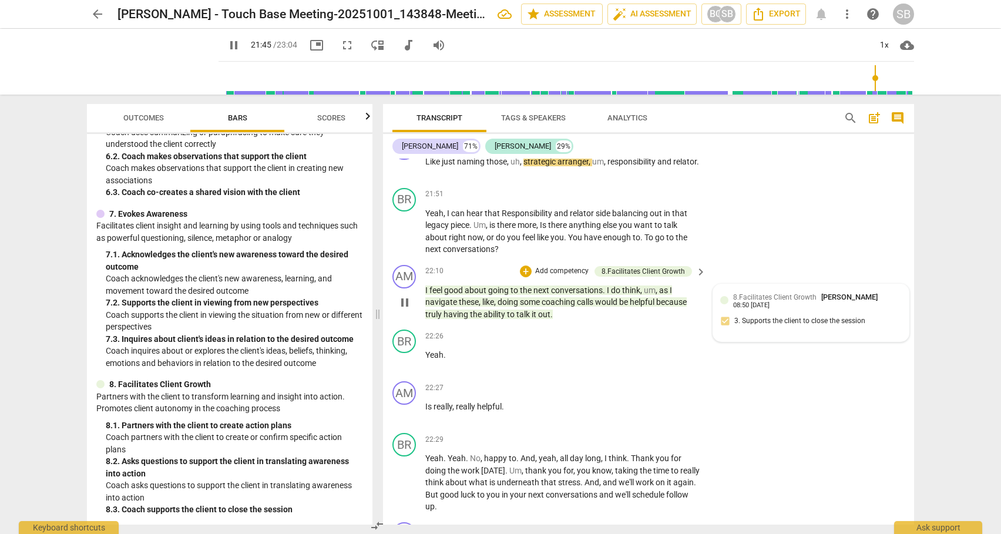
click at [802, 301] on span "8.Facilitates Client Growth" at bounding box center [774, 297] width 83 height 8
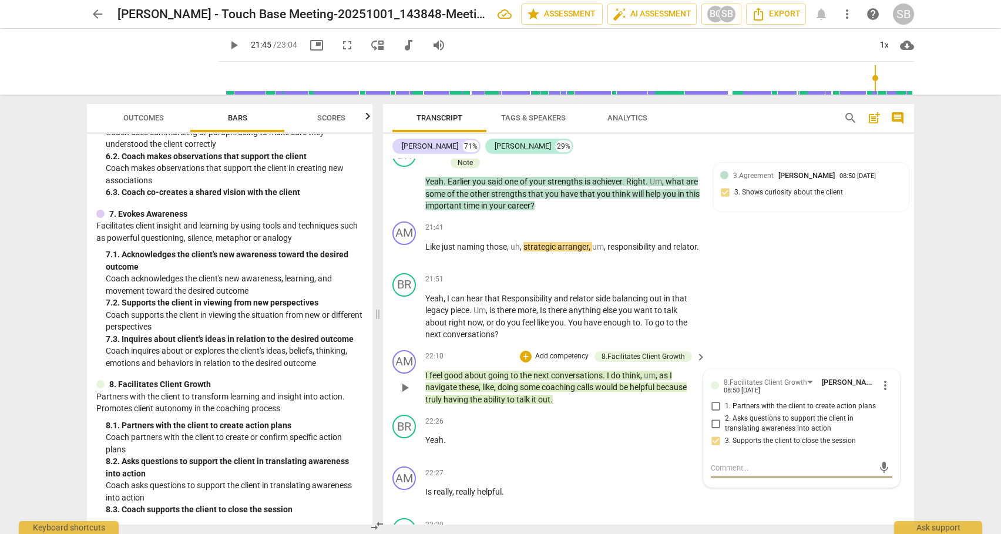
scroll to position [4947, 0]
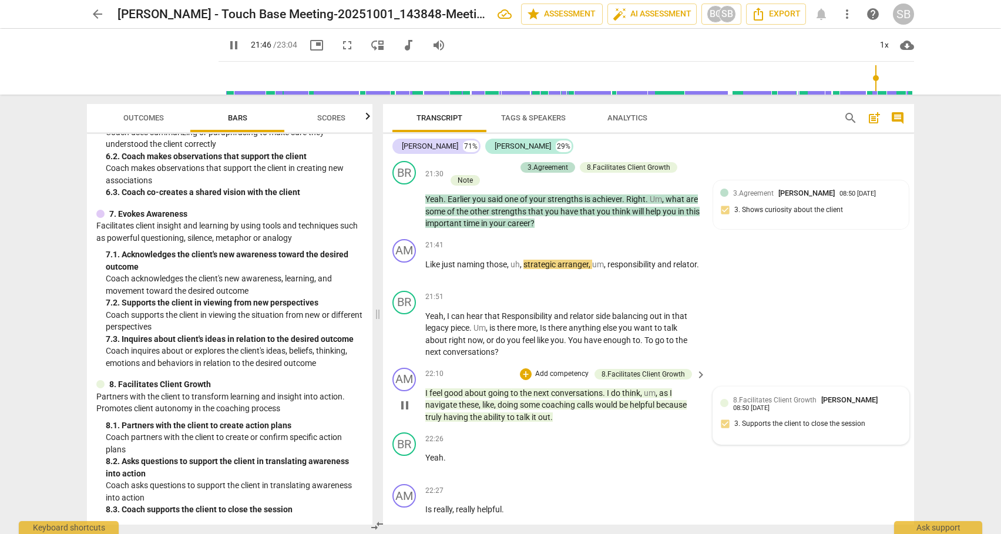
click at [801, 299] on div "(AI caught this ... but I would call this 8.2 facilitates client growth.) ( edi…" at bounding box center [811, 288] width 182 height 22
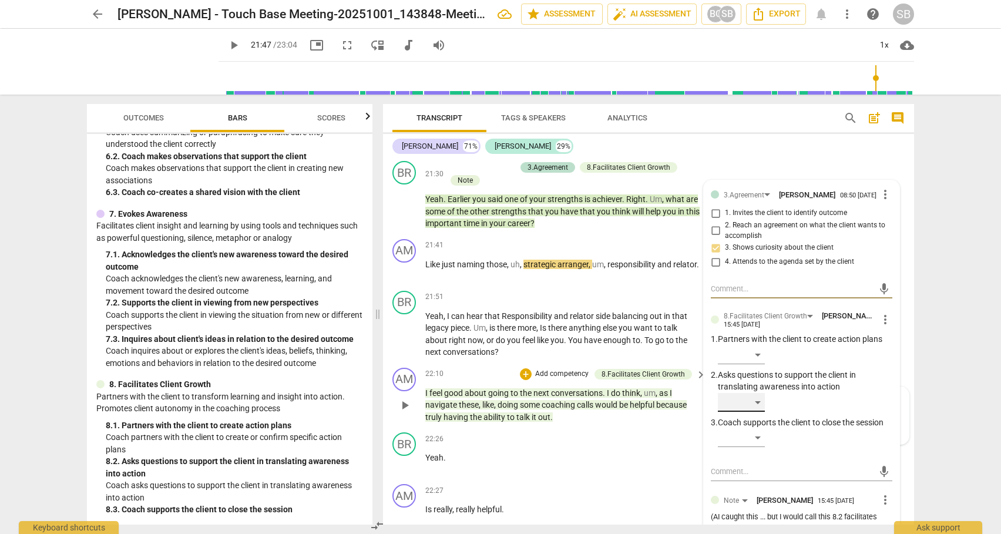
click at [758, 412] on div "​" at bounding box center [741, 402] width 47 height 19
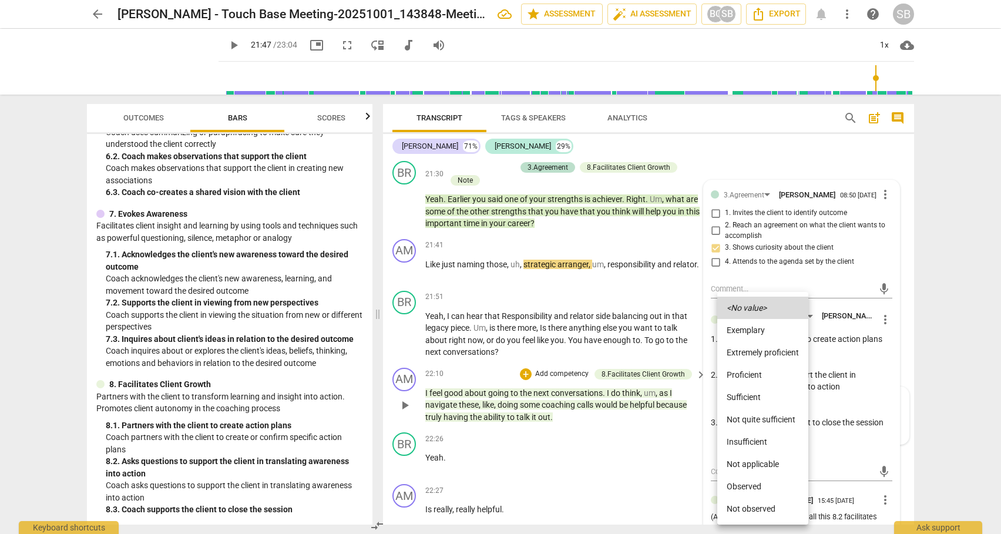
click at [754, 418] on li "Not quite sufficient" at bounding box center [762, 419] width 91 height 22
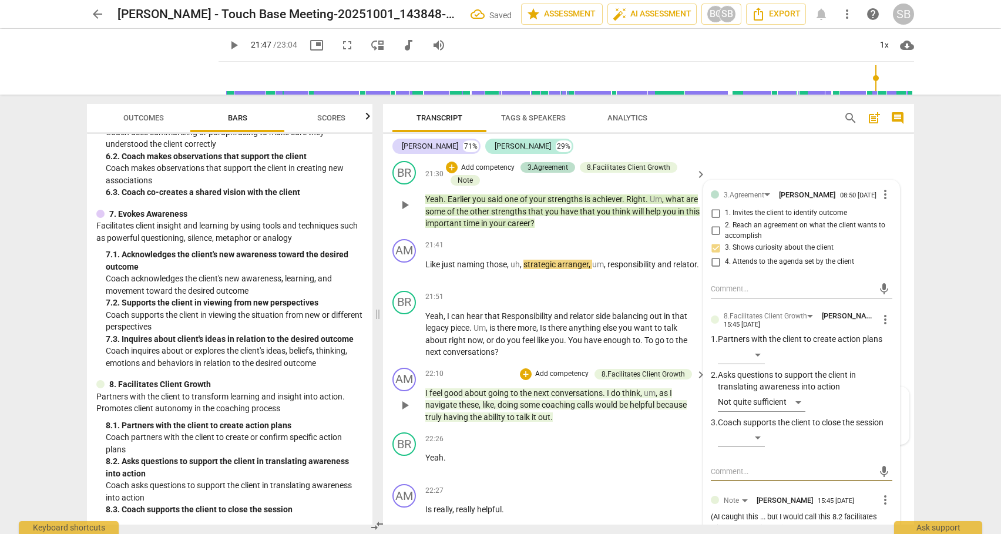
click at [732, 477] on textarea at bounding box center [792, 471] width 163 height 11
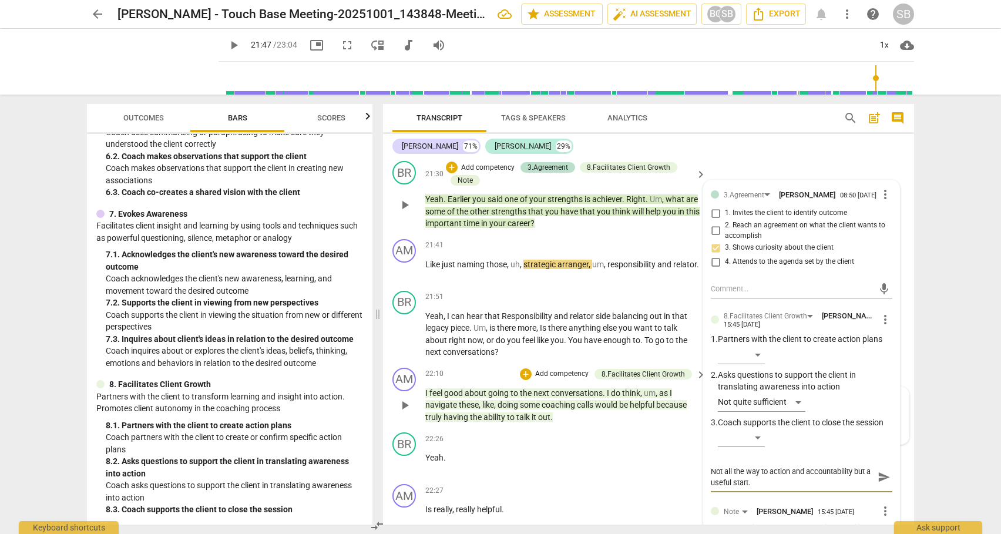
click at [878, 484] on span "send" at bounding box center [884, 477] width 13 height 13
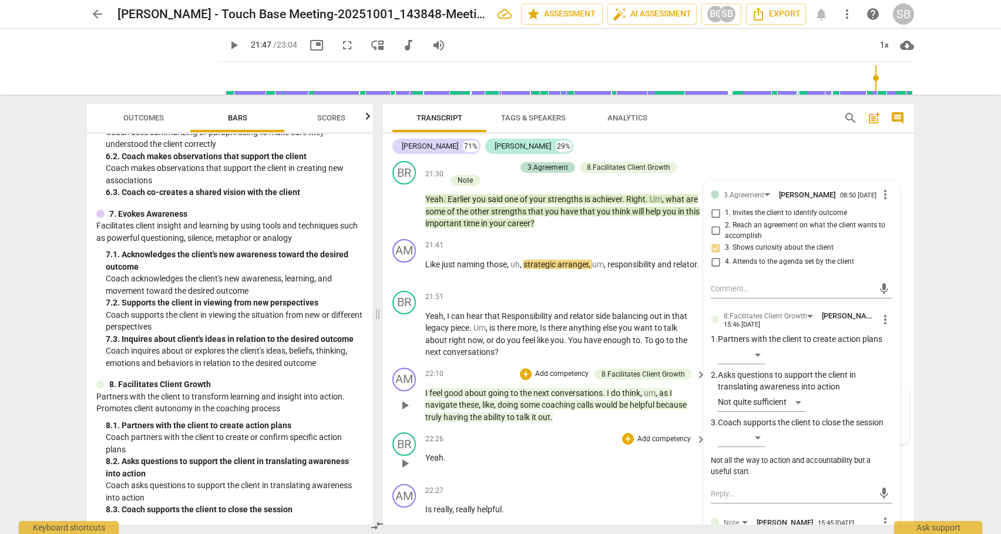
click at [908, 479] on div "BR play_arrow pause 22:26 + Add competency keyboard_arrow_right Yeah ." at bounding box center [648, 454] width 531 height 52
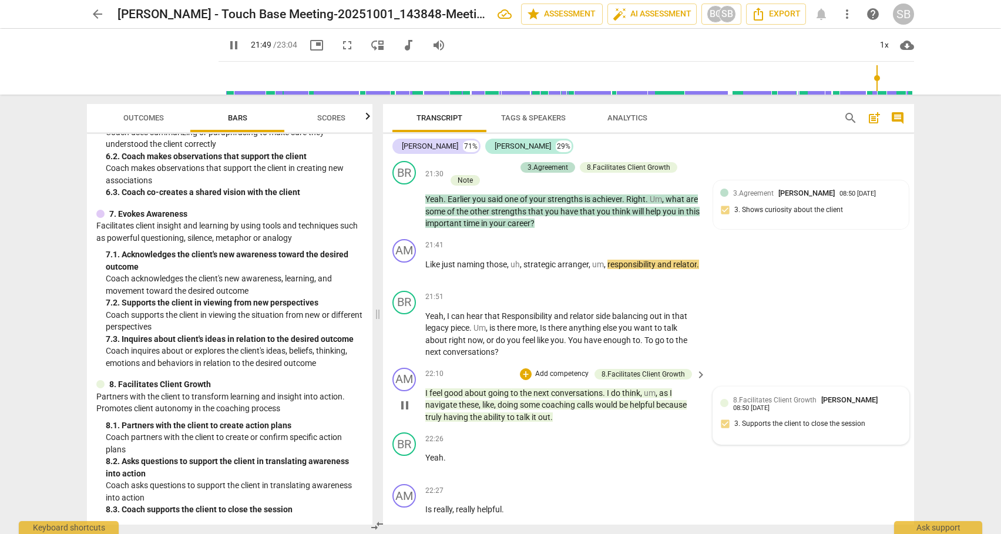
click at [483, 152] on p "I don't think I realized how much weight I was putting on myself to honor her l…" at bounding box center [562, 97] width 275 height 109
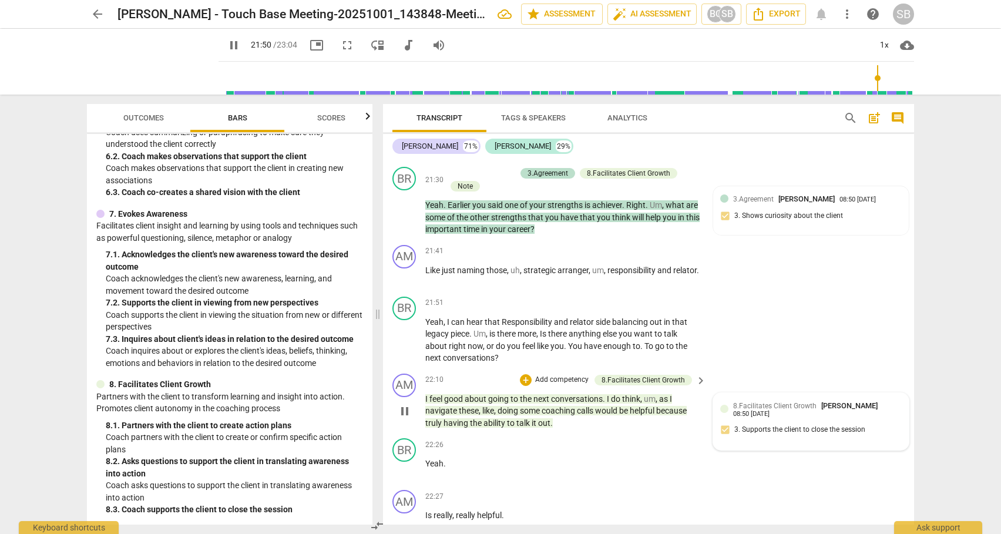
scroll to position [4751, 0]
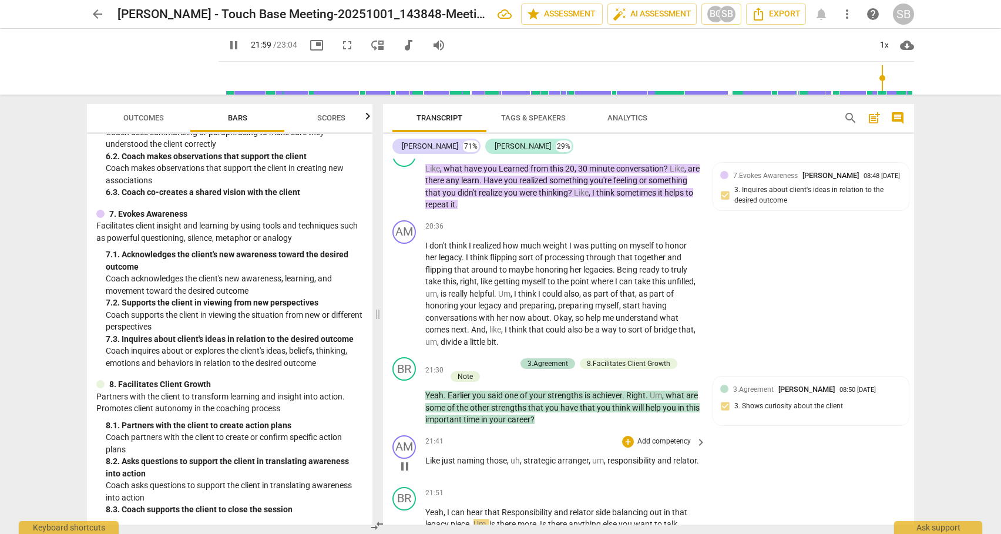
click at [464, 467] on p "Like just naming those , uh , strategic arranger , um , responsibility and rela…" at bounding box center [562, 461] width 275 height 12
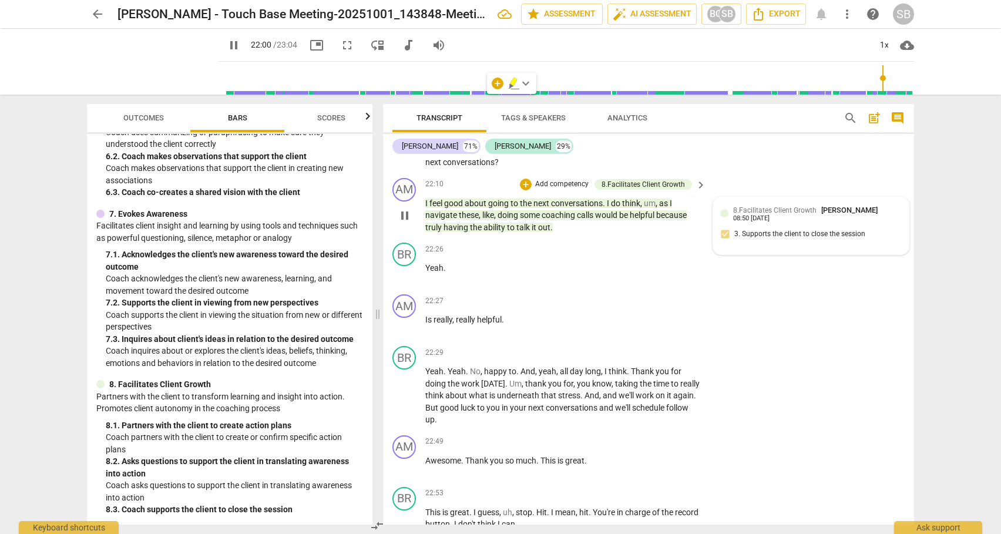
scroll to position [4906, 0]
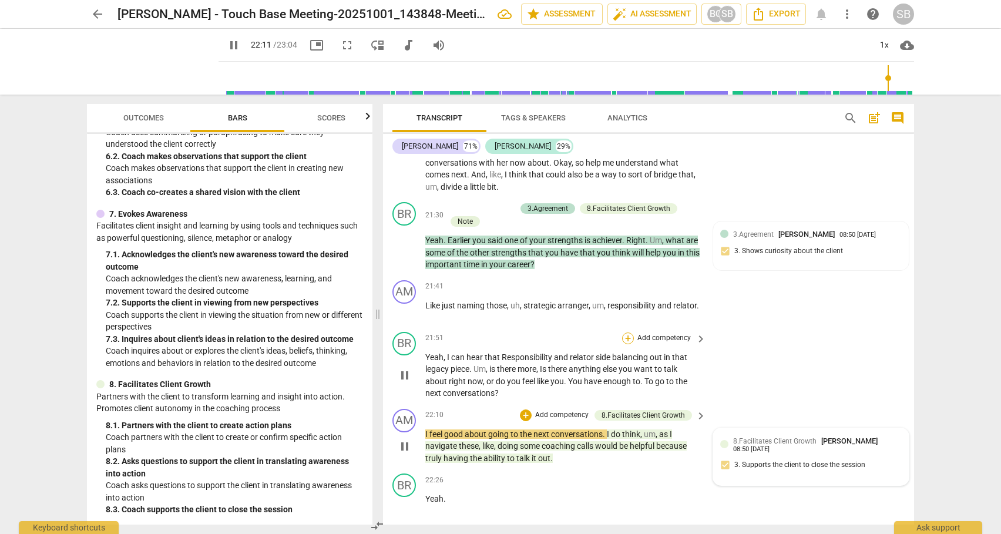
click at [623, 344] on div "+" at bounding box center [628, 338] width 12 height 12
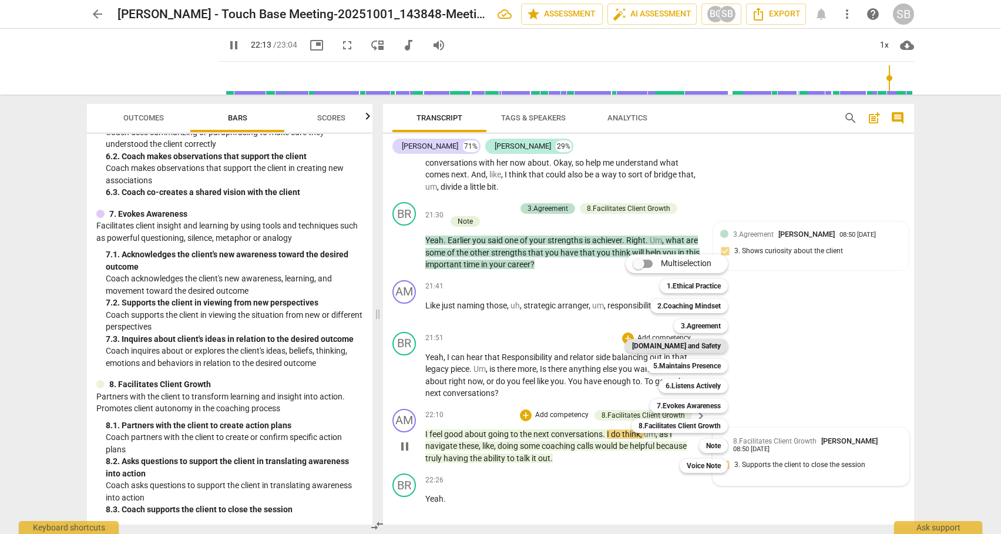
click at [701, 347] on b "[DOMAIN_NAME] and Safety" at bounding box center [676, 346] width 89 height 14
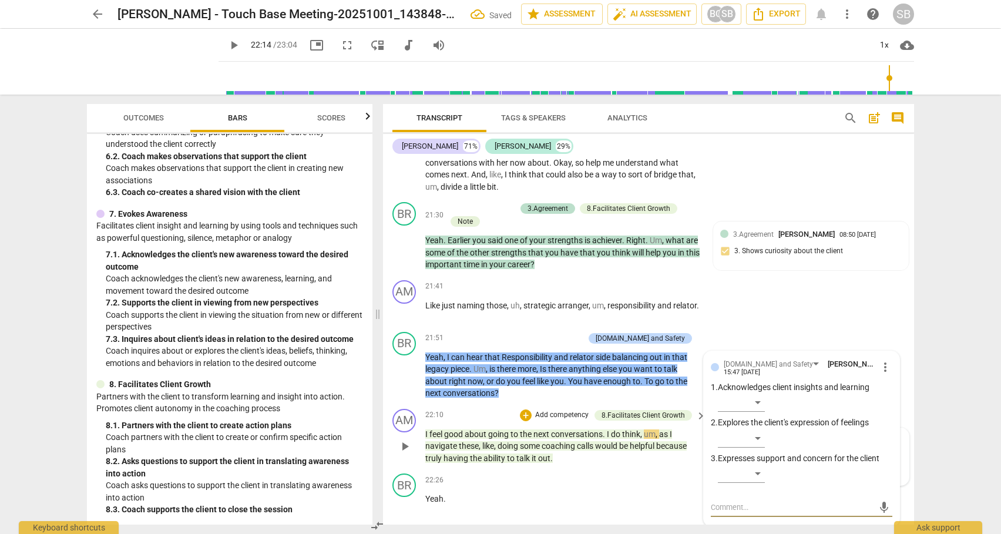
scroll to position [5097, 0]
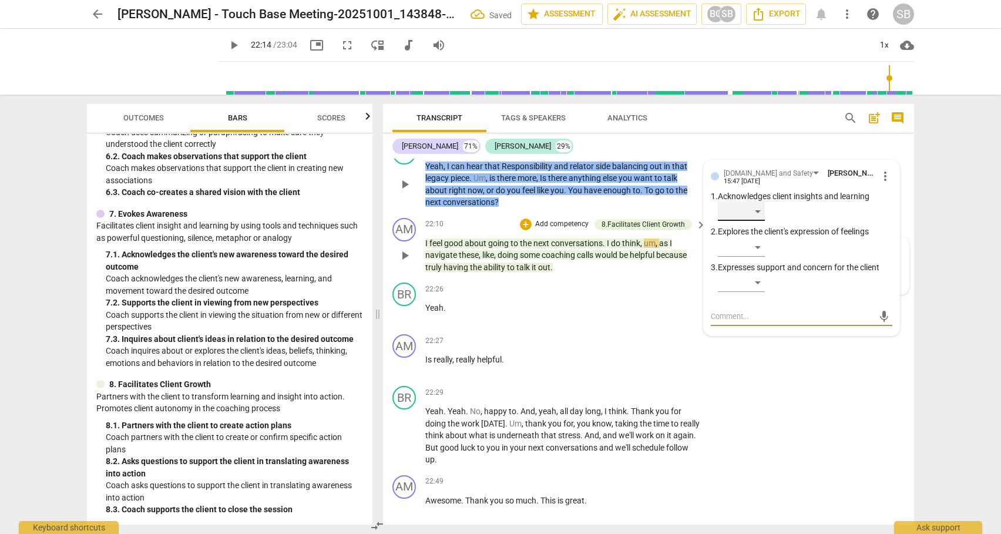
click at [758, 221] on div "​" at bounding box center [741, 211] width 47 height 19
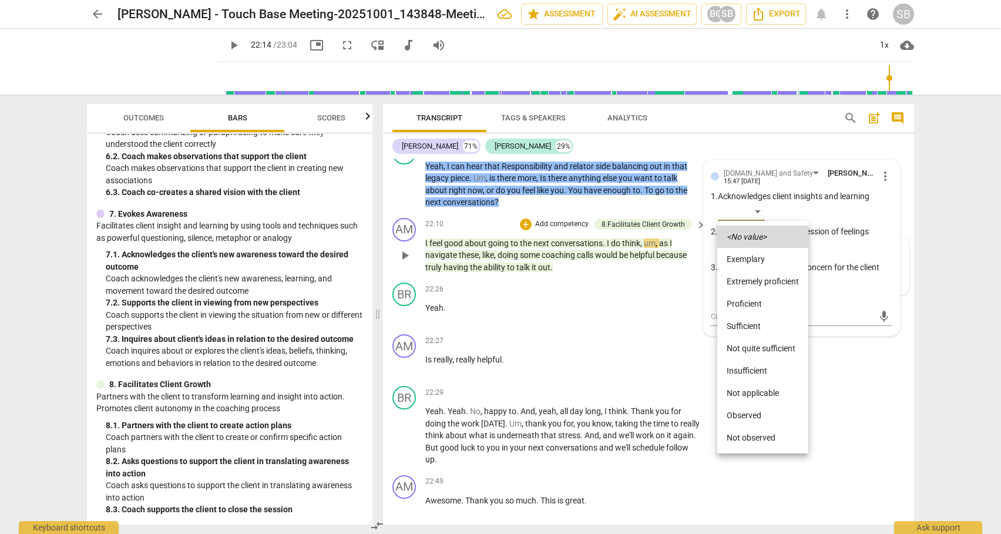
click at [748, 322] on li "Sufficient" at bounding box center [762, 326] width 91 height 22
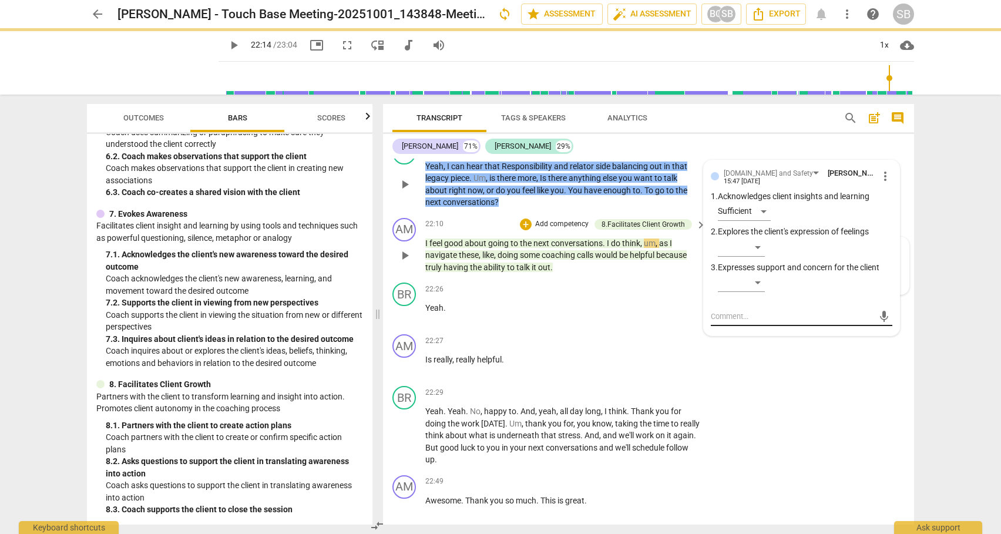
click at [728, 326] on div "mic" at bounding box center [802, 316] width 182 height 19
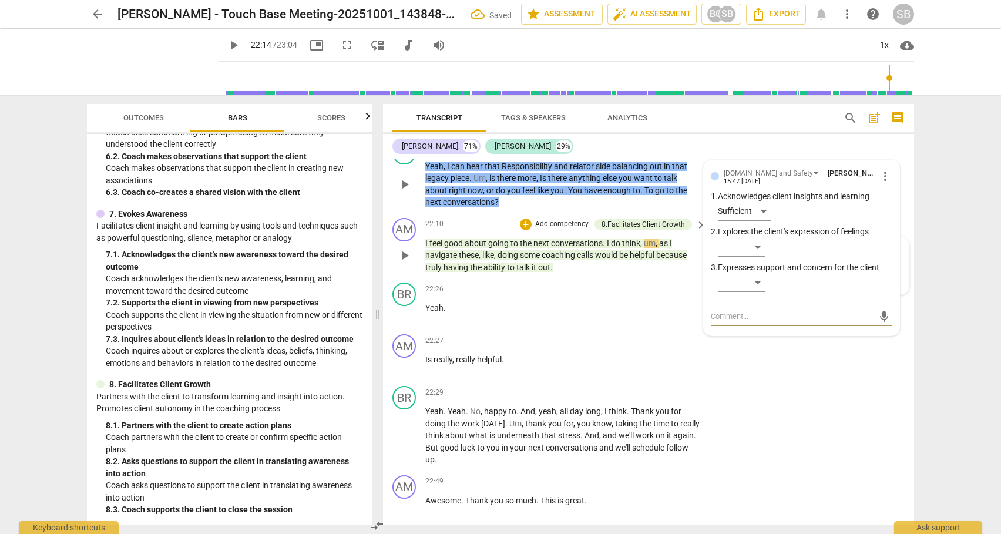
click at [724, 322] on textarea at bounding box center [792, 316] width 163 height 11
click at [878, 323] on span "send" at bounding box center [884, 316] width 13 height 13
click at [526, 153] on div "+" at bounding box center [520, 148] width 12 height 12
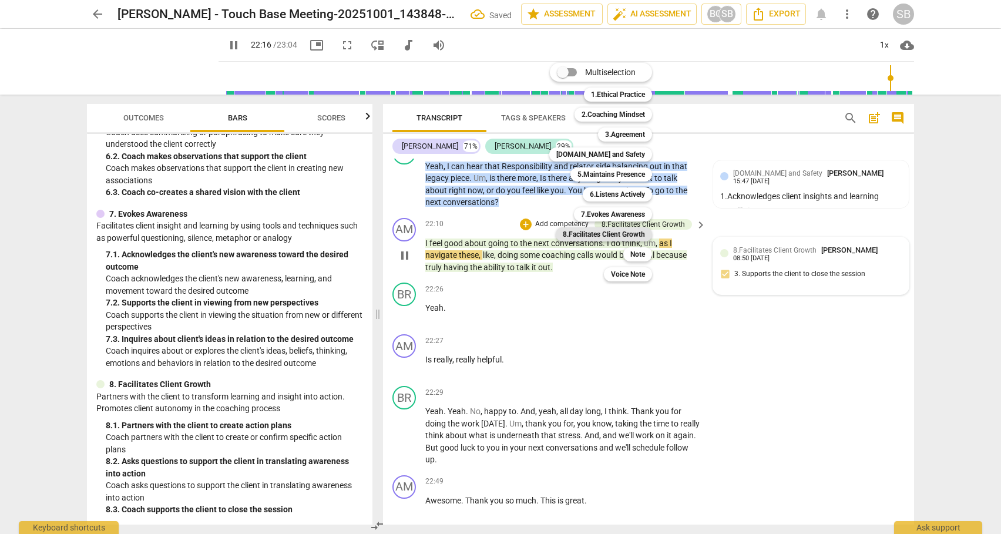
click at [595, 235] on b "8.Facilitates Client Growth" at bounding box center [604, 234] width 82 height 14
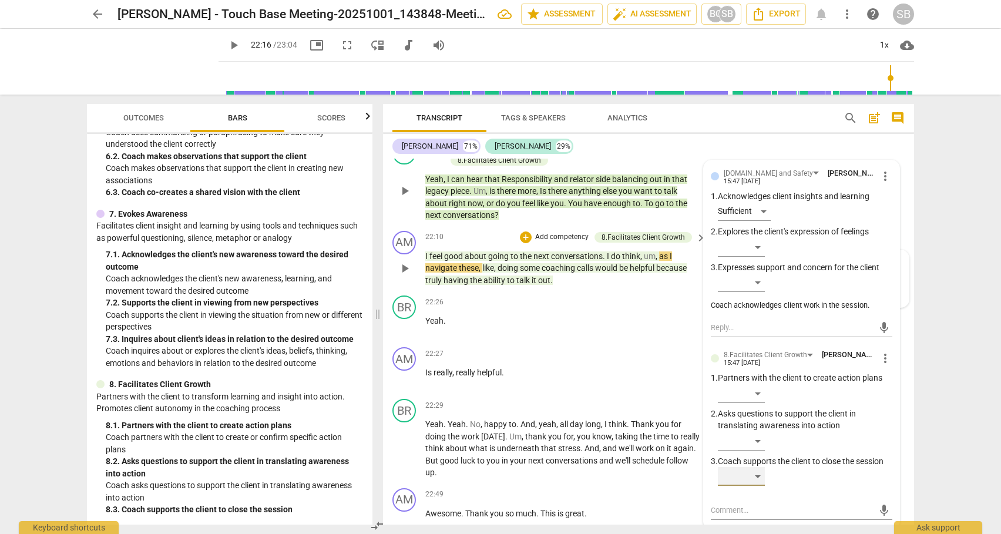
click at [758, 486] on div "​" at bounding box center [741, 476] width 47 height 19
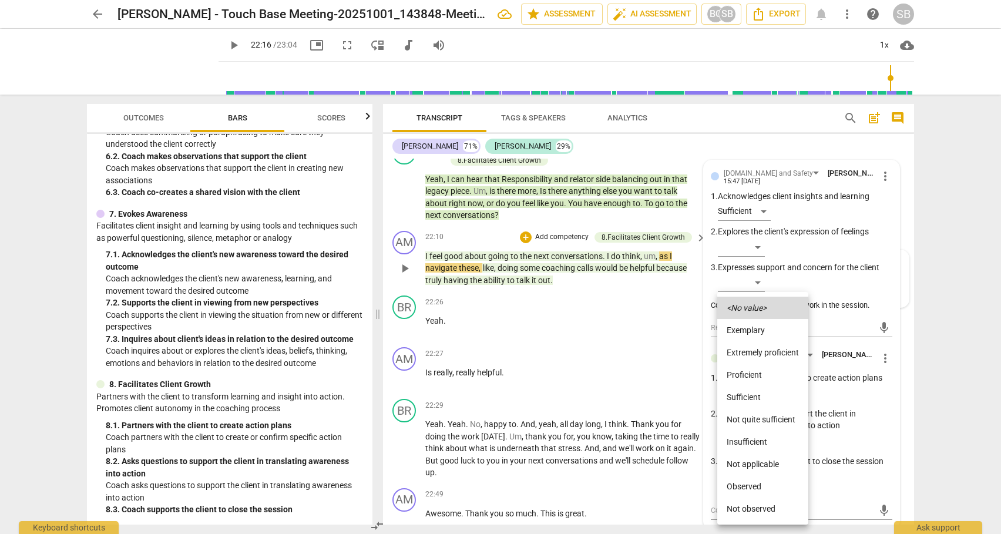
click at [754, 415] on li "Not quite sufficient" at bounding box center [762, 419] width 91 height 22
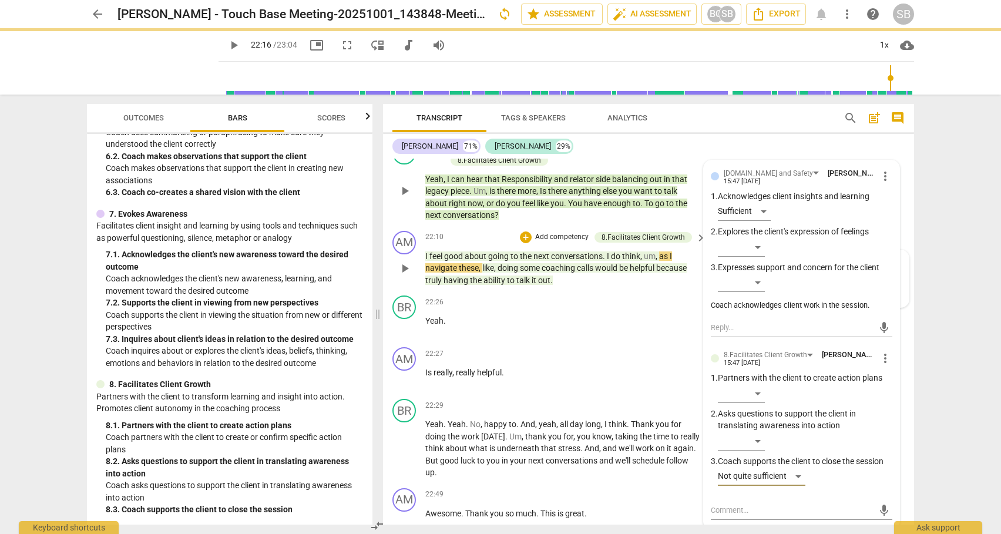
click at [824, 496] on div "8.Facilitates Client Growth [PERSON_NAME] 15:47 [DATE] more_vert 1. Partners wi…" at bounding box center [802, 422] width 182 height 147
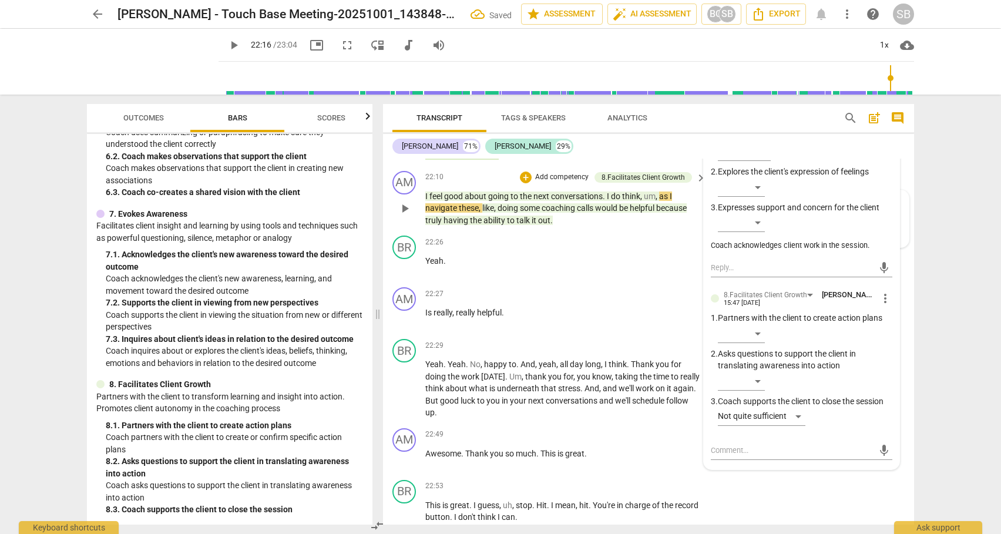
scroll to position [5188, 0]
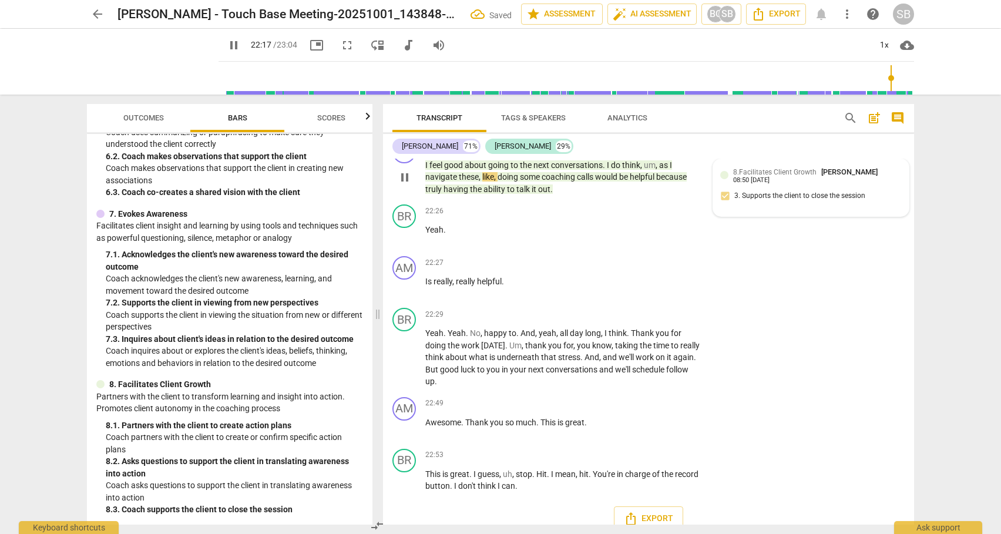
click at [772, 176] on span "8.Facilitates Client Growth" at bounding box center [774, 172] width 83 height 8
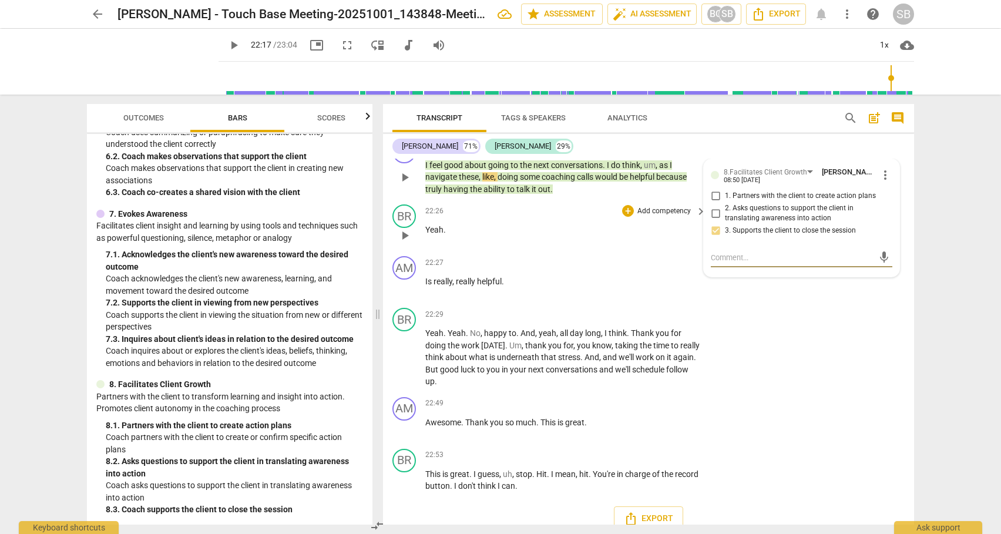
click at [575, 247] on div "22:26 + Add competency keyboard_arrow_right Yeah ." at bounding box center [566, 225] width 282 height 42
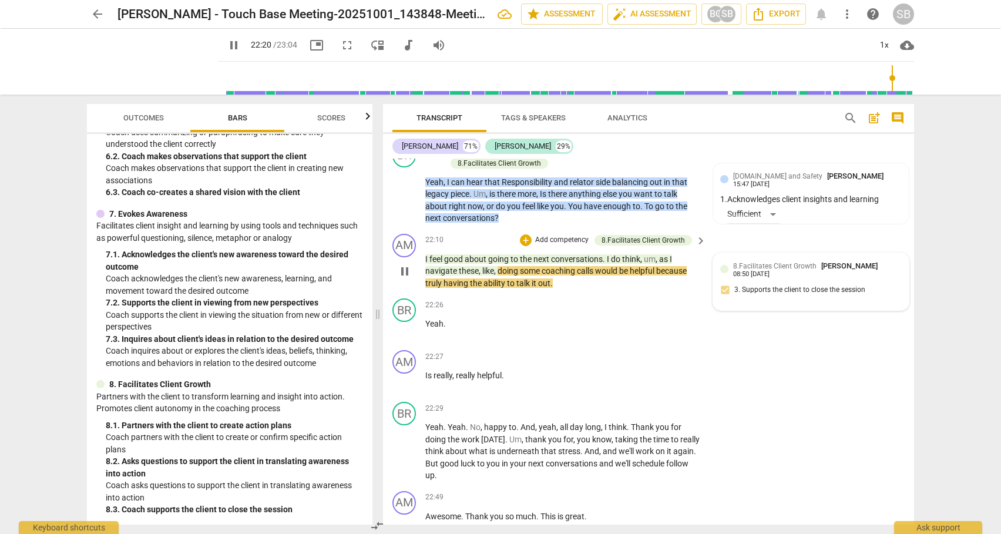
scroll to position [5085, 0]
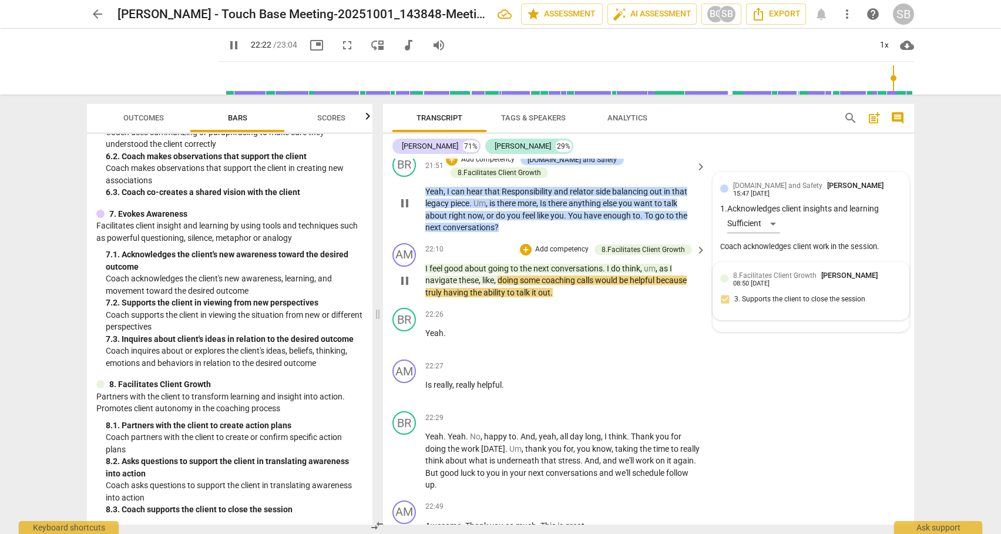
click at [765, 324] on div "8.Facilitates Client Growth [PERSON_NAME] 15:47 [DATE] 3. Coach supports the cl…" at bounding box center [811, 292] width 182 height 65
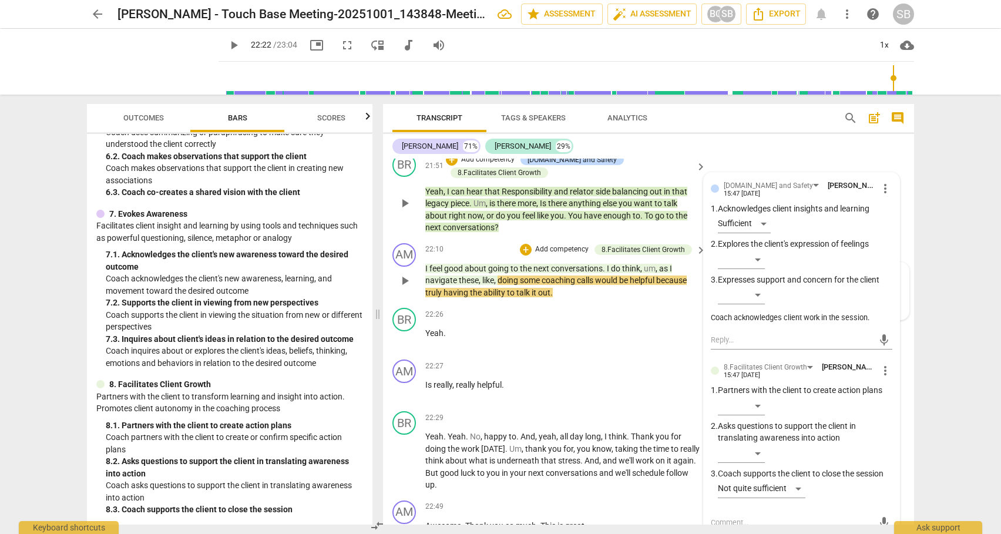
click at [827, 503] on div "Not quite sufficient" at bounding box center [805, 490] width 174 height 23
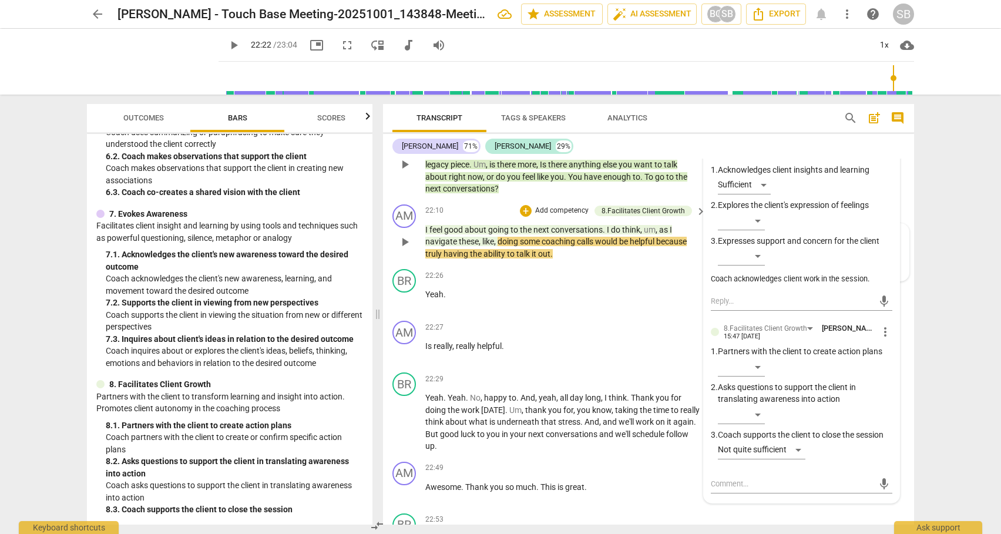
scroll to position [5132, 0]
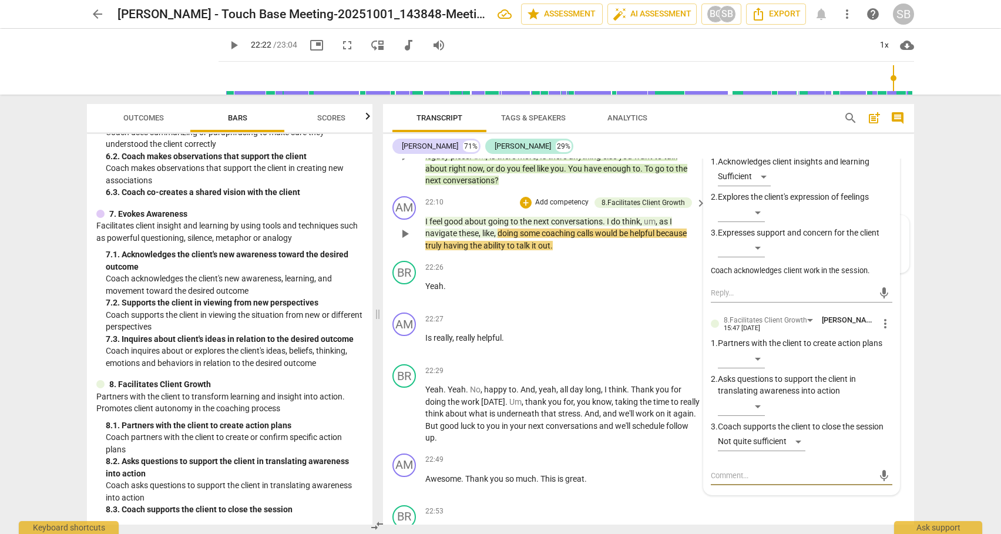
click at [734, 481] on textarea at bounding box center [792, 475] width 163 height 11
click at [880, 488] on span "send" at bounding box center [884, 481] width 13 height 13
click at [407, 241] on span "play_arrow" at bounding box center [405, 234] width 14 height 14
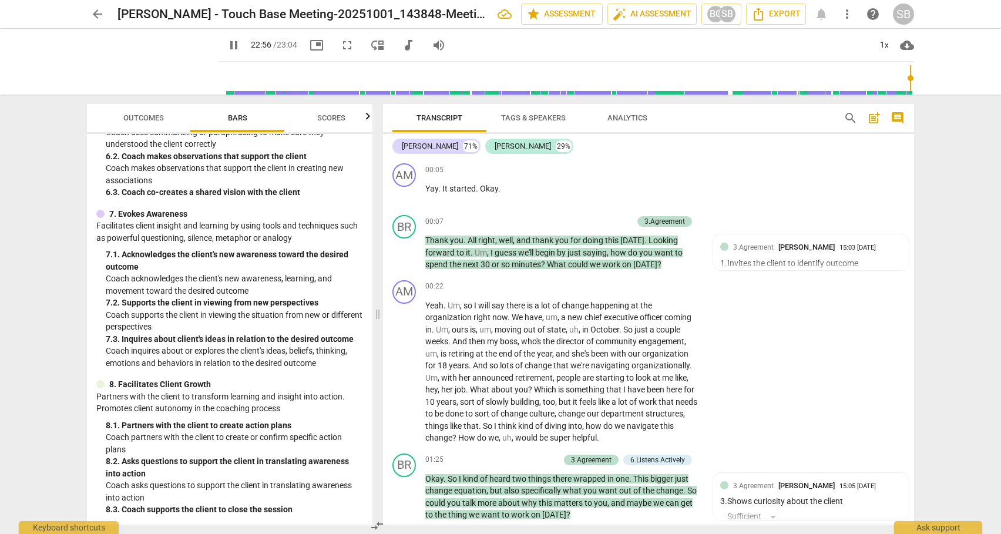
click at [871, 117] on span "post_add" at bounding box center [874, 118] width 14 height 14
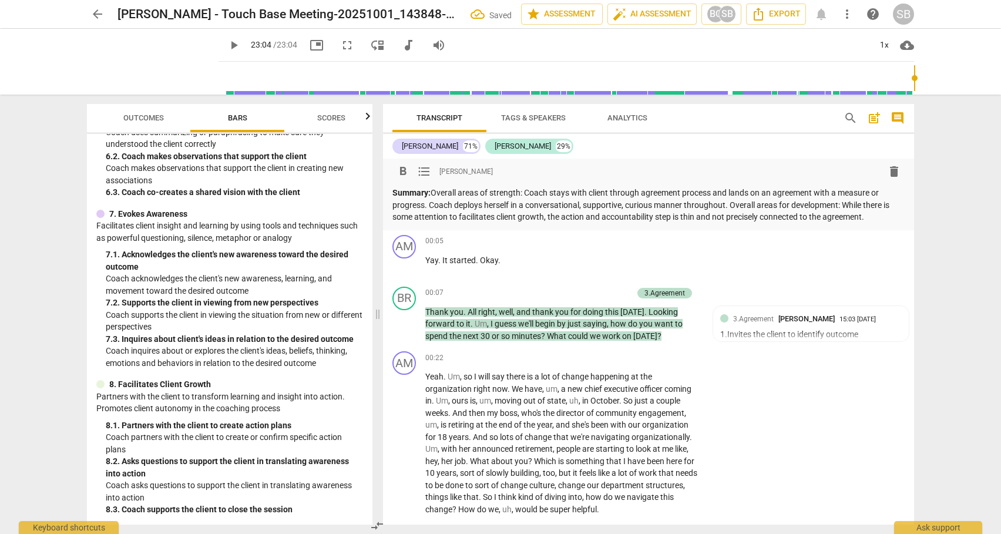
click at [728, 208] on p "Summary: Overall areas of strength: Coach stays with client through agreement p…" at bounding box center [648, 205] width 512 height 36
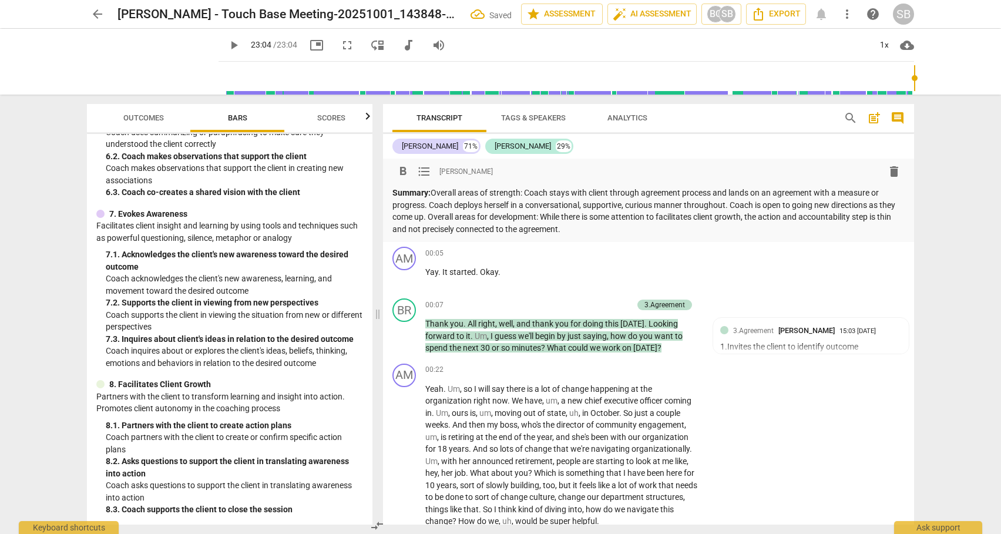
click at [584, 228] on p "Summary: Overall areas of strength: Coach stays with client through agreement p…" at bounding box center [648, 211] width 512 height 48
drag, startPoint x: 909, startPoint y: 167, endPoint x: 916, endPoint y: 184, distance: 18.2
click at [916, 187] on div "Transcript Tags & Speakers Analytics search post_add comment [PERSON_NAME] 71% …" at bounding box center [650, 314] width 545 height 439
drag, startPoint x: 909, startPoint y: 169, endPoint x: 912, endPoint y: 191, distance: 22.0
click at [912, 191] on div "format_bold format_list_bulleted [PERSON_NAME] delete Summary: Overall areas of…" at bounding box center [648, 342] width 531 height 366
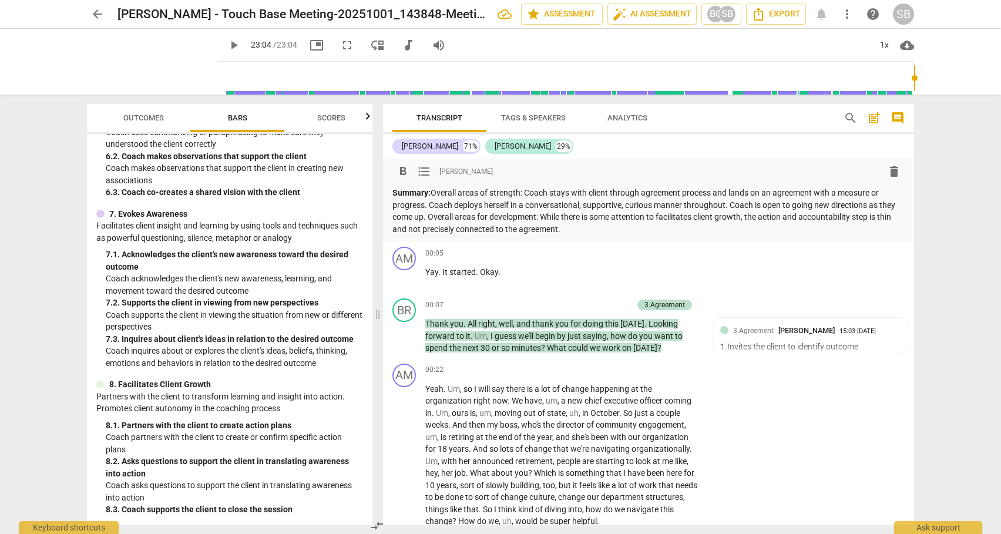
click at [569, 231] on p "Summary: Overall areas of strength: Coach stays with client through agreement p…" at bounding box center [648, 211] width 512 height 48
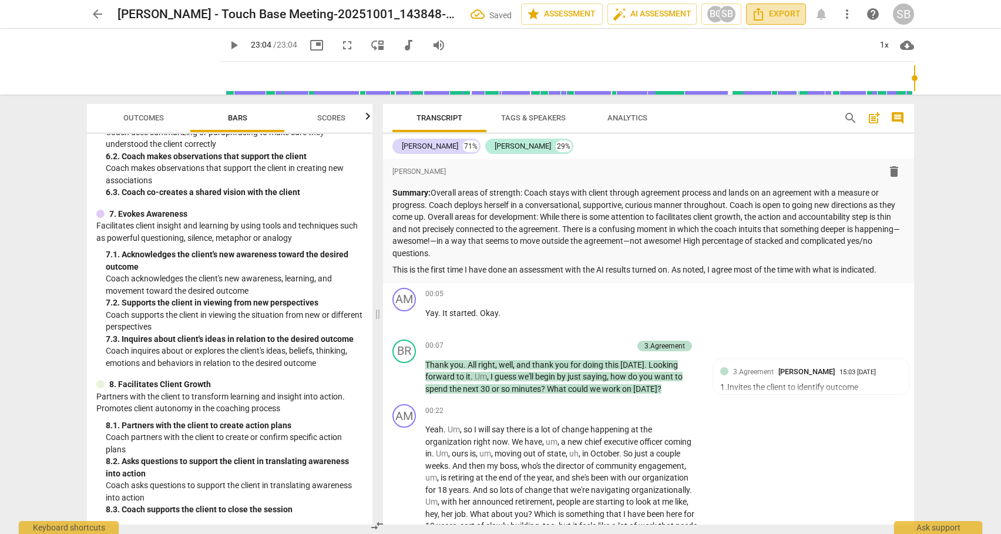
click at [788, 15] on span "Export" at bounding box center [775, 14] width 49 height 14
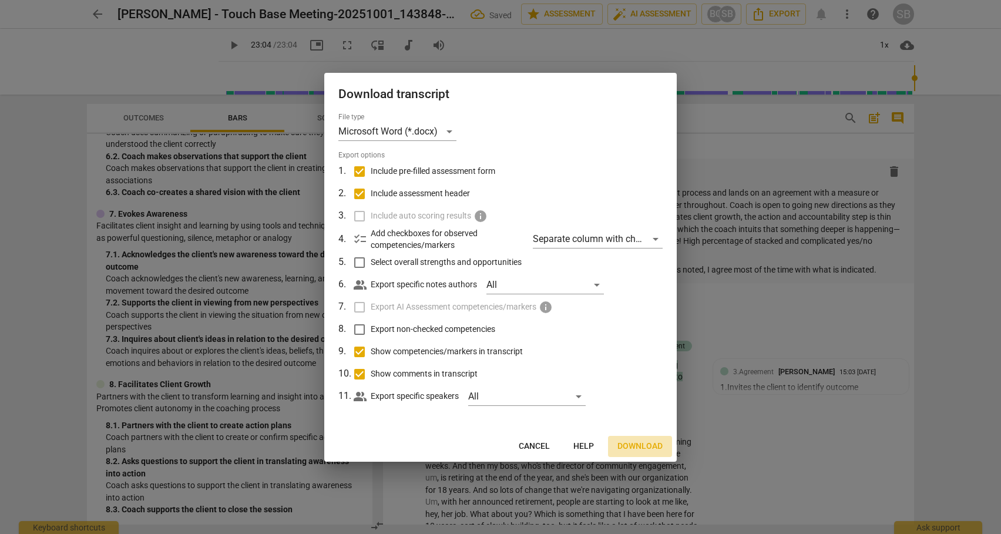
click at [643, 446] on span "Download" at bounding box center [639, 447] width 45 height 12
